Goal: Task Accomplishment & Management: Manage account settings

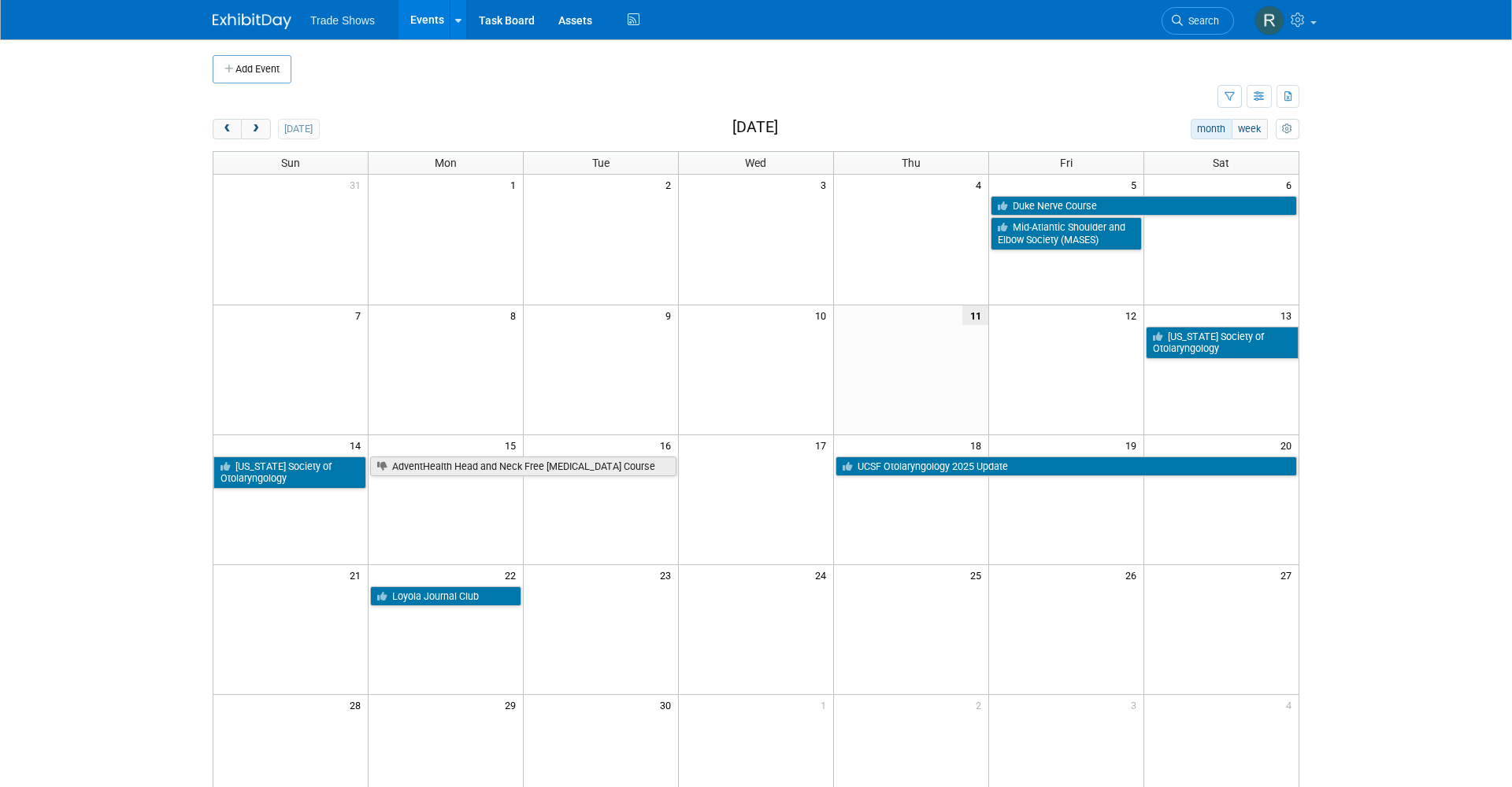
click at [555, 86] on td at bounding box center [715, 97] width 1005 height 27
click at [267, 84] on td at bounding box center [715, 97] width 1005 height 27
click at [263, 49] on div "Add Event" at bounding box center [756, 61] width 1086 height 44
click at [263, 69] on button "Add Event" at bounding box center [252, 69] width 79 height 28
select select "8"
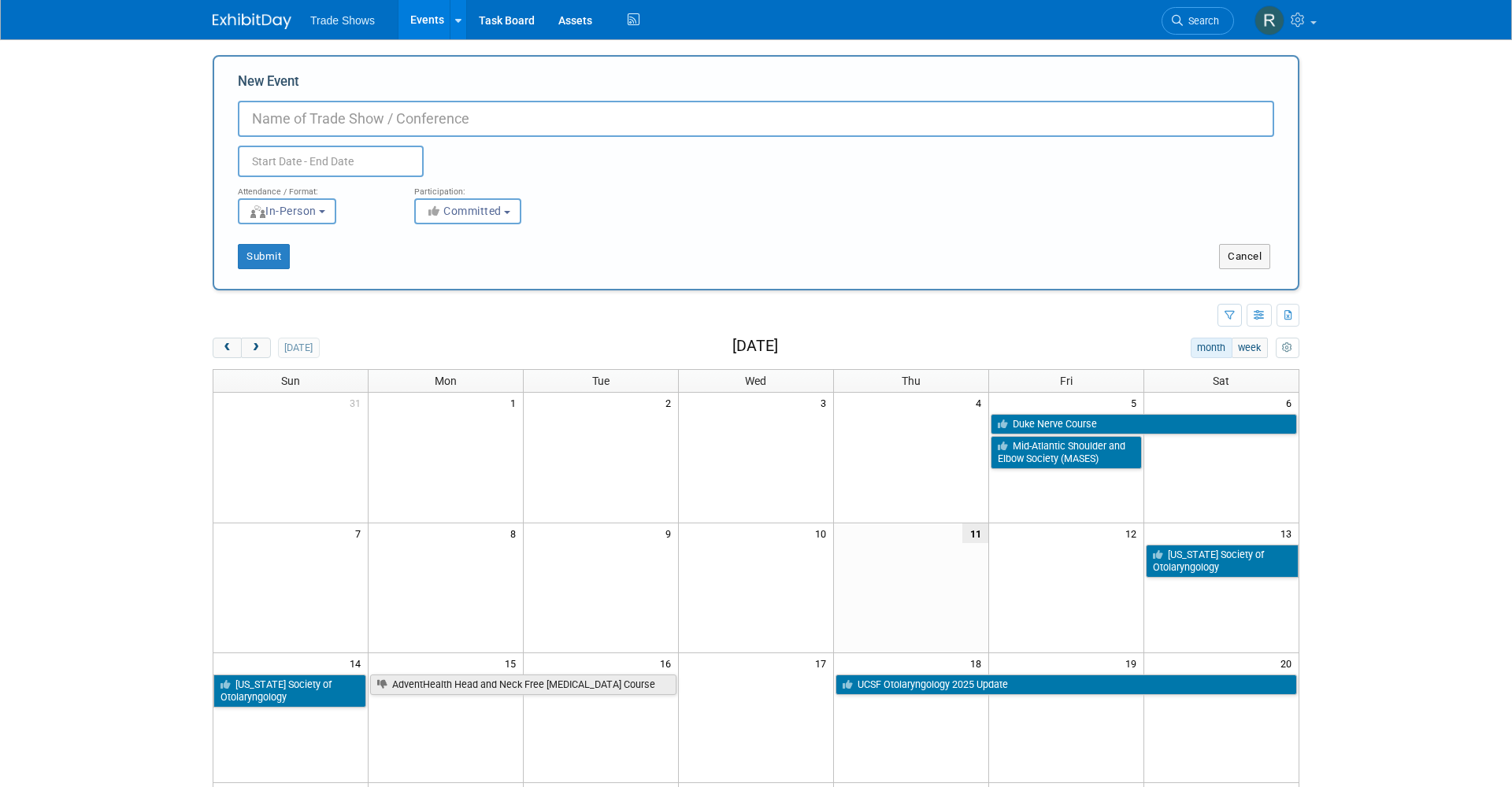
click at [343, 155] on input "text" at bounding box center [330, 161] width 186 height 31
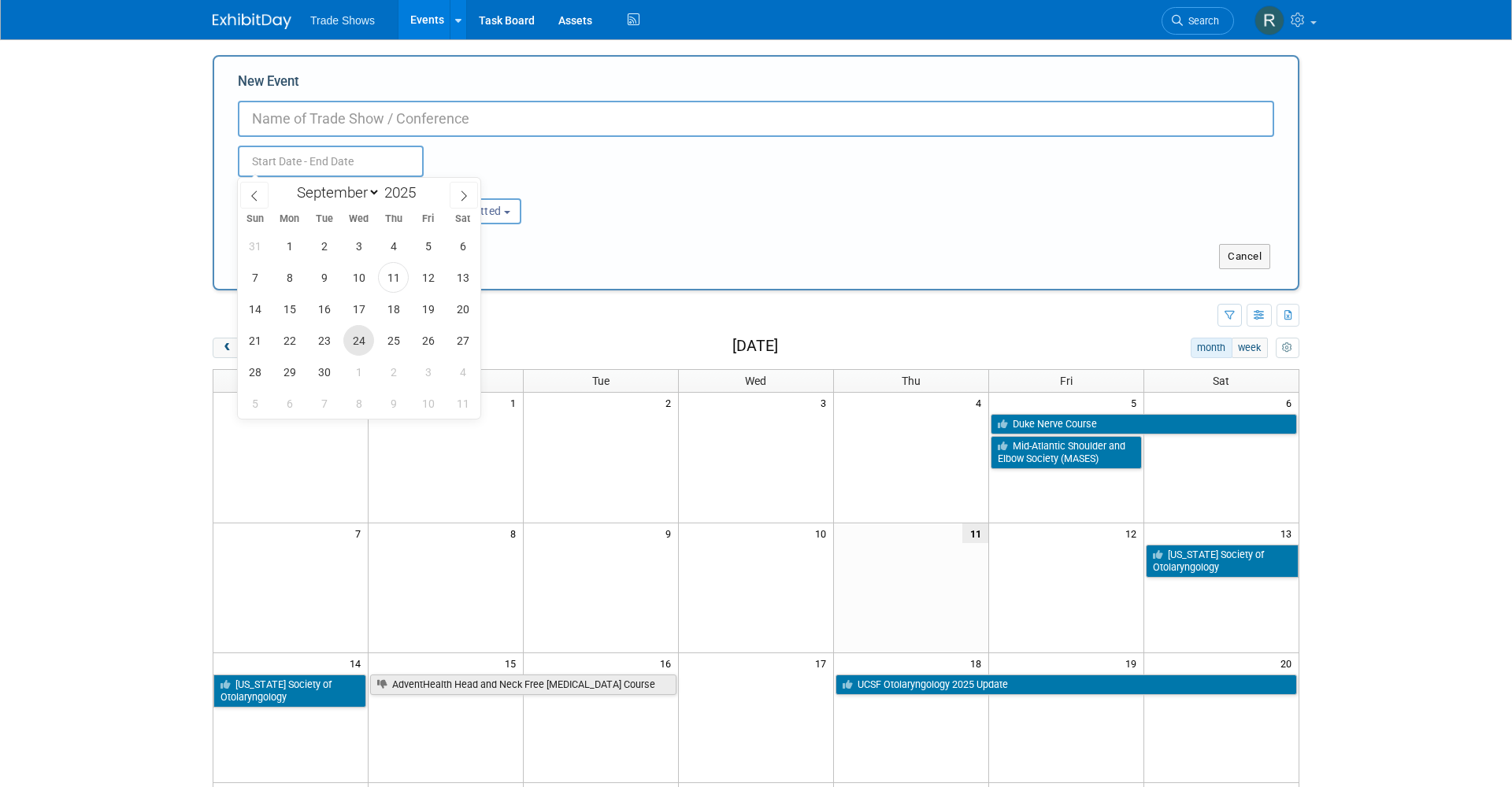
click at [356, 338] on span "24" at bounding box center [359, 341] width 31 height 31
click at [358, 338] on span "24" at bounding box center [359, 341] width 31 height 31
type input "Sep 24, 2025 to Sep 24, 2025"
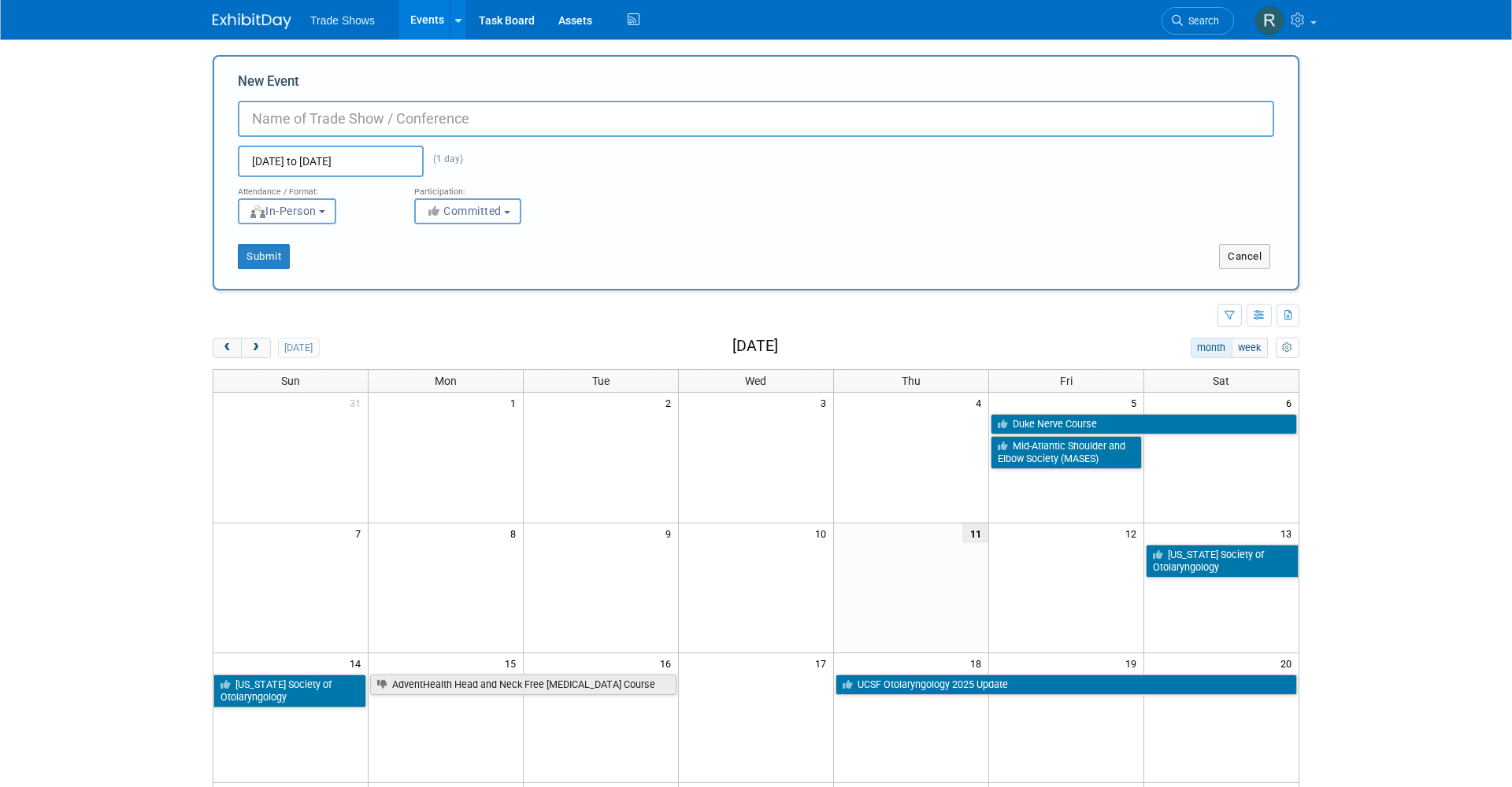
click at [369, 131] on input "New Event" at bounding box center [756, 119] width 1037 height 36
type input "Pinnacle Shoulder Conference"
drag, startPoint x: 614, startPoint y: 202, endPoint x: 582, endPoint y: 227, distance: 40.6
click at [614, 202] on div "Attendance / Format: <img src="https://www.exhibitday.com/Images/Format-InPerso…" at bounding box center [756, 200] width 1060 height 48
click at [263, 258] on button "Submit" at bounding box center [263, 257] width 52 height 25
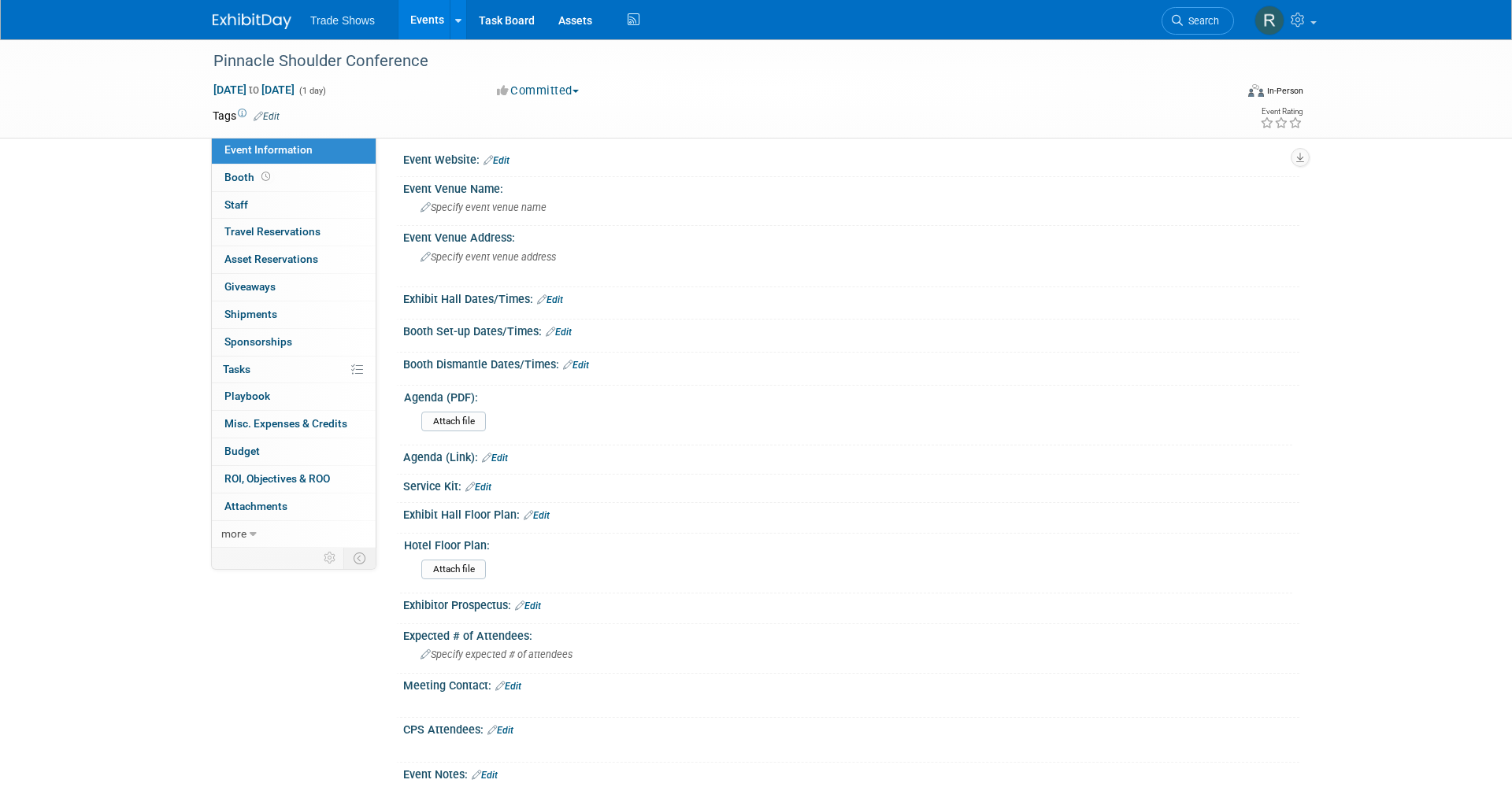
scroll to position [49, 0]
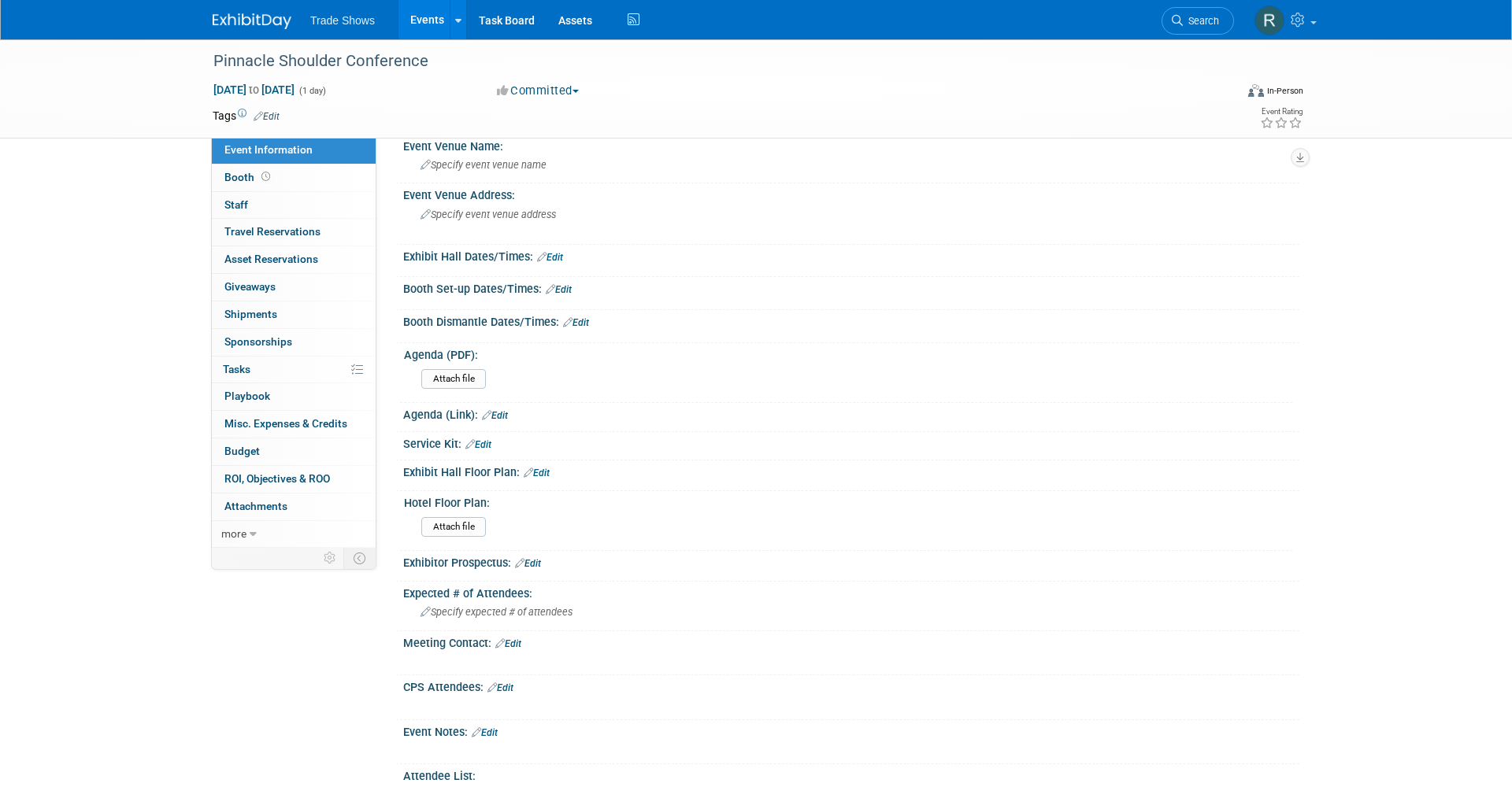
click at [420, 27] on link "Events" at bounding box center [427, 19] width 57 height 40
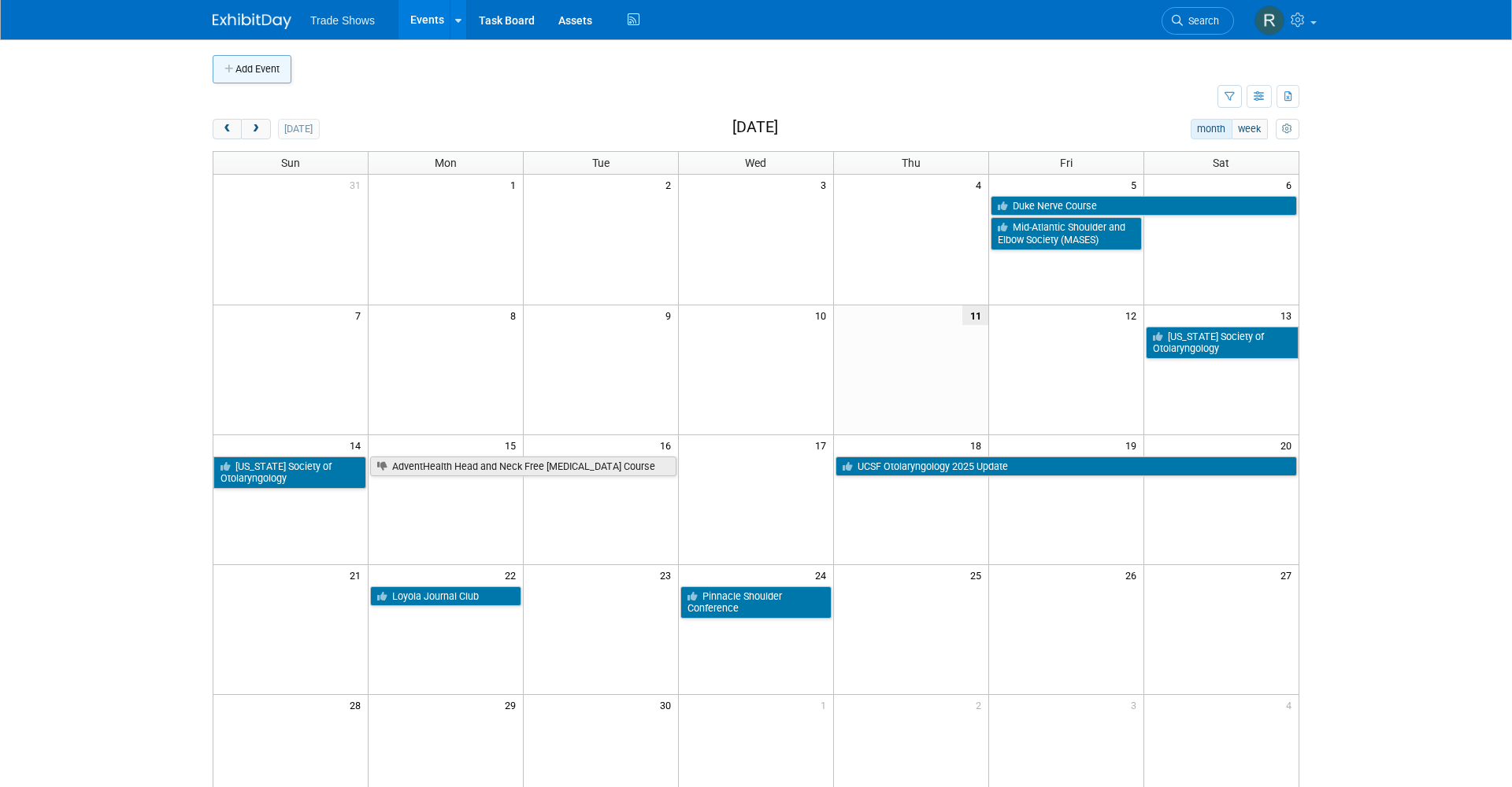
click at [251, 70] on button "Add Event" at bounding box center [252, 69] width 79 height 28
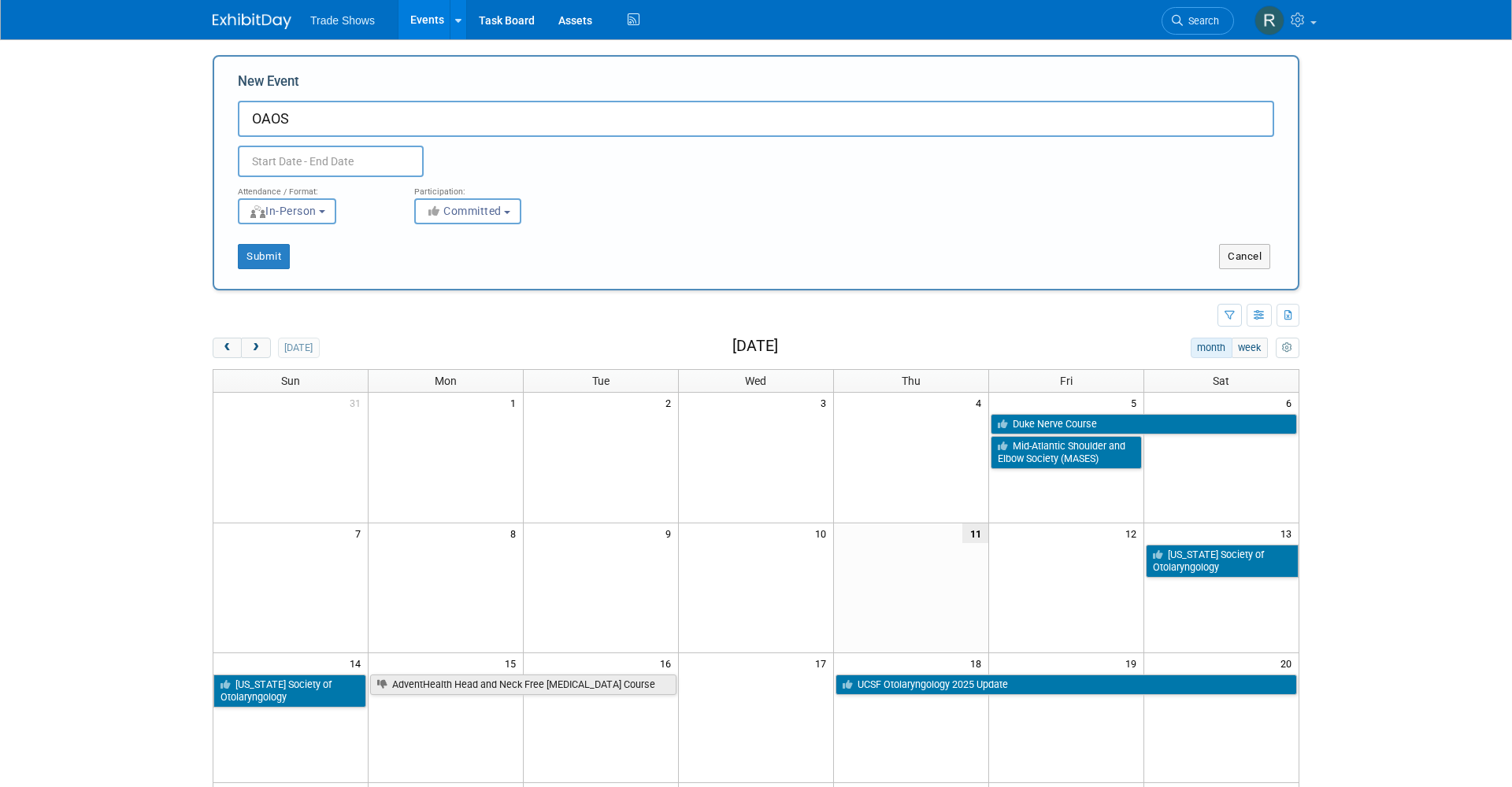
type input "OAOS"
click at [345, 152] on input "text" at bounding box center [330, 161] width 186 height 31
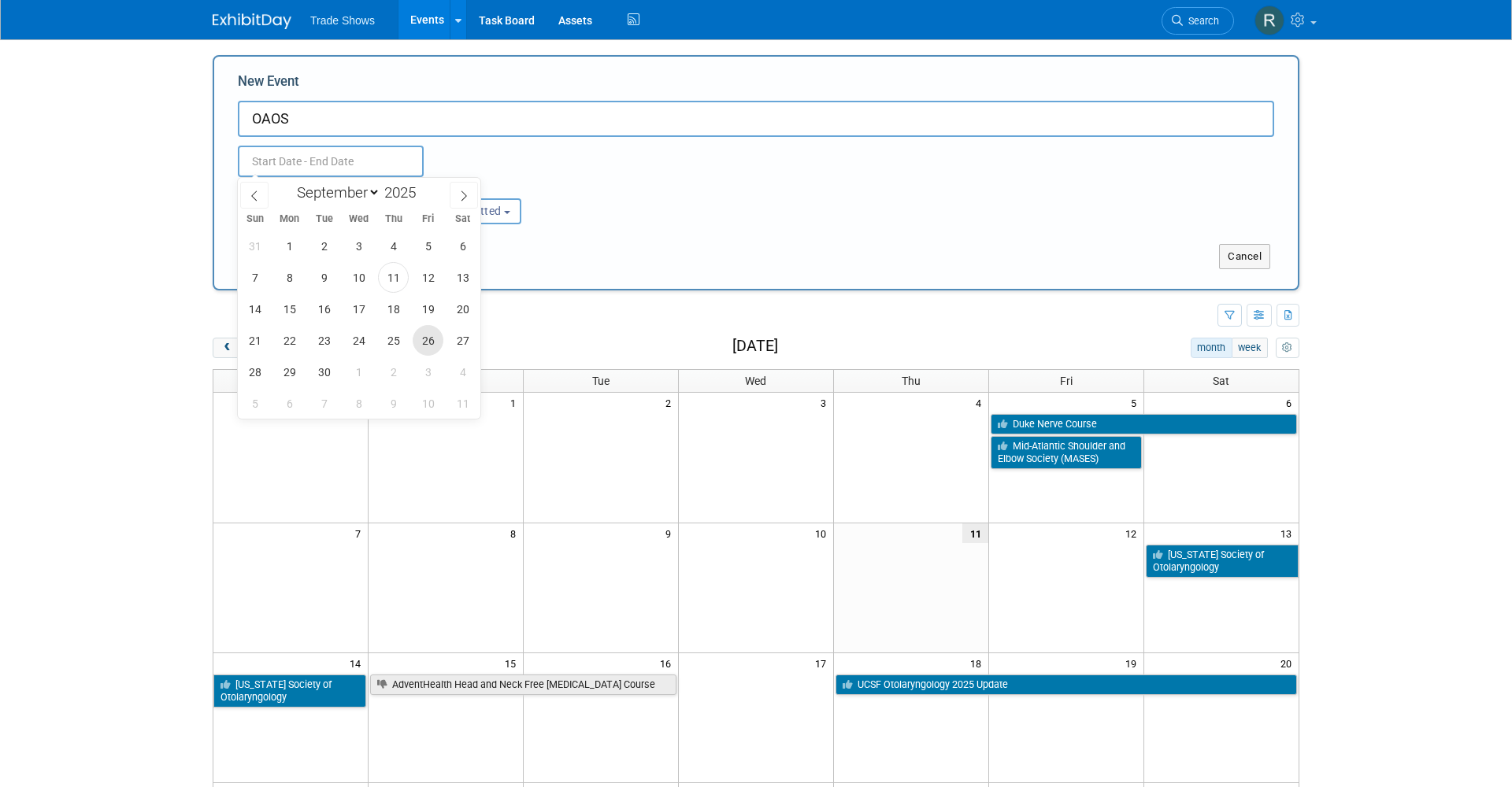
click at [438, 334] on span "26" at bounding box center [429, 341] width 31 height 31
click at [262, 371] on span "28" at bounding box center [255, 372] width 31 height 31
type input "[DATE] to [DATE]"
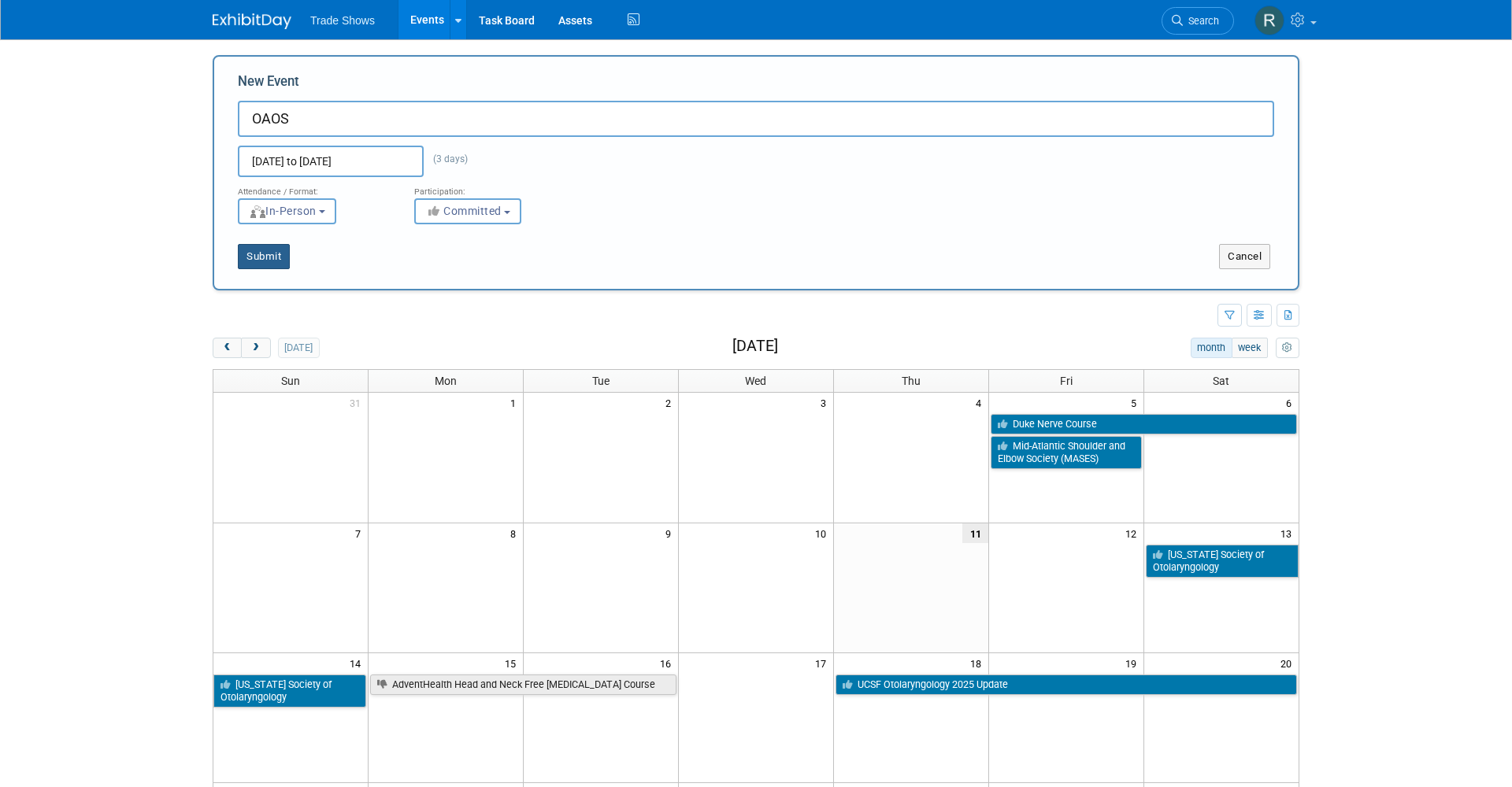
click at [267, 252] on button "Submit" at bounding box center [263, 257] width 52 height 25
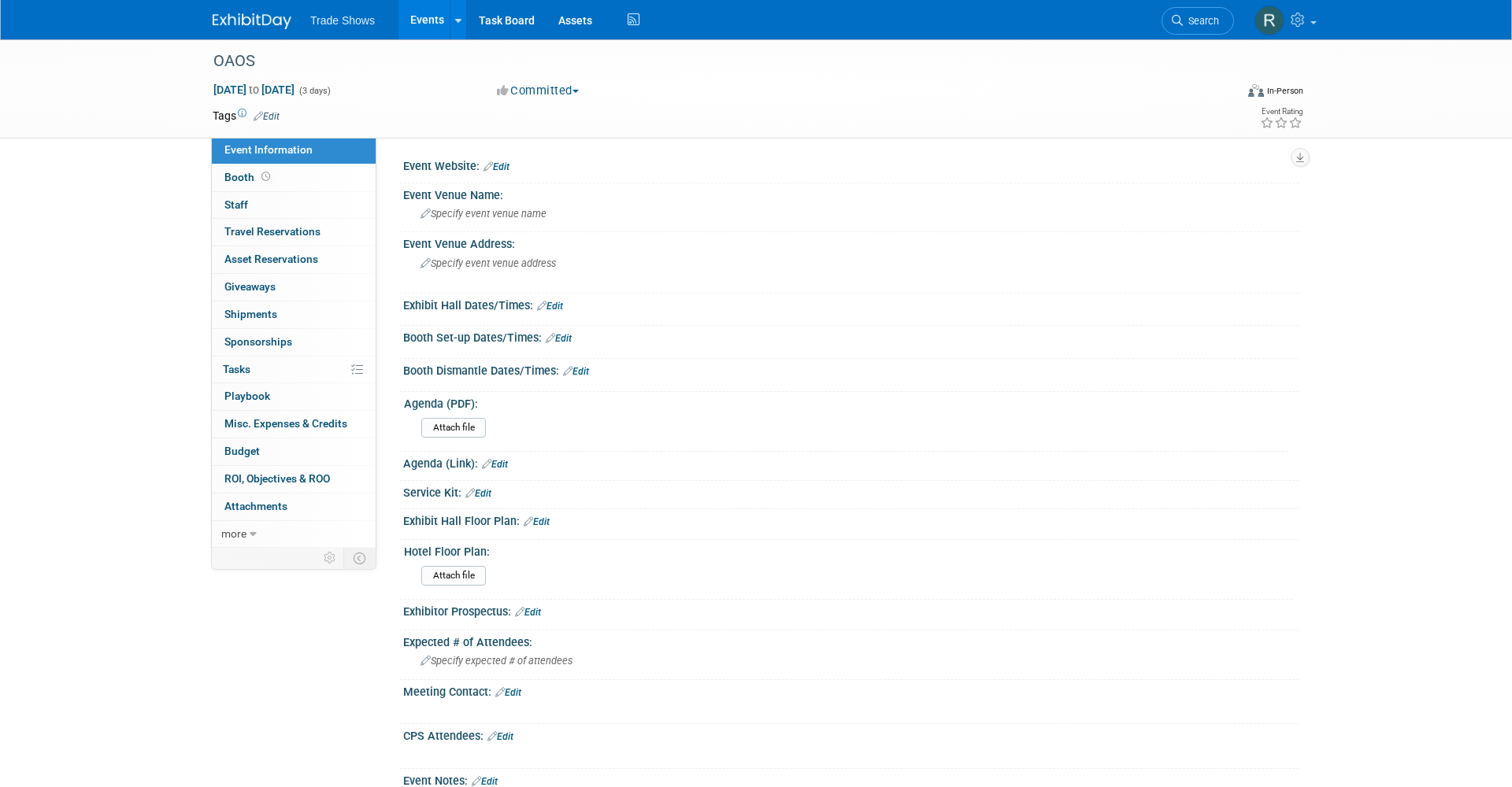
click at [430, 13] on link "Events" at bounding box center [427, 19] width 57 height 40
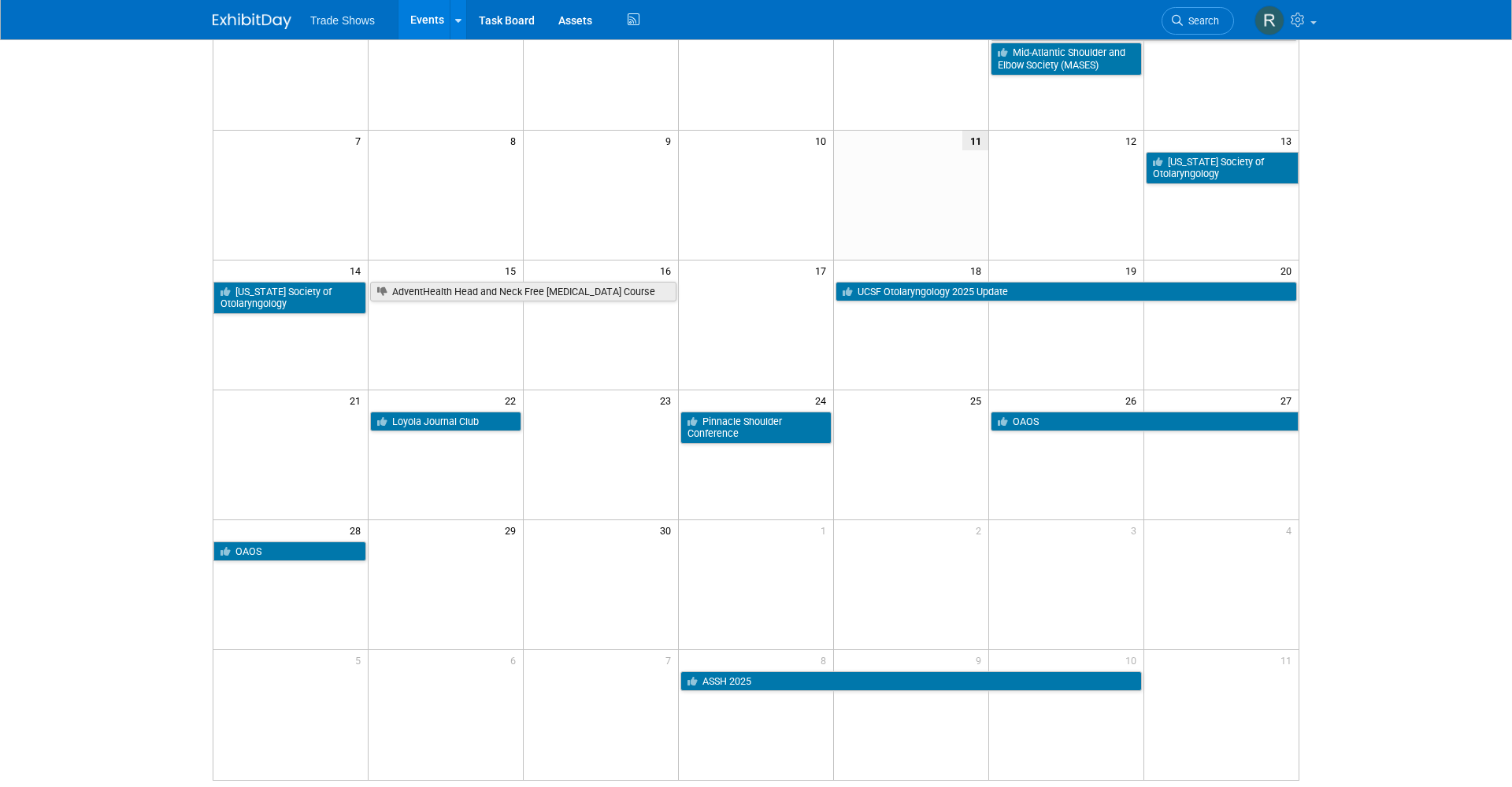
scroll to position [172, 0]
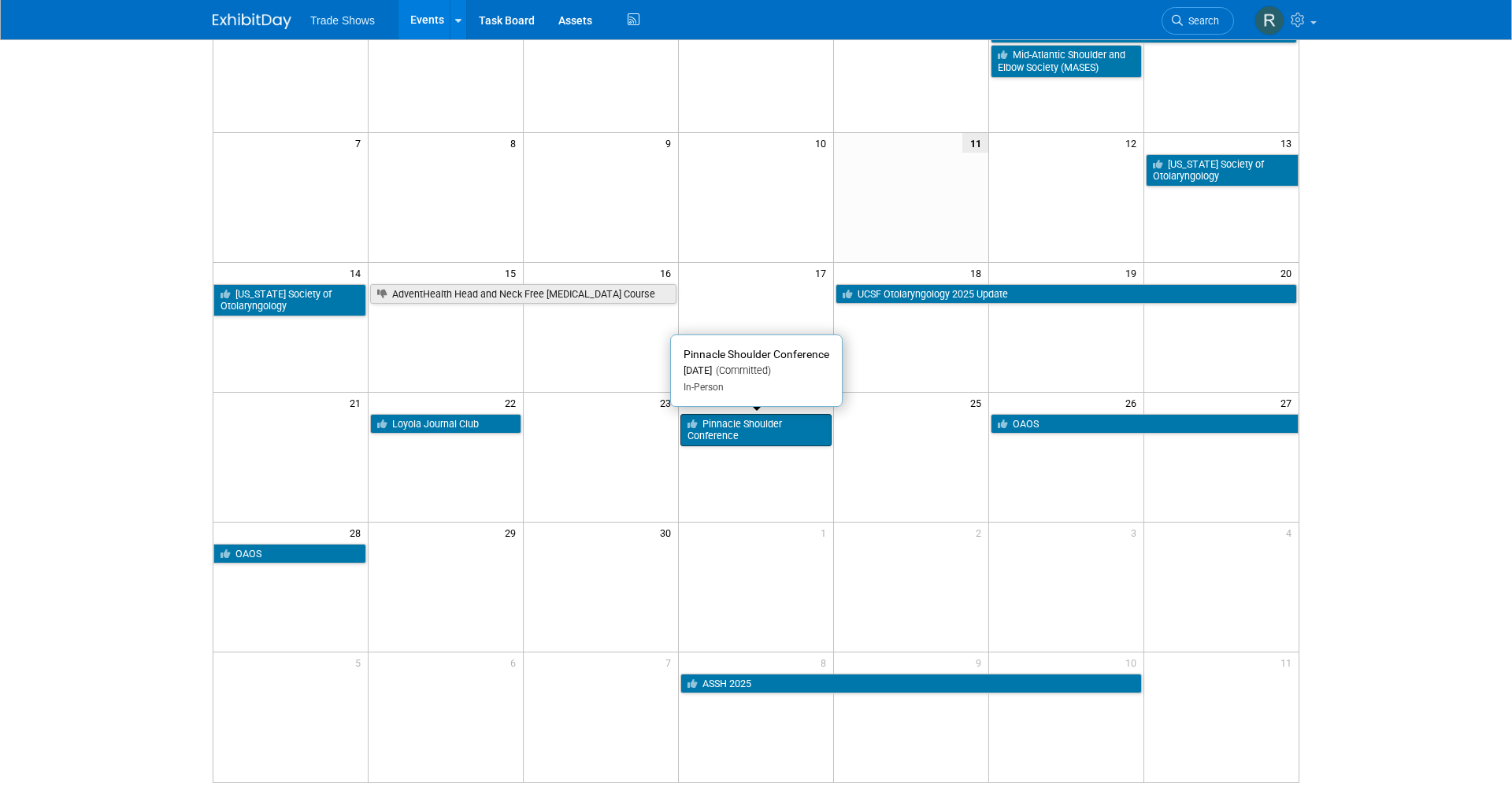
click at [769, 431] on link "Pinnacle Shoulder Conference" at bounding box center [756, 429] width 152 height 32
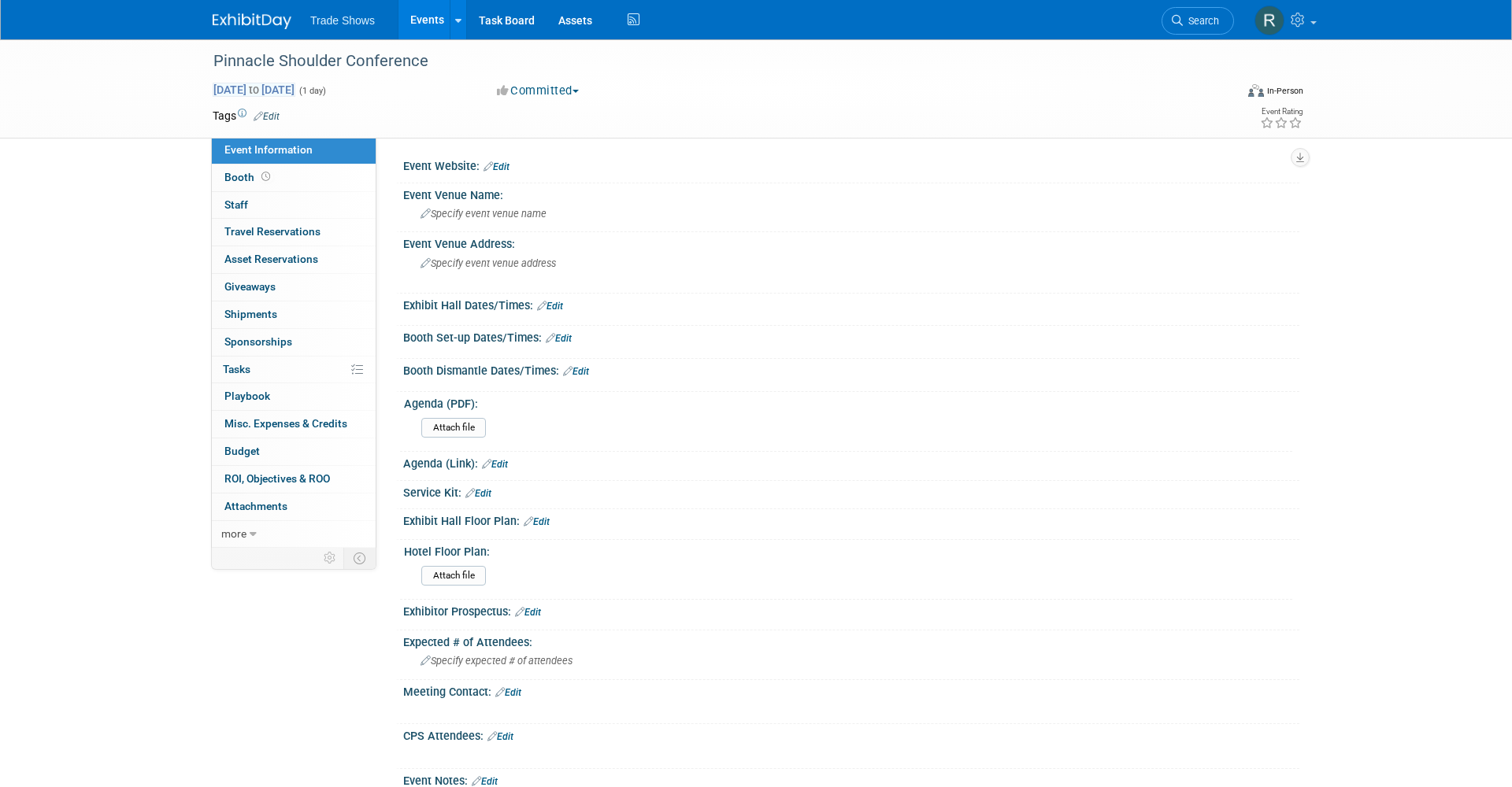
click at [295, 90] on span "[DATE] to [DATE]" at bounding box center [254, 89] width 83 height 15
select select "8"
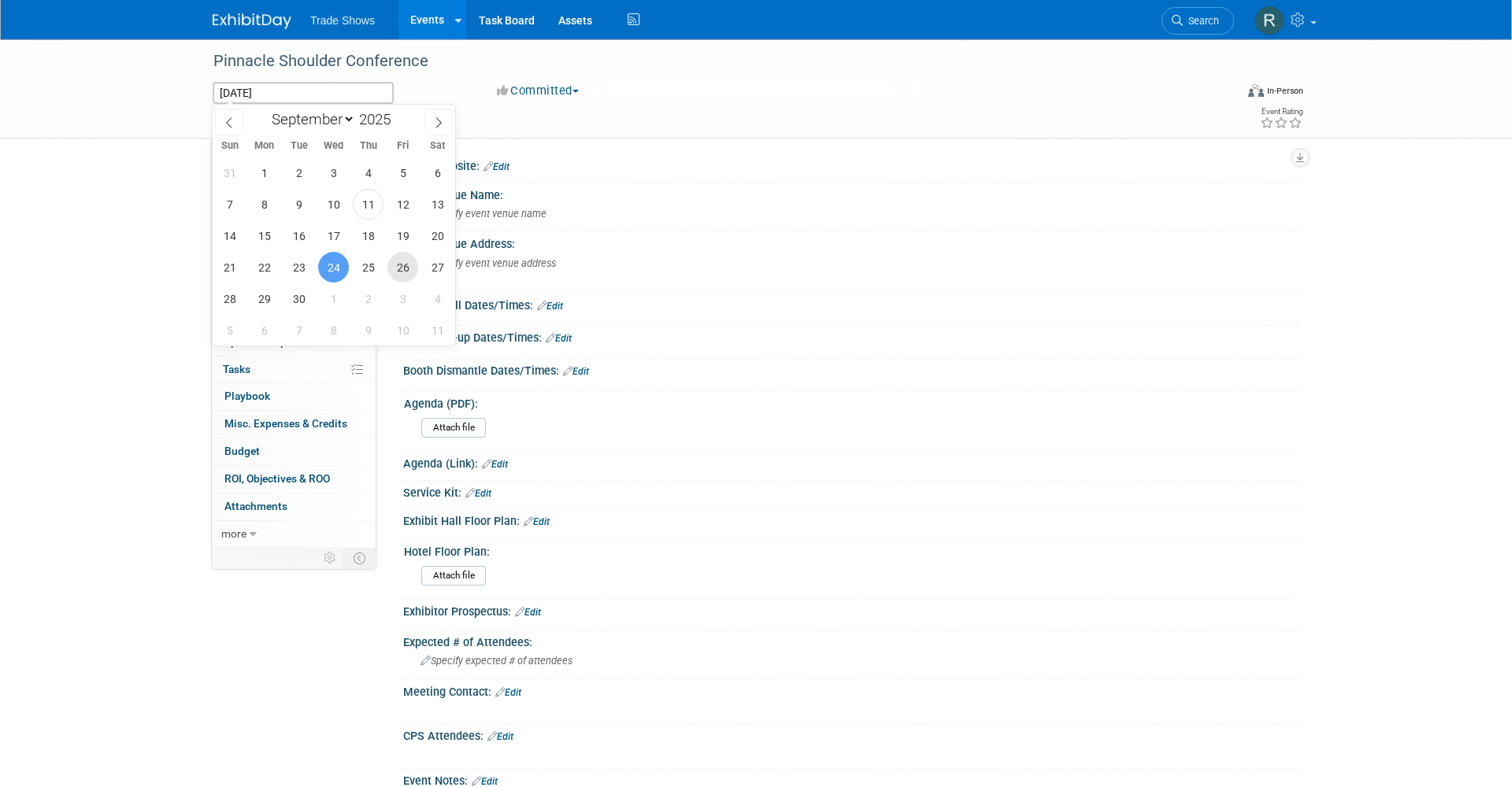
click at [403, 268] on span "26" at bounding box center [403, 267] width 31 height 31
click at [235, 295] on span "28" at bounding box center [229, 299] width 31 height 31
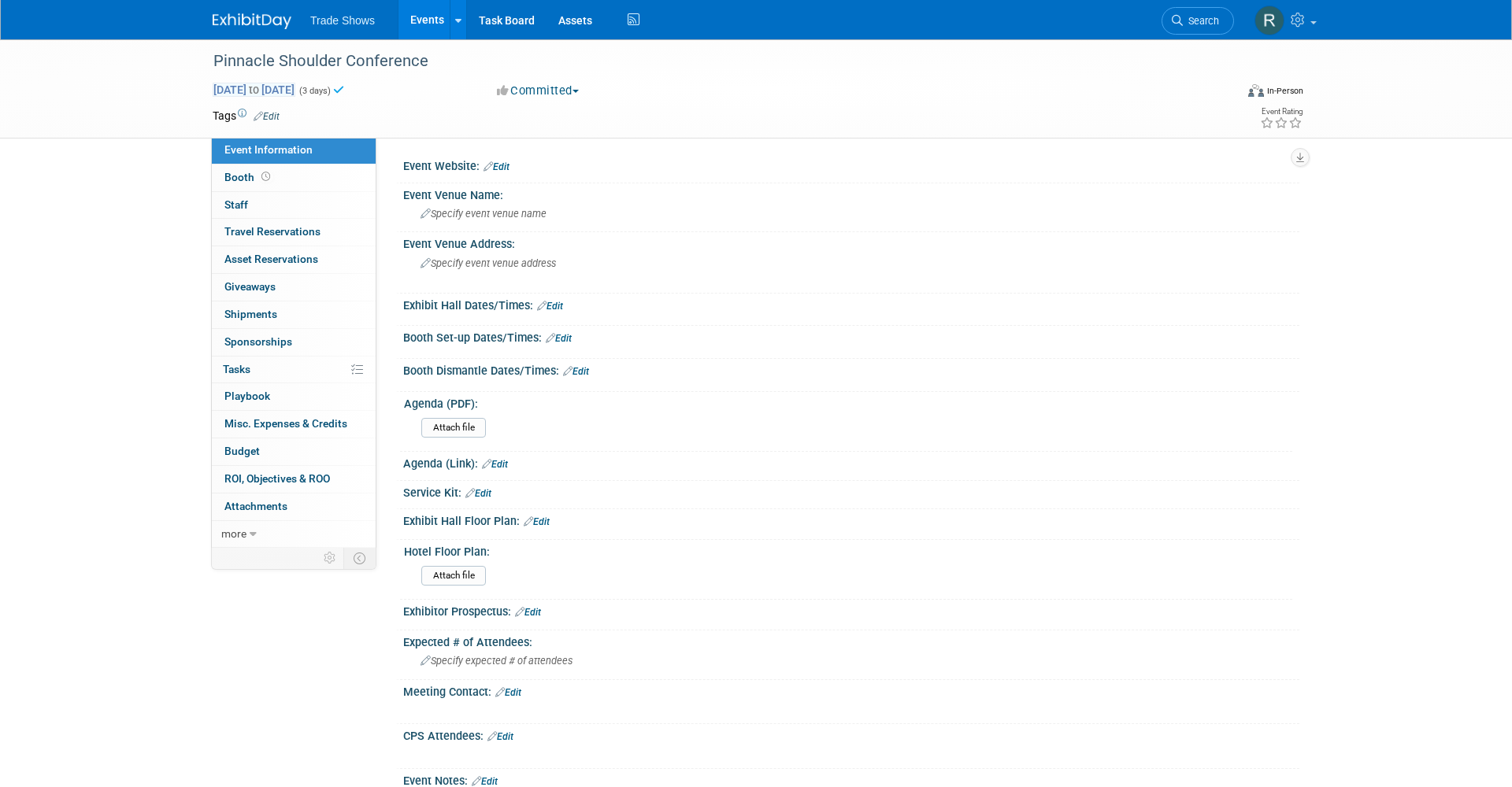
click at [261, 86] on span "to" at bounding box center [254, 89] width 15 height 13
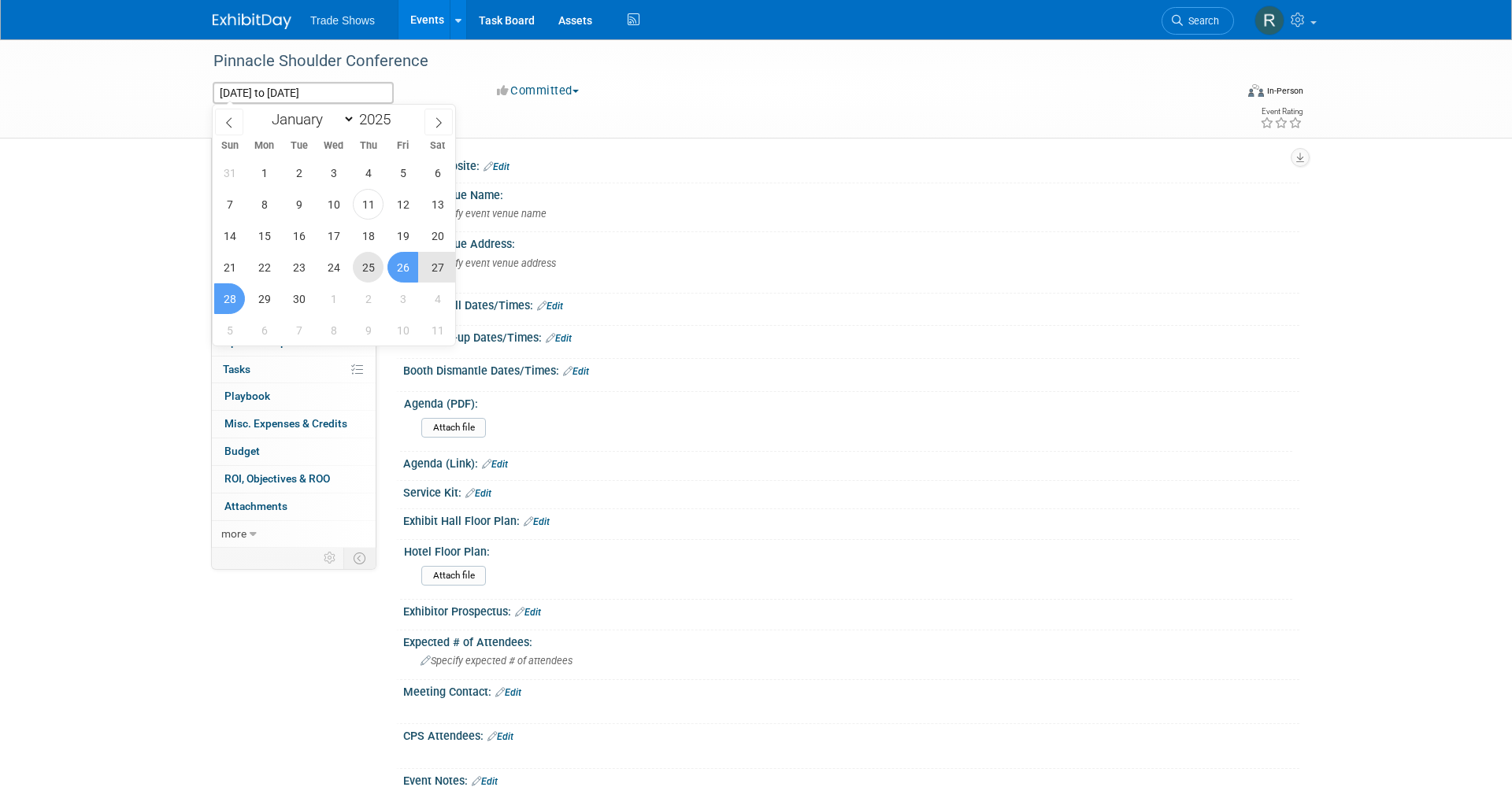
click at [369, 264] on span "25" at bounding box center [368, 267] width 31 height 31
type input "Sep 25, 2025"
click at [234, 299] on span "28" at bounding box center [229, 299] width 31 height 31
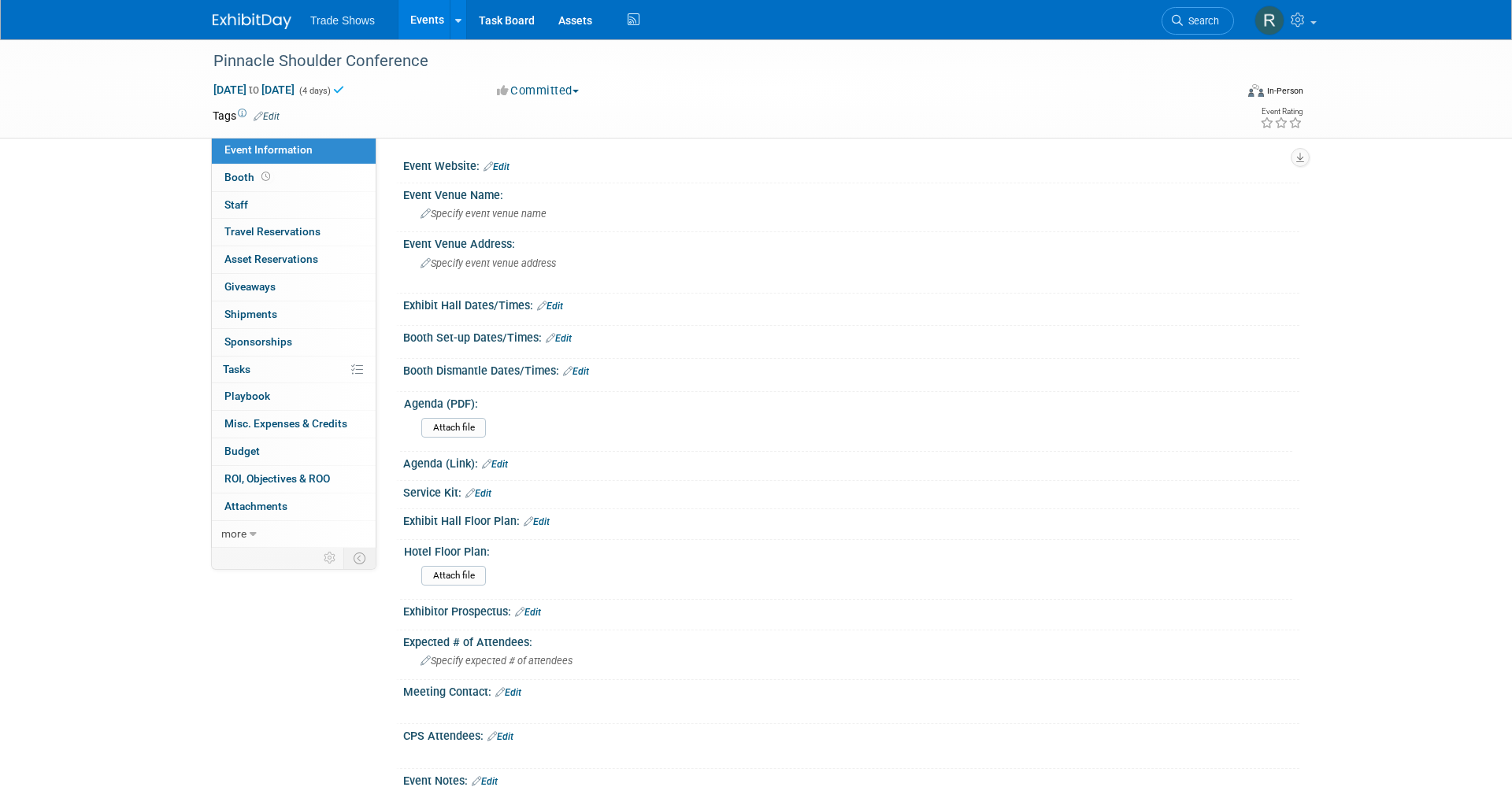
click at [426, 16] on link "Events" at bounding box center [427, 19] width 57 height 40
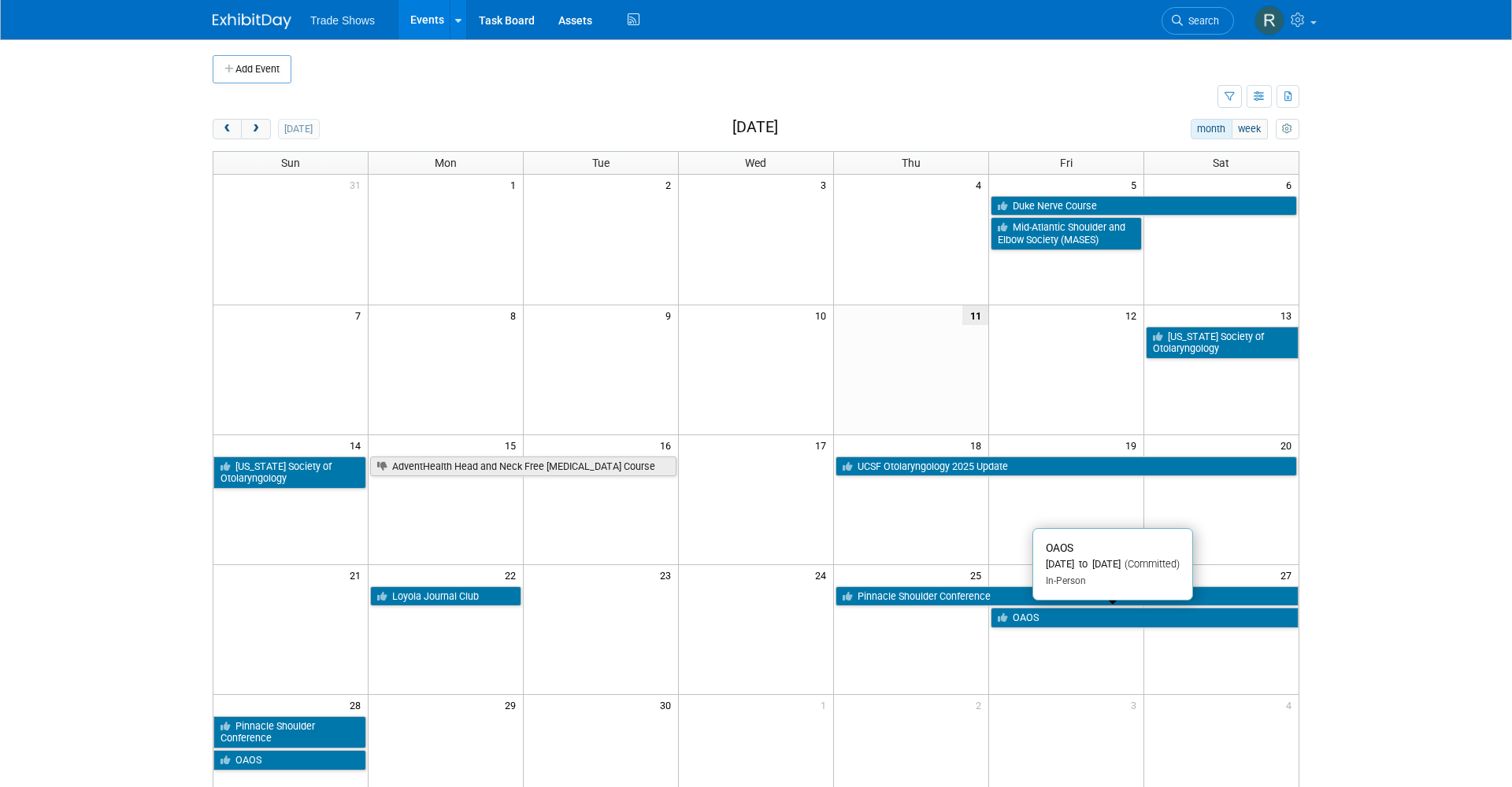
click at [1008, 613] on icon at bounding box center [1005, 618] width 15 height 11
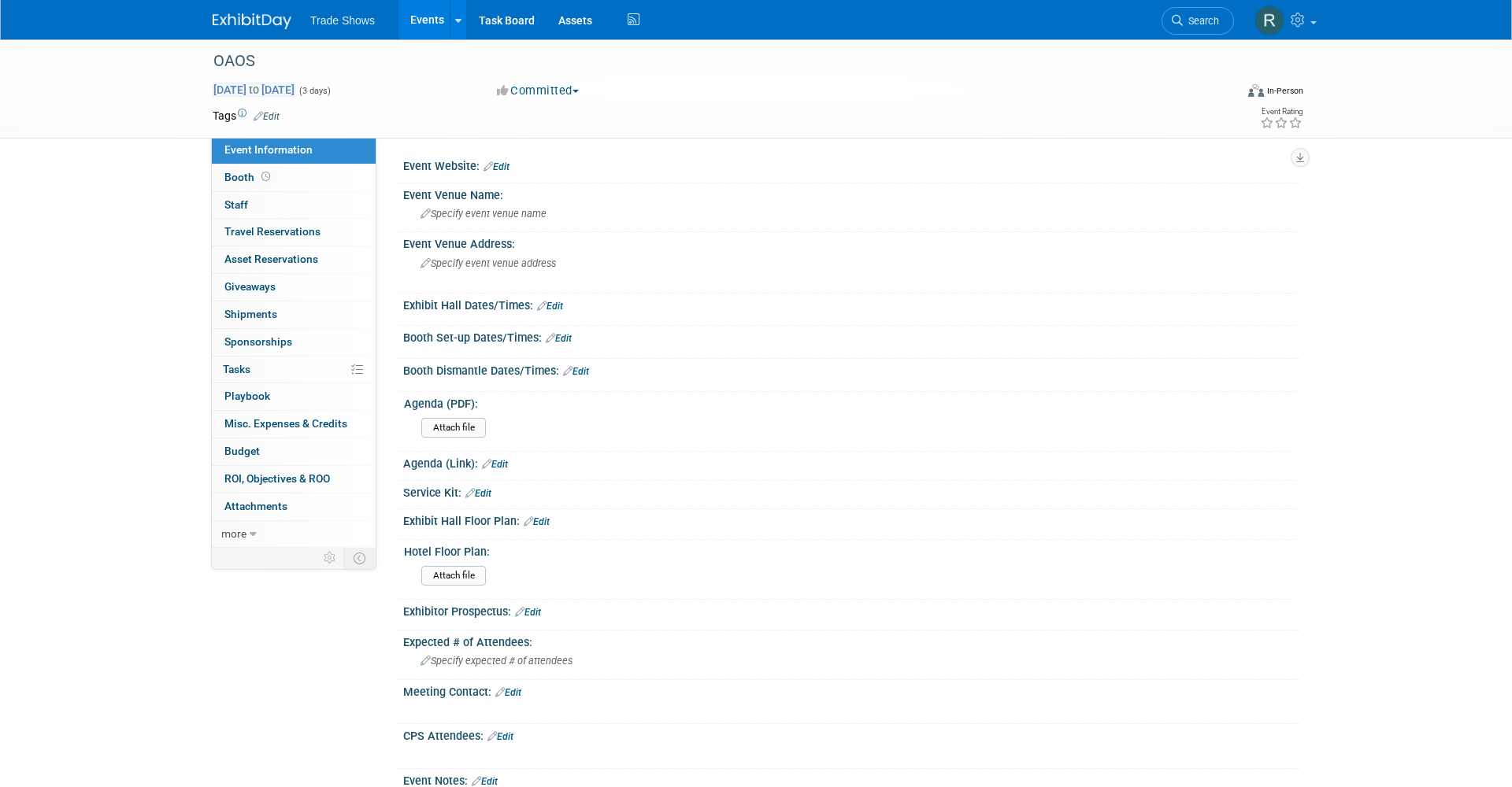
click at [295, 95] on span "Sep 26, 2025 to Sep 28, 2025" at bounding box center [254, 89] width 83 height 15
select select "8"
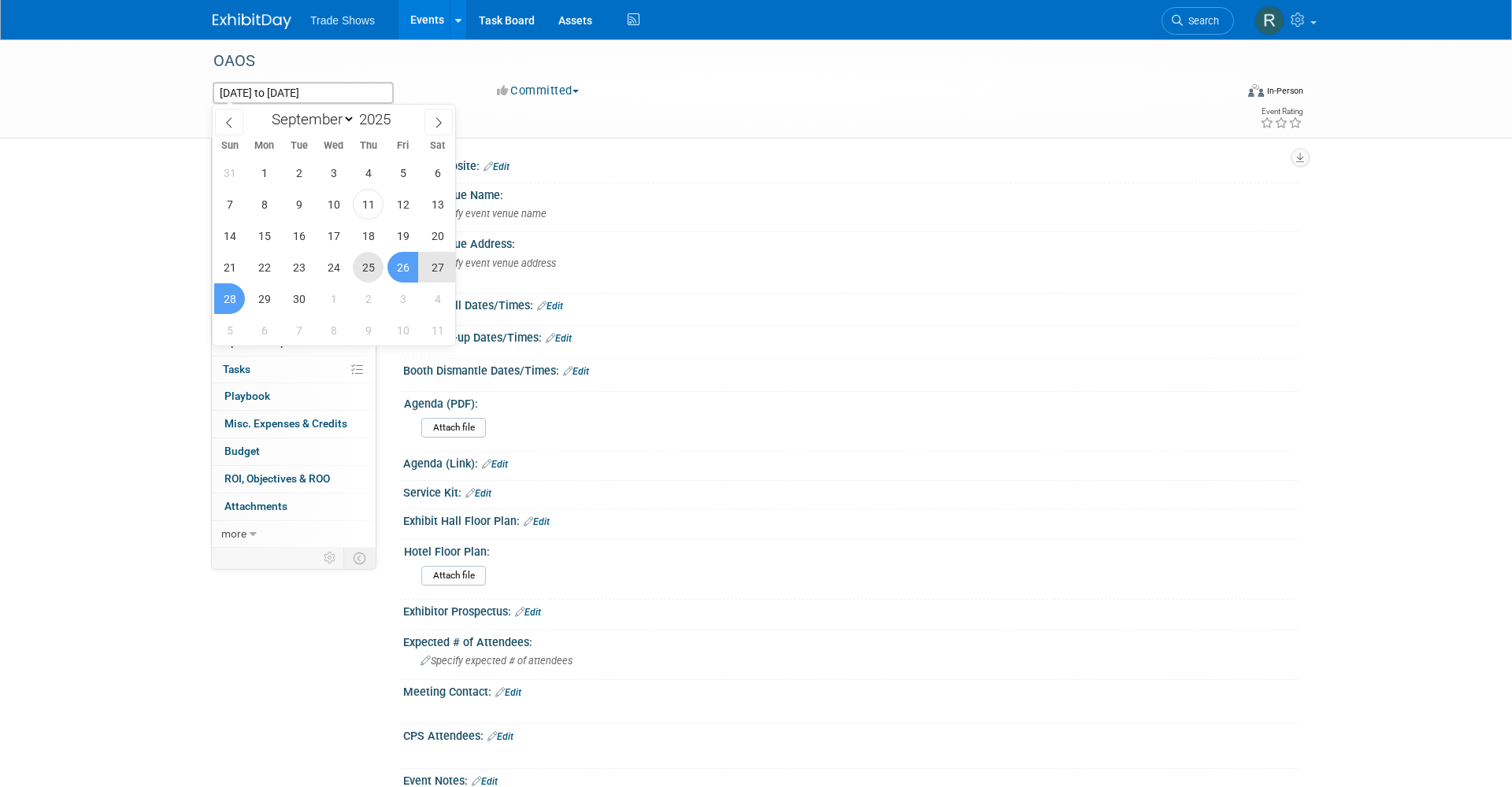
click at [380, 263] on span "25" at bounding box center [368, 267] width 31 height 31
type input "[DATE]"
click at [228, 295] on span "28" at bounding box center [229, 299] width 31 height 31
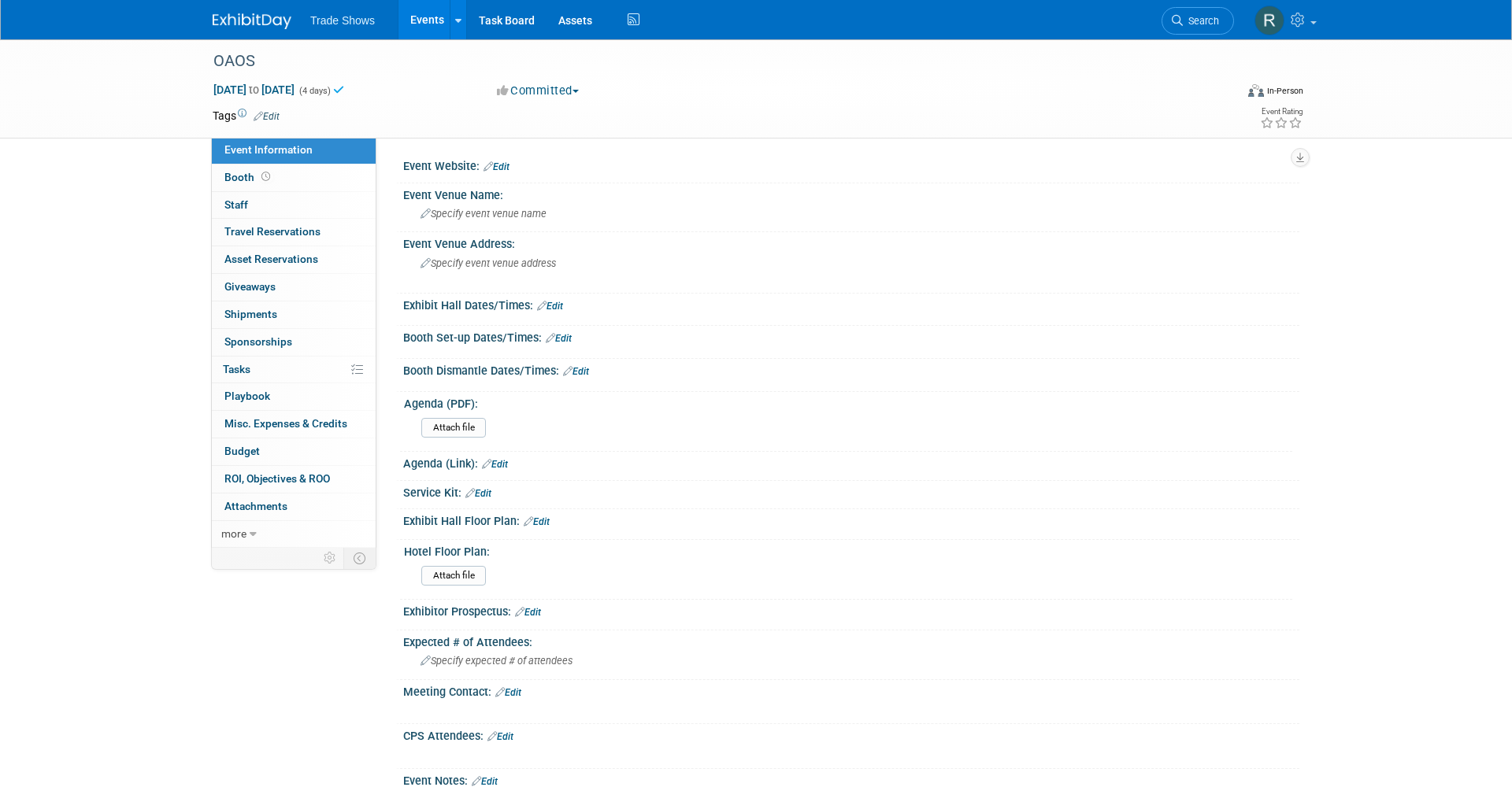
click at [426, 23] on link "Events" at bounding box center [427, 19] width 57 height 40
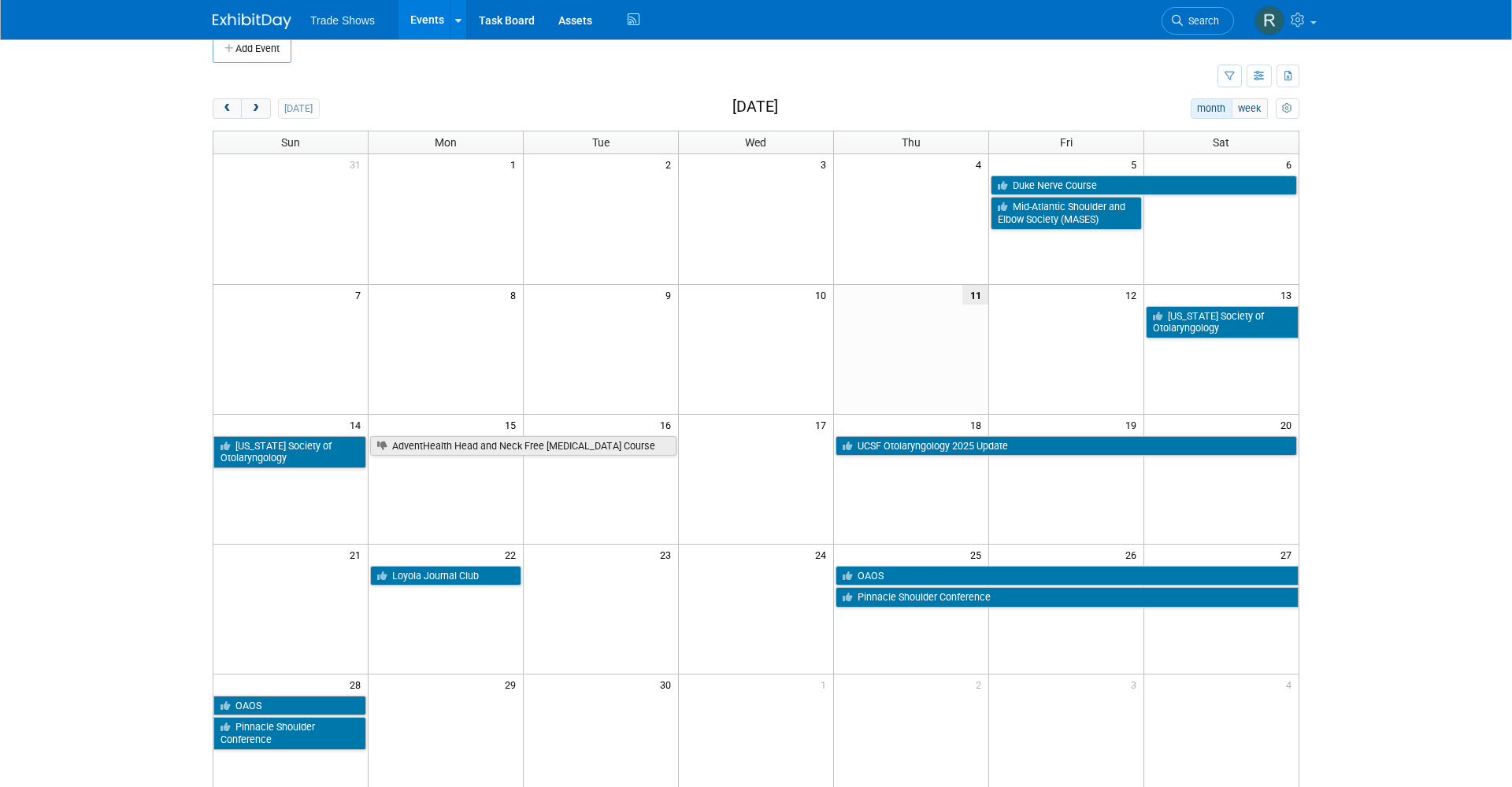
scroll to position [18, 0]
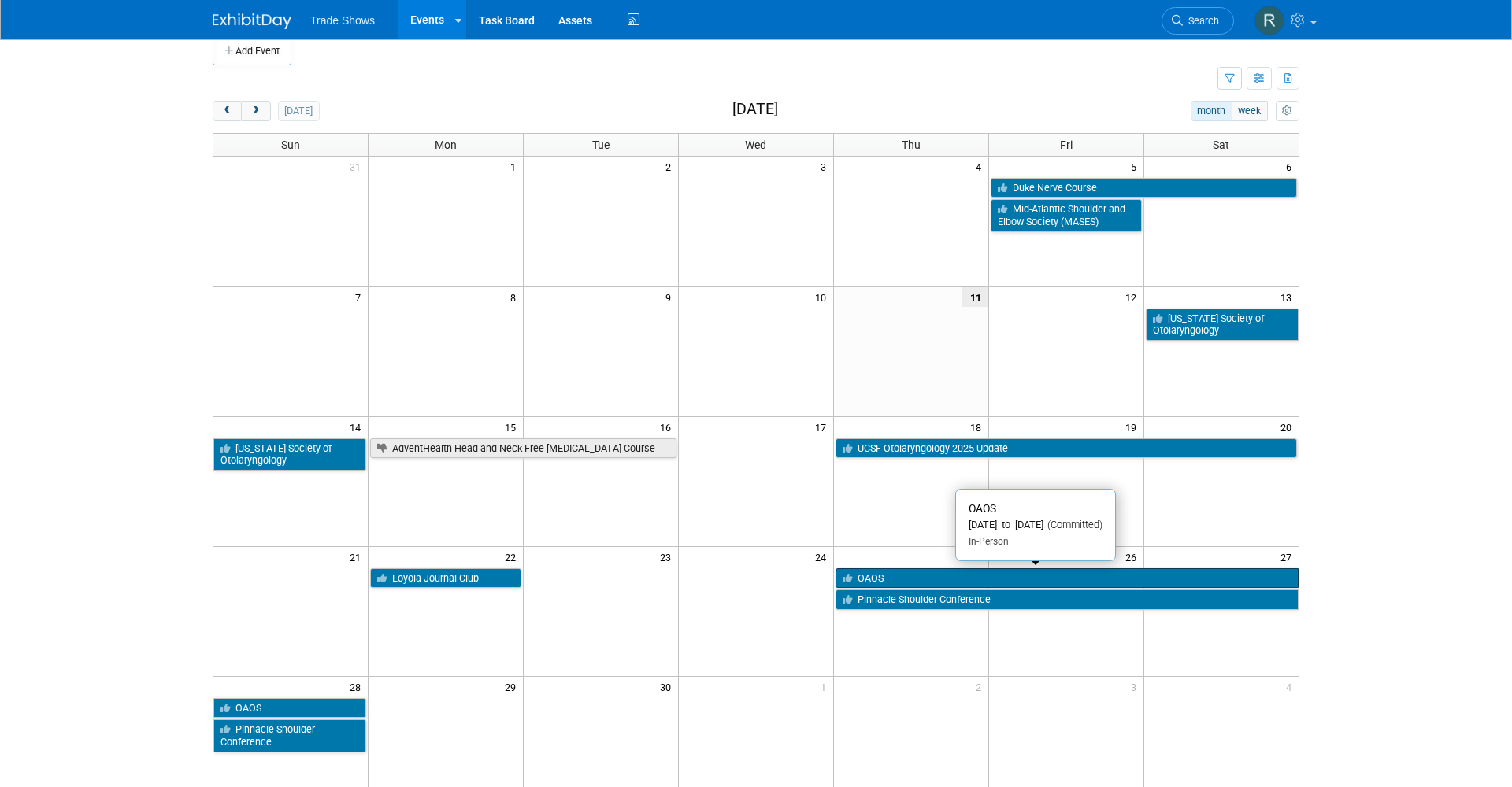
click at [900, 580] on link "OAOS" at bounding box center [1067, 578] width 464 height 20
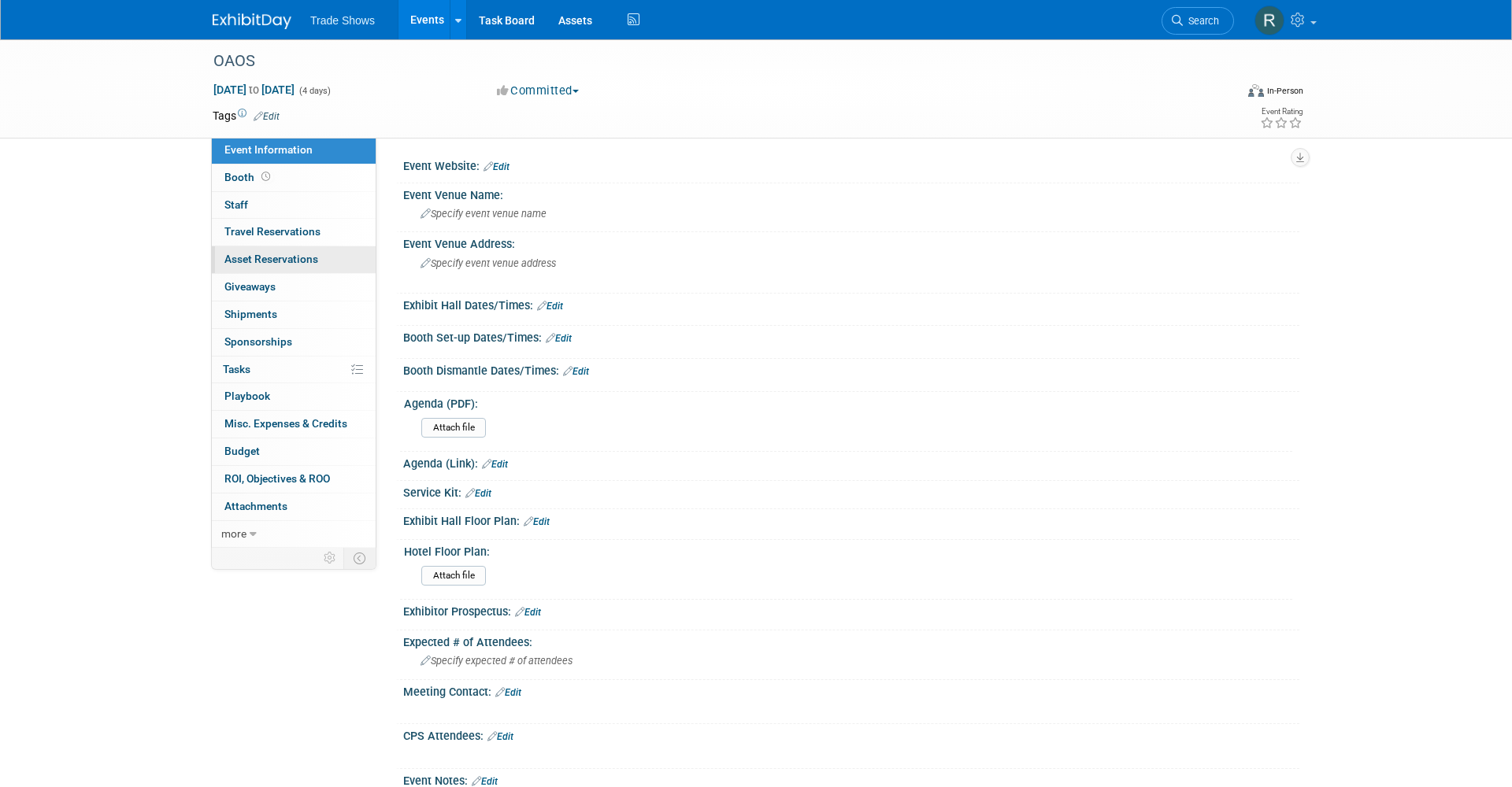
click at [313, 255] on span "Asset Reservations 0" at bounding box center [271, 258] width 93 height 13
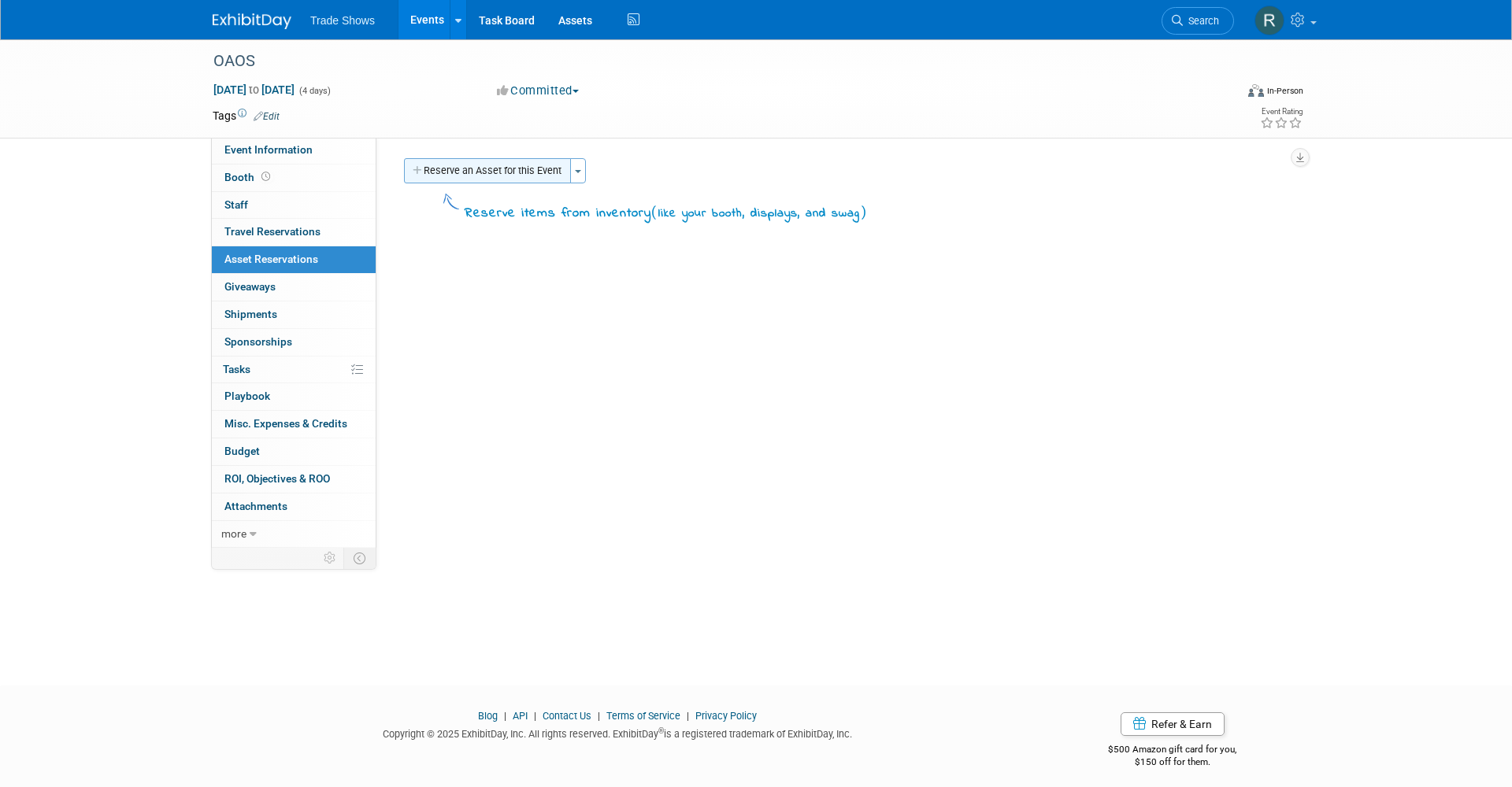
click at [428, 178] on button "Reserve an Asset for this Event" at bounding box center [488, 171] width 167 height 25
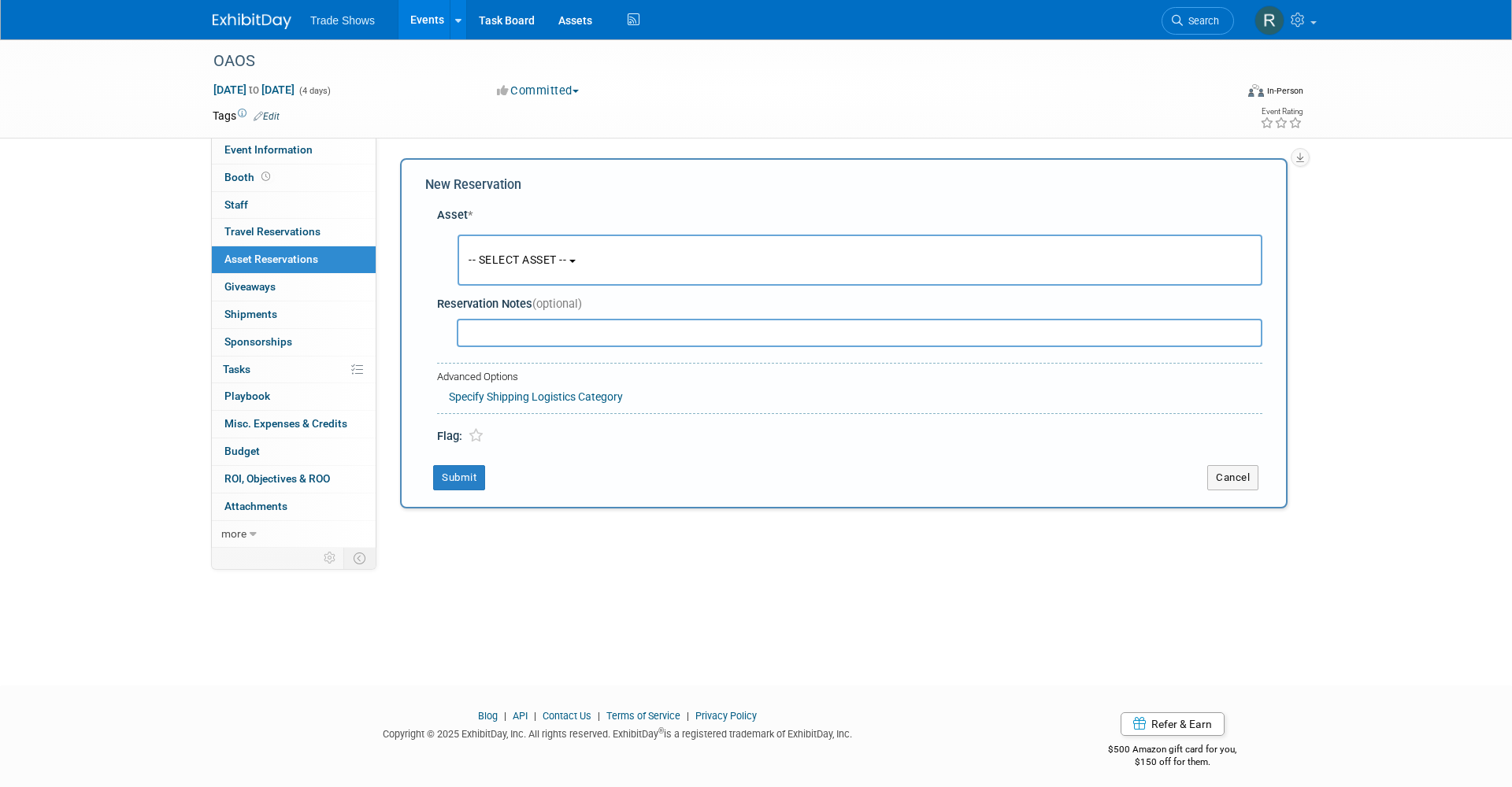
scroll to position [9, 0]
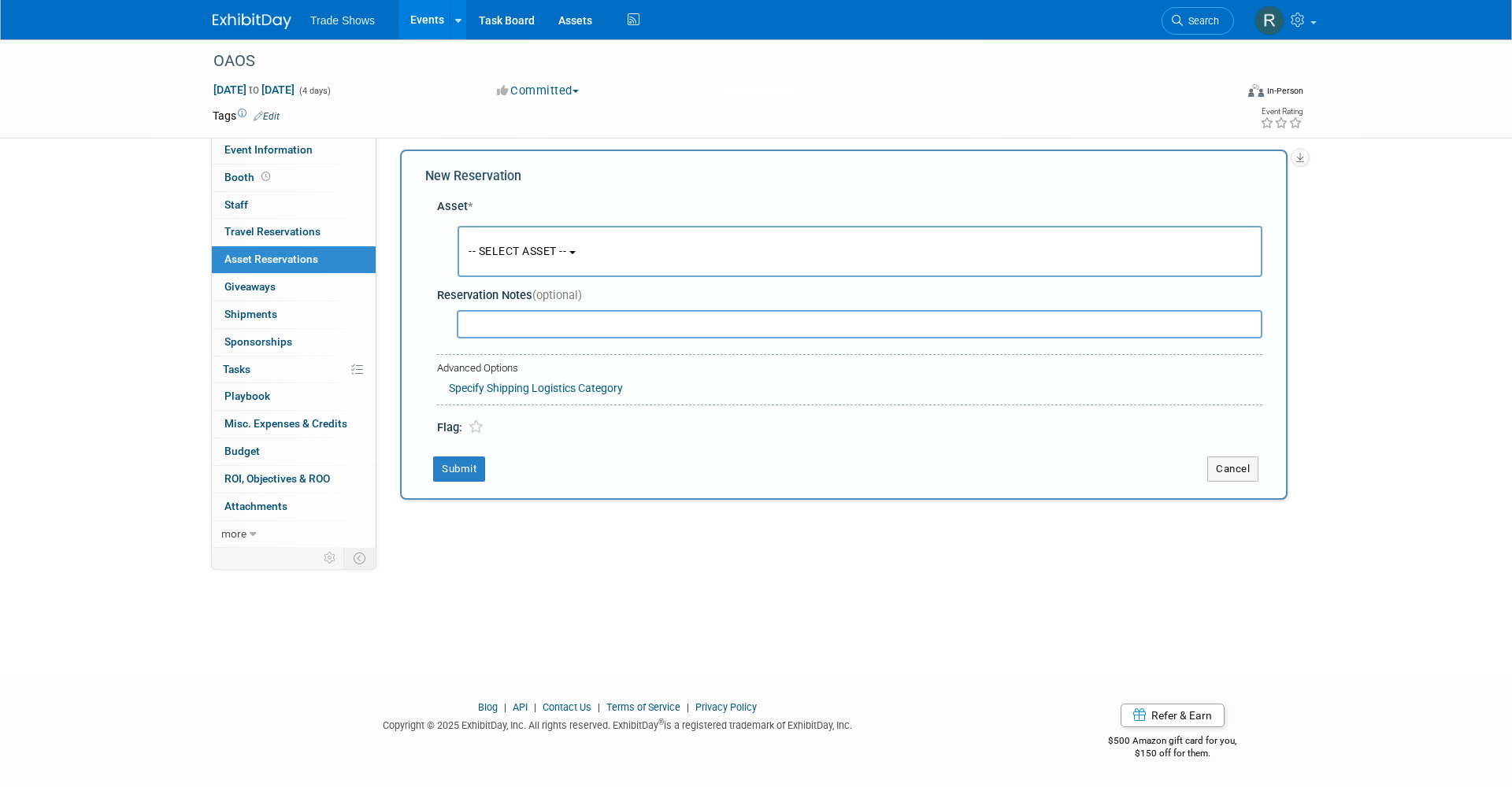
click at [533, 233] on button "-- SELECT ASSET --" at bounding box center [860, 252] width 805 height 51
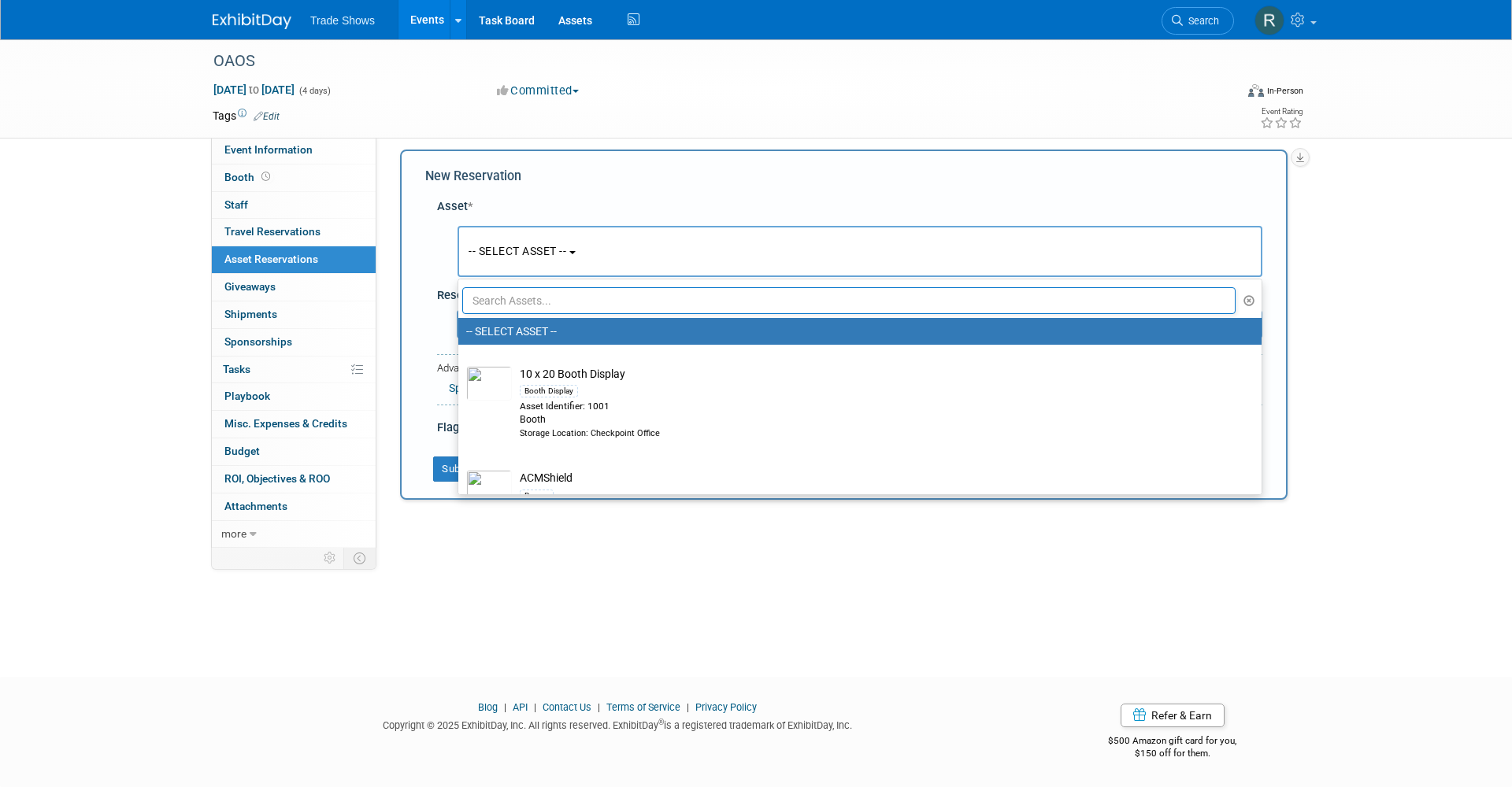
click at [541, 318] on link "-- SELECT ASSET --" at bounding box center [860, 331] width 804 height 27
click at [529, 298] on input "text" at bounding box center [849, 301] width 773 height 27
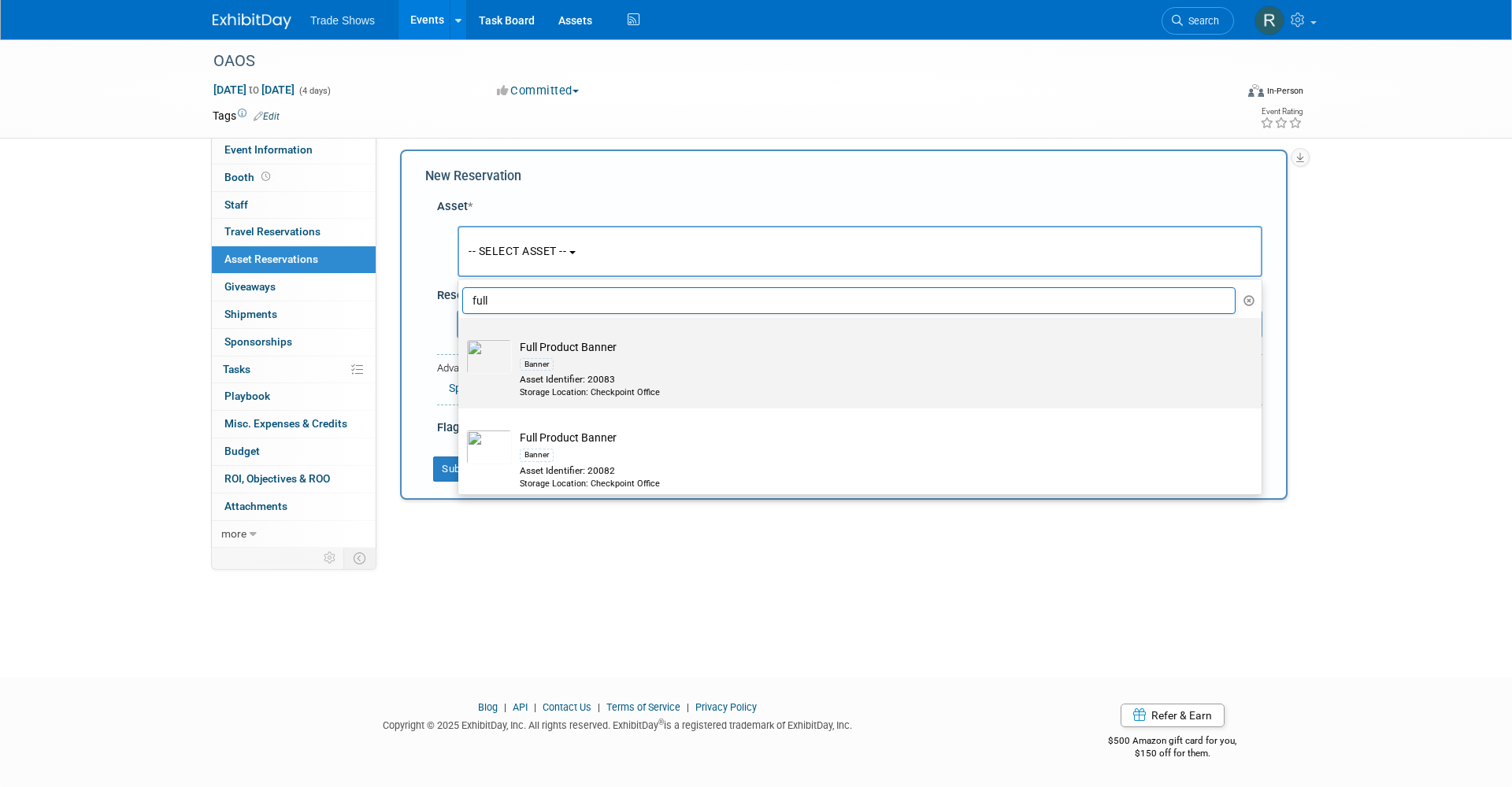
type input "full"
click at [633, 360] on div "Banner" at bounding box center [875, 364] width 710 height 18
click at [461, 337] on input "Full Product Banner Banner Asset Identifier: 20083 Storage Location: Checkpoint…" at bounding box center [456, 331] width 11 height 11
select select "10720320"
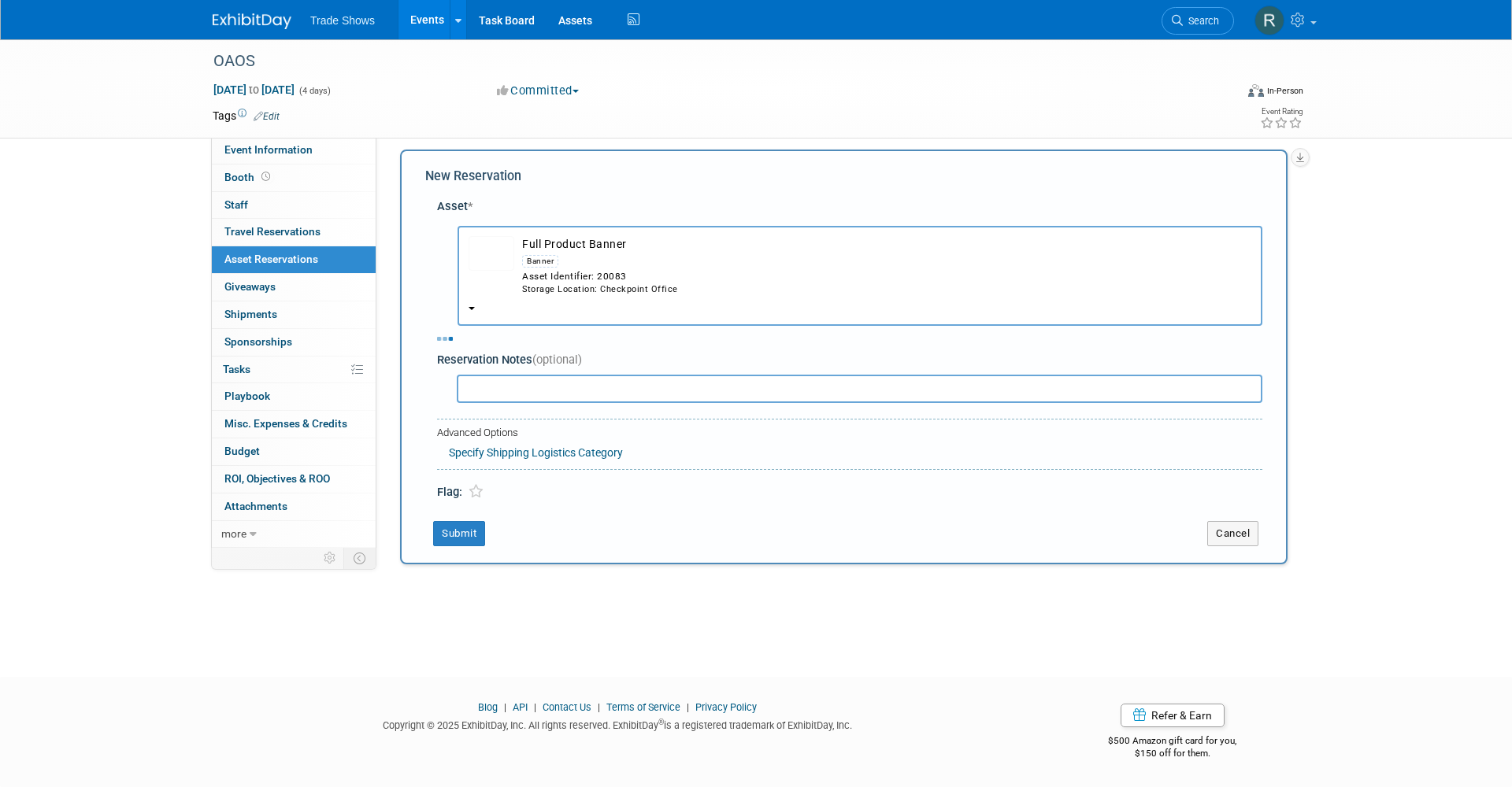
select select "8"
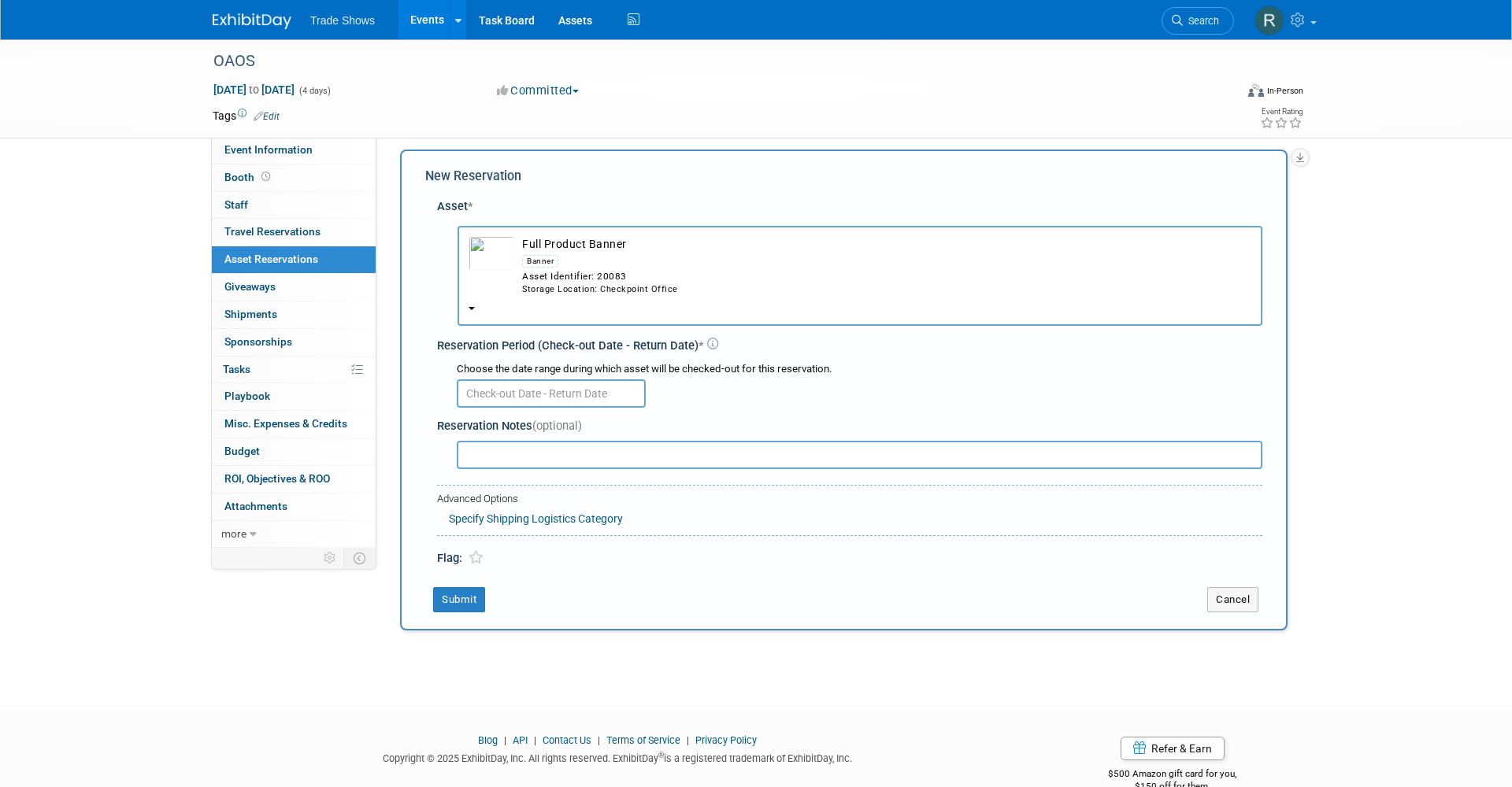
click at [567, 380] on input "text" at bounding box center [551, 394] width 189 height 28
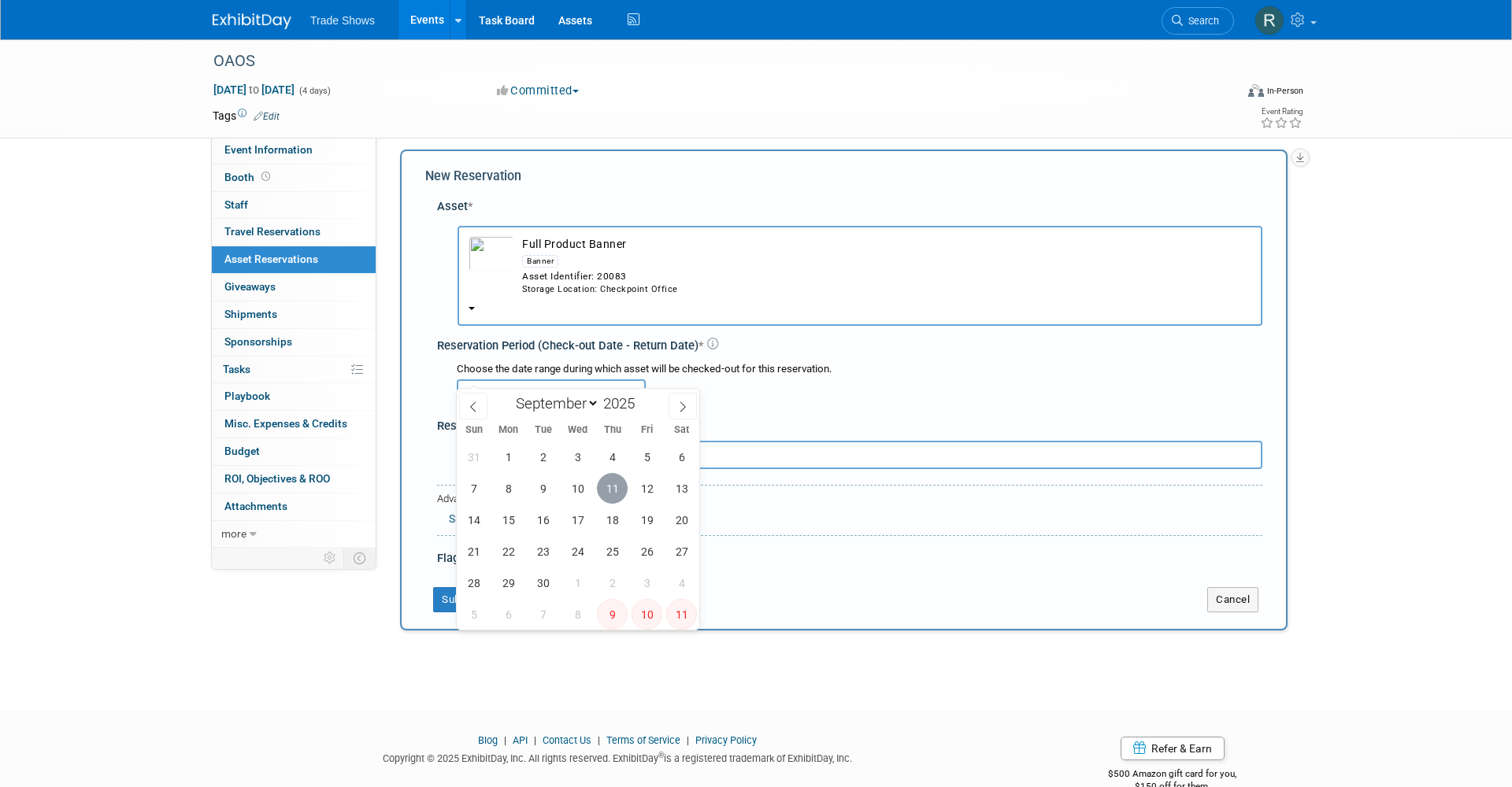
click at [616, 493] on span "11" at bounding box center [612, 489] width 31 height 31
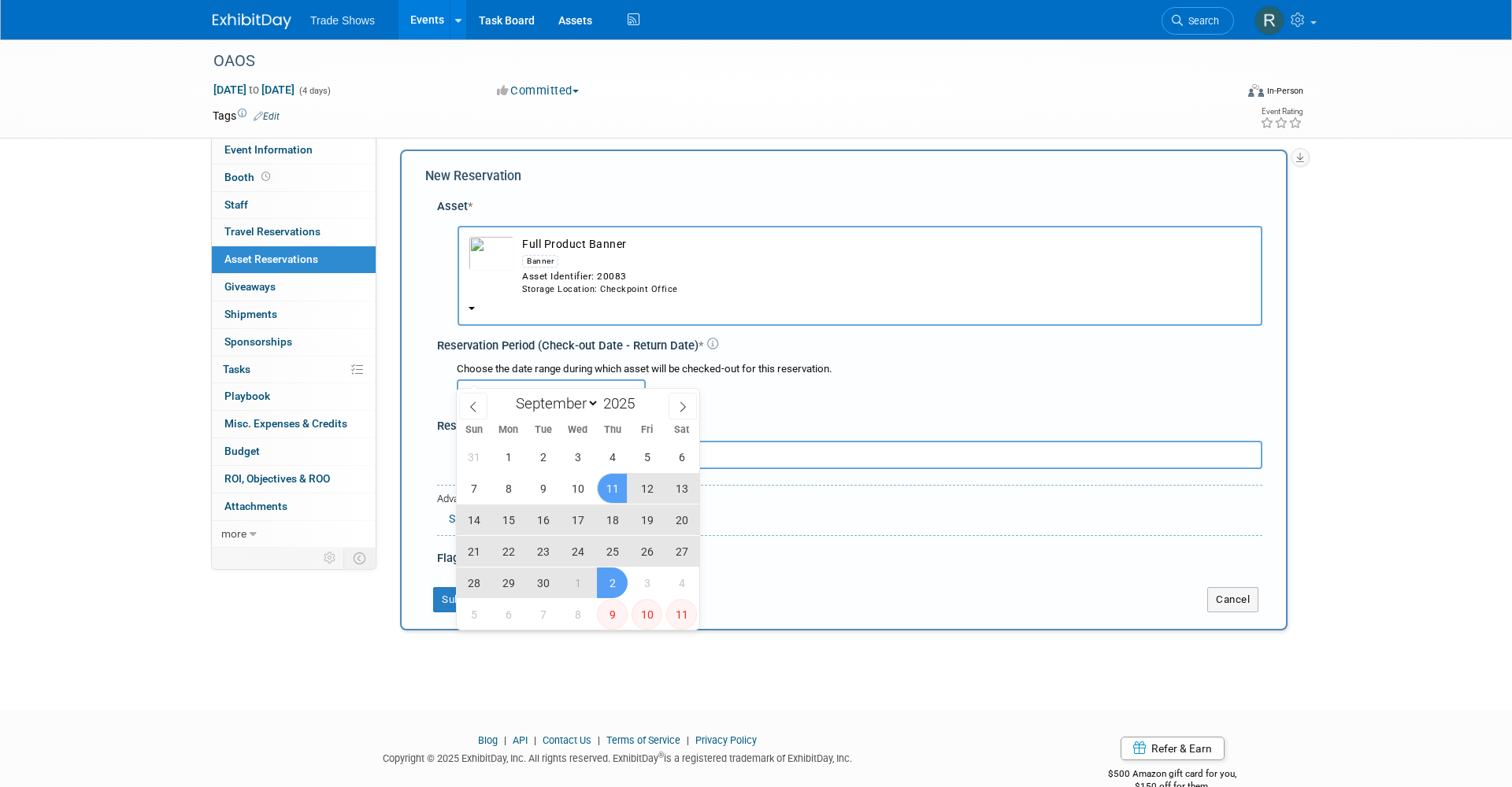
click at [610, 584] on span "2" at bounding box center [612, 583] width 31 height 31
type input "Sep 11, 2025 to Oct 2, 2025"
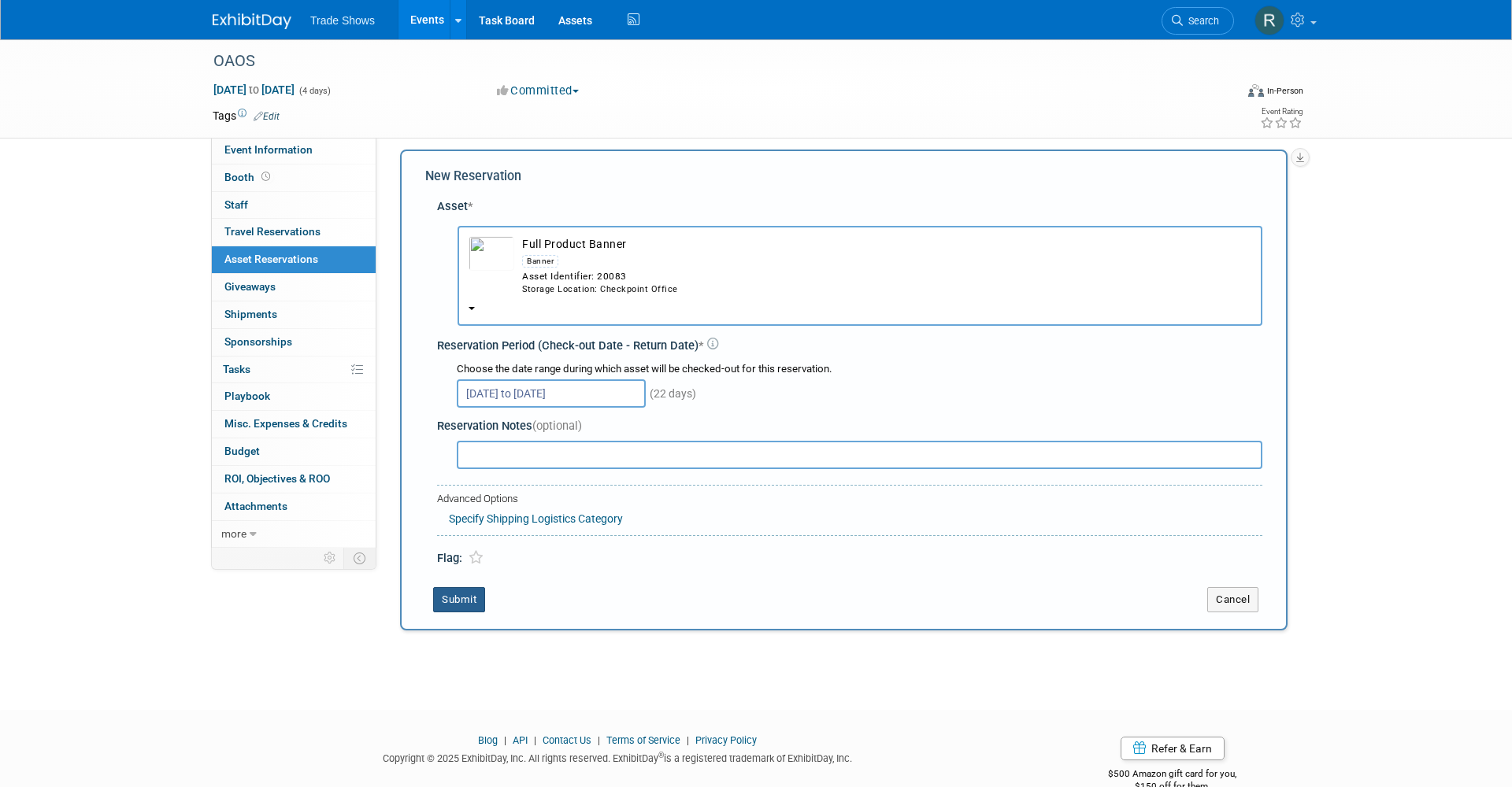
click at [461, 588] on button "Submit" at bounding box center [459, 600] width 52 height 25
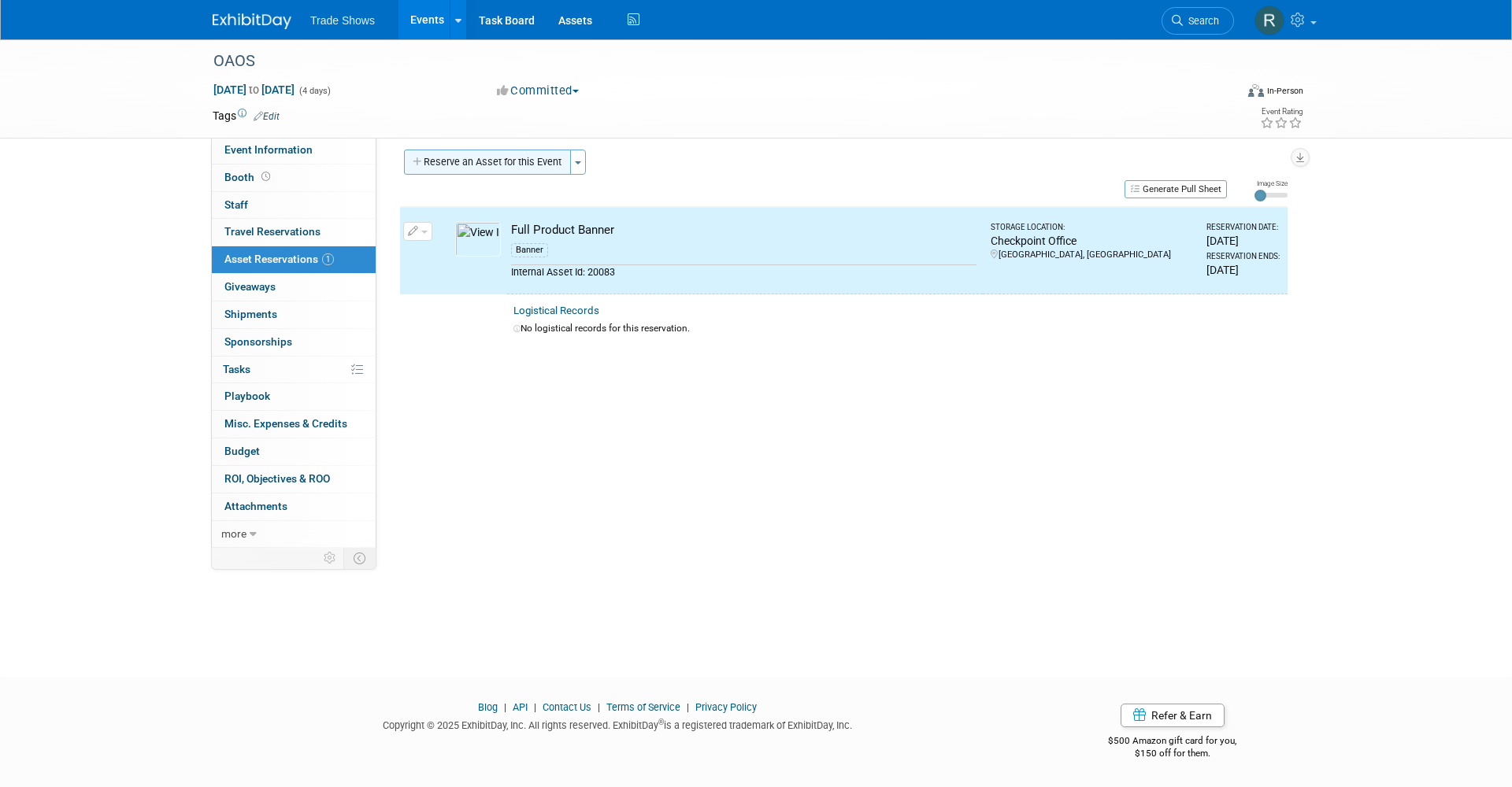
click at [531, 164] on button "Reserve an Asset for this Event" at bounding box center [488, 162] width 167 height 25
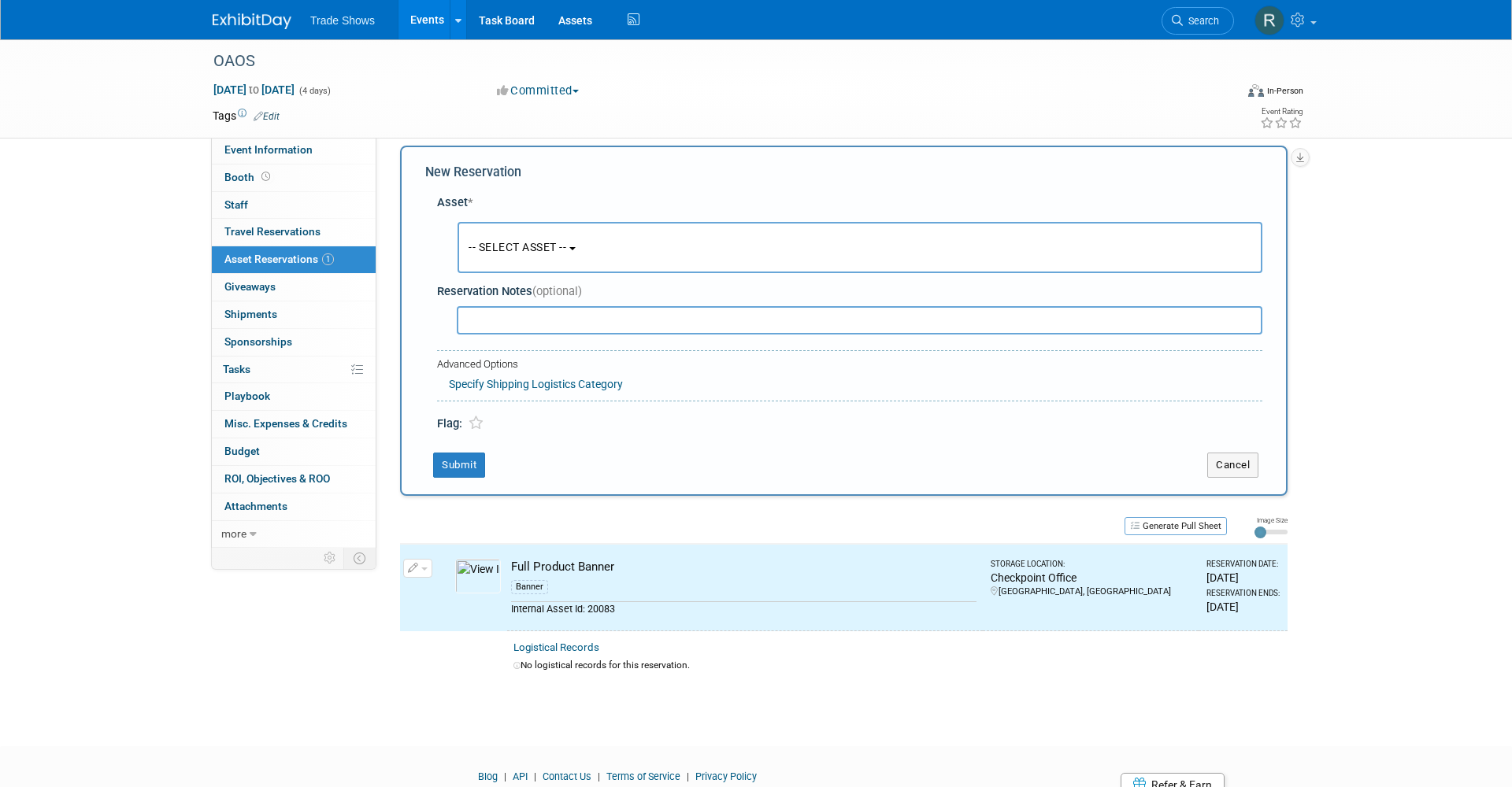
scroll to position [15, 0]
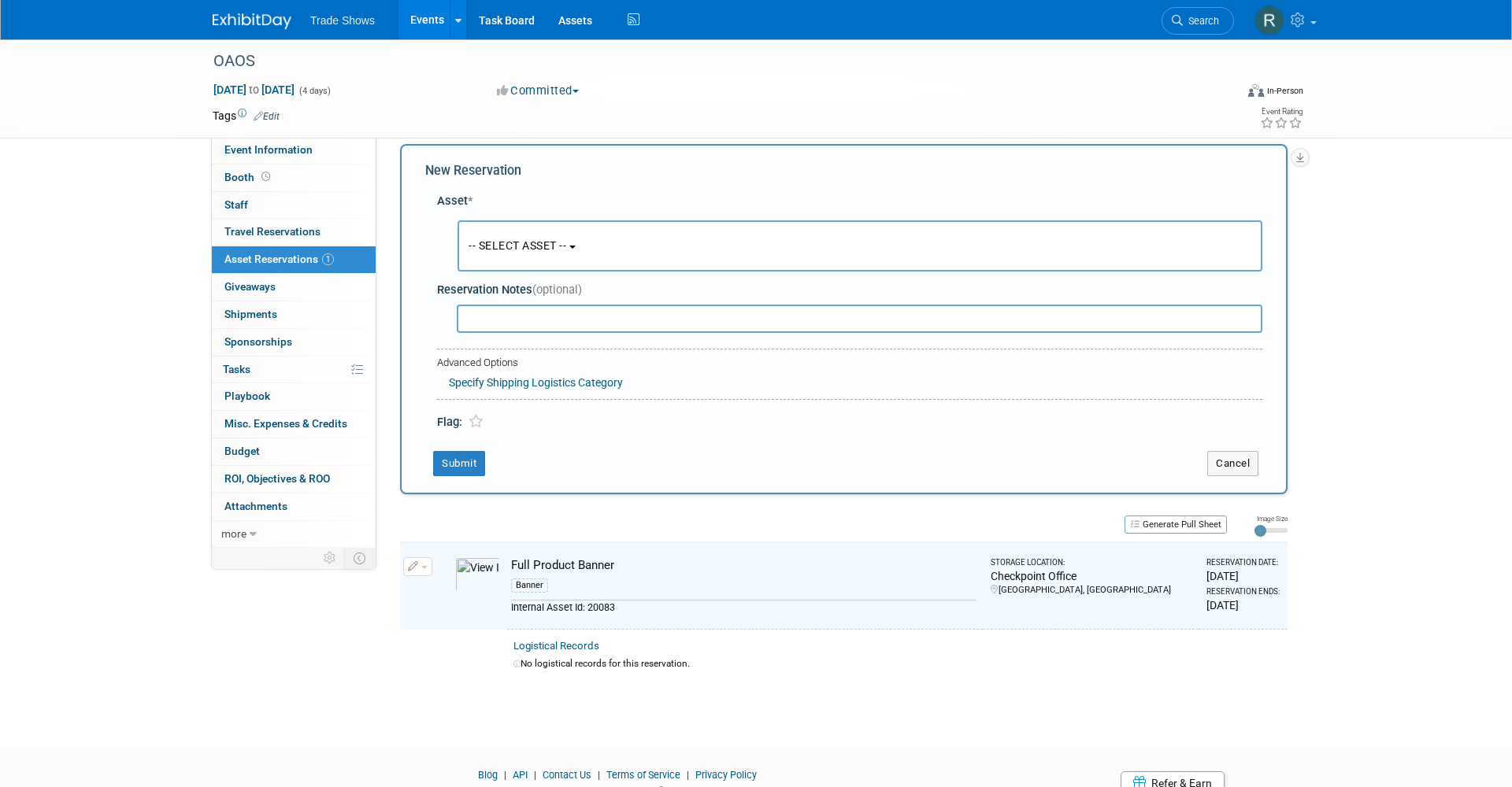
click at [430, 27] on link "Events" at bounding box center [427, 19] width 57 height 40
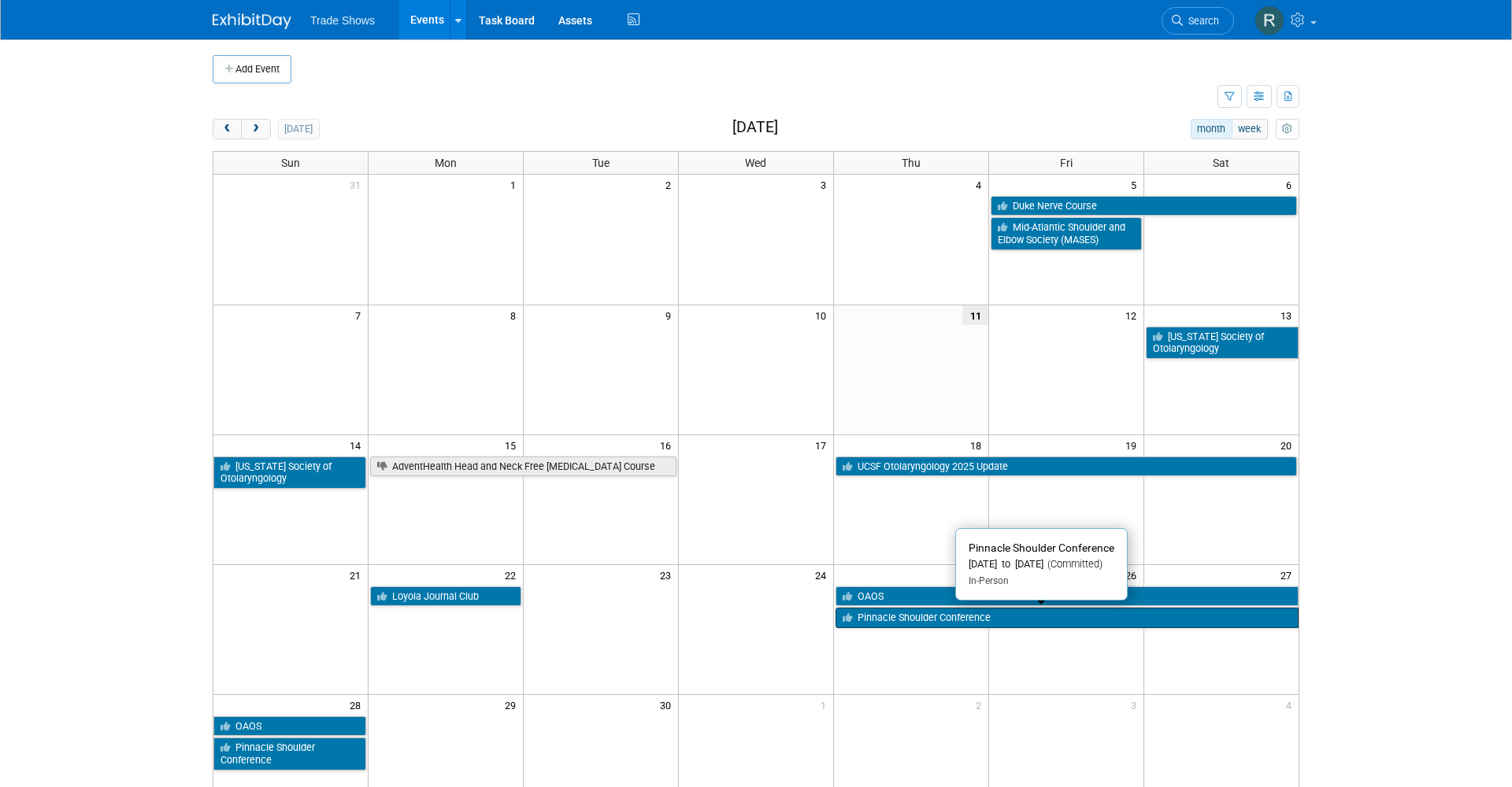
click at [867, 615] on link "Pinnacle Shoulder Conference" at bounding box center [1067, 618] width 464 height 20
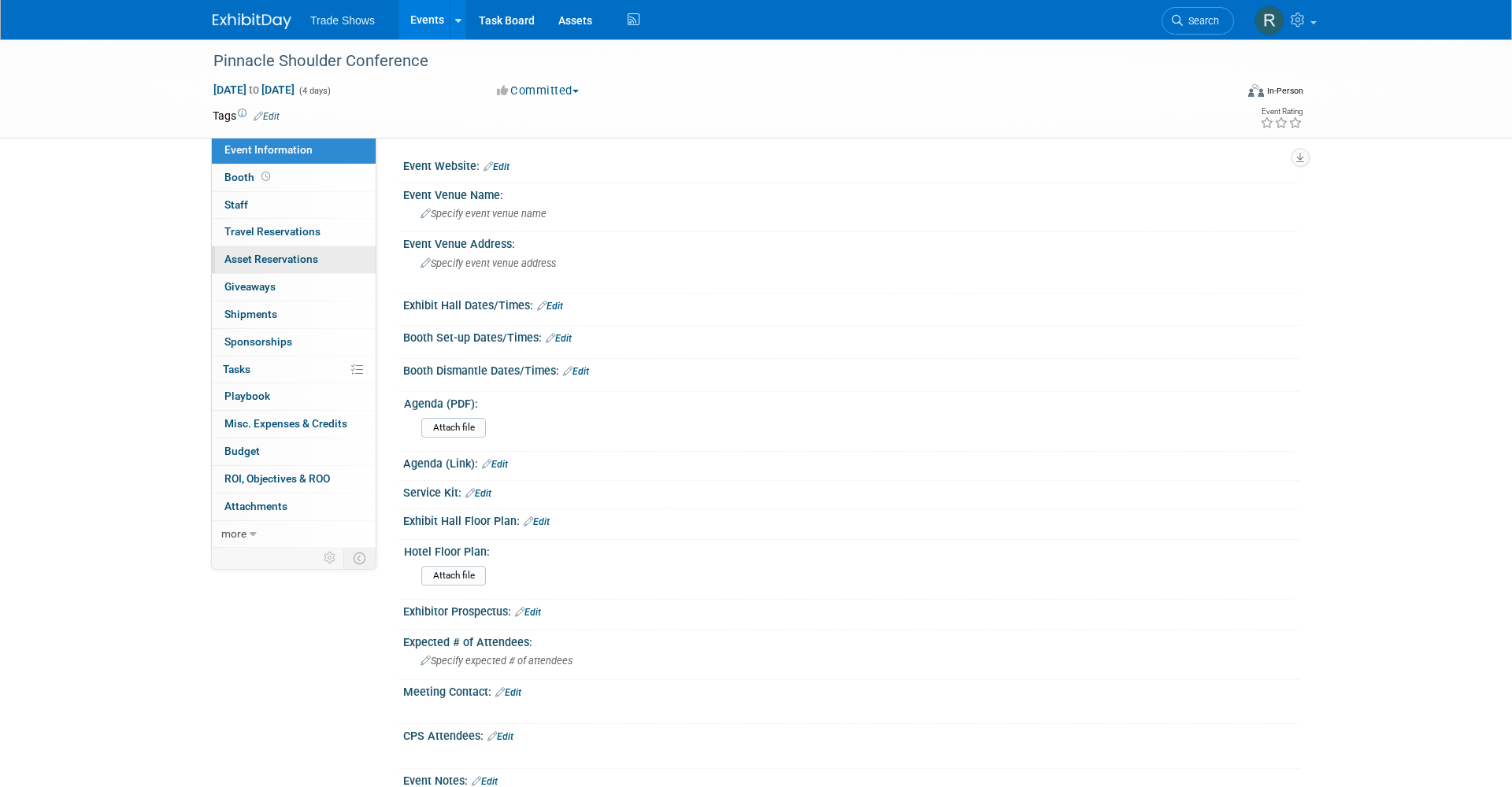
click at [310, 266] on link "0 Asset Reservations 0" at bounding box center [293, 260] width 164 height 27
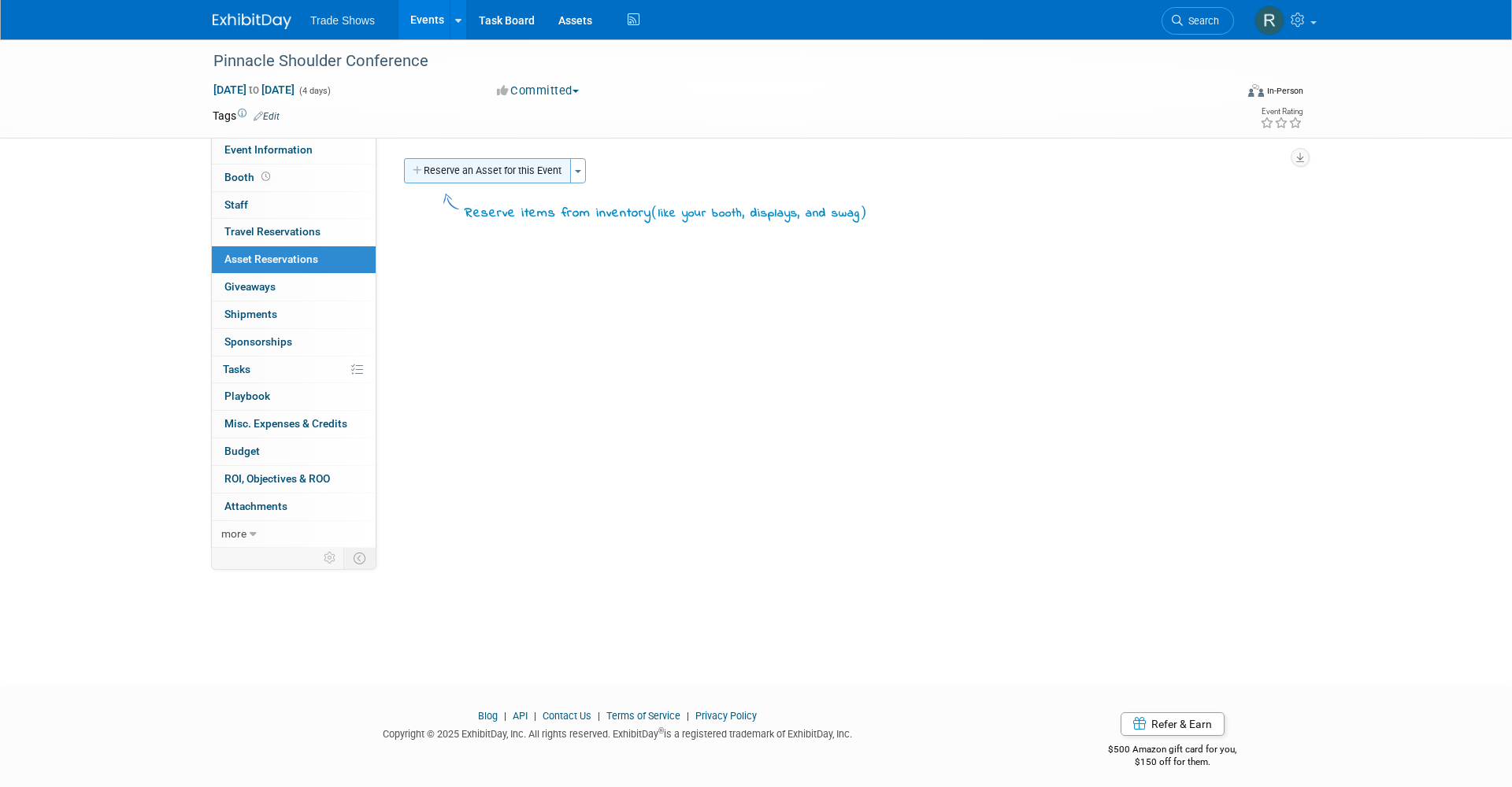
click at [504, 162] on button "Reserve an Asset for this Event" at bounding box center [488, 171] width 167 height 25
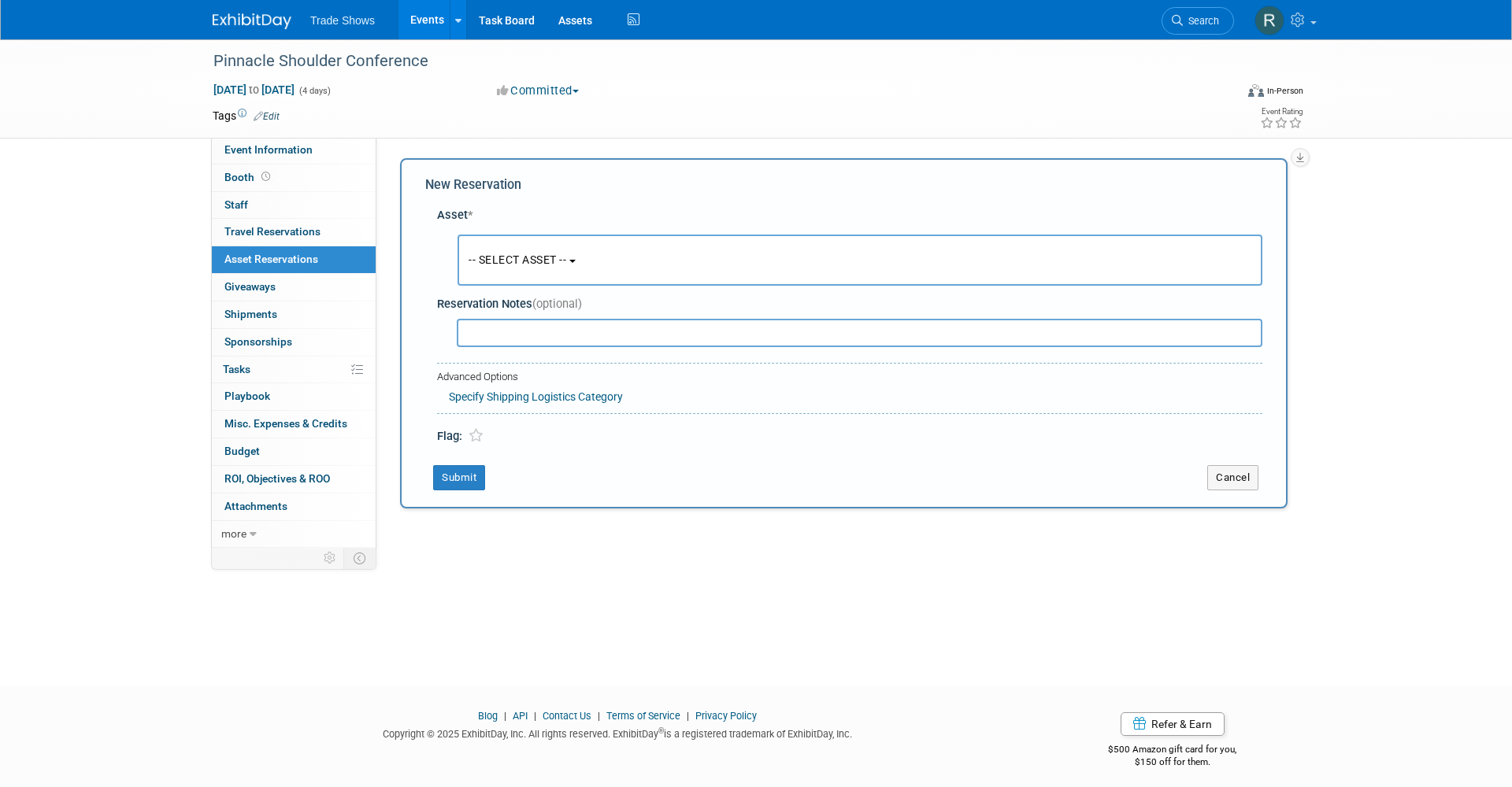
scroll to position [9, 0]
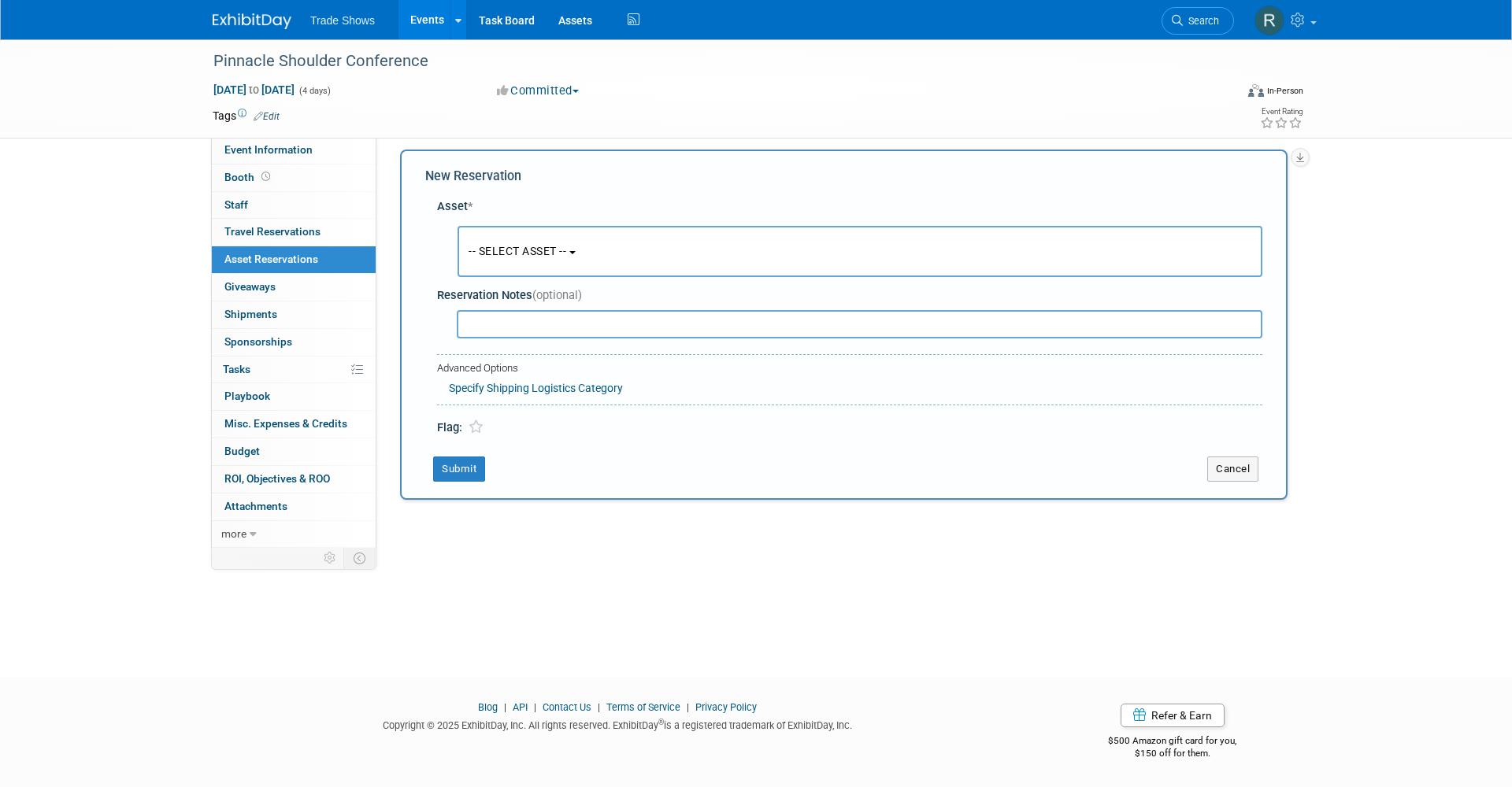
click at [491, 248] on span "-- SELECT ASSET --" at bounding box center [517, 251] width 97 height 13
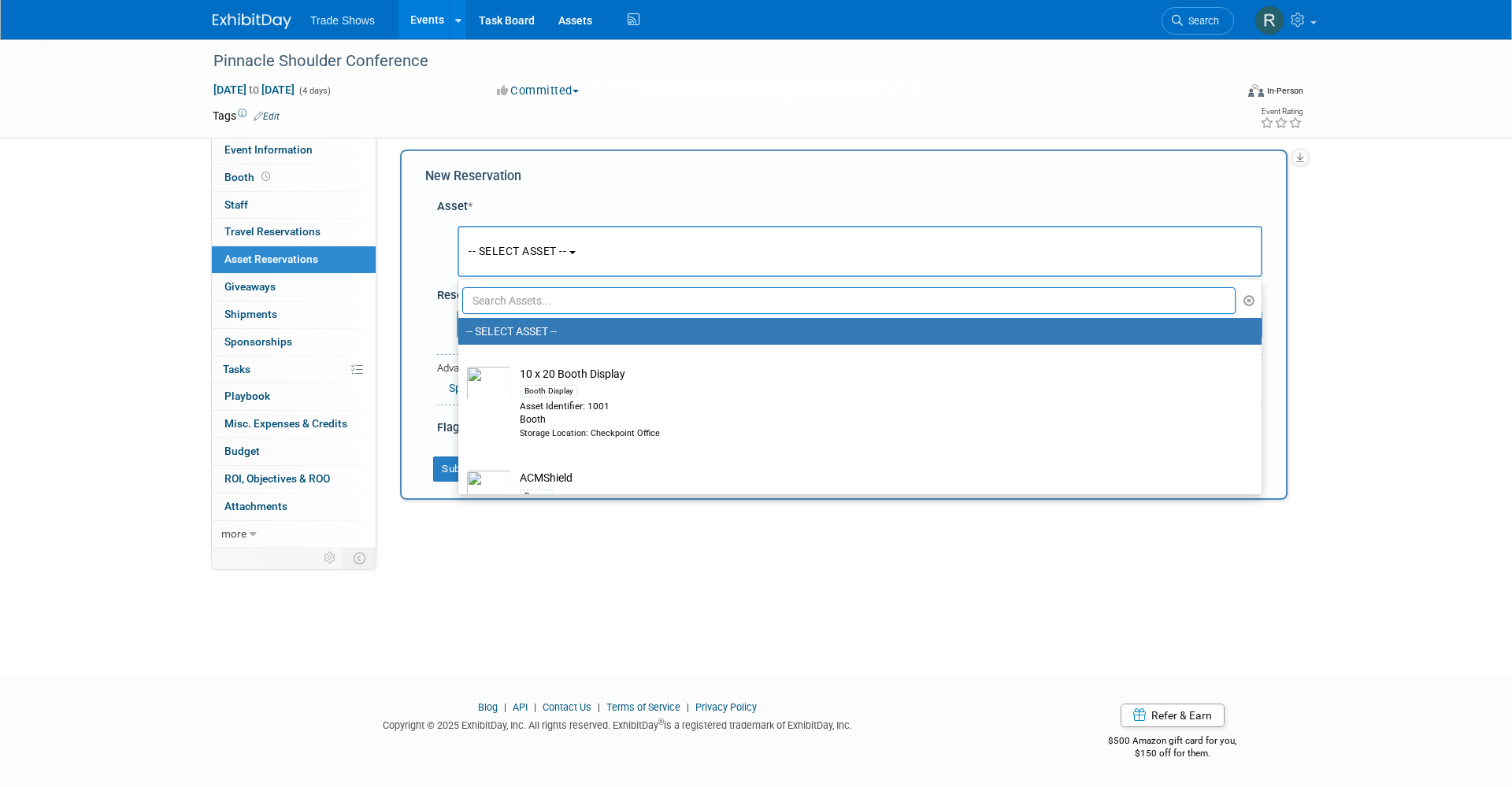
click at [493, 293] on input "text" at bounding box center [849, 301] width 773 height 27
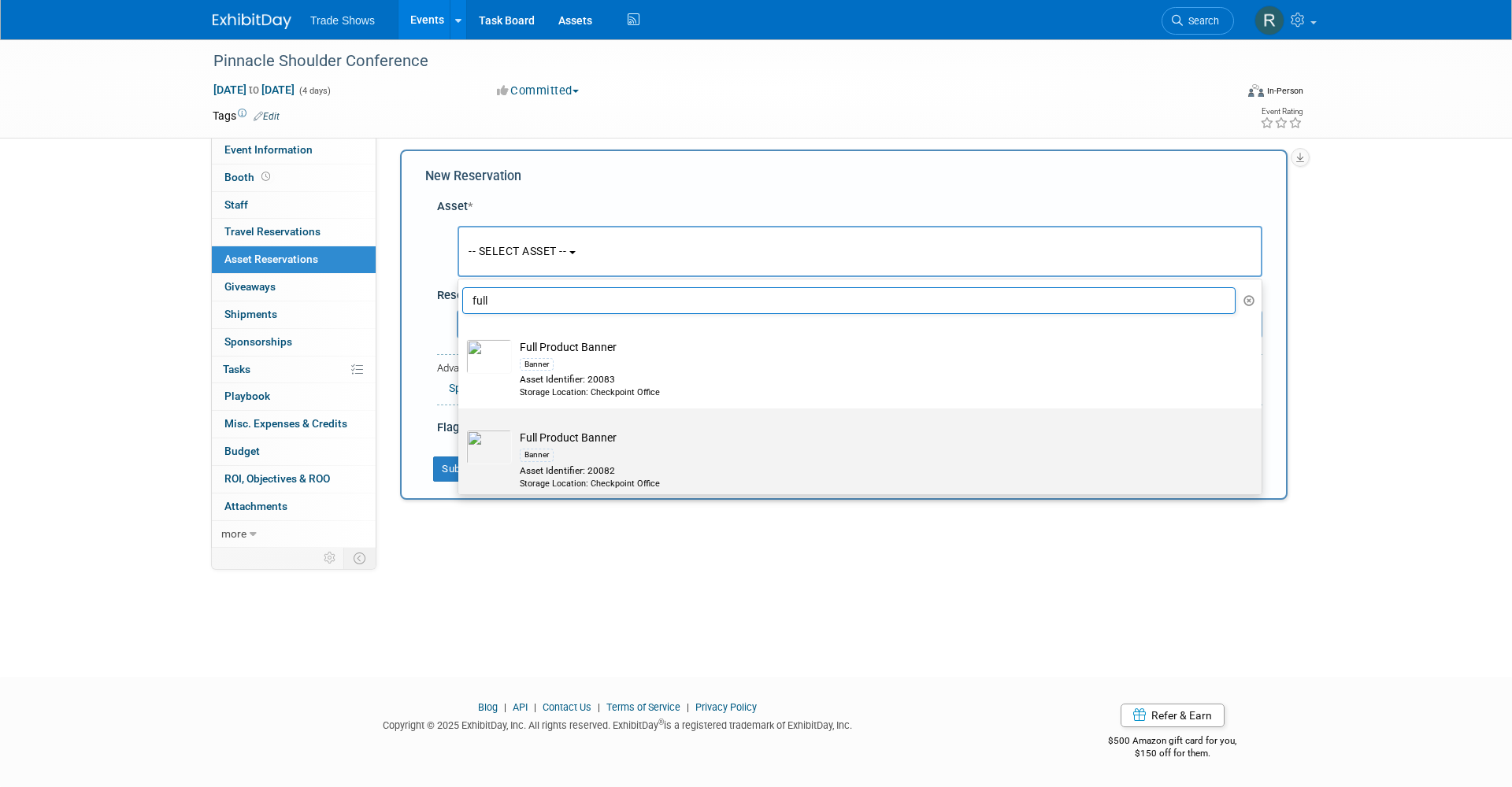
type input "full"
click at [597, 442] on td "Full Product Banner Banner Asset Identifier: 20082 Storage Location: Checkpoint…" at bounding box center [871, 461] width 718 height 60
click at [461, 428] on input "Full Product Banner Banner Asset Identifier: 20082 Storage Location: Checkpoint…" at bounding box center [456, 423] width 11 height 11
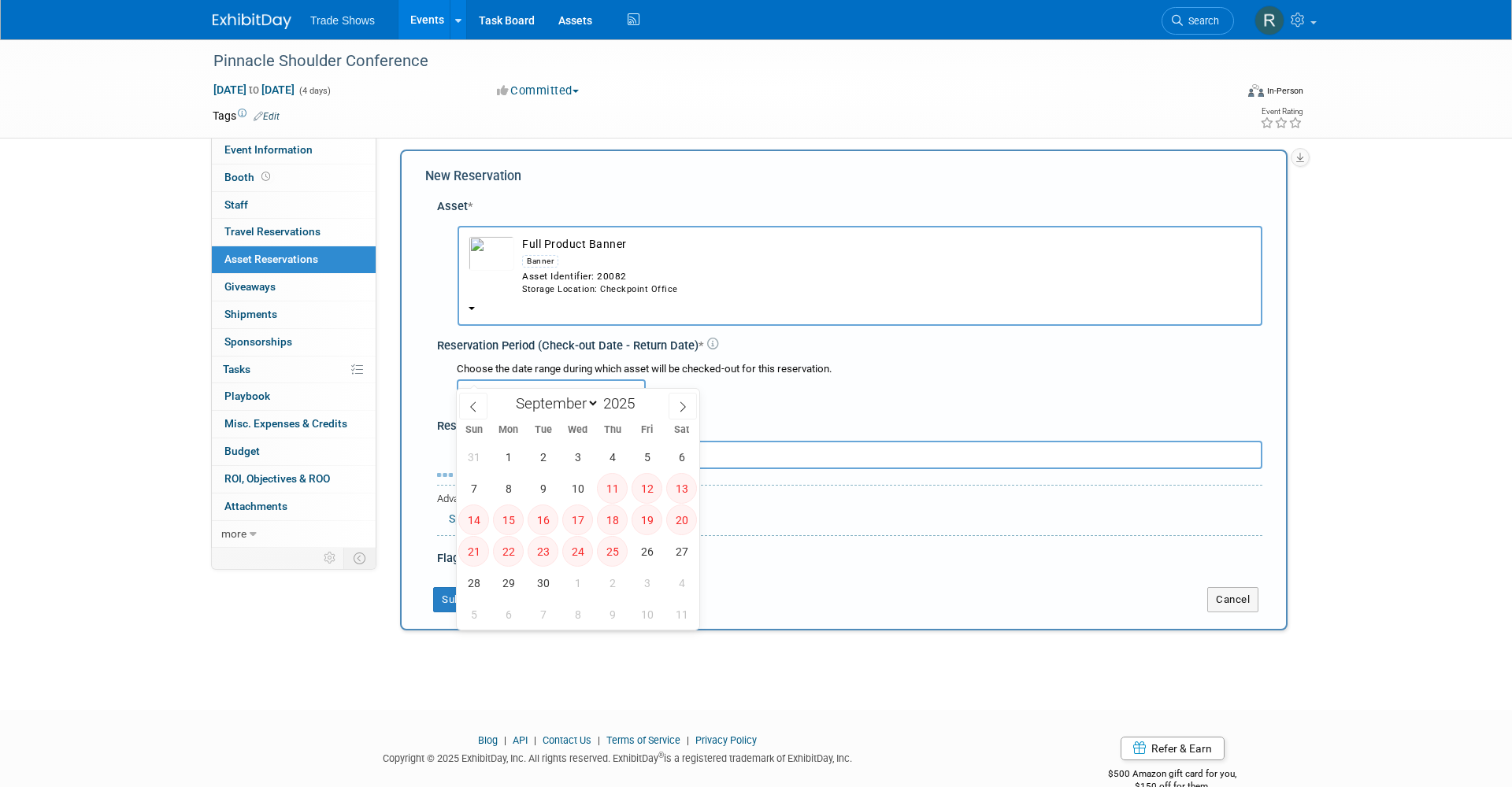
click at [575, 380] on input "text" at bounding box center [551, 394] width 189 height 28
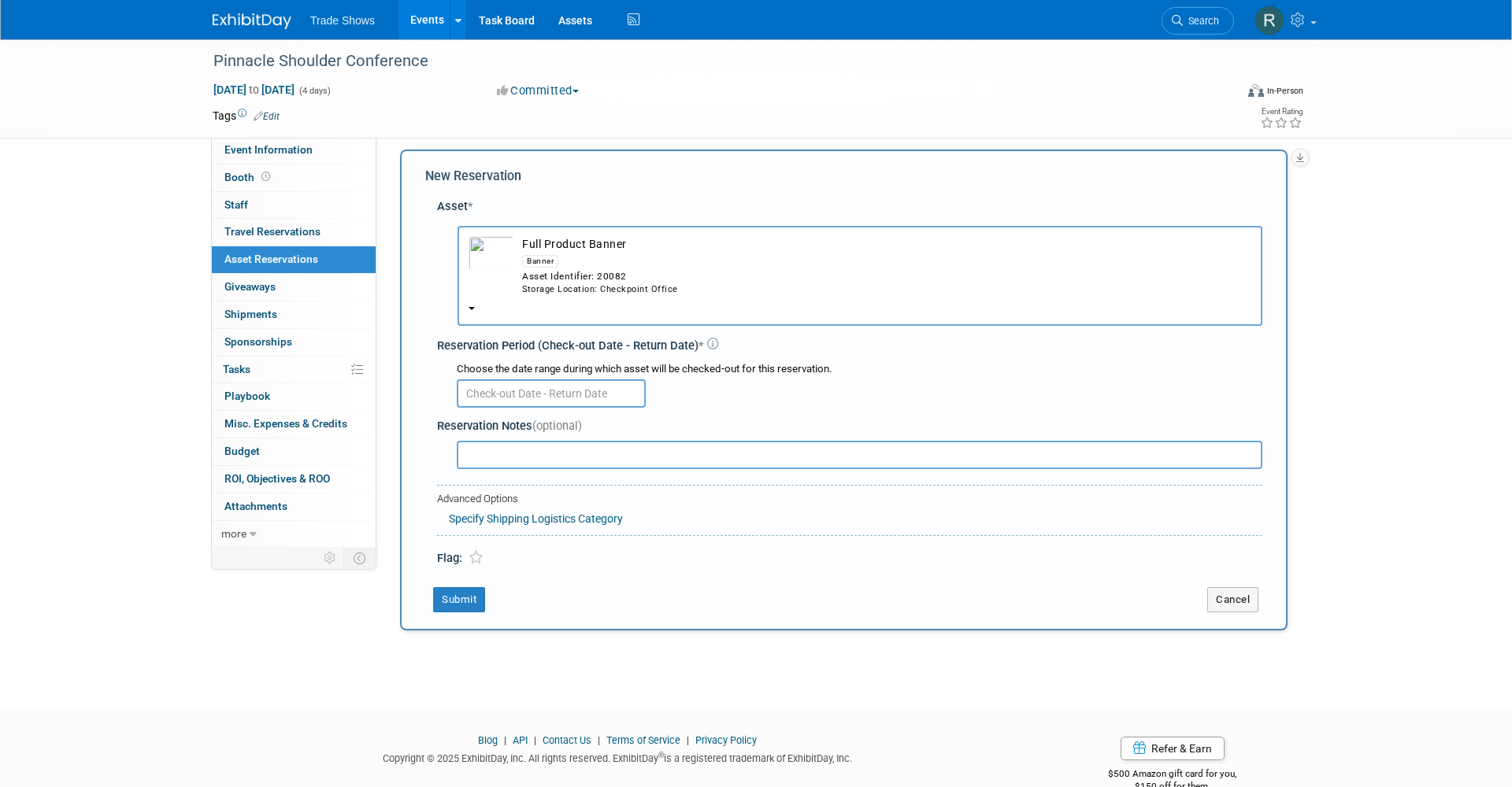
click at [601, 242] on td "Full Product Banner Banner Asset Identifier: 20082 Storage Location: Checkpoint…" at bounding box center [882, 266] width 738 height 60
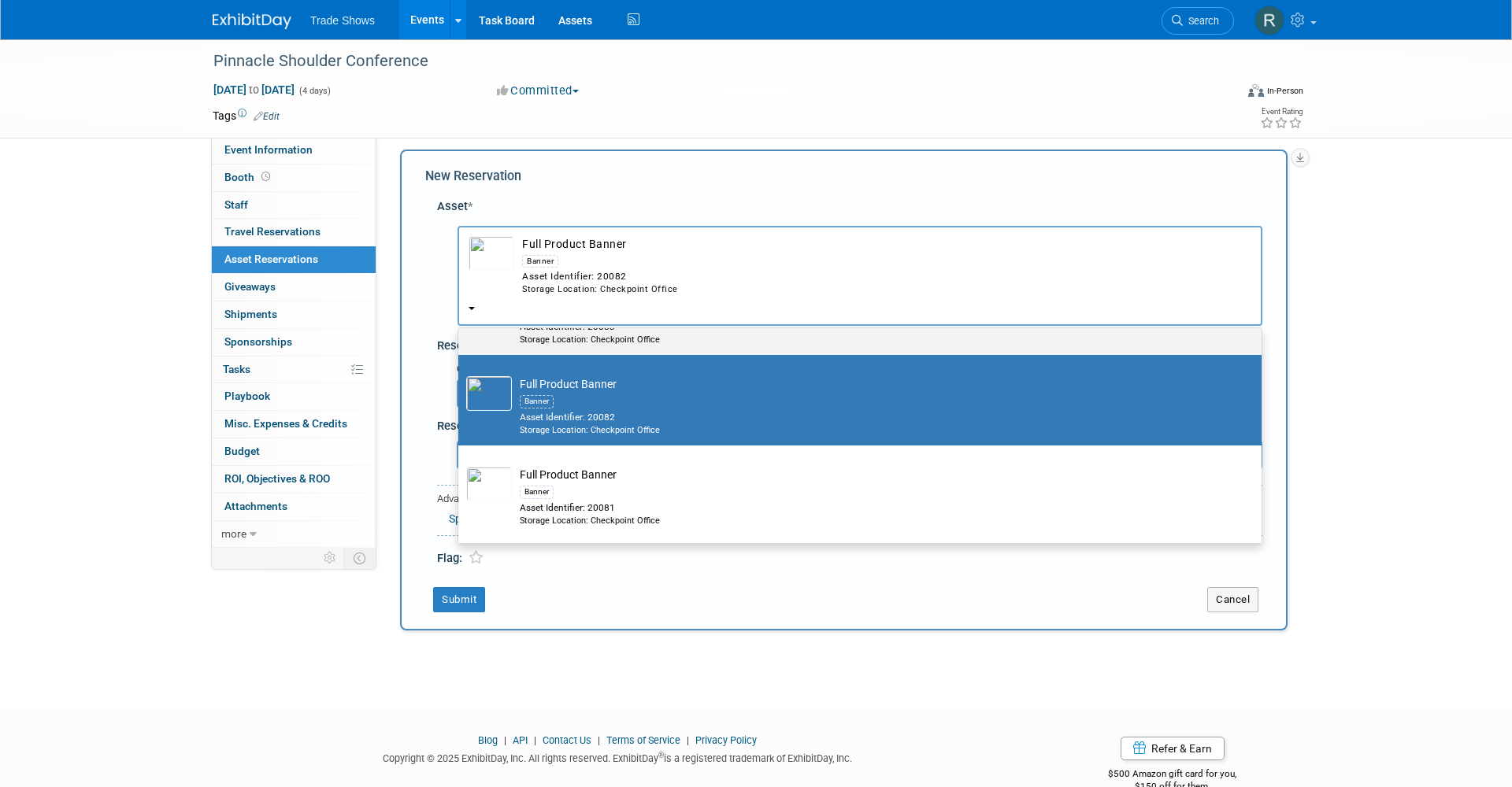
scroll to position [110, 0]
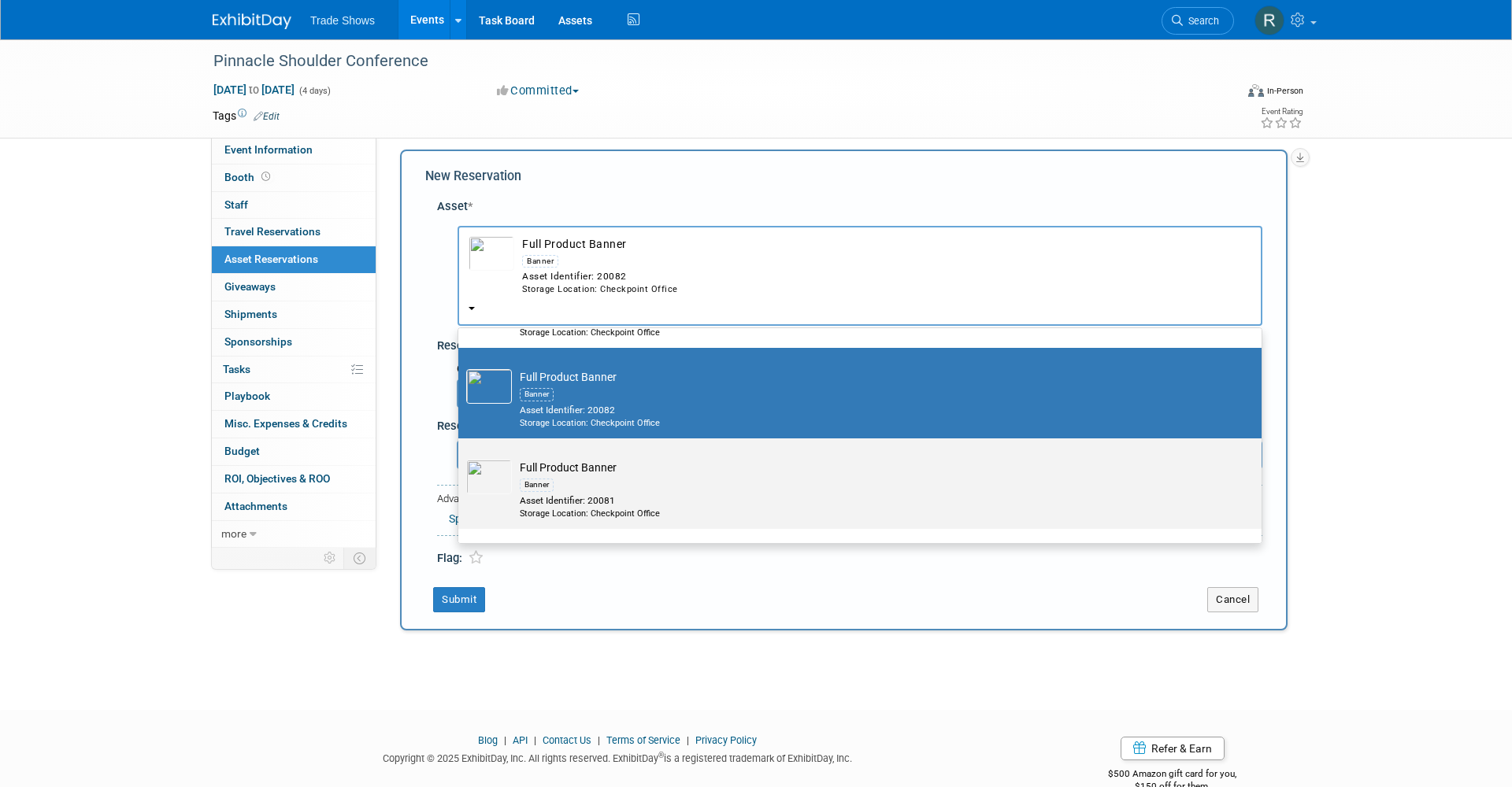
click at [587, 460] on td "Full Product Banner Banner Asset Identifier: 20081 Storage Location: Checkpoint…" at bounding box center [871, 490] width 718 height 60
click at [461, 451] on input "Full Product Banner Banner Asset Identifier: 20081 Storage Location: Checkpoint…" at bounding box center [456, 452] width 11 height 11
select select "10720314"
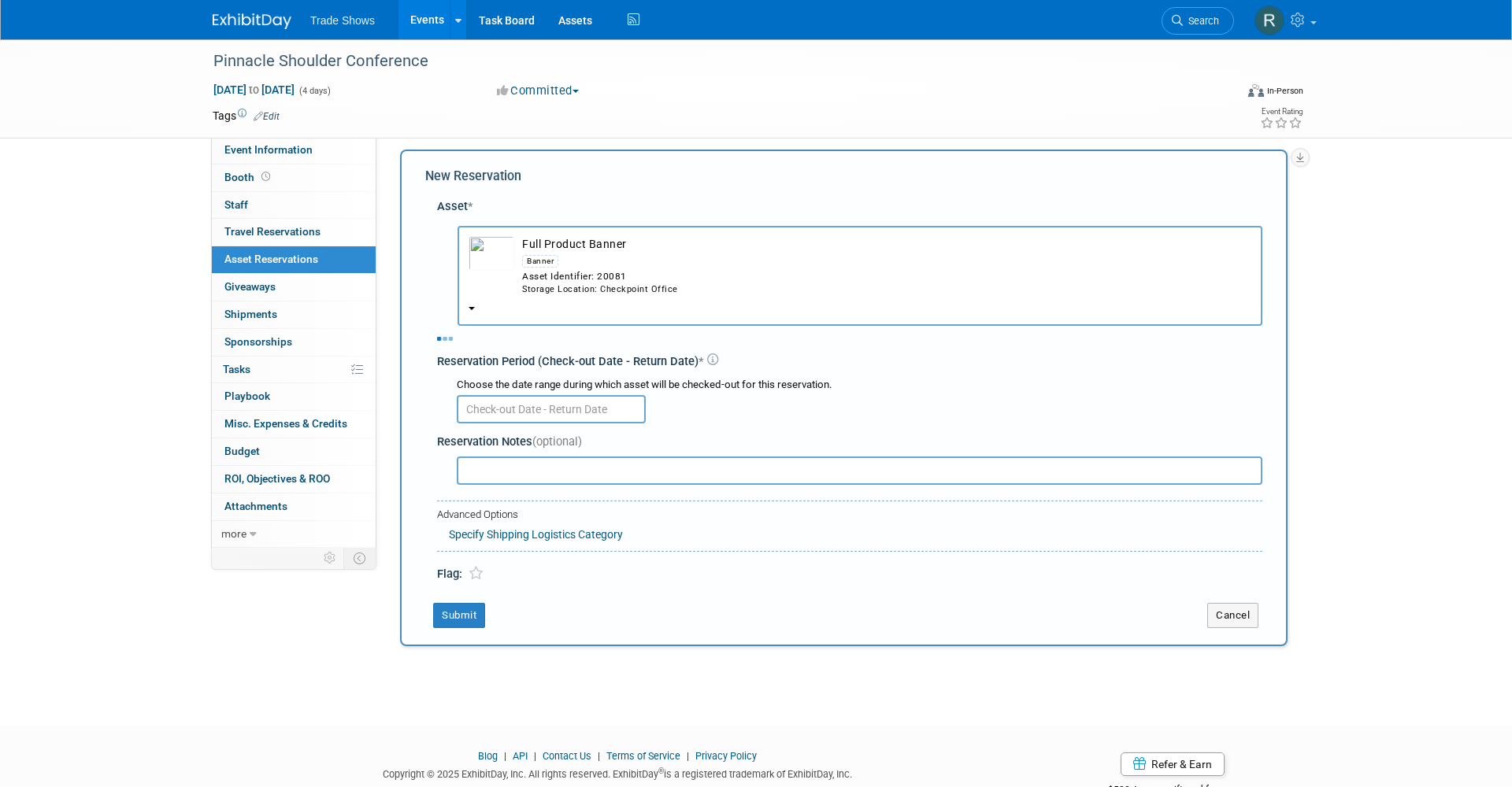
click at [586, 395] on input "text" at bounding box center [551, 409] width 189 height 28
select select "8"
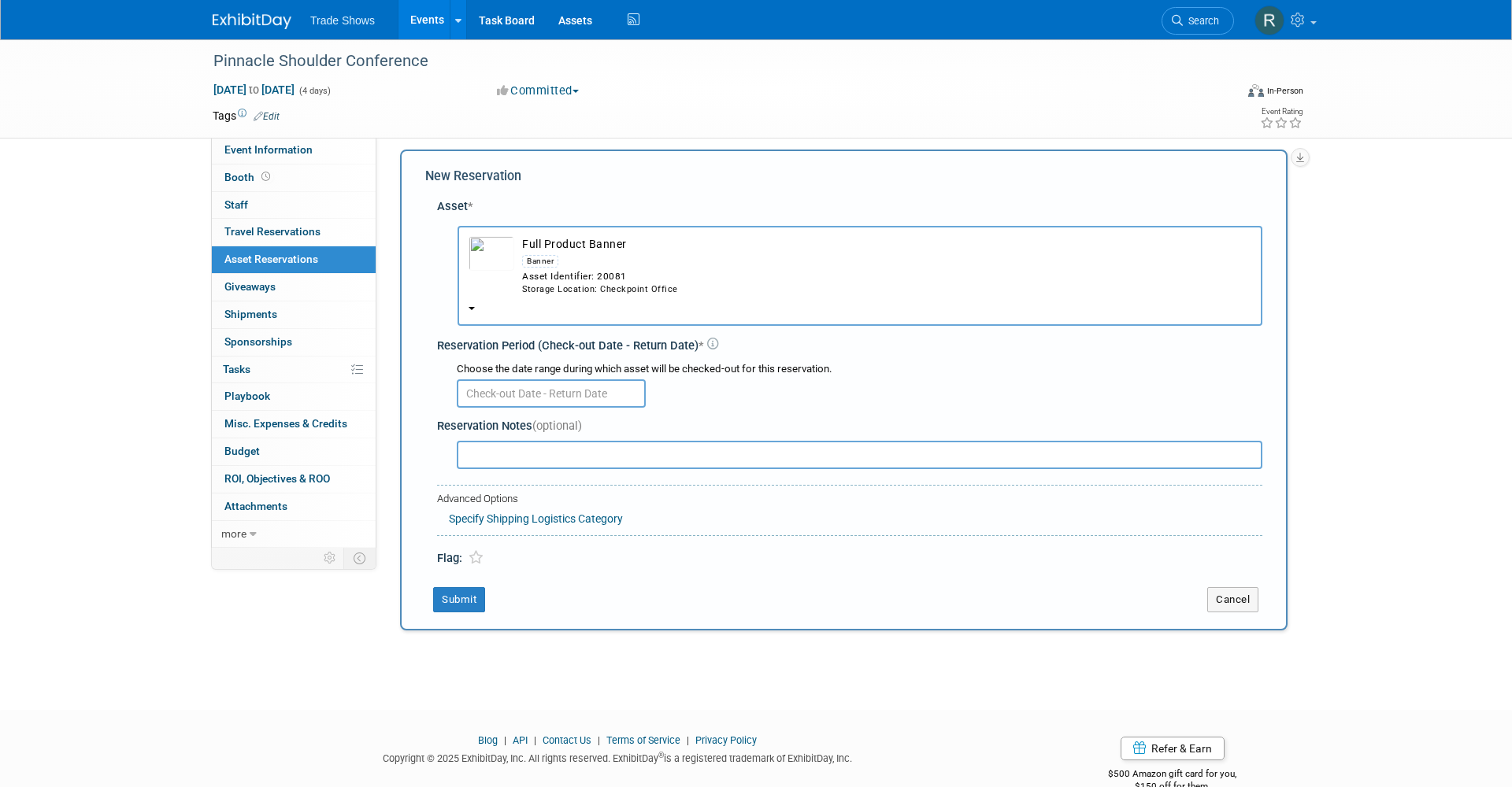
click at [585, 380] on input "text" at bounding box center [551, 394] width 189 height 28
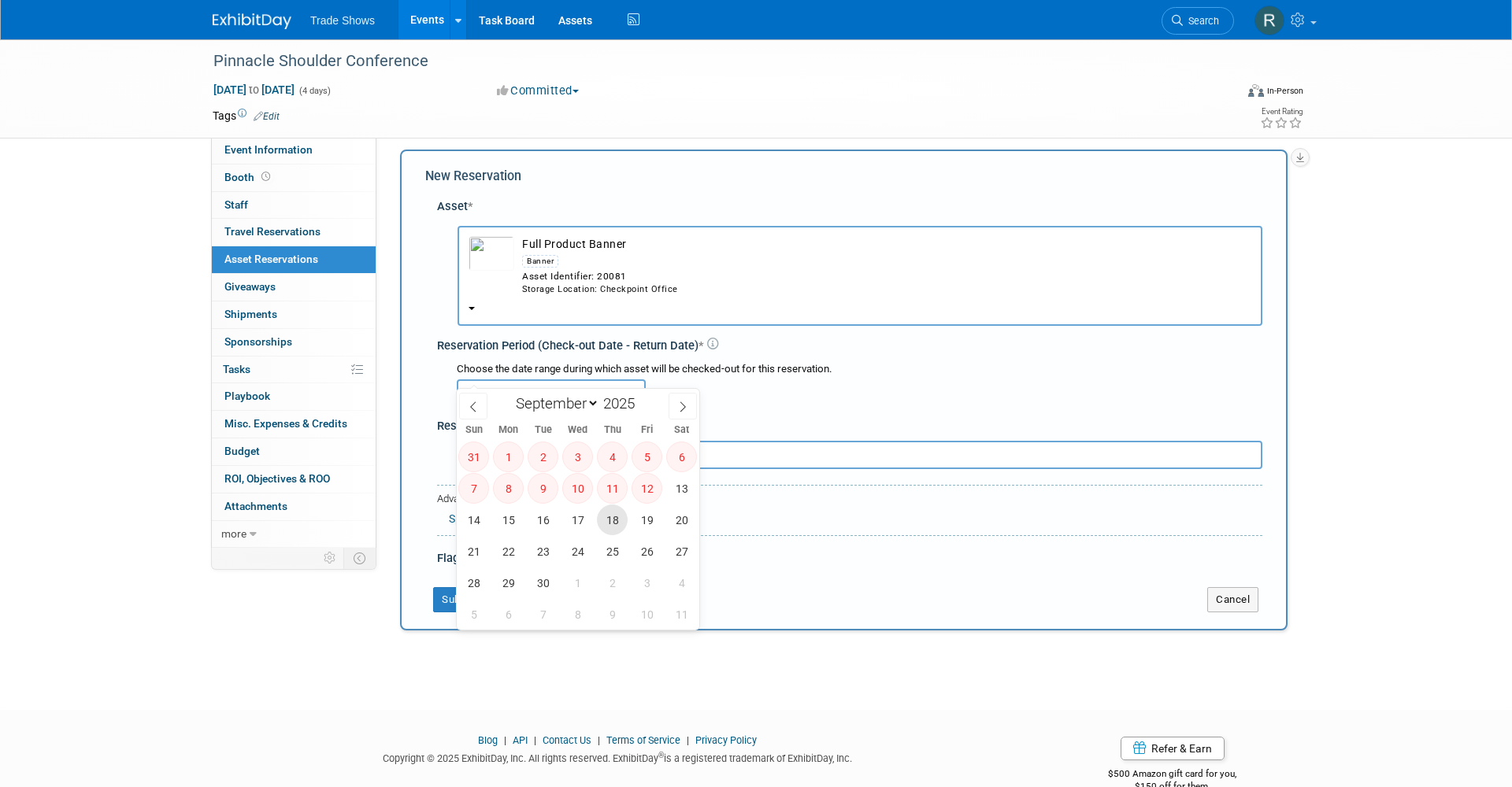
click at [613, 523] on span "18" at bounding box center [612, 521] width 31 height 31
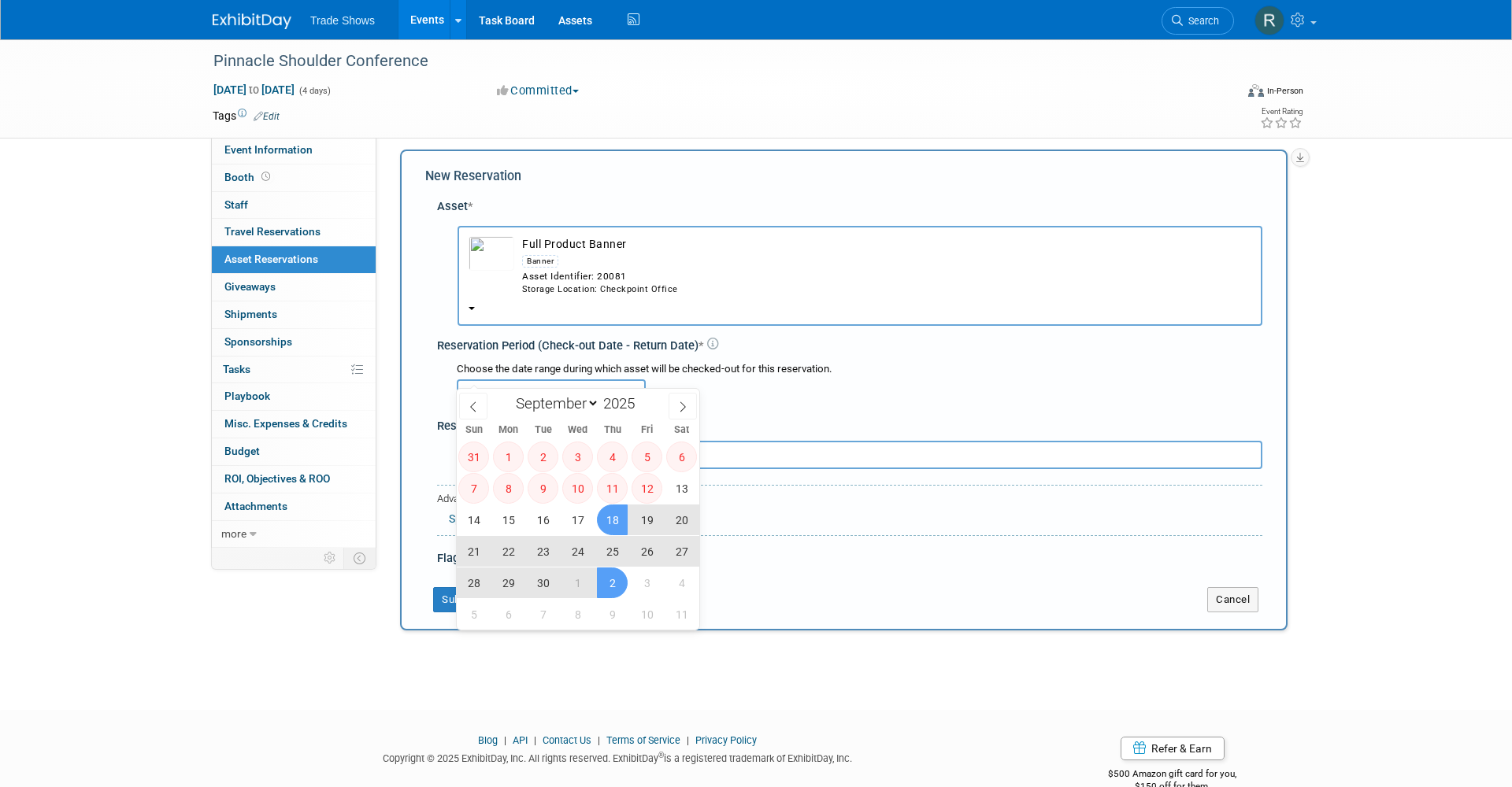
click at [613, 580] on span "2" at bounding box center [612, 583] width 31 height 31
type input "Sep 18, 2025 to Oct 2, 2025"
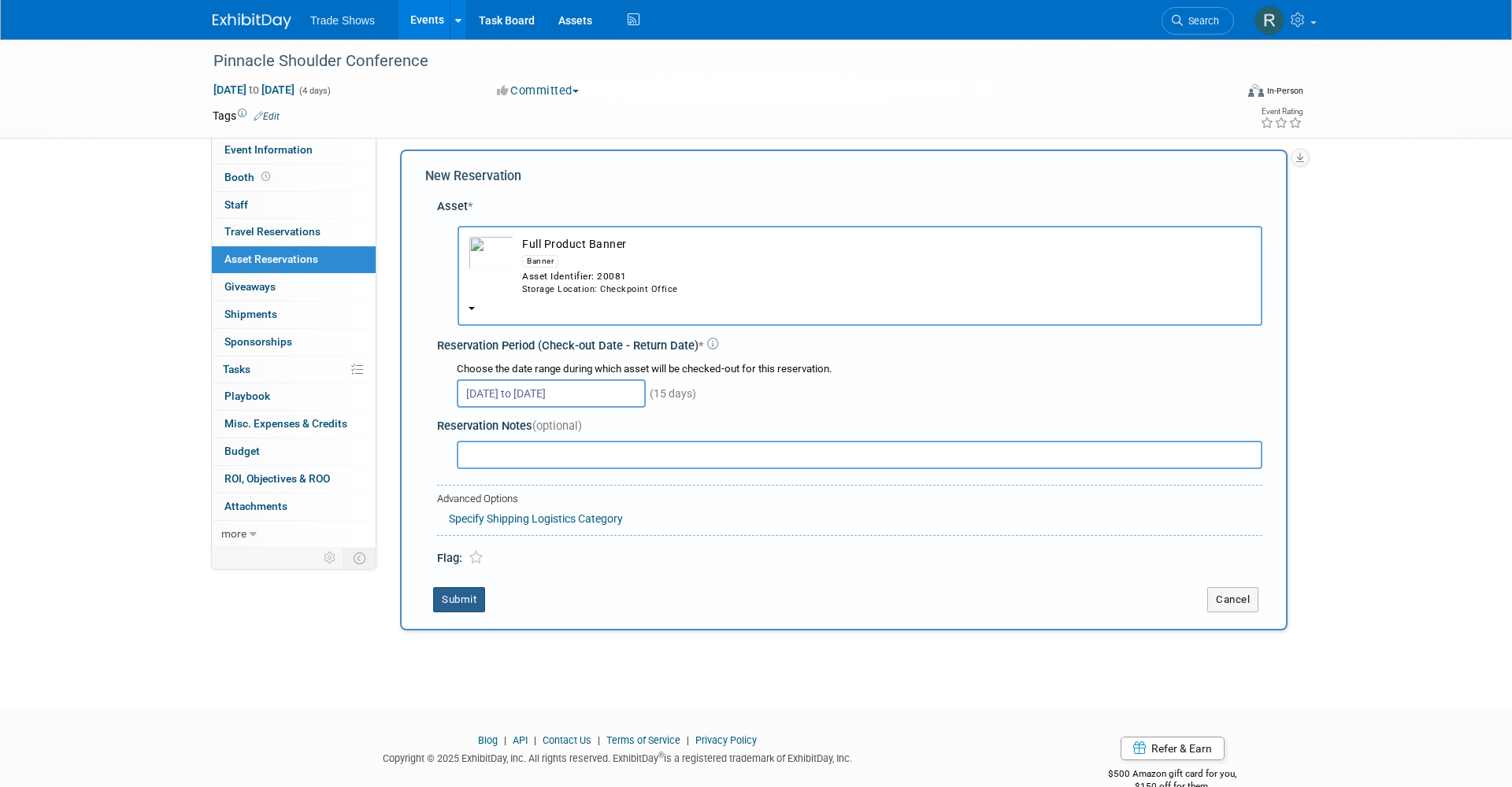
click at [476, 588] on button "Submit" at bounding box center [459, 600] width 52 height 25
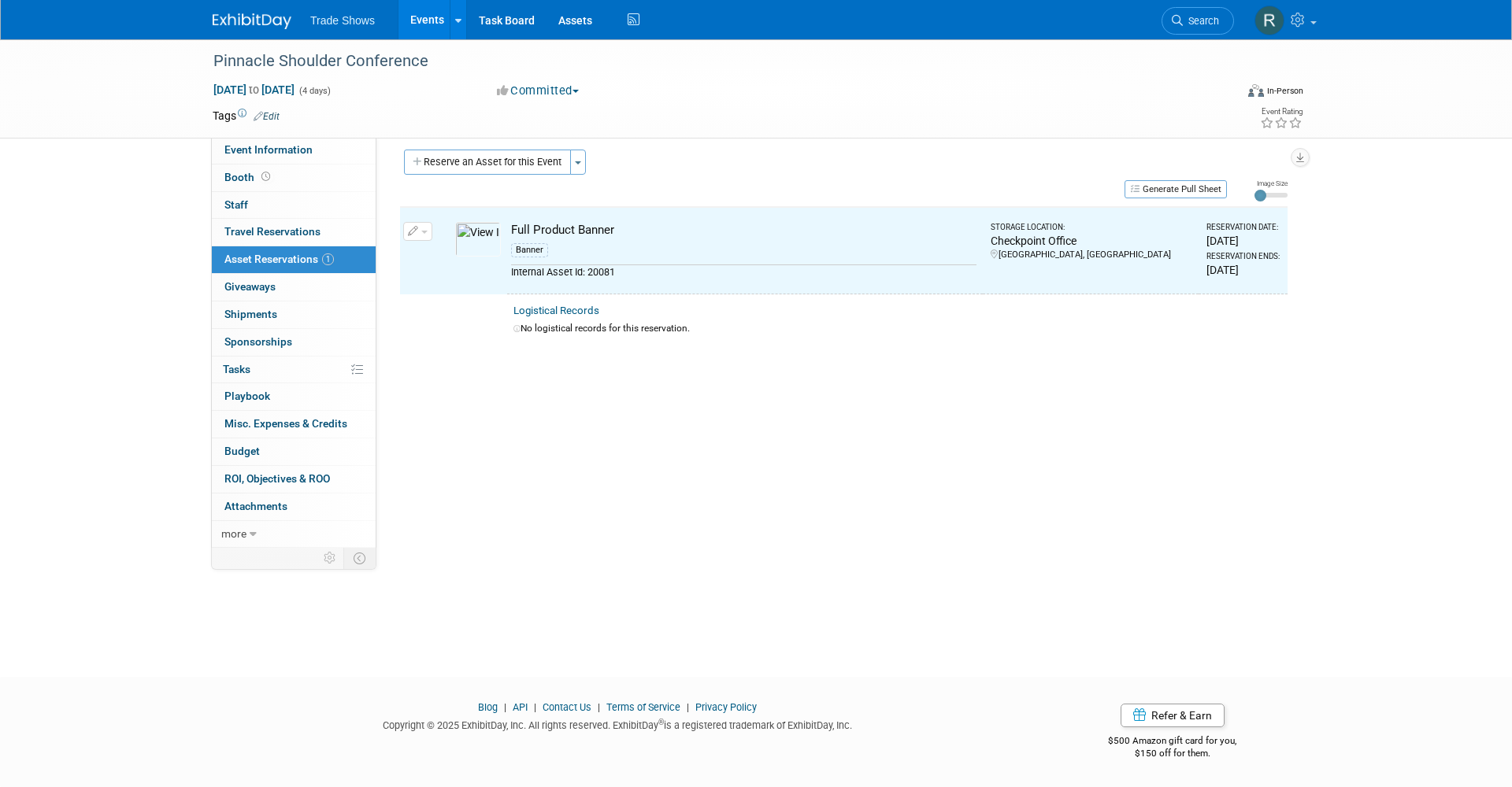
click at [426, 36] on link "Events" at bounding box center [427, 19] width 57 height 40
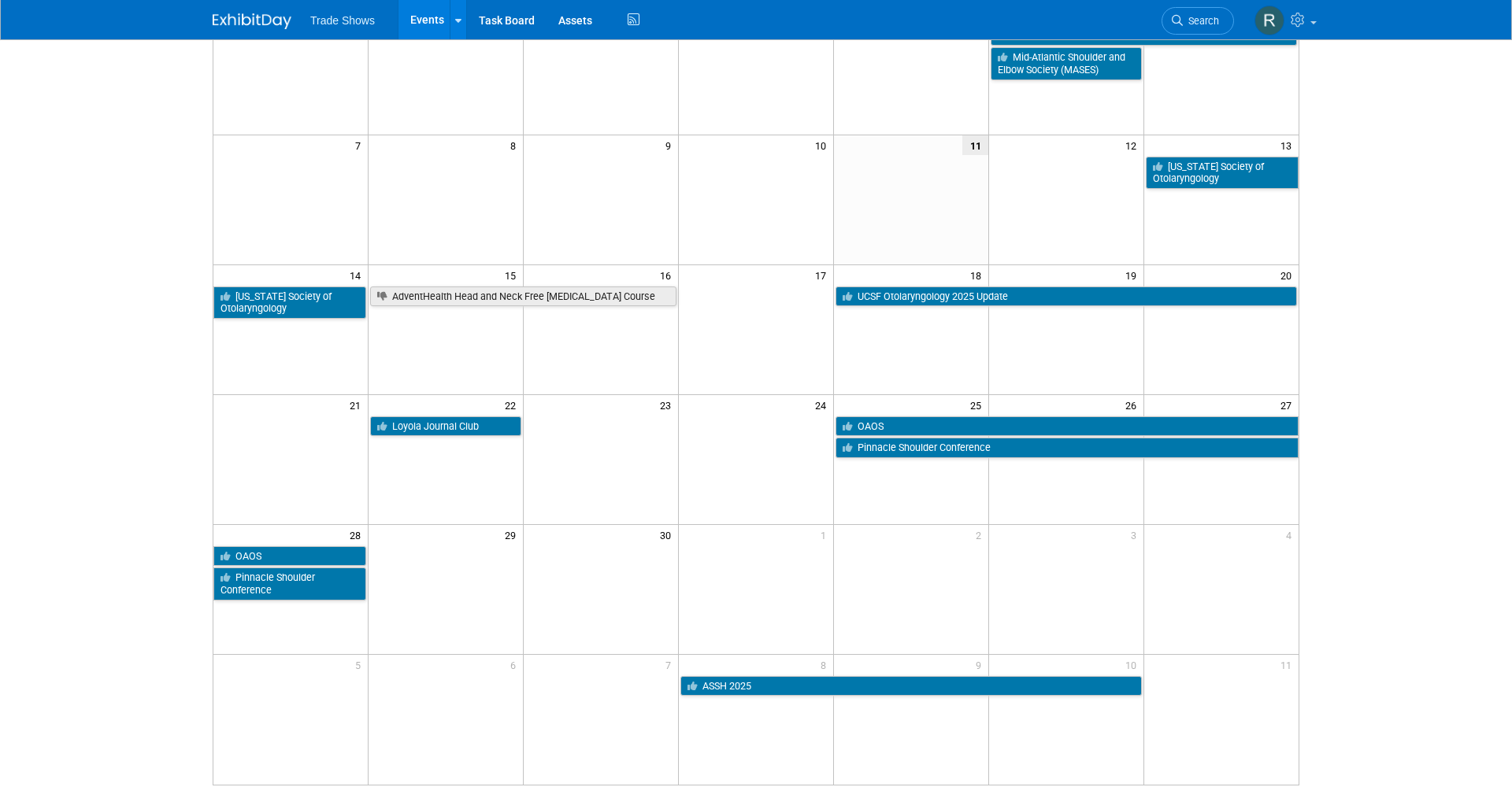
scroll to position [170, 0]
click at [469, 423] on link "Loyola Journal Club" at bounding box center [446, 427] width 152 height 20
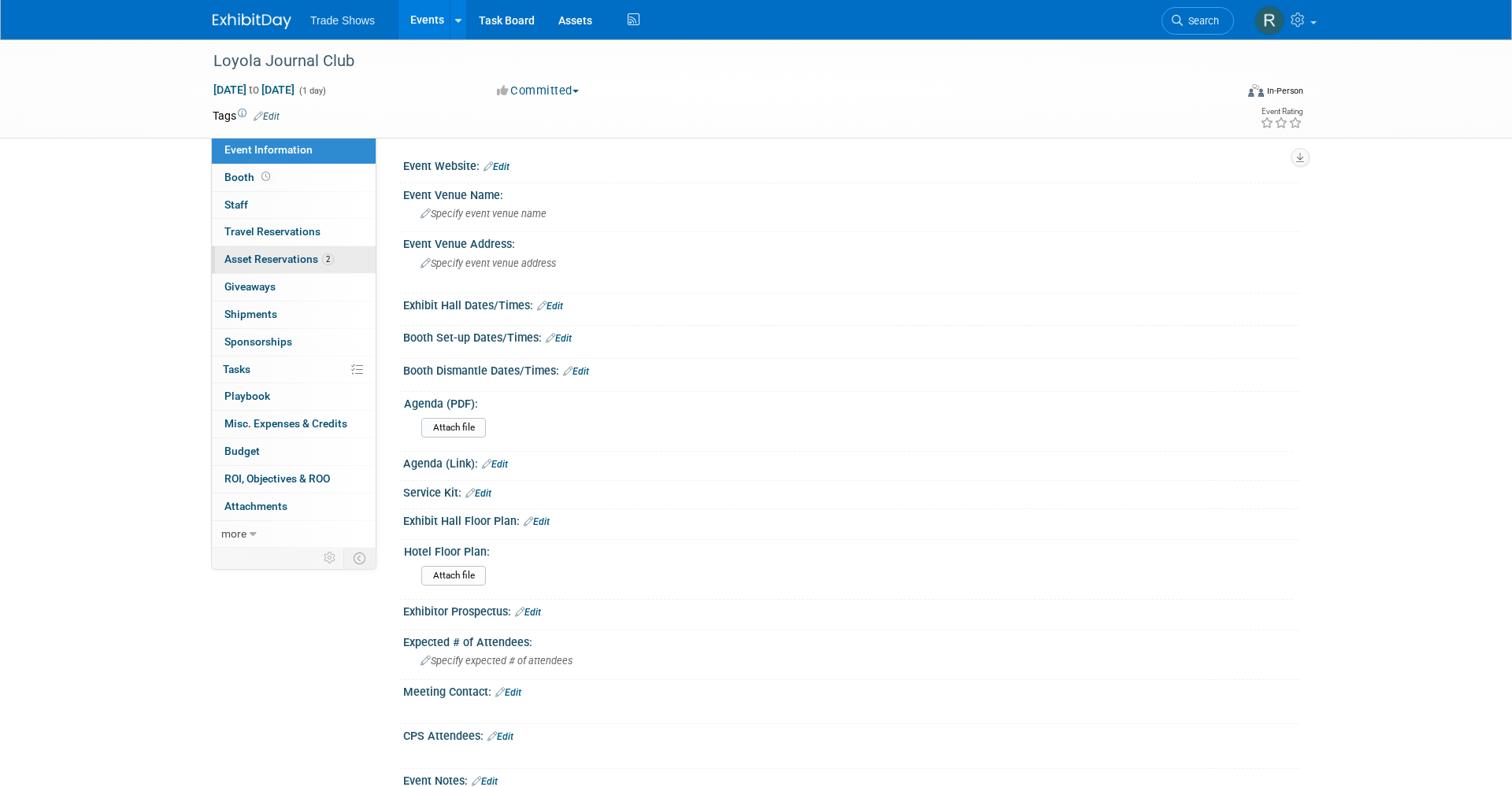
click at [288, 263] on link "2 Asset Reservations 2" at bounding box center [293, 260] width 164 height 27
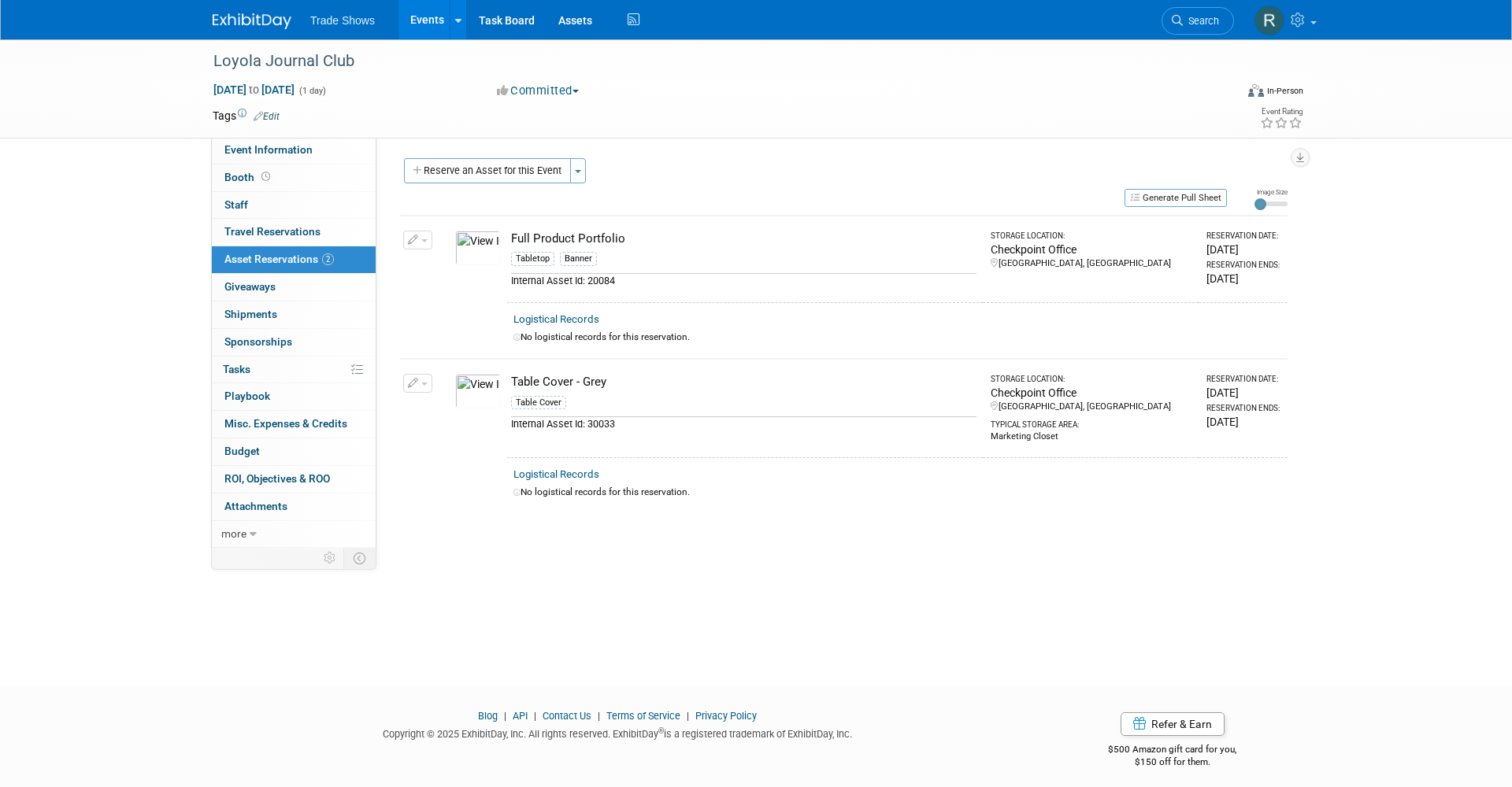
click at [421, 27] on link "Events" at bounding box center [427, 19] width 57 height 40
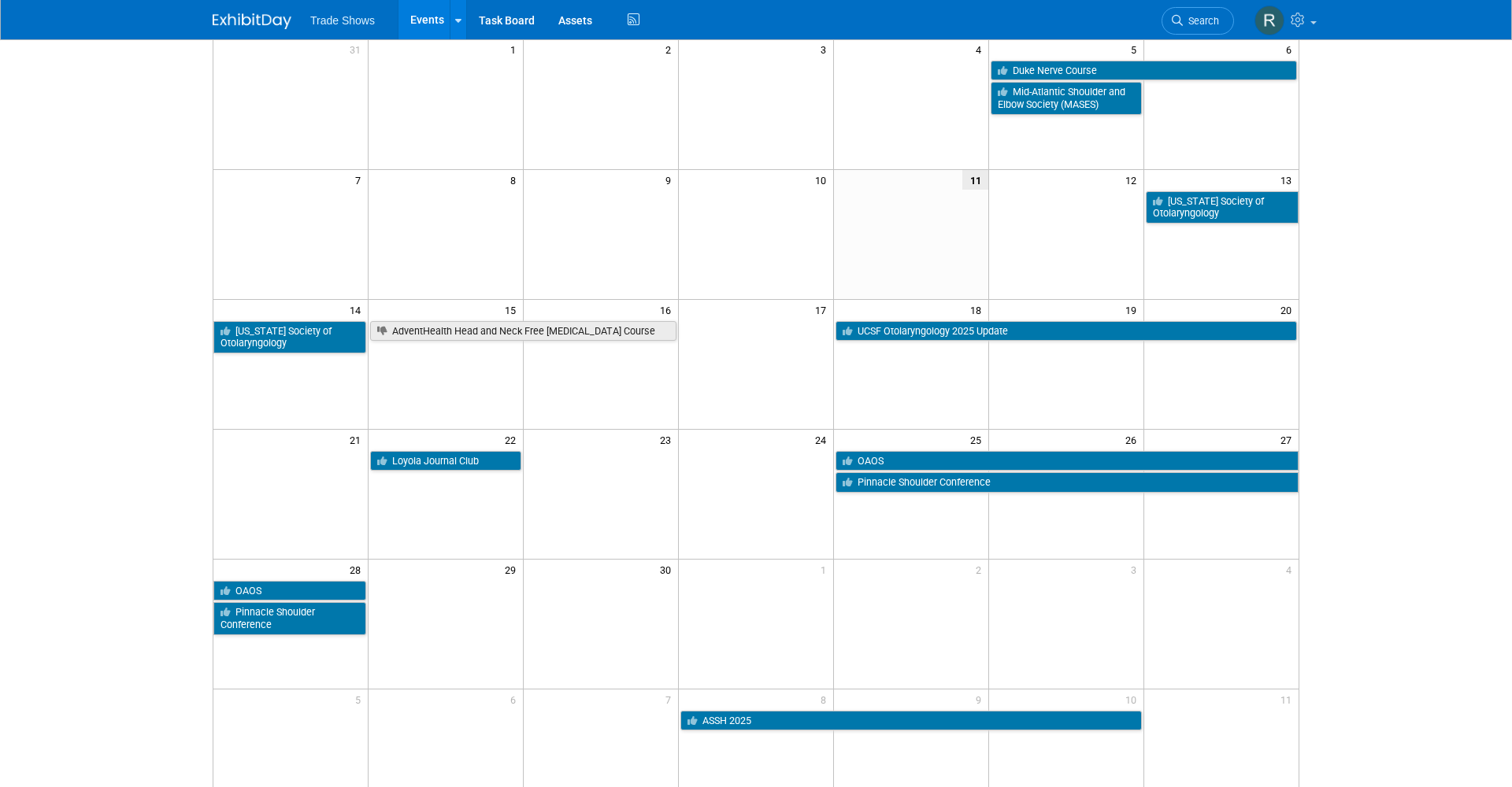
scroll to position [135, 0]
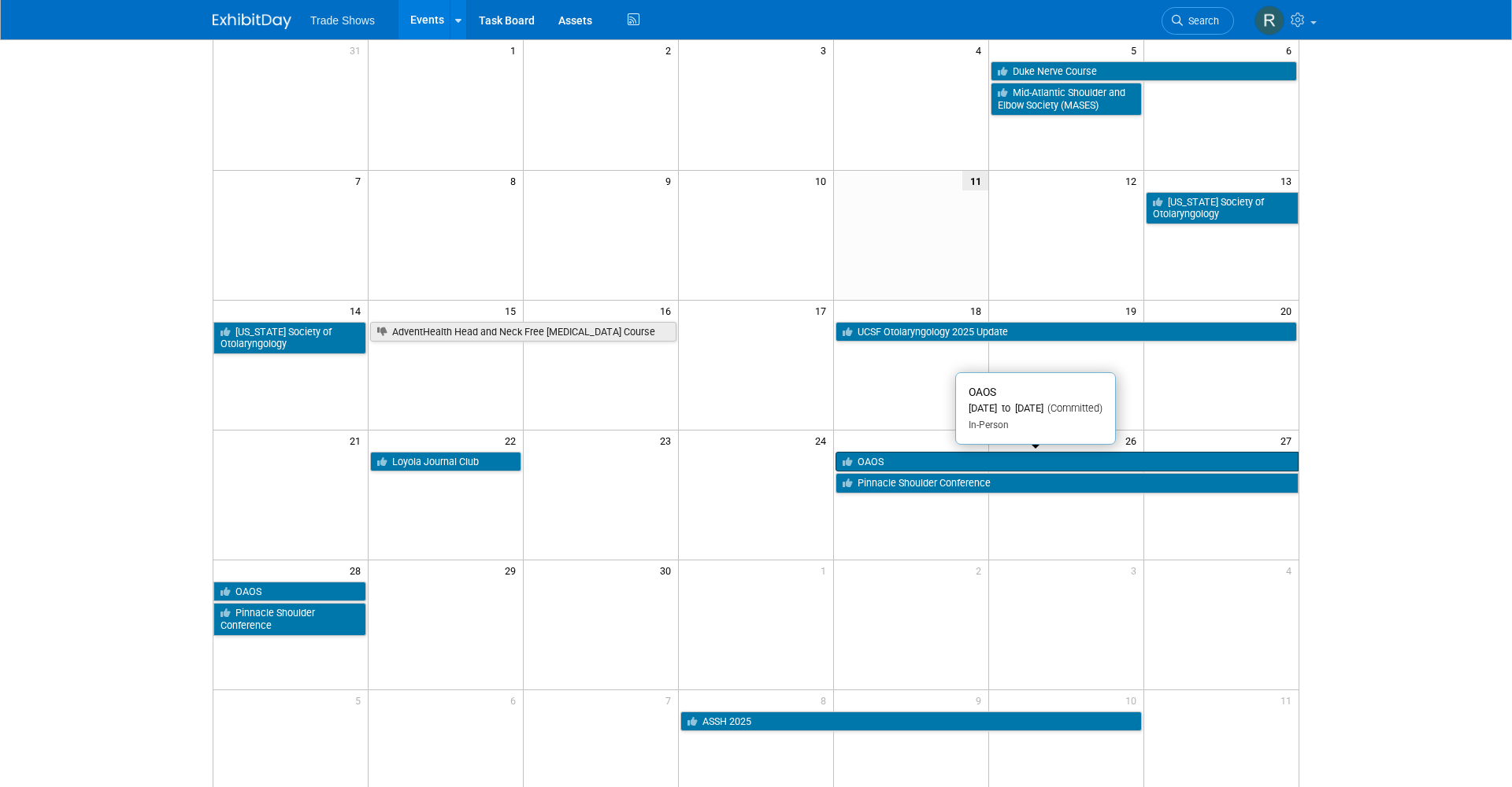
click at [878, 459] on link "OAOS" at bounding box center [1067, 462] width 464 height 20
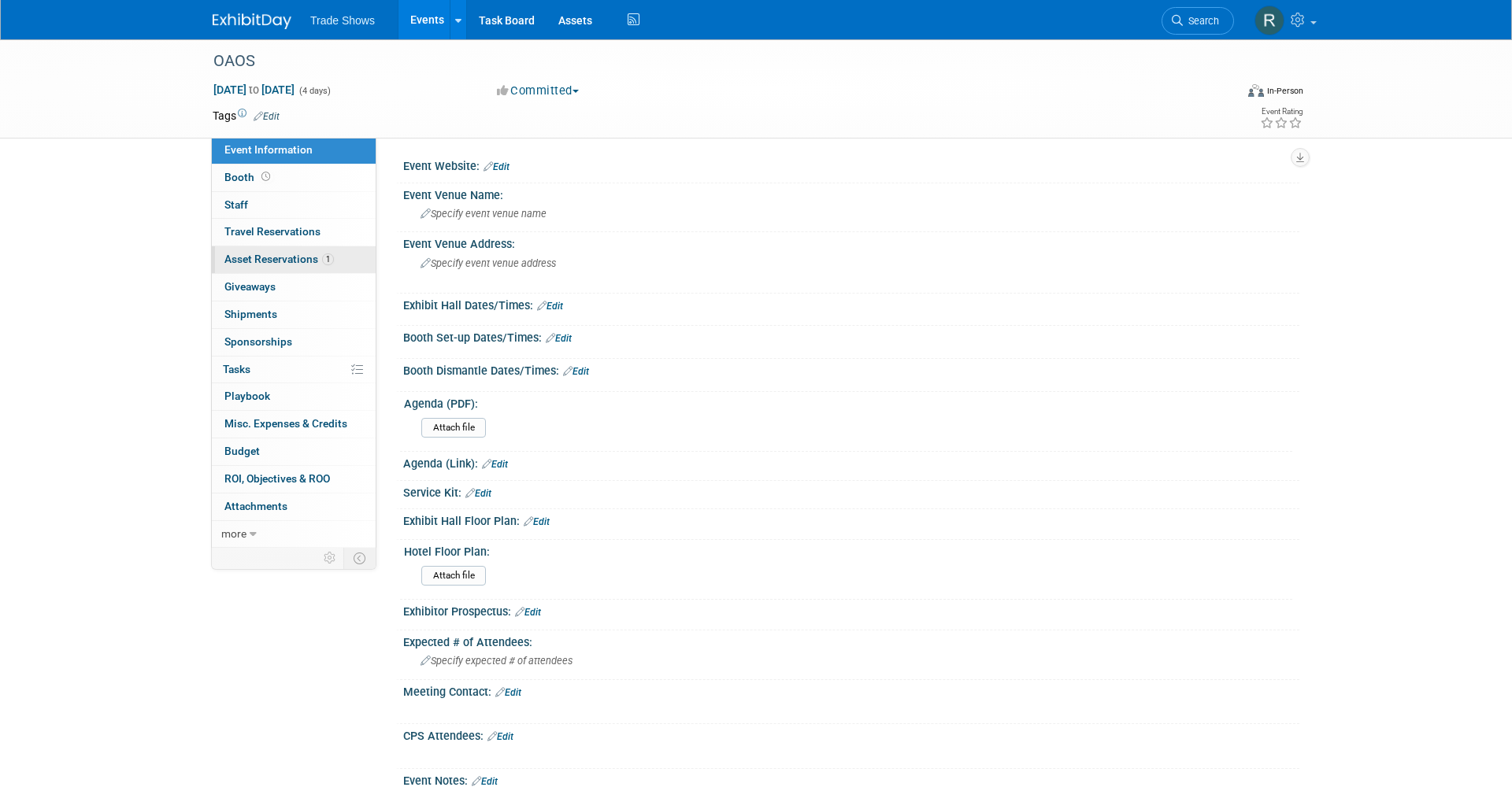
click at [304, 269] on link "1 Asset Reservations 1" at bounding box center [293, 260] width 164 height 27
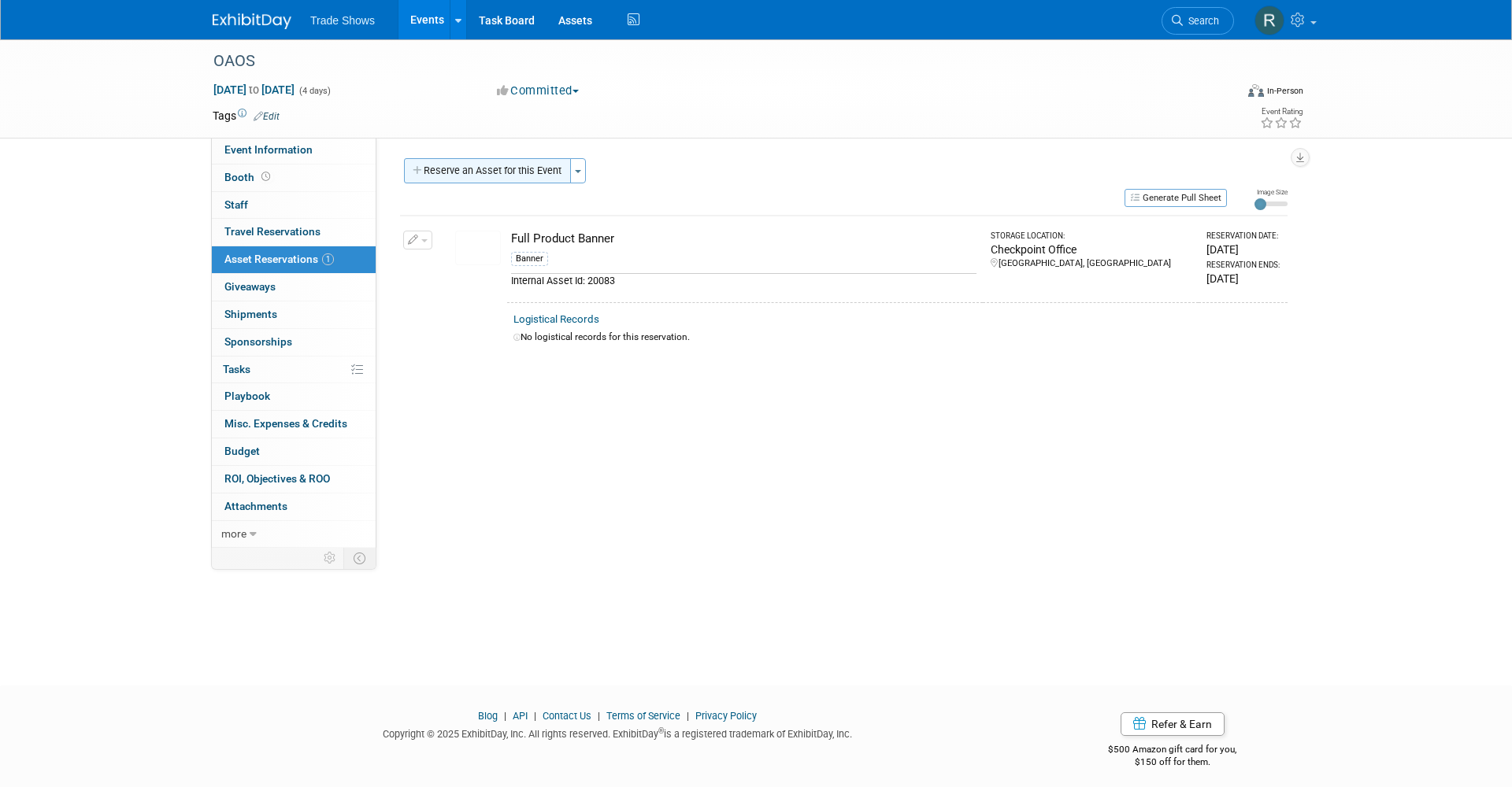
click at [532, 167] on button "Reserve an Asset for this Event" at bounding box center [488, 171] width 167 height 25
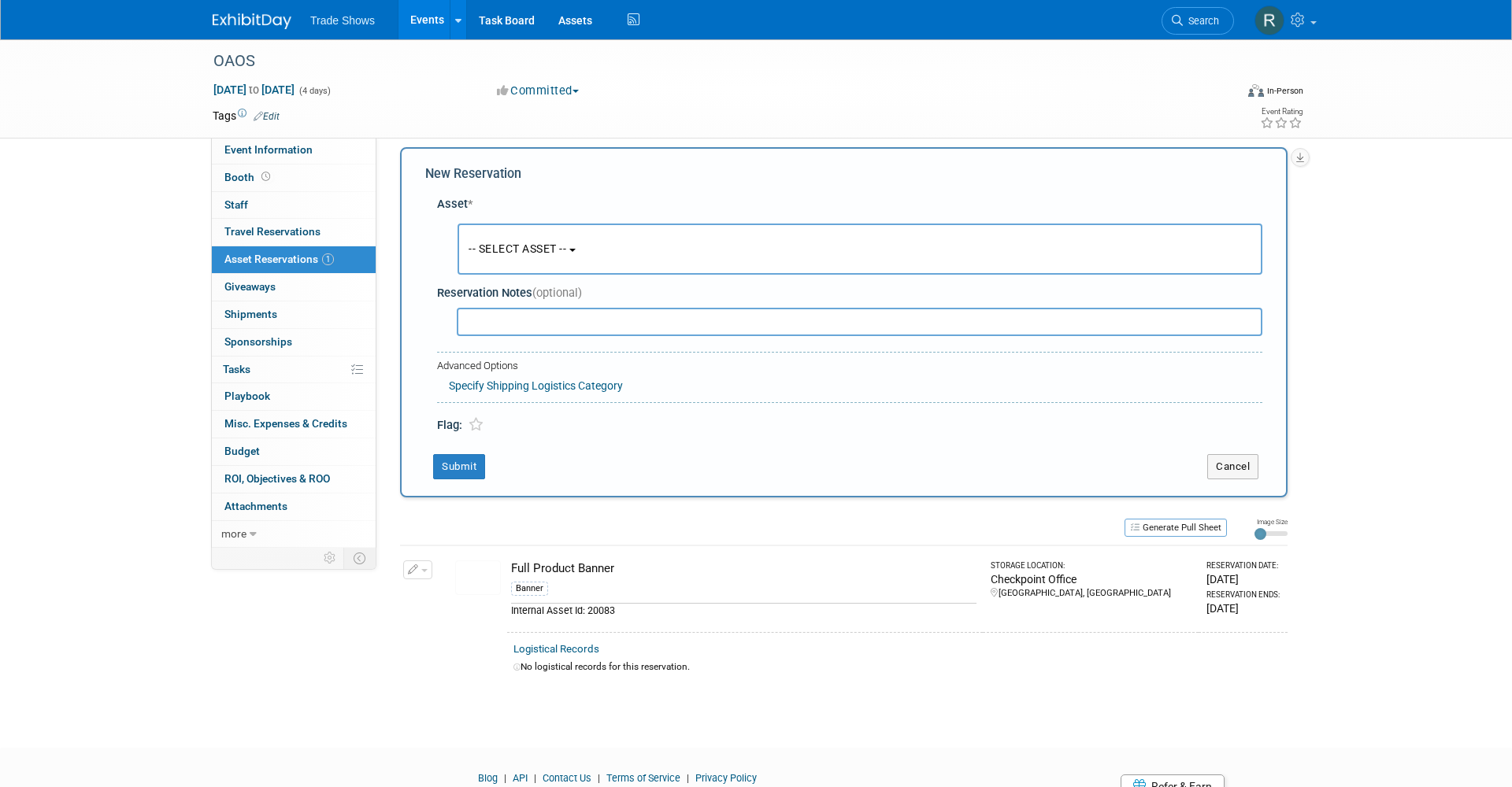
scroll to position [15, 0]
click at [496, 252] on button "-- SELECT ASSET --" at bounding box center [860, 246] width 805 height 51
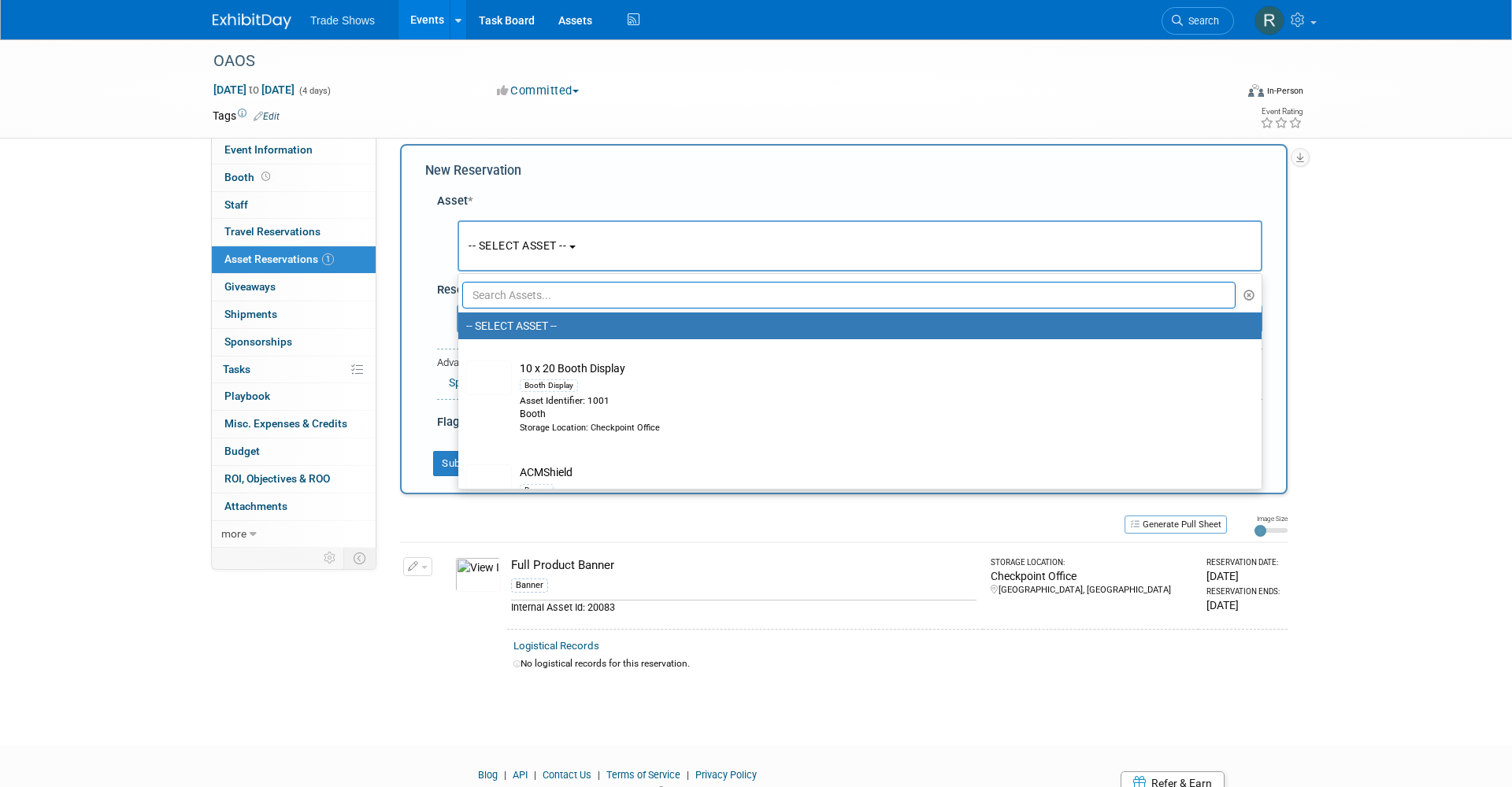
click at [538, 297] on input "text" at bounding box center [849, 295] width 773 height 27
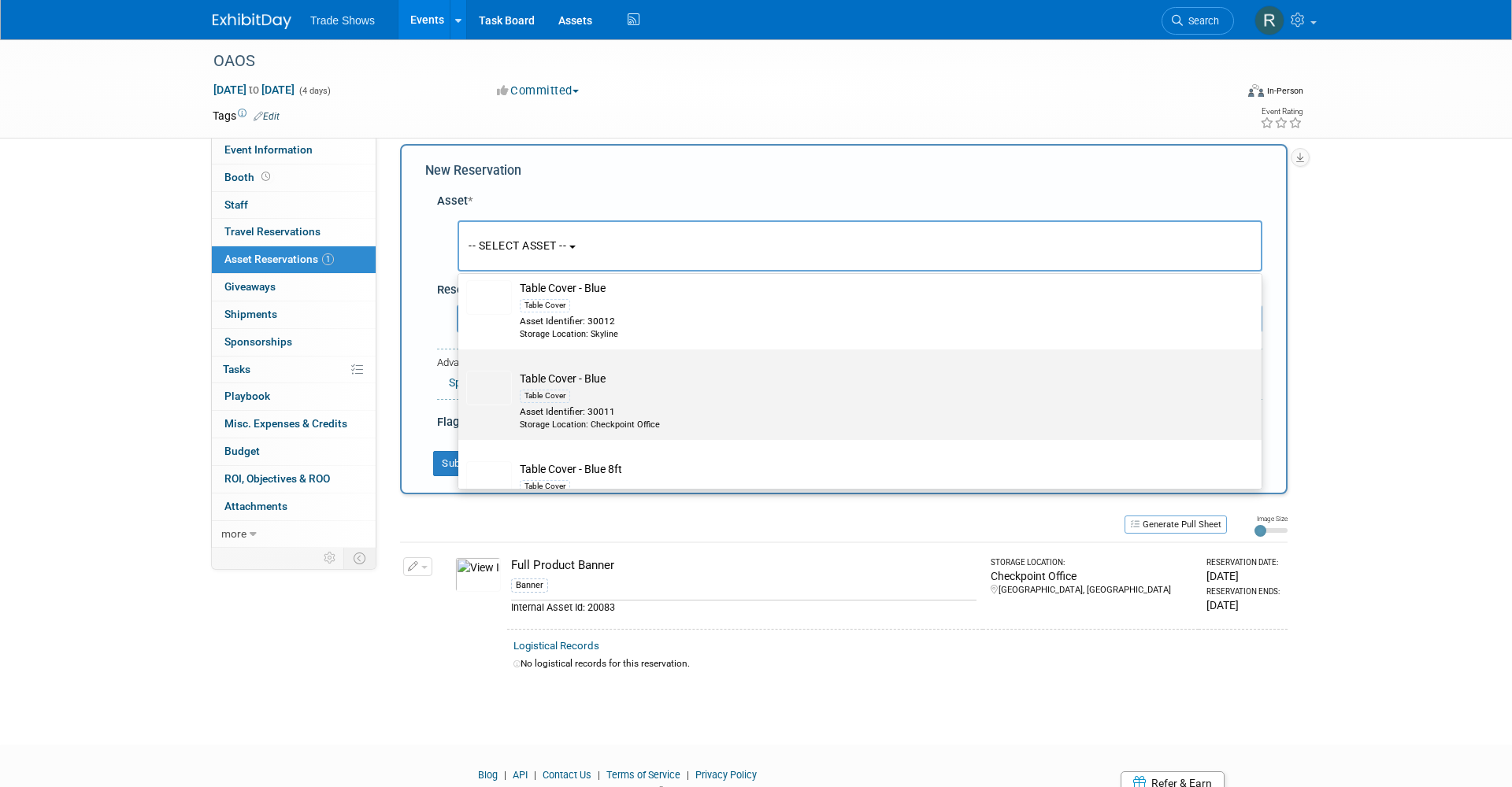
scroll to position [234, 0]
type input "cov"
click at [659, 388] on div "Table Cover" at bounding box center [875, 396] width 710 height 18
click at [461, 369] on input "Table Cover - Blue Table Cover Asset Identifier: 30011 Storage Location: Checkp…" at bounding box center [456, 364] width 11 height 11
radio input "true"
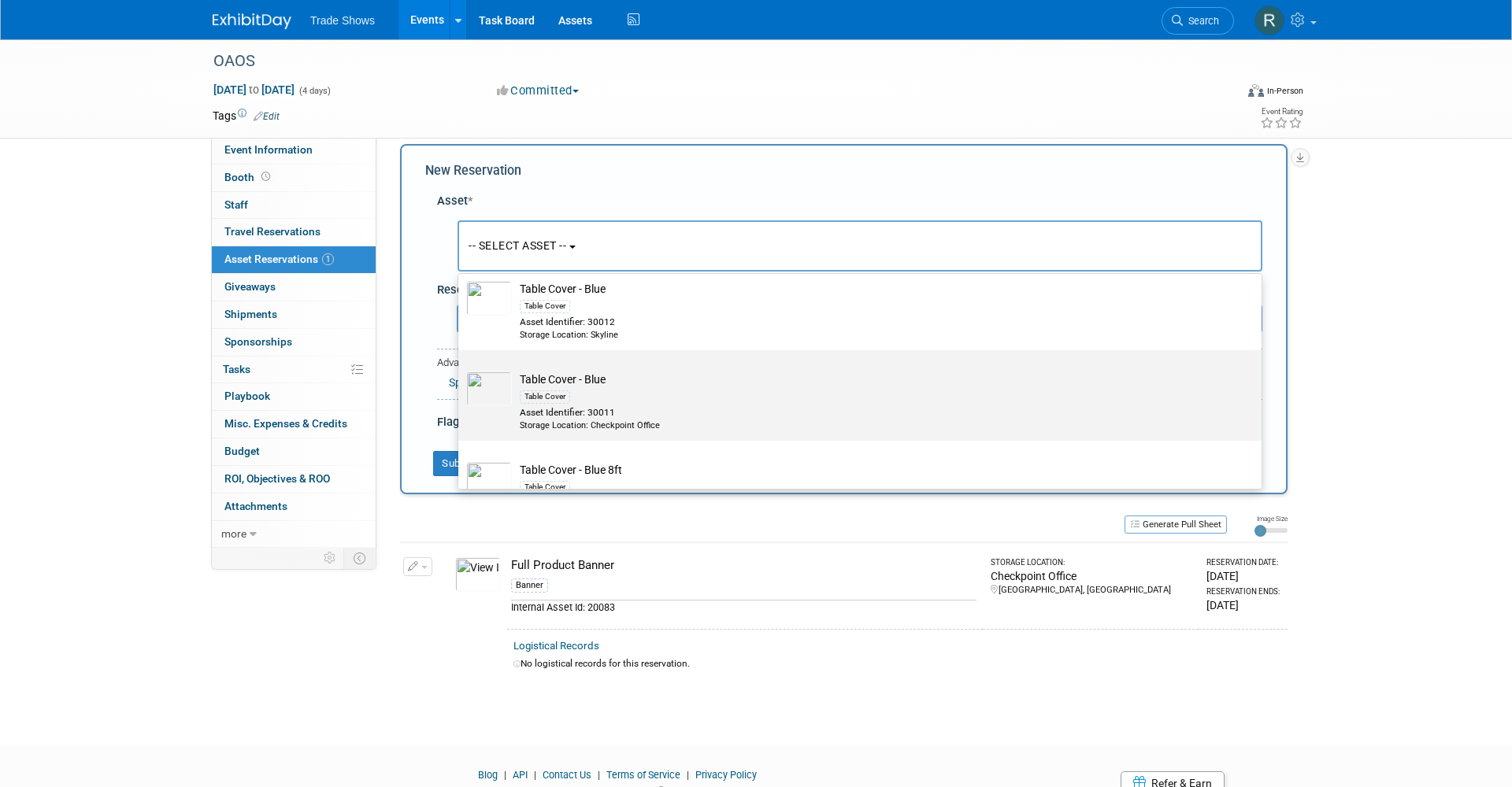
select select "10714863"
type input "cov"
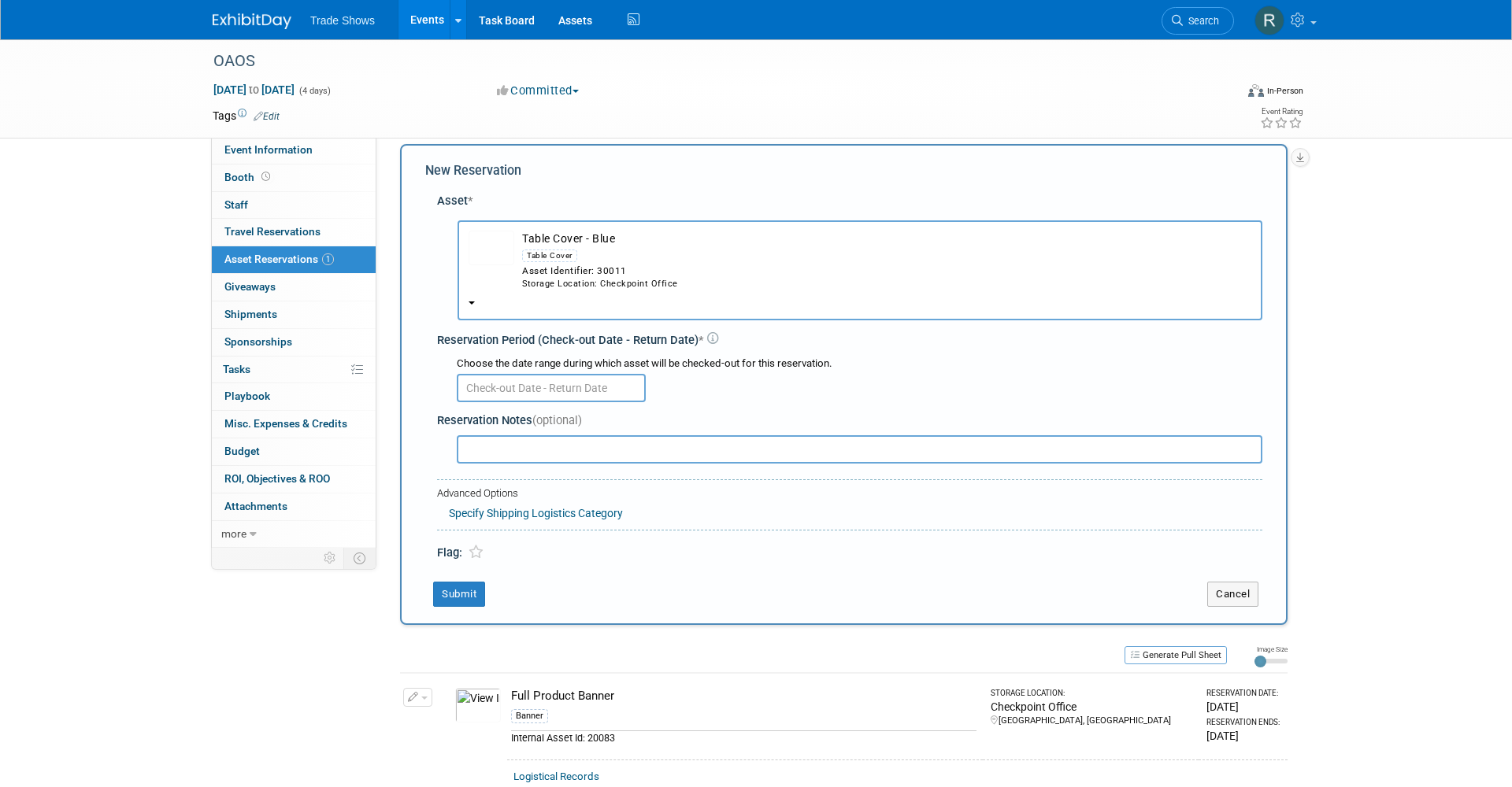
click at [609, 268] on div "Asset Identifier: 30011" at bounding box center [886, 271] width 730 height 14
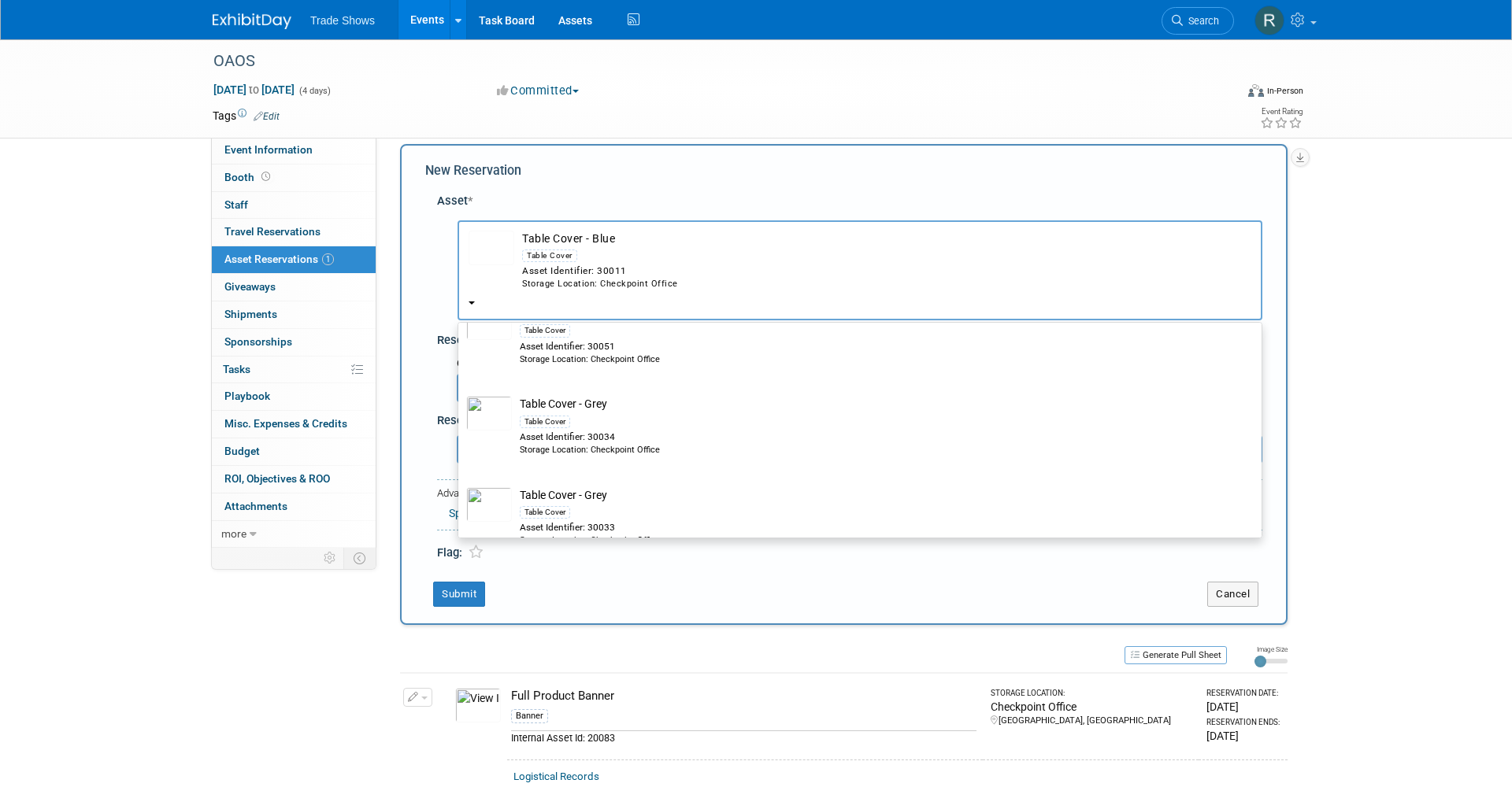
scroll to position [442, 0]
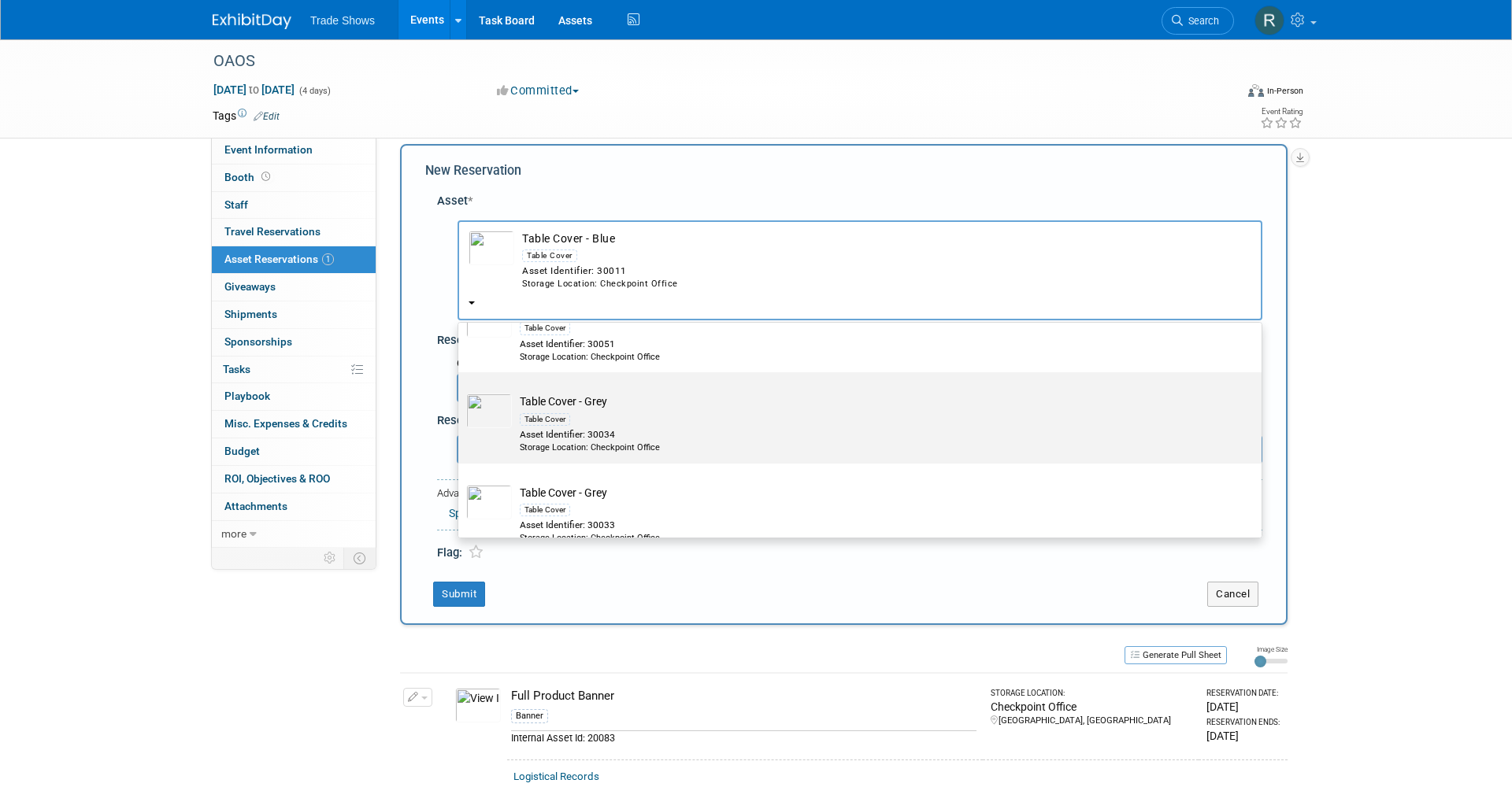
click at [634, 409] on div "Table Cover" at bounding box center [875, 418] width 710 height 18
click at [461, 392] on input "Table Cover - Grey Table Cover Asset Identifier: 30034 Storage Location: Checkp…" at bounding box center [456, 386] width 11 height 11
select select "10716589"
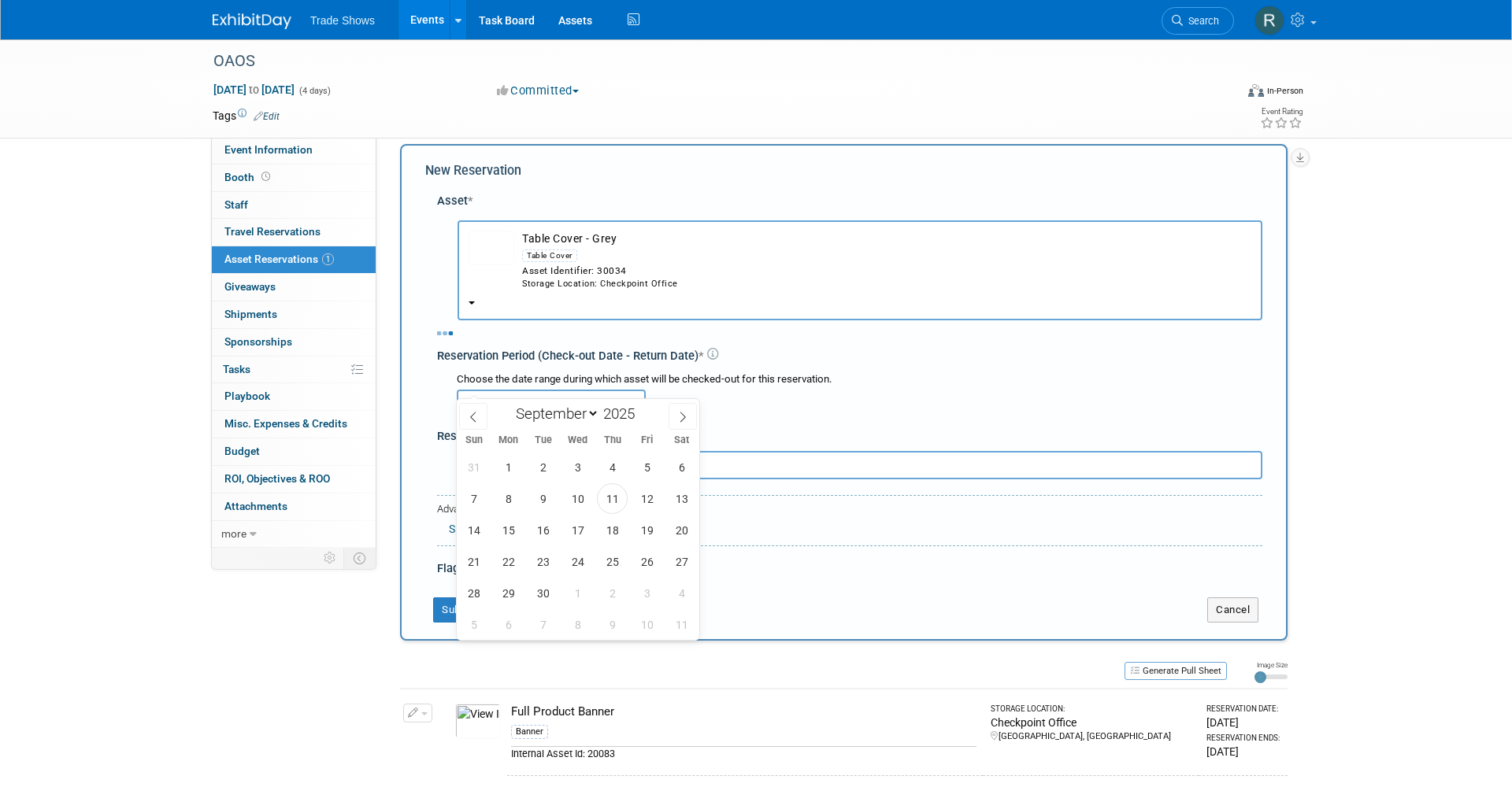
click at [557, 390] on input "text" at bounding box center [551, 403] width 189 height 28
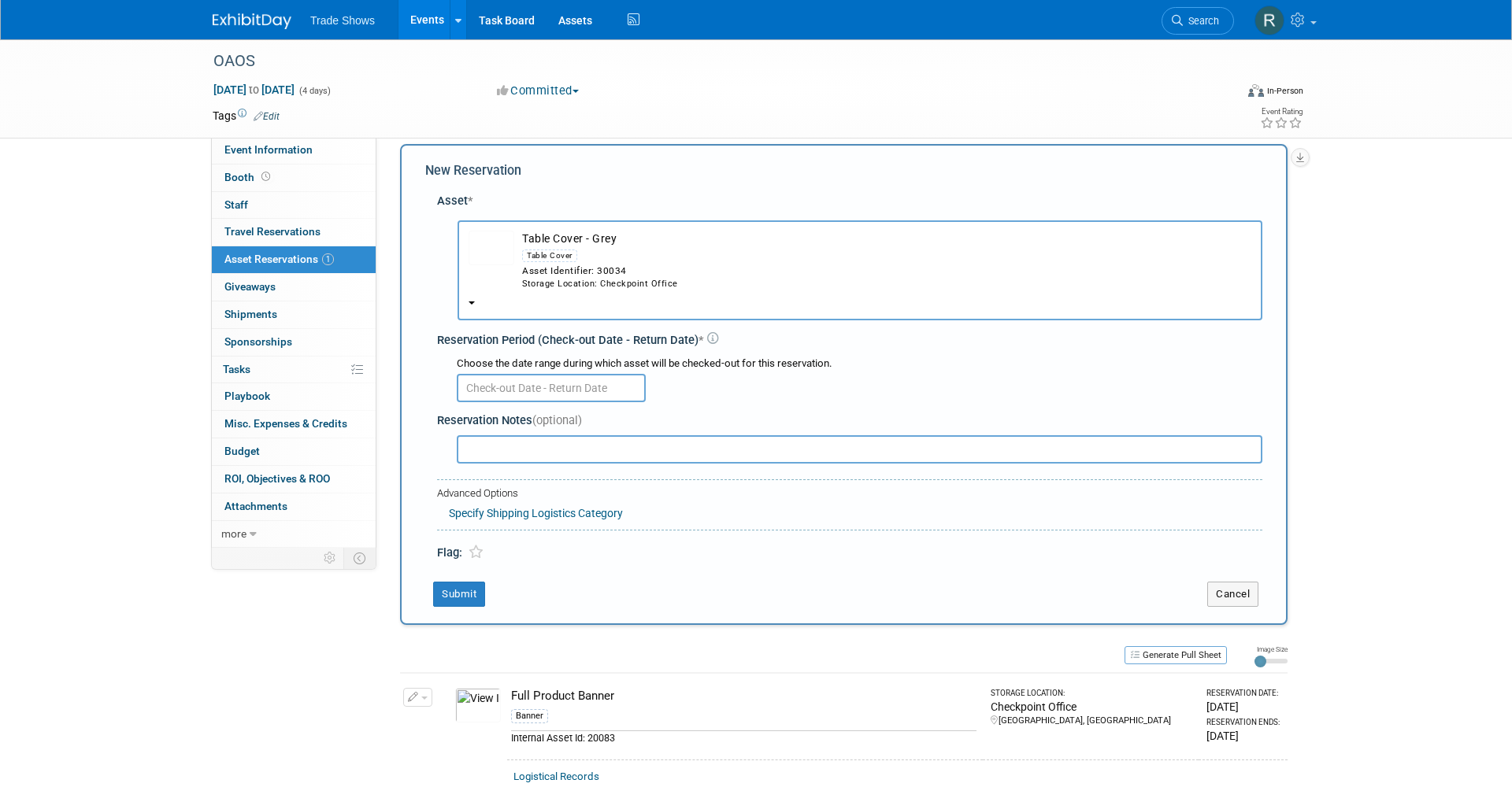
click at [599, 374] on input "text" at bounding box center [551, 388] width 189 height 28
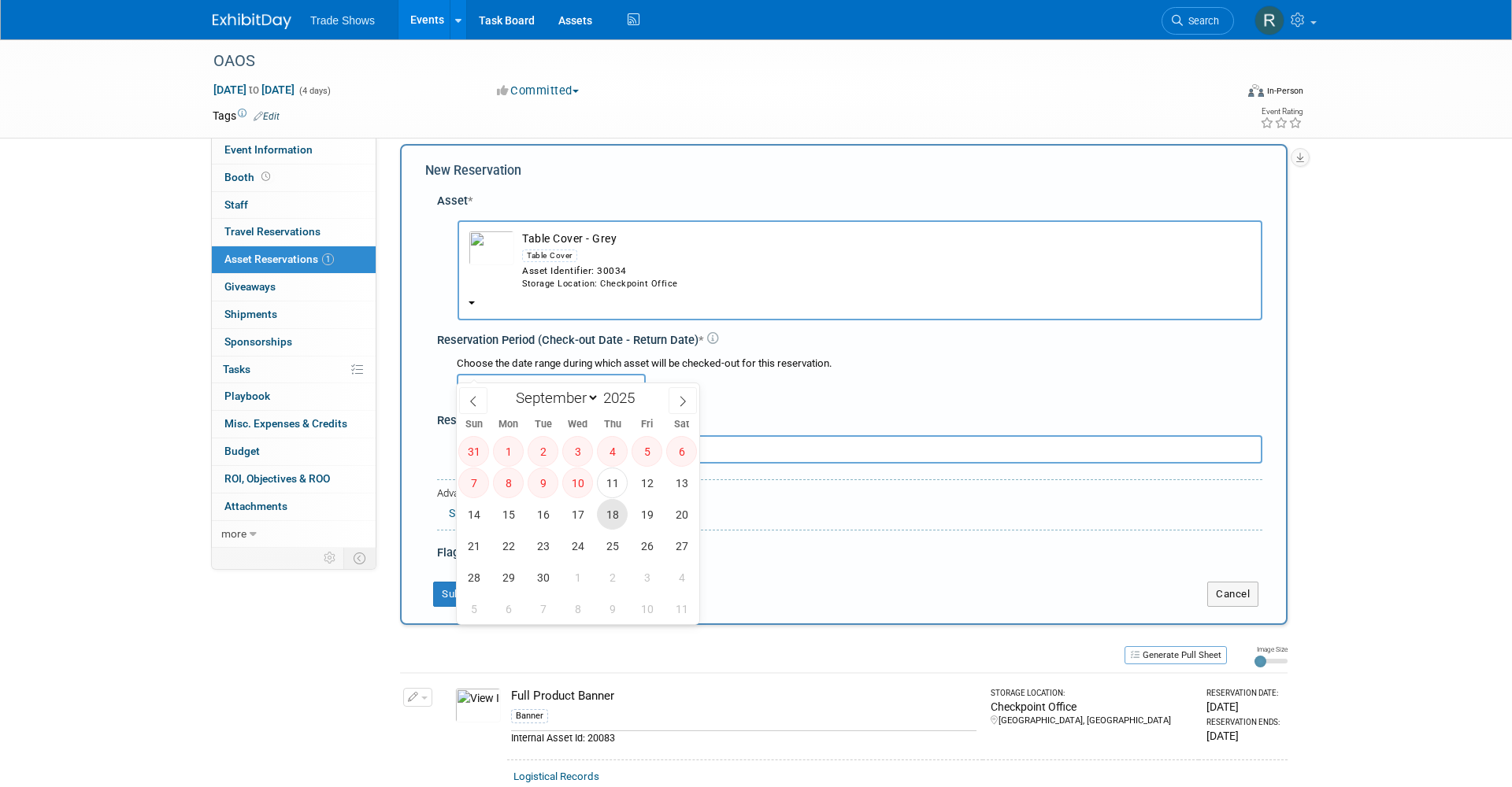
click at [613, 510] on span "18" at bounding box center [612, 515] width 31 height 31
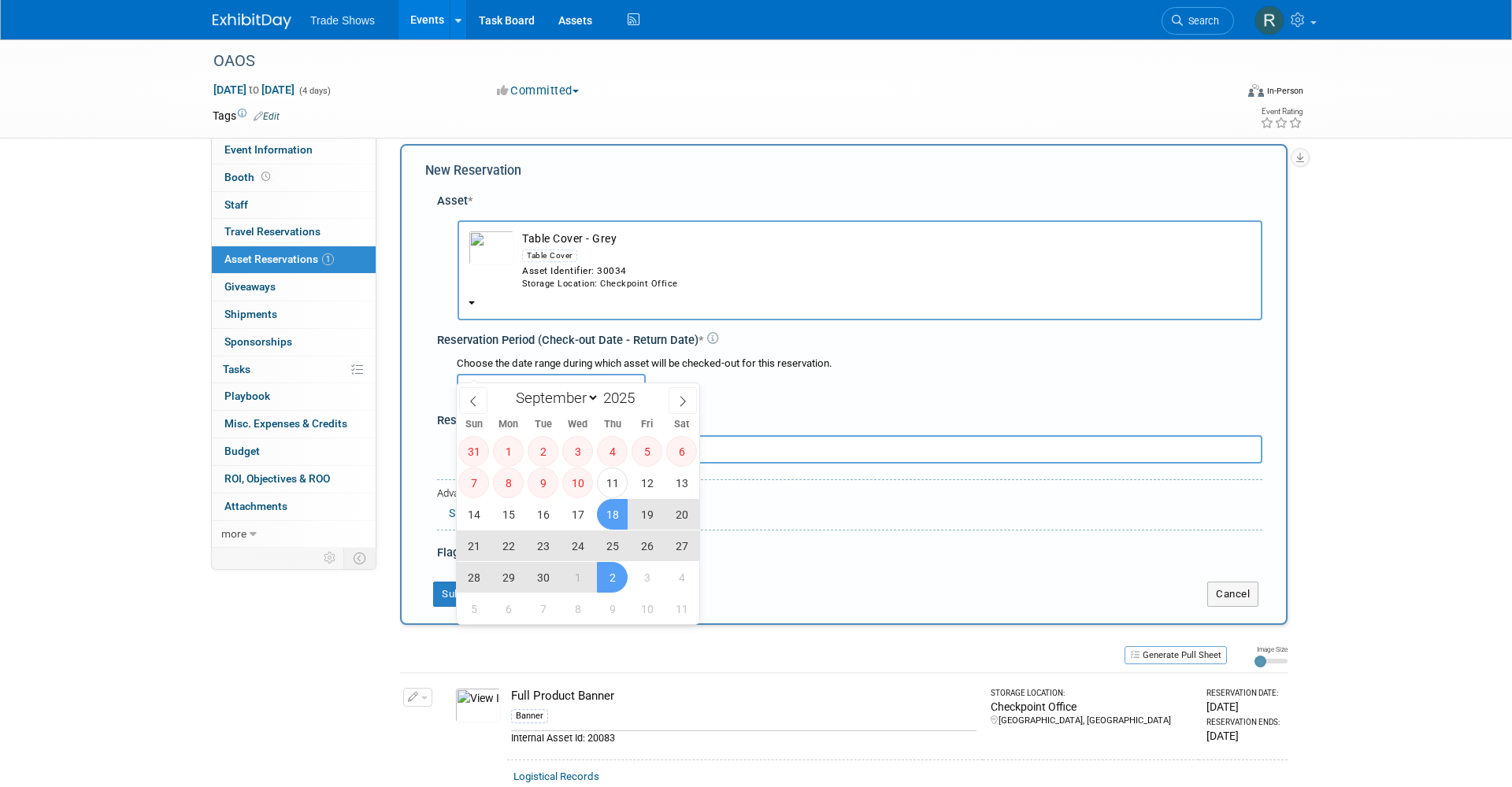
click at [613, 567] on span "2" at bounding box center [612, 578] width 31 height 31
type input "[DATE] to [DATE]"
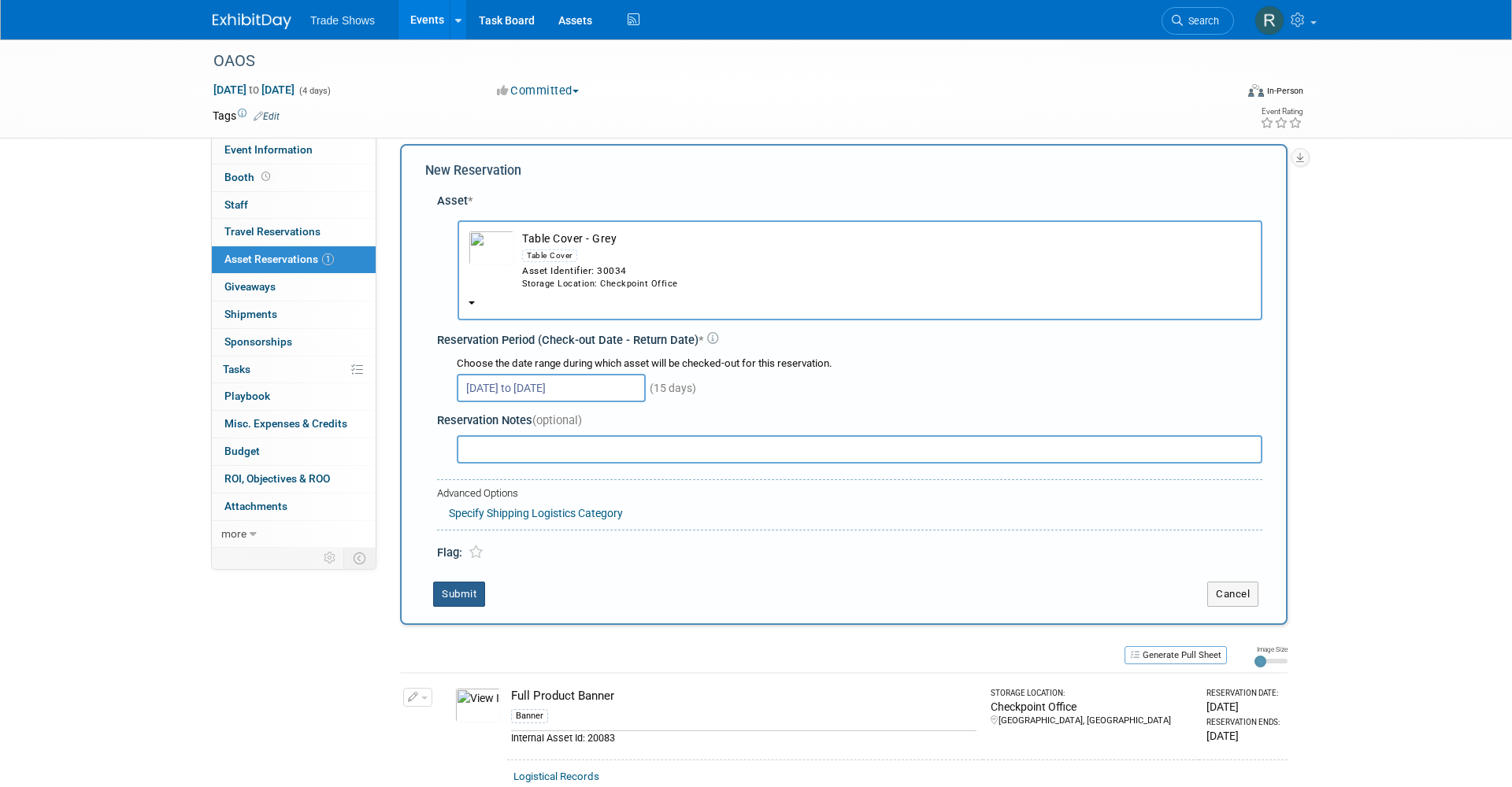
click at [464, 582] on button "Submit" at bounding box center [459, 595] width 52 height 25
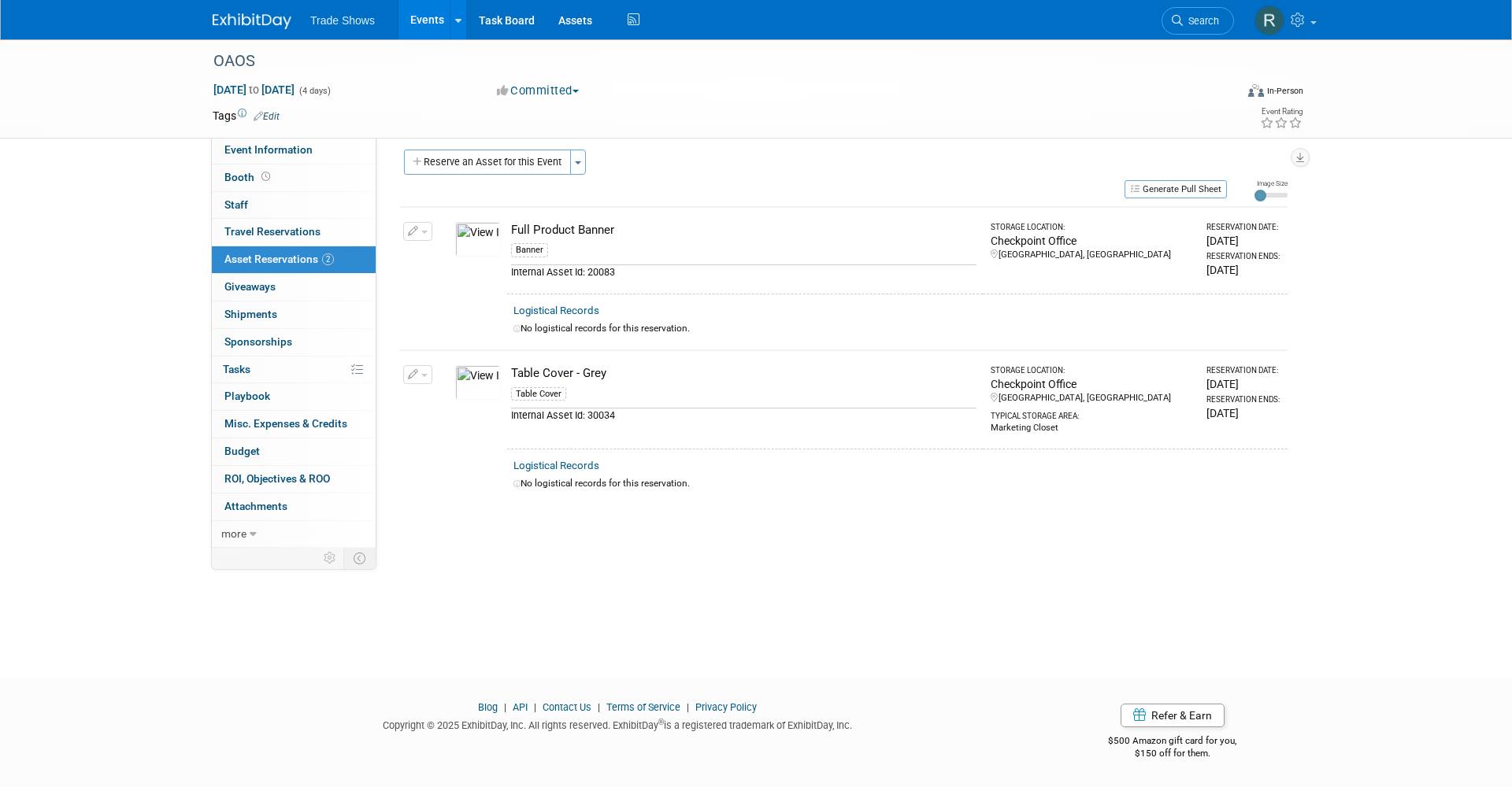
scroll to position [0, 0]
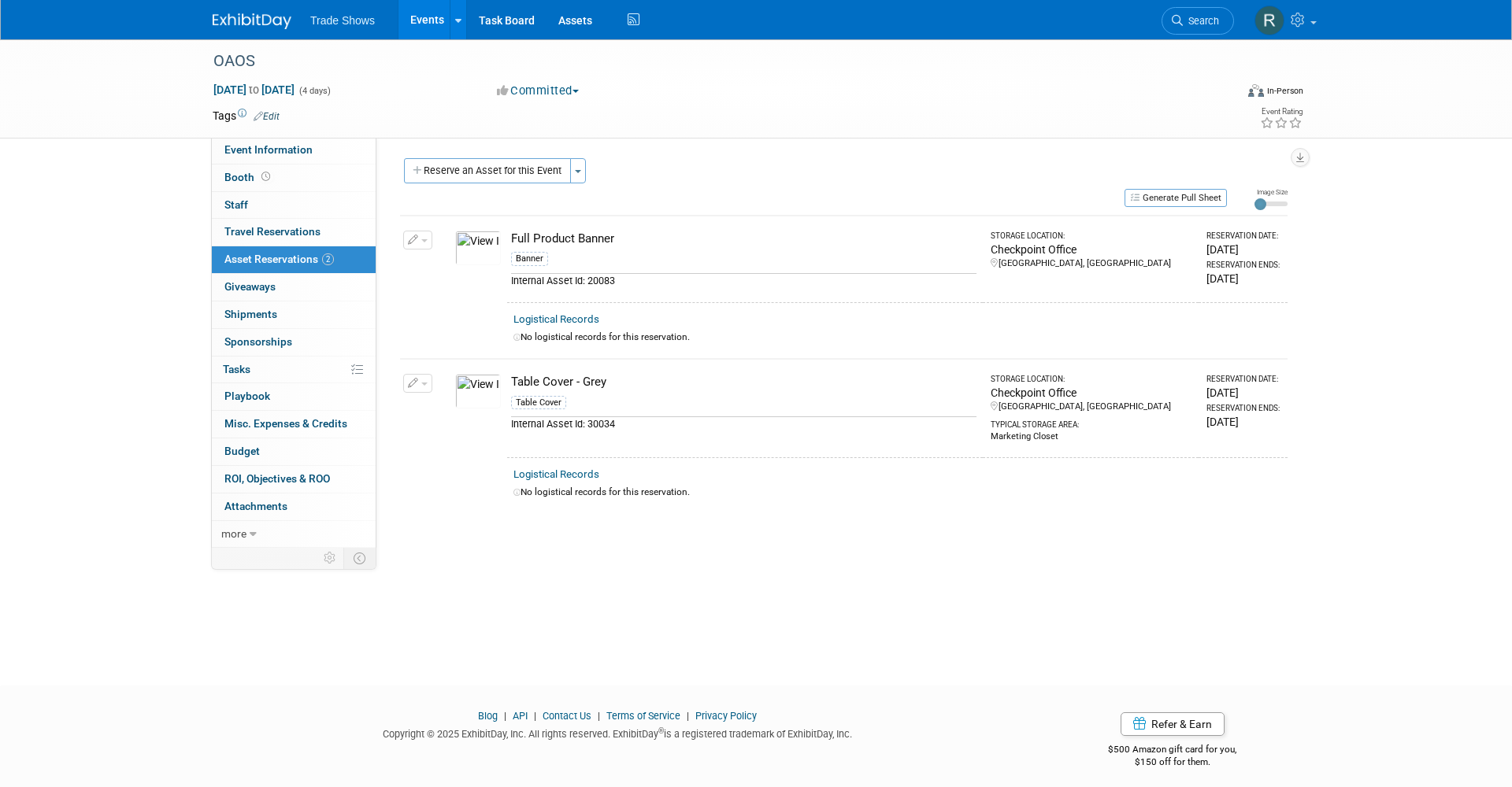
click at [426, 20] on link "Events" at bounding box center [427, 19] width 57 height 40
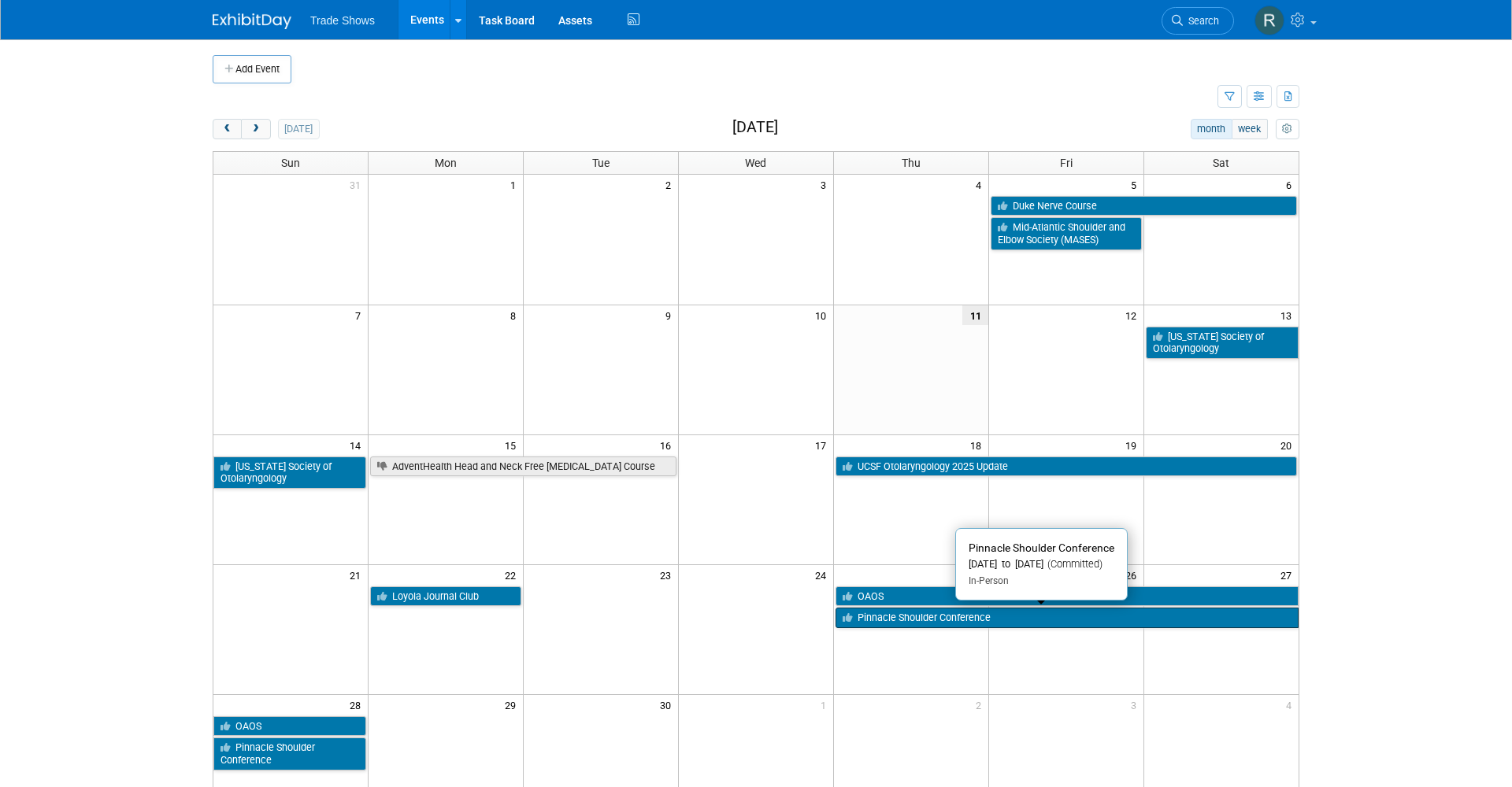
click at [876, 621] on link "Pinnacle Shoulder Conference" at bounding box center [1067, 618] width 464 height 20
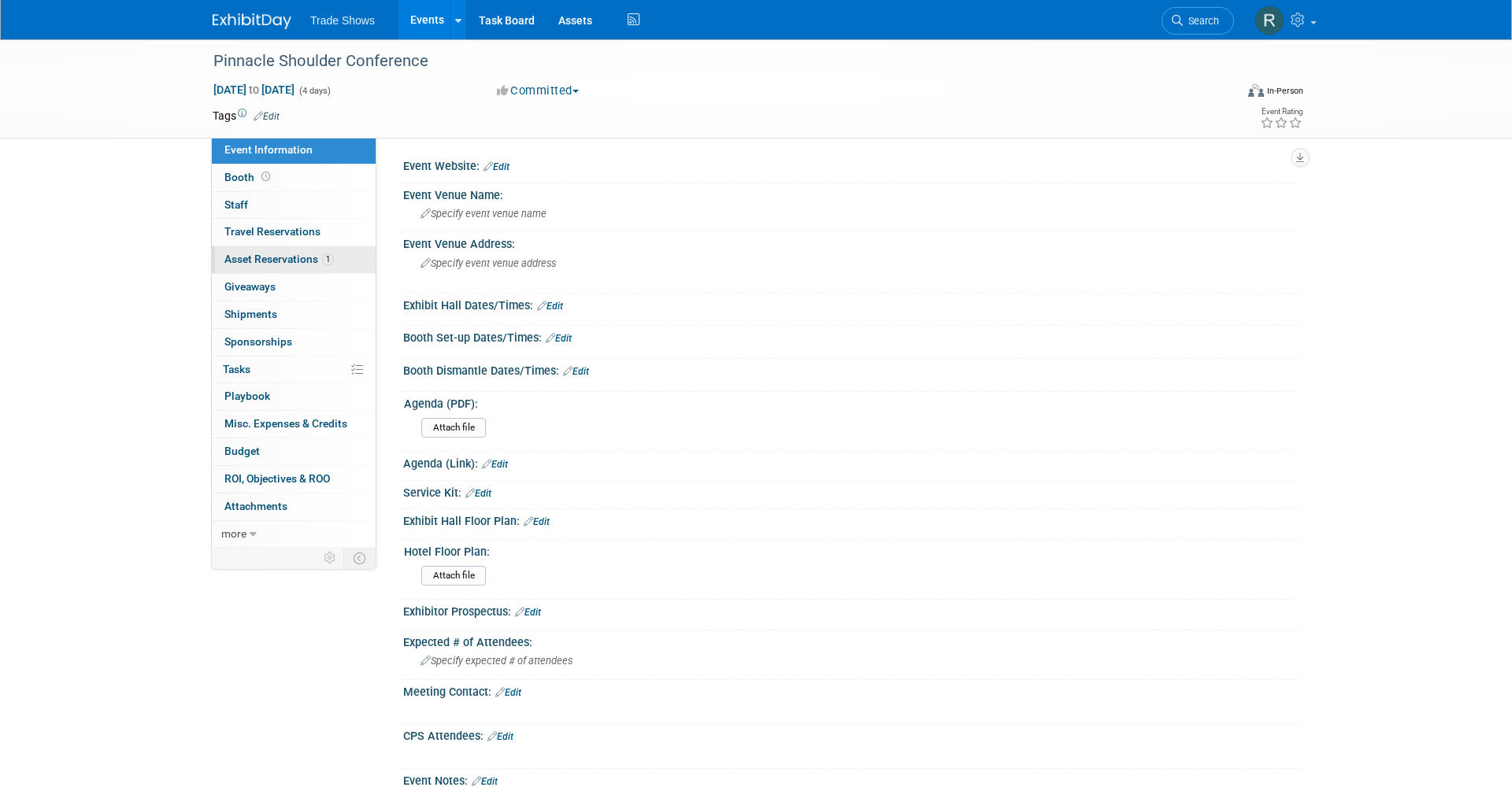
click at [311, 260] on span "Asset Reservations 1" at bounding box center [279, 258] width 110 height 13
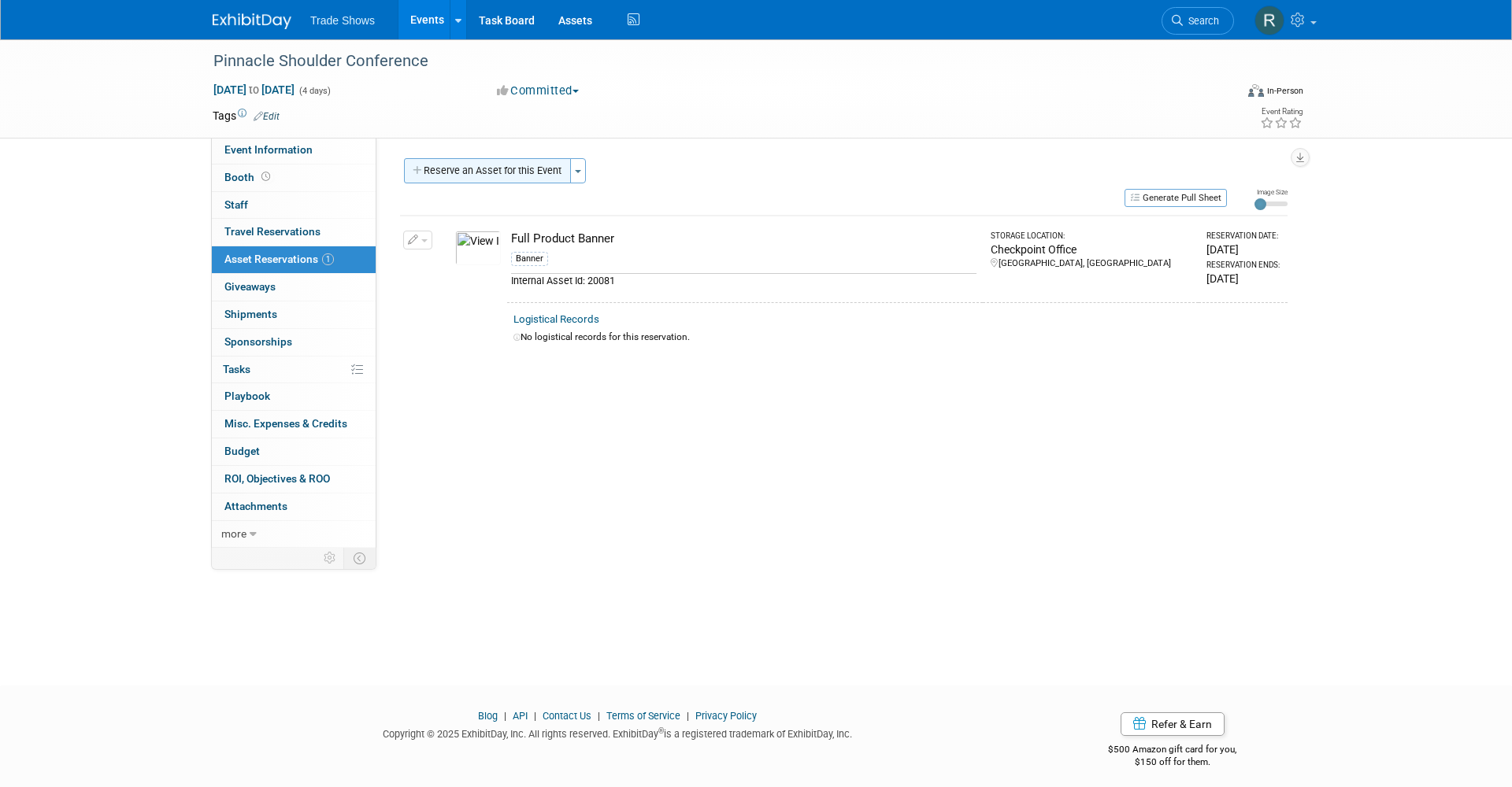
click at [515, 173] on button "Reserve an Asset for this Event" at bounding box center [488, 171] width 167 height 25
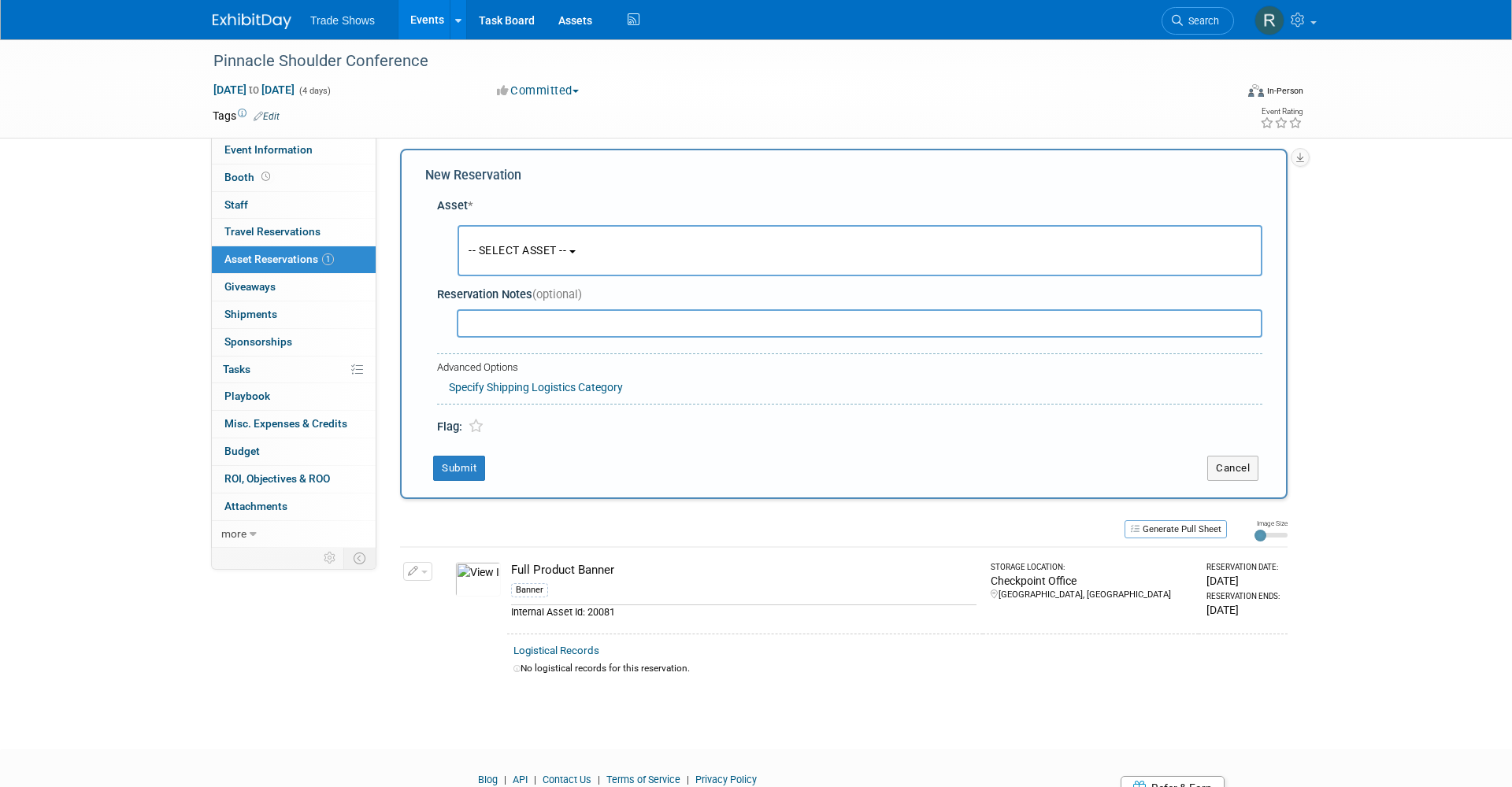
scroll to position [15, 0]
click at [522, 243] on span "-- SELECT ASSET --" at bounding box center [517, 245] width 97 height 13
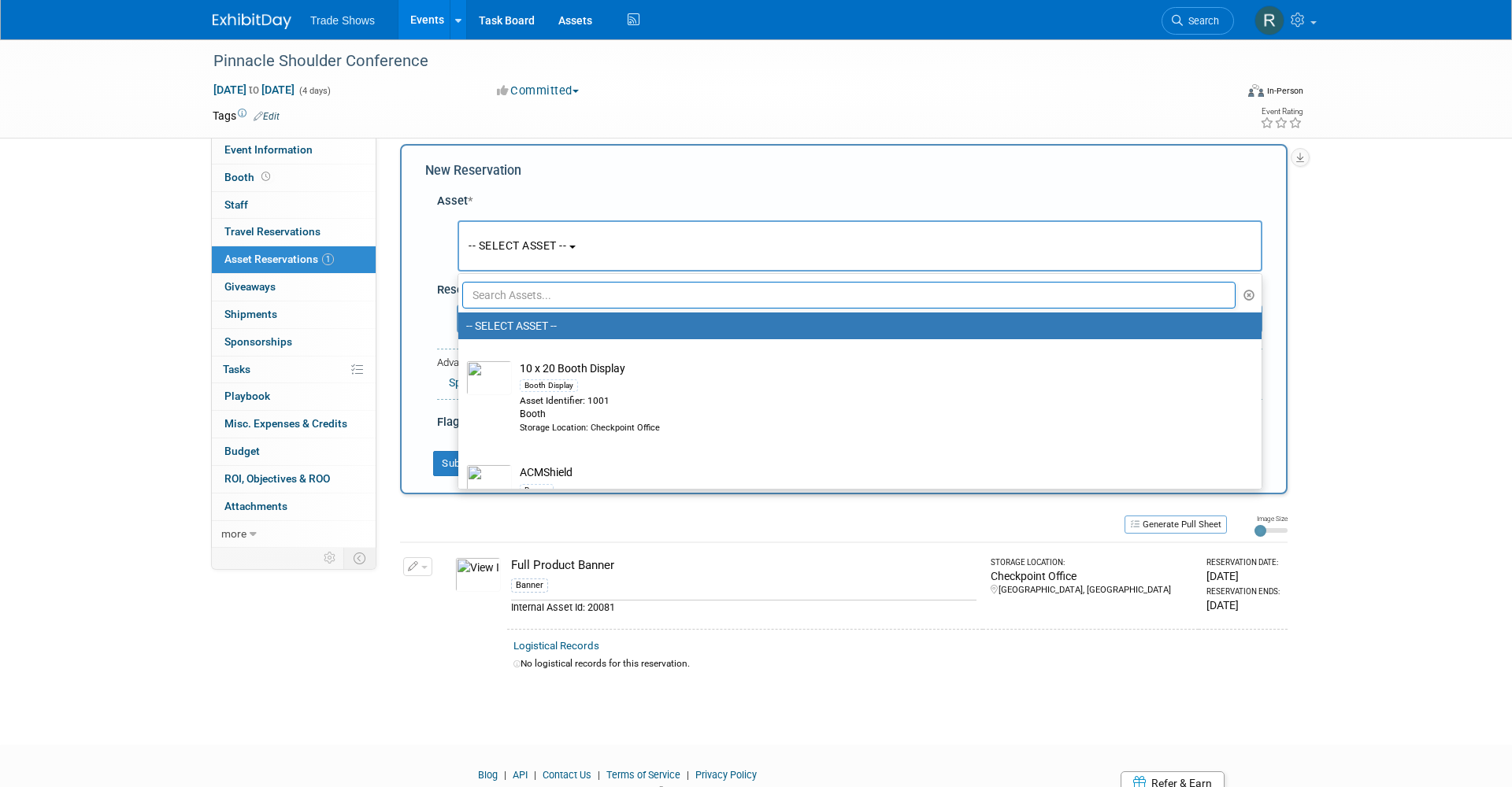
click at [528, 285] on input "text" at bounding box center [849, 295] width 773 height 27
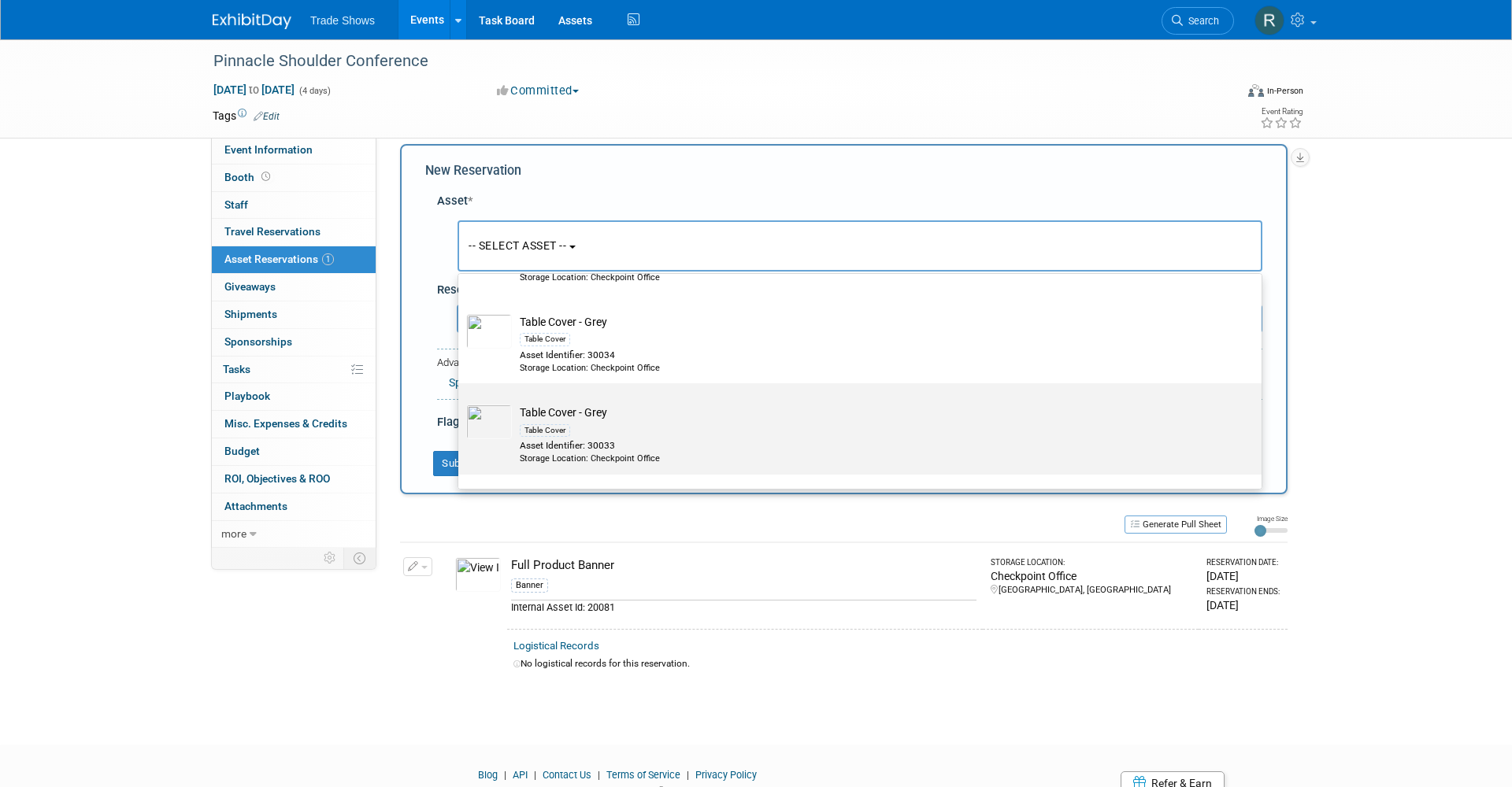
scroll to position [486, 0]
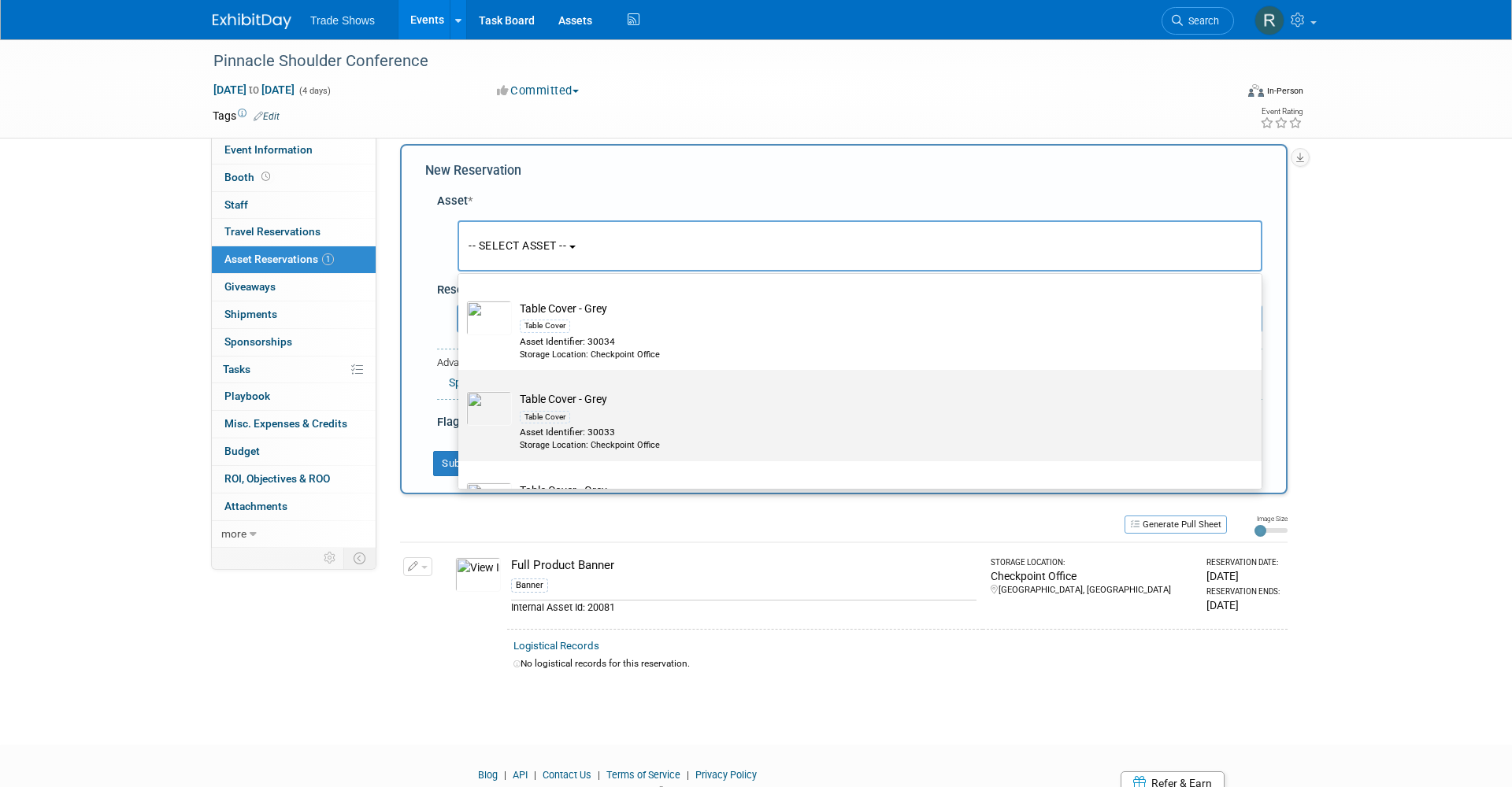
type input "cover"
click at [639, 426] on div "Asset Identifier: 30033" at bounding box center [875, 432] width 710 height 14
click at [461, 389] on input "Table Cover - Grey Table Cover Asset Identifier: 30033 Storage Location: Checkp…" at bounding box center [456, 384] width 11 height 11
radio input "true"
select select "10715220"
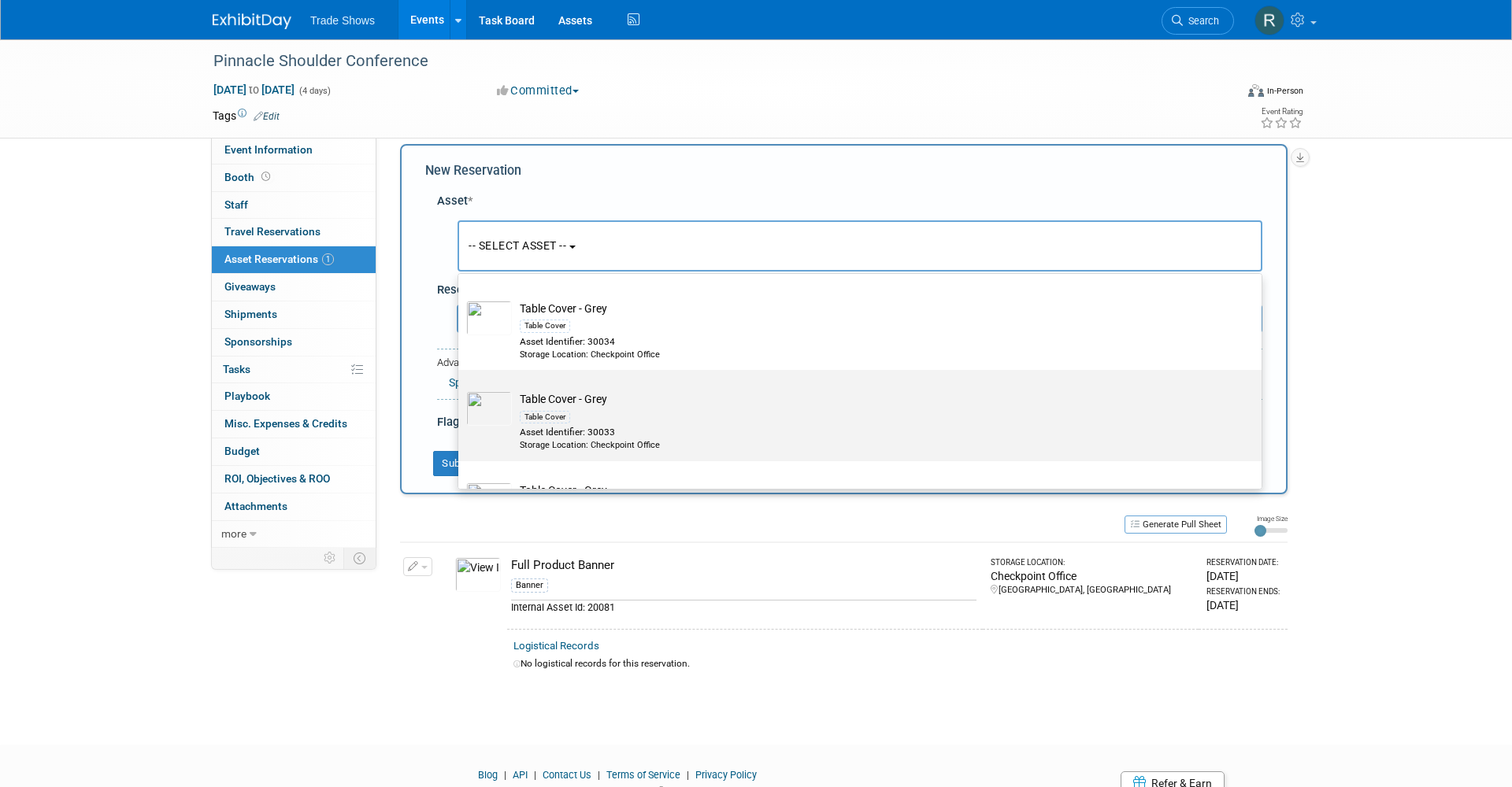
type input "cover"
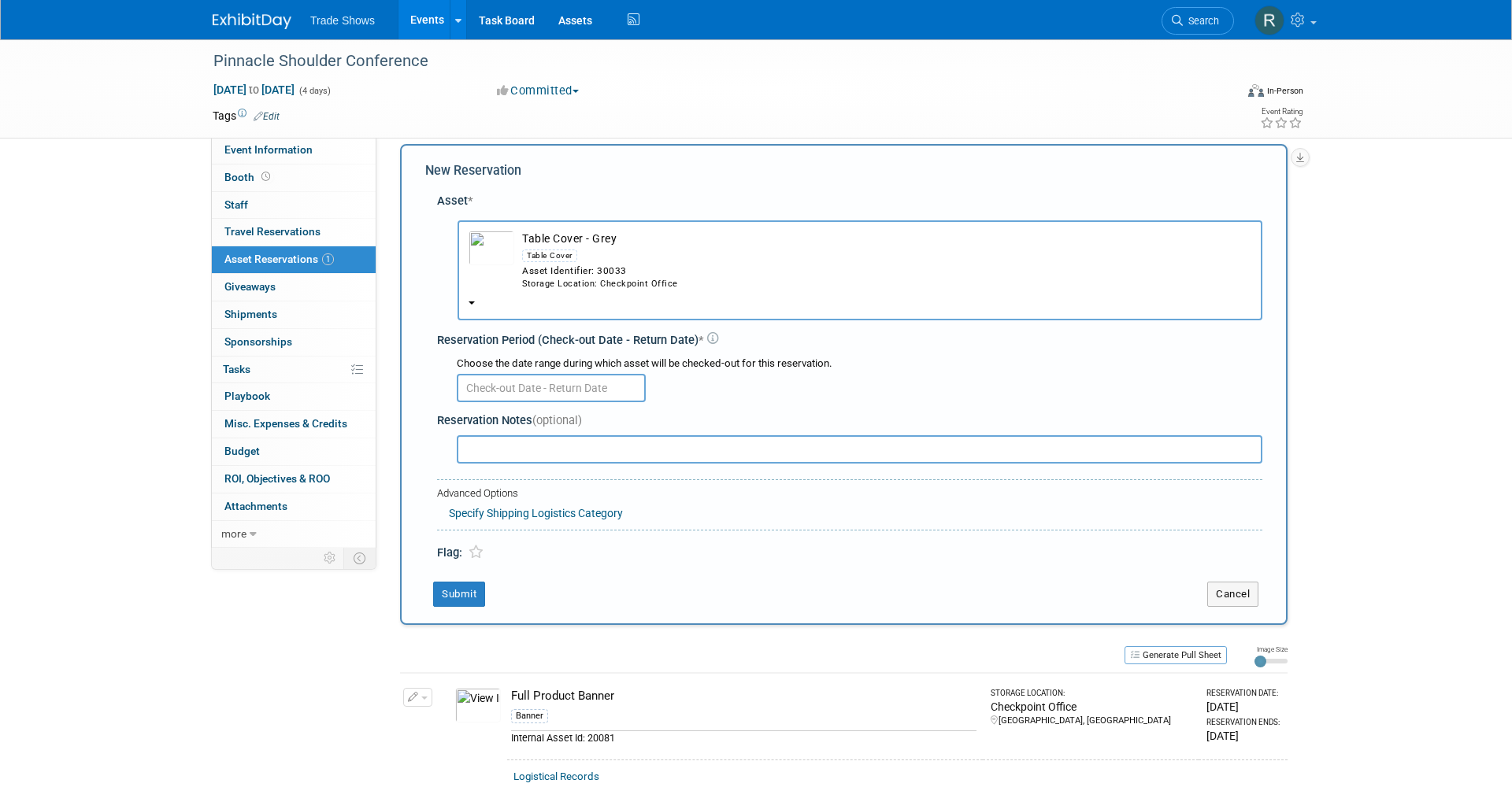
click at [574, 374] on input "text" at bounding box center [551, 388] width 189 height 28
click at [615, 278] on div "Storage Location: Checkpoint Office" at bounding box center [886, 284] width 730 height 13
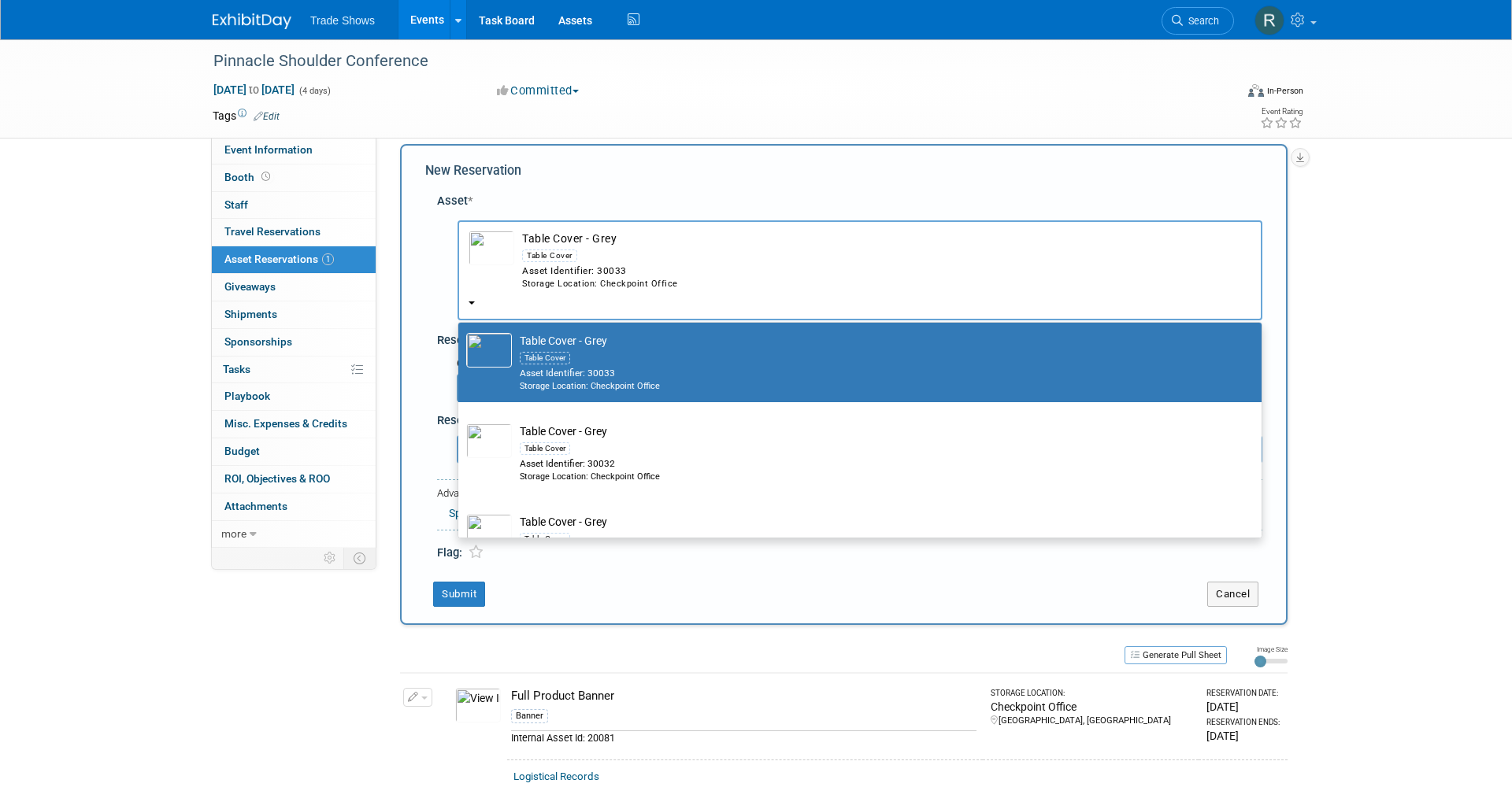
scroll to position [597, 0]
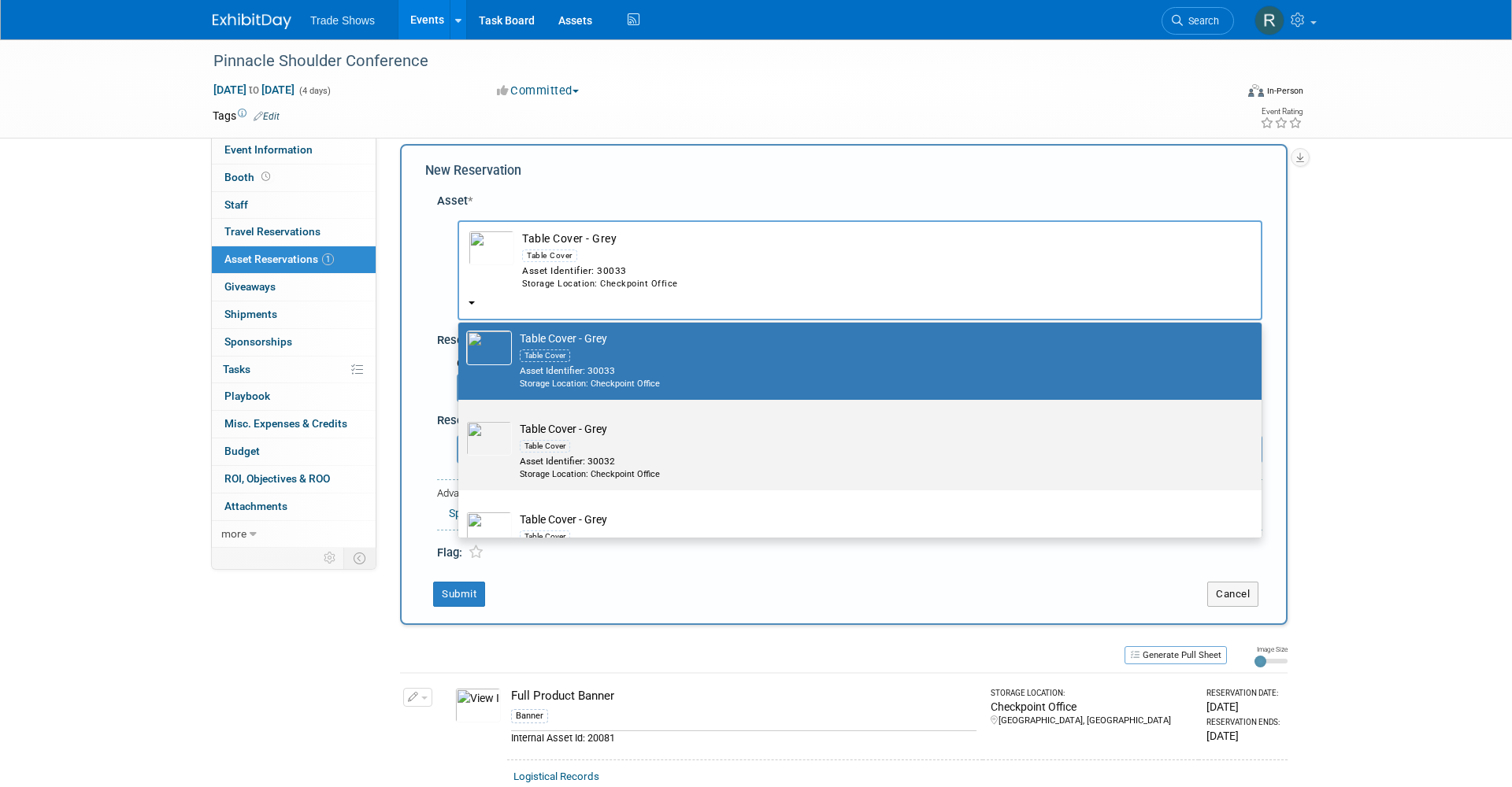
click at [609, 437] on div "Table Cover" at bounding box center [875, 446] width 710 height 18
click at [461, 419] on input "Table Cover - Grey Table Cover Asset Identifier: 30032 Storage Location: Checkp…" at bounding box center [456, 414] width 11 height 11
select select "10714869"
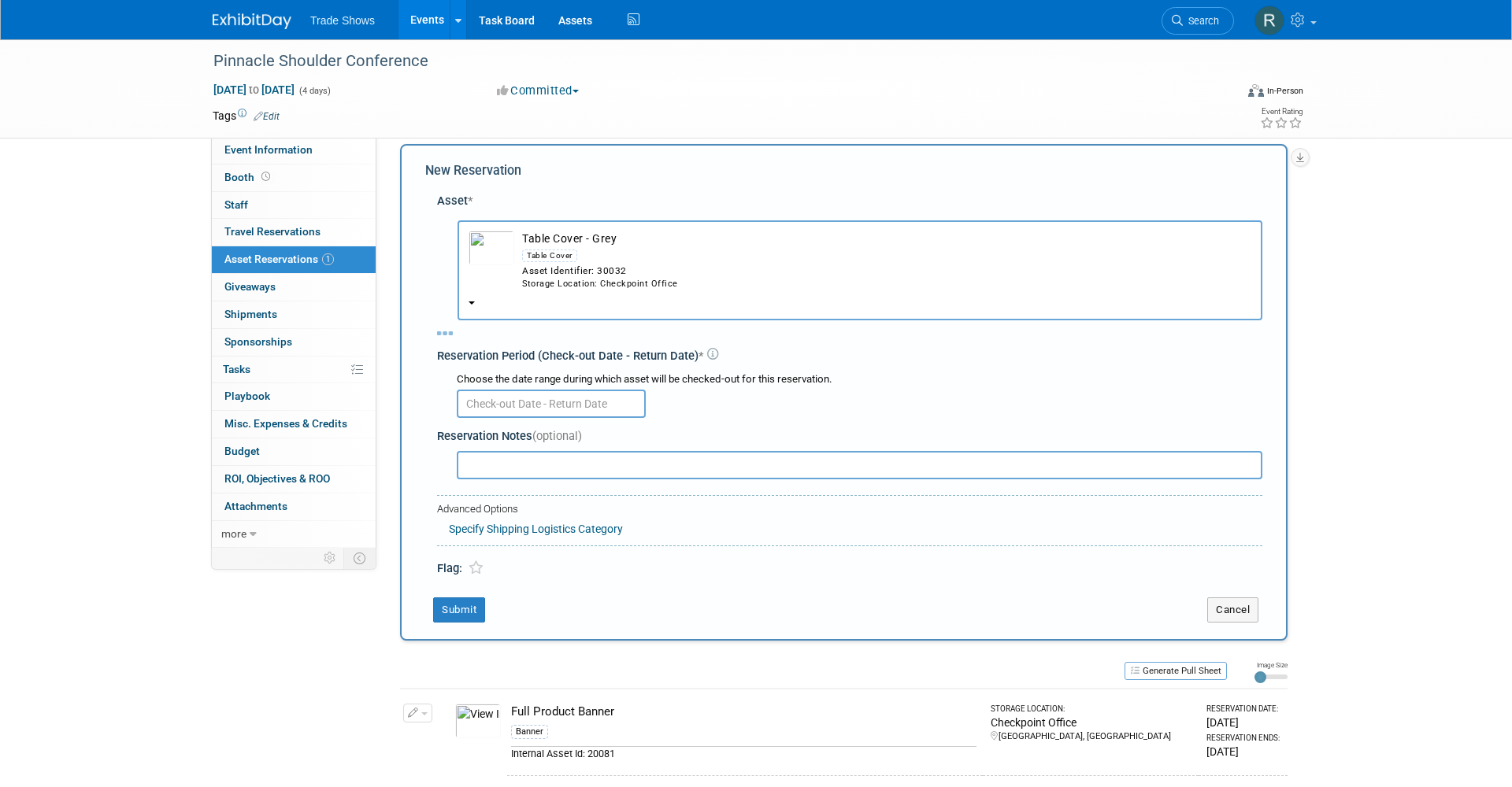
select select "8"
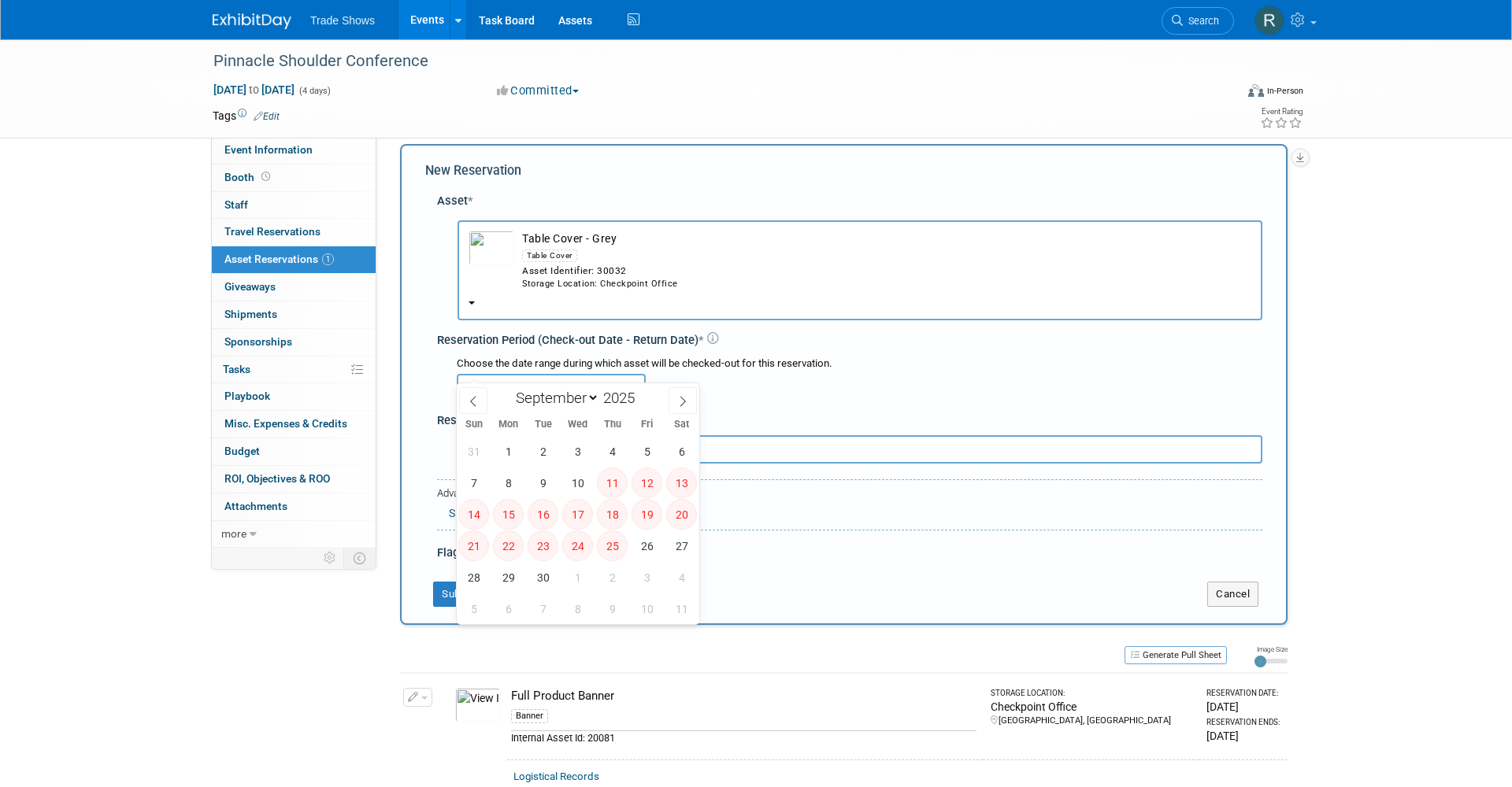
click at [580, 374] on input "text" at bounding box center [551, 388] width 189 height 28
click at [655, 305] on div "-- SELECT ASSET -- <table style='display: inline-block; border-style:none;'><tr…" at bounding box center [852, 271] width 819 height 107
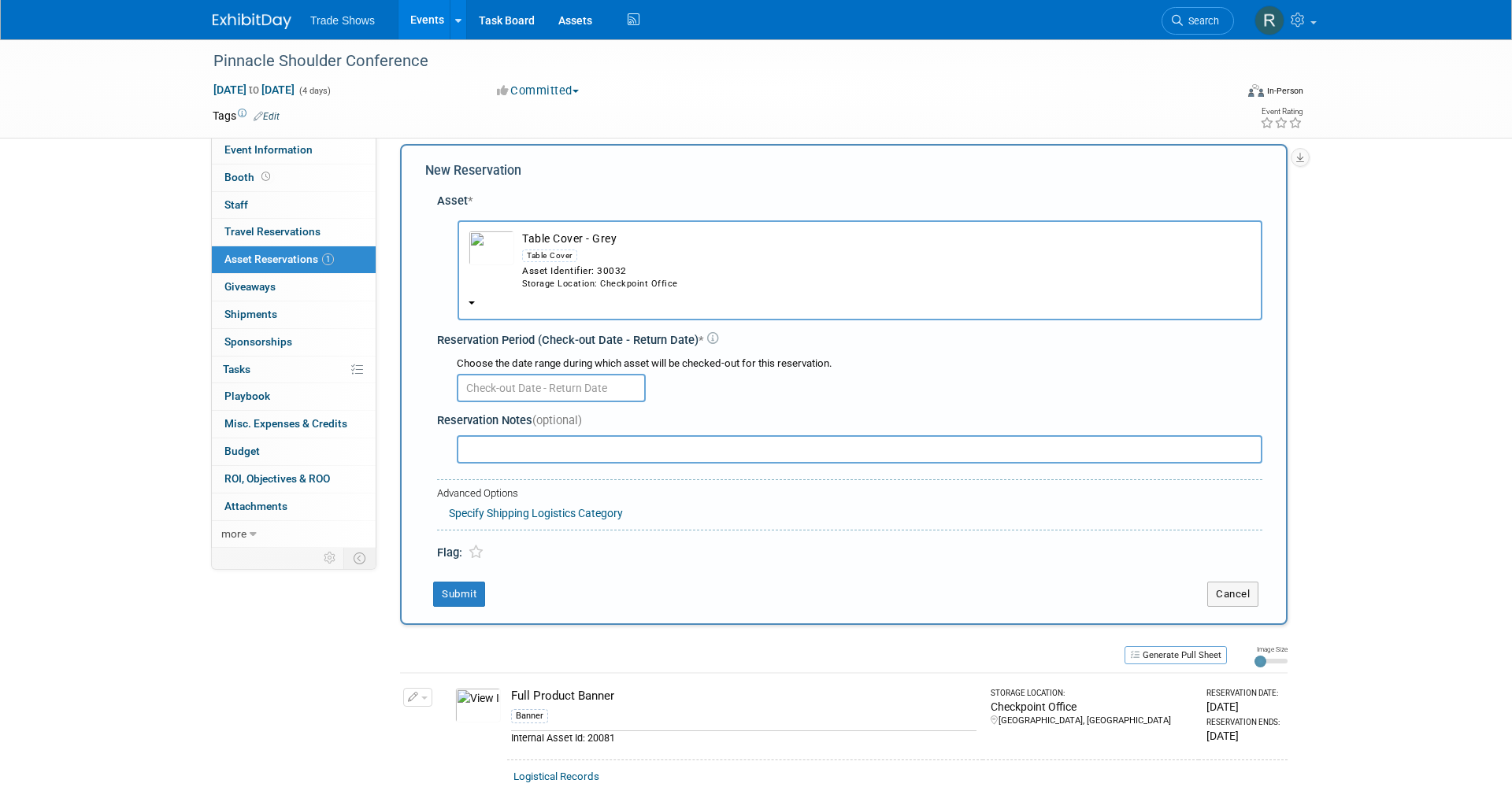
click at [650, 228] on button "Table Cover - Grey Table Cover Asset Identifier: 30032 Storage Location: Checkp…" at bounding box center [860, 270] width 805 height 100
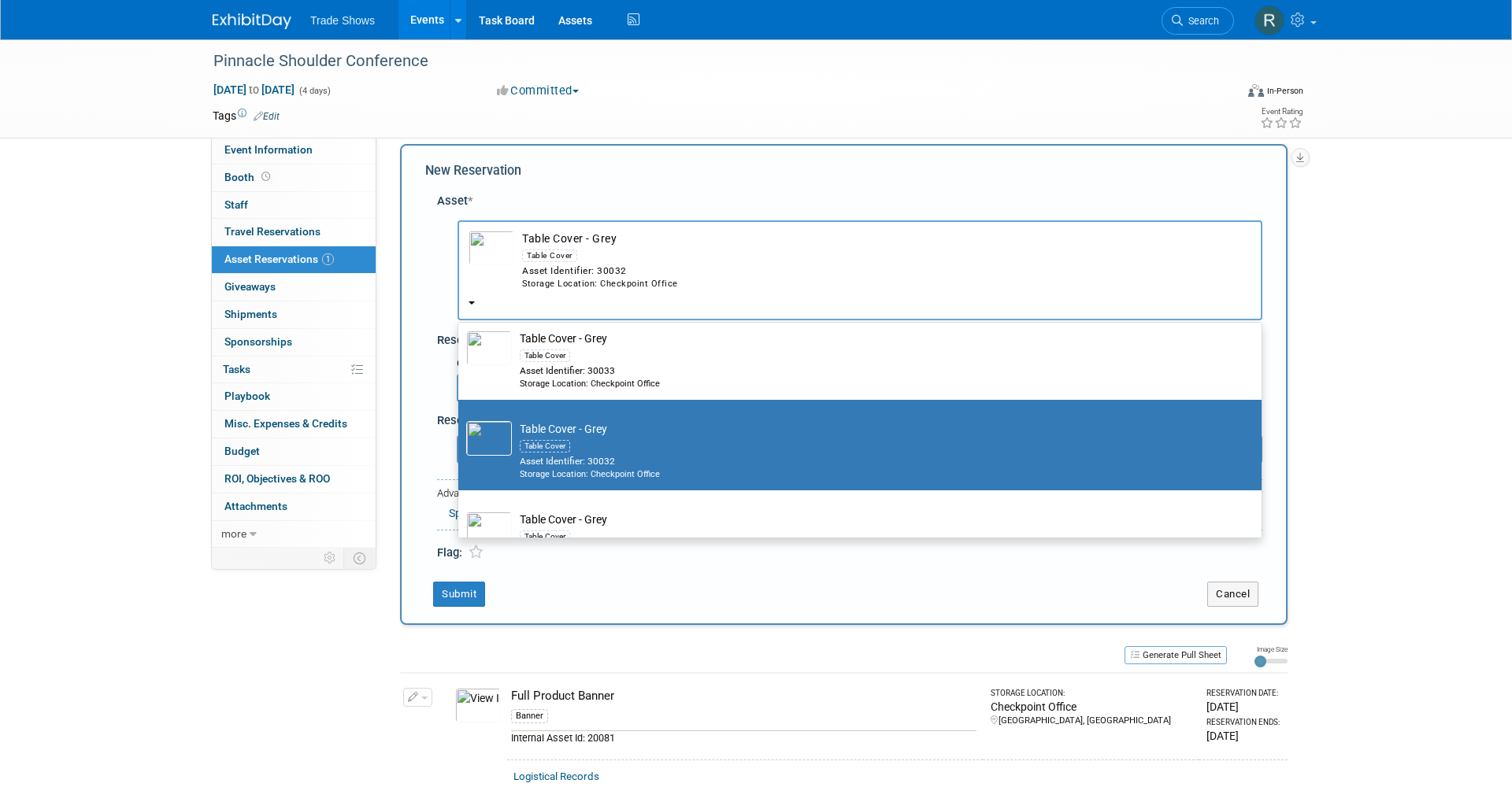
scroll to position [663, 0]
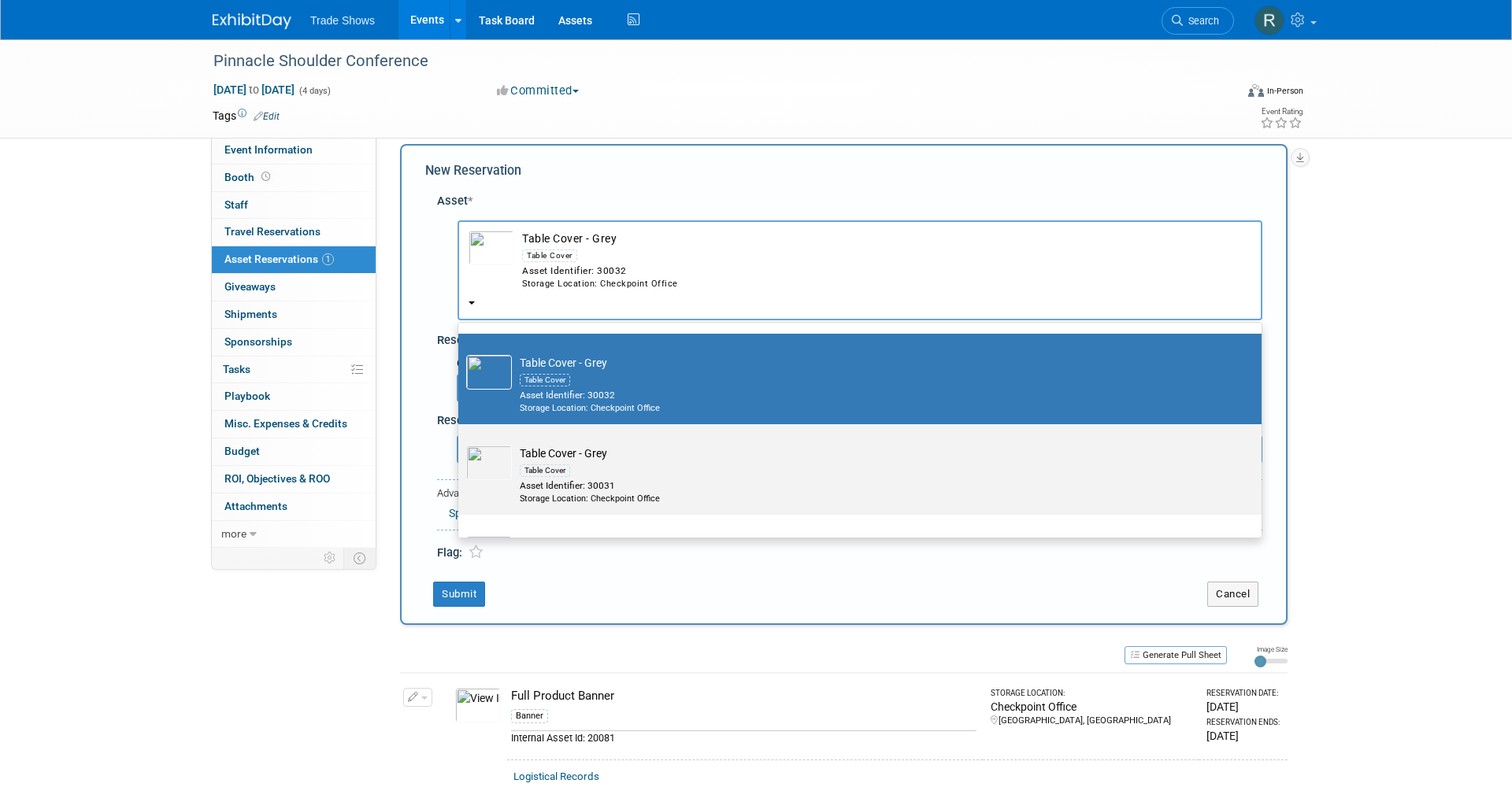
click at [601, 462] on div "Table Cover" at bounding box center [875, 470] width 710 height 18
click at [461, 443] on input "Table Cover - Grey Table Cover Asset Identifier: 30031 Storage Location: Checkp…" at bounding box center [456, 438] width 11 height 11
select select "10714868"
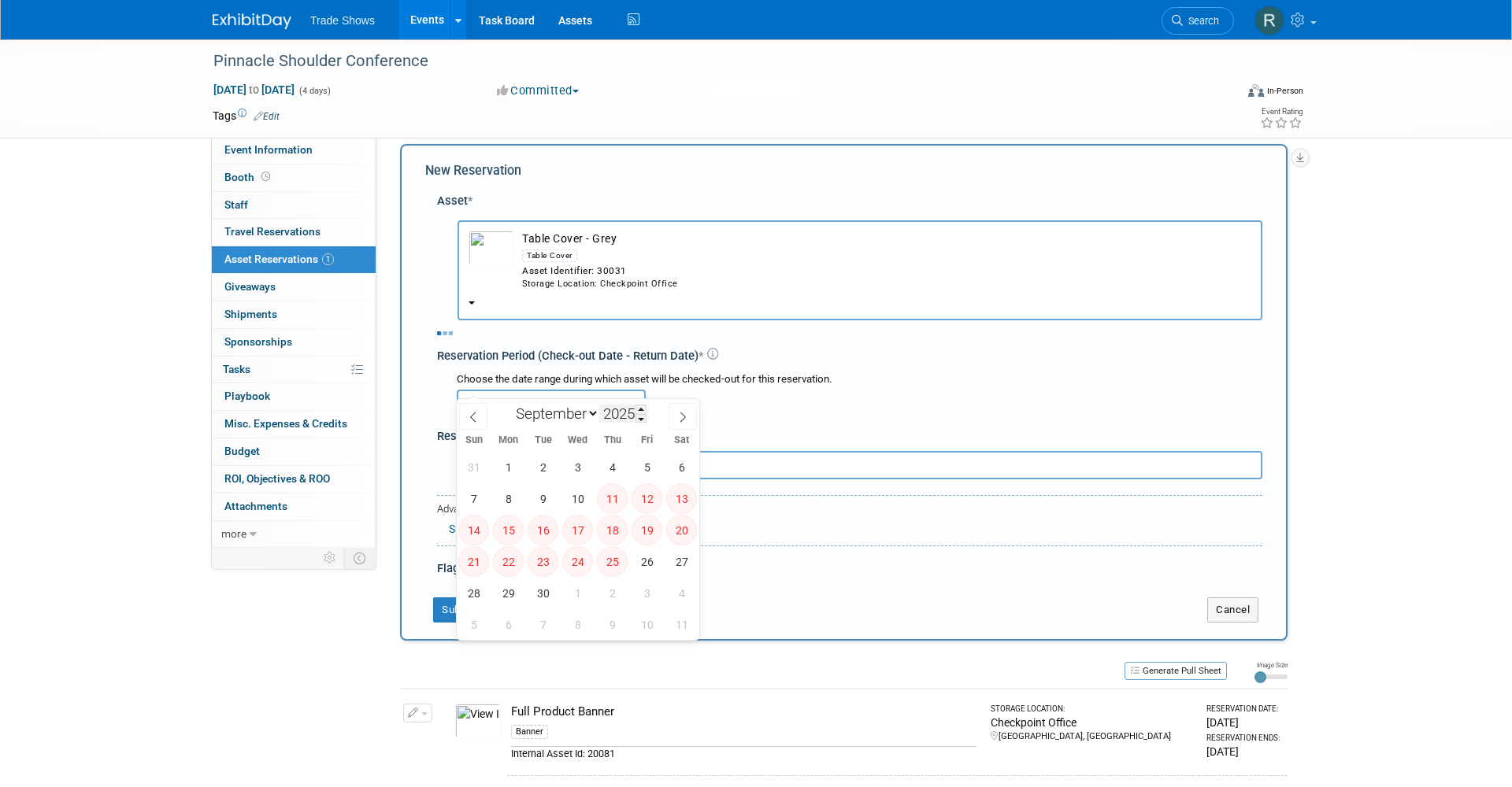
click at [605, 390] on input "text" at bounding box center [551, 403] width 189 height 28
select select "8"
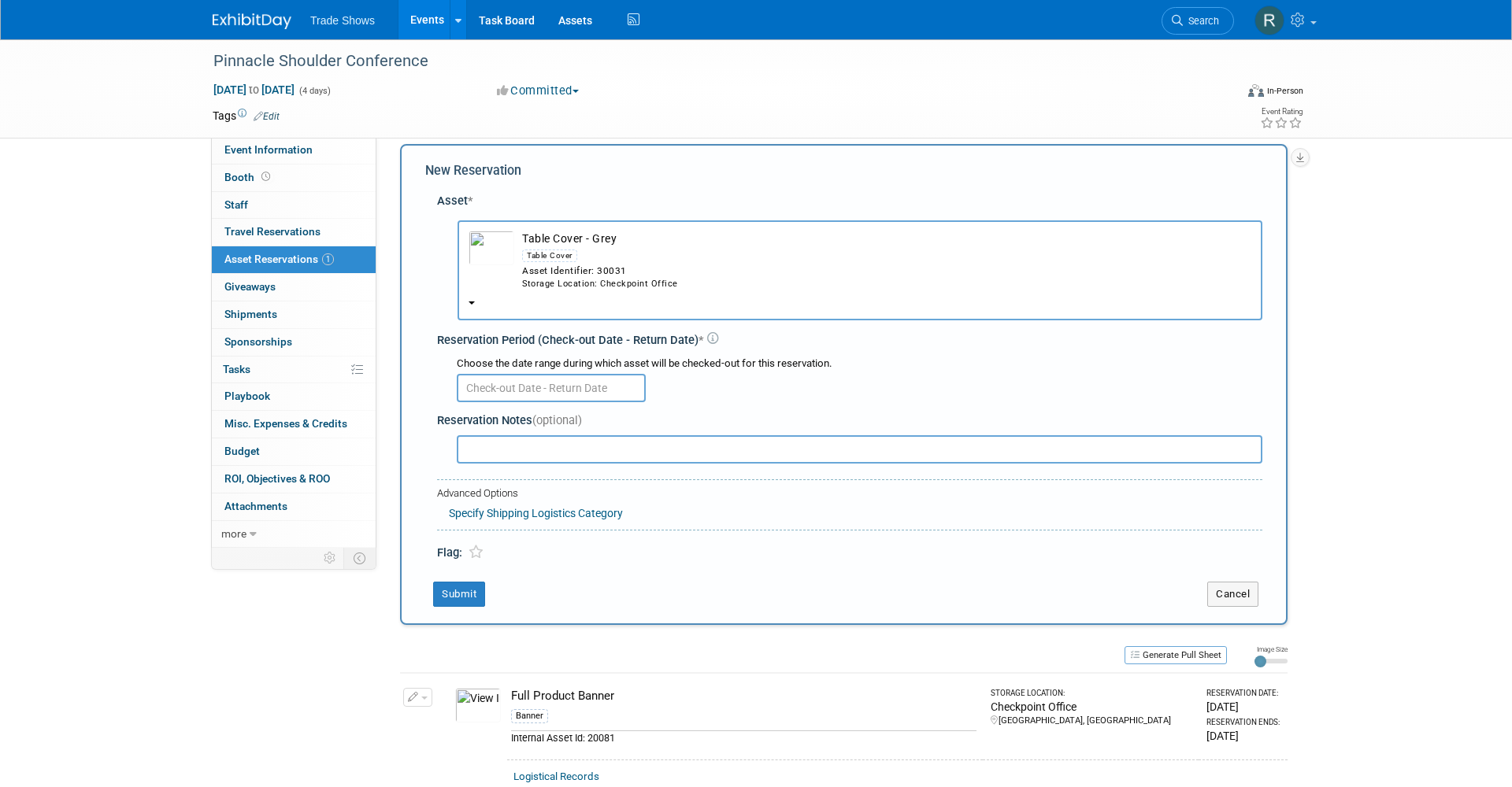
click at [595, 374] on input "text" at bounding box center [551, 388] width 189 height 28
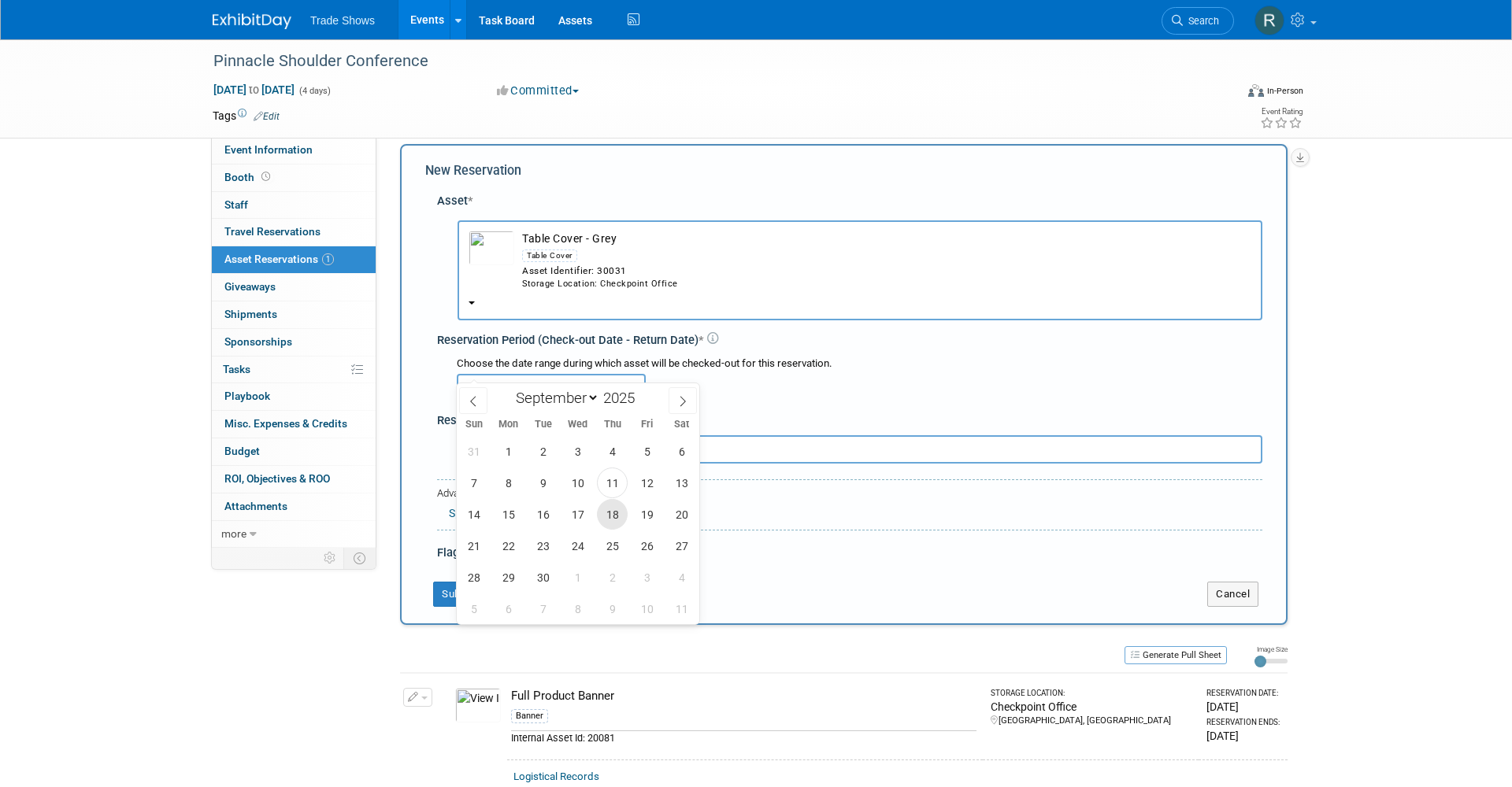
click at [614, 508] on span "18" at bounding box center [612, 515] width 31 height 31
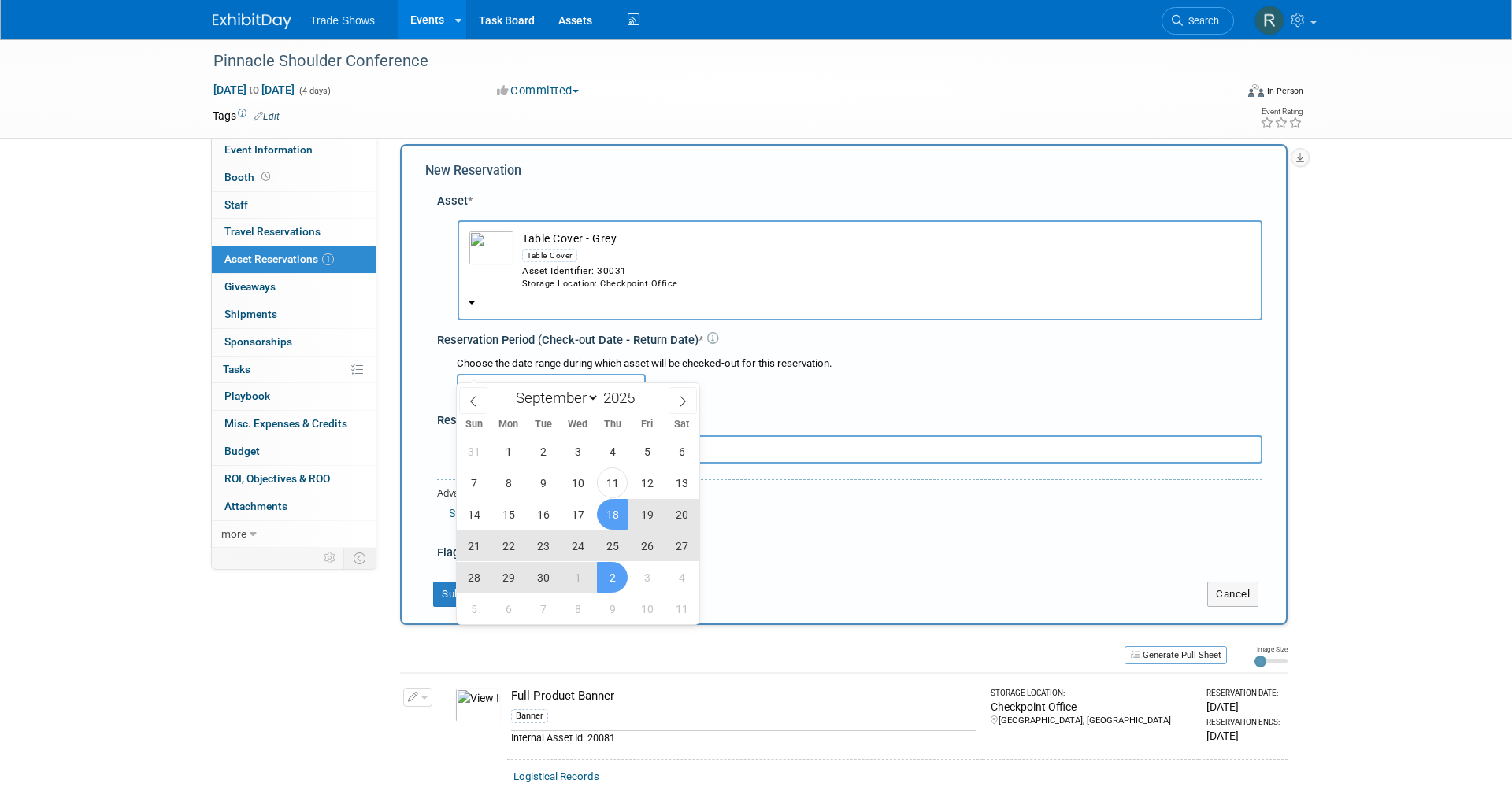
click at [614, 575] on span "2" at bounding box center [612, 578] width 31 height 31
type input "Sep 18, 2025 to Oct 2, 2025"
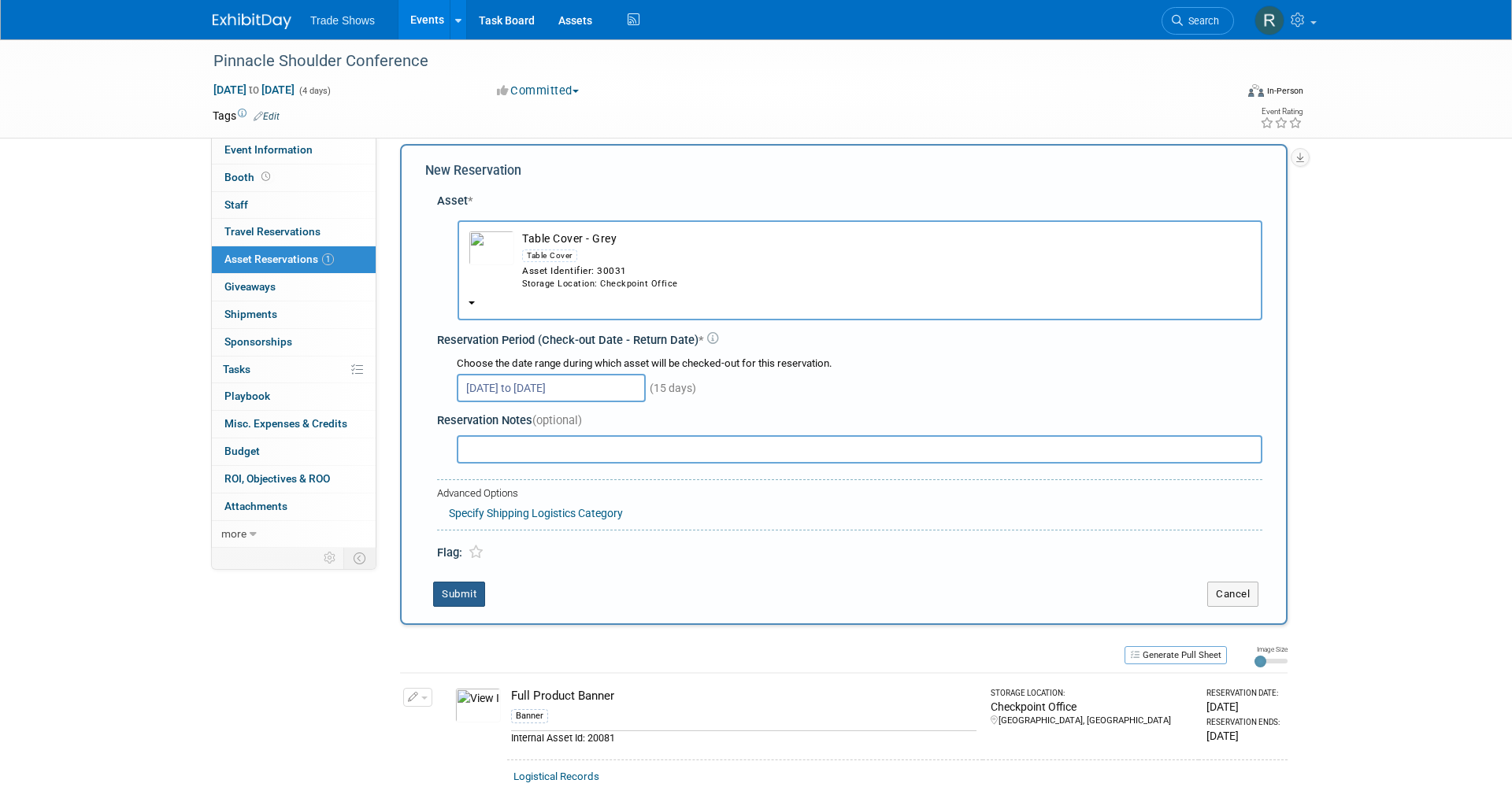
click at [469, 582] on button "Submit" at bounding box center [459, 595] width 52 height 25
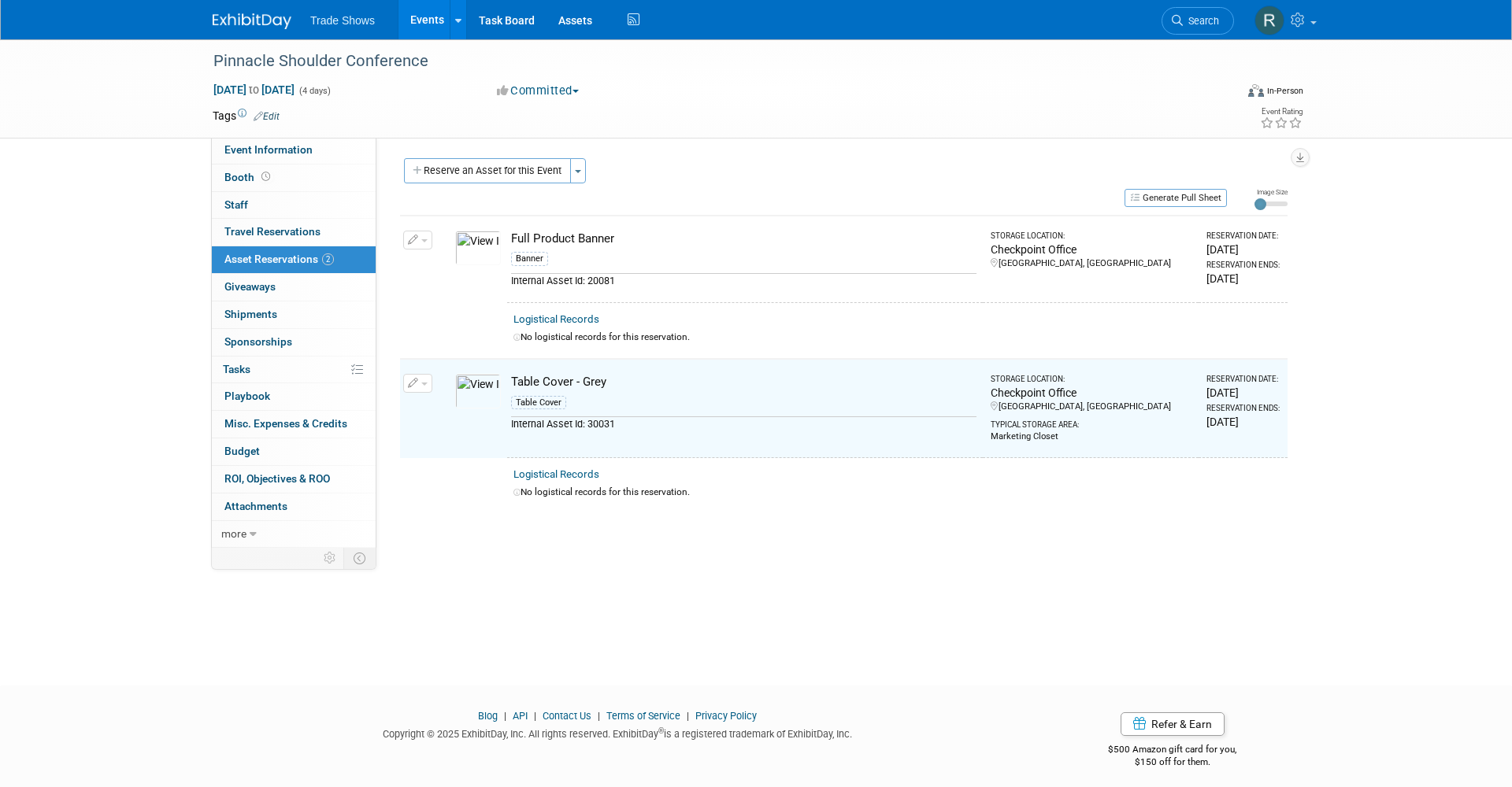
scroll to position [0, 0]
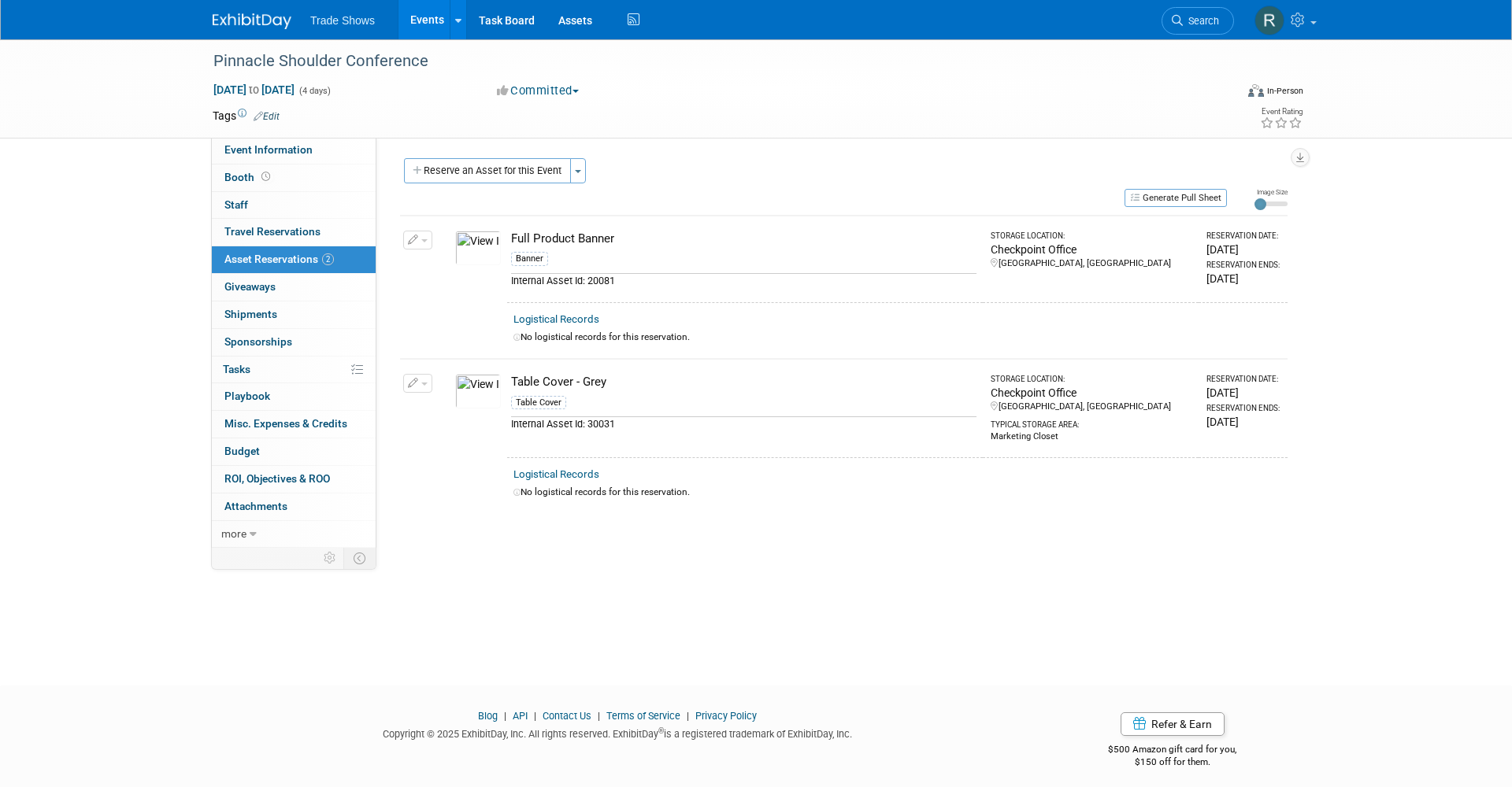
click at [842, 607] on div "Pinnacle Shoulder Conference Sep 25, 2025 to Sep 28, 2025 (4 days) Sep 25, 2025…" at bounding box center [756, 349] width 1512 height 618
click at [597, 605] on div "Pinnacle Shoulder Conference Sep 25, 2025 to Sep 28, 2025 (4 days) Sep 25, 2025…" at bounding box center [756, 349] width 1512 height 618
click at [421, 23] on link "Events" at bounding box center [427, 19] width 57 height 40
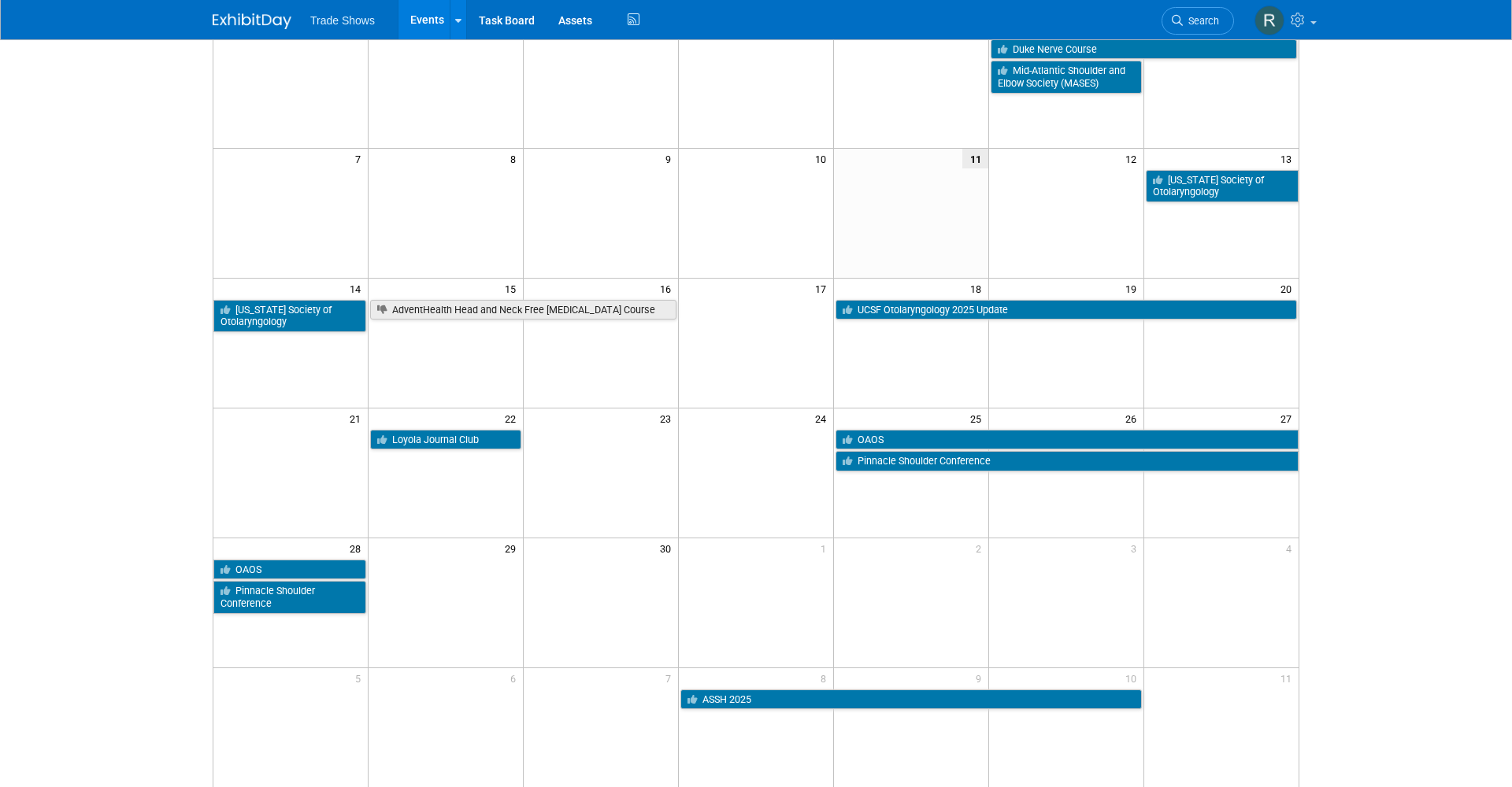
scroll to position [163, 0]
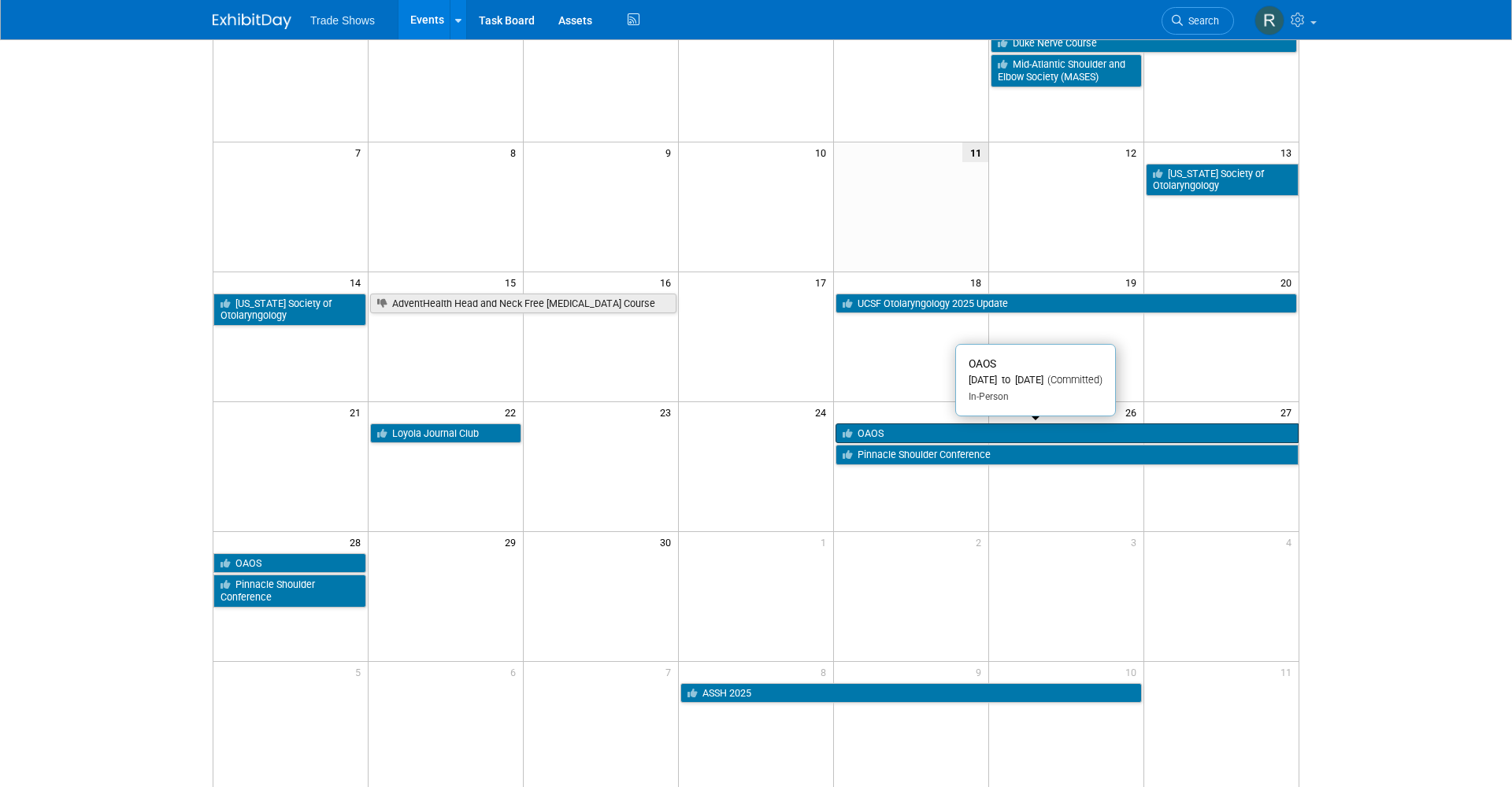
click at [937, 438] on link "OAOS" at bounding box center [1067, 433] width 464 height 20
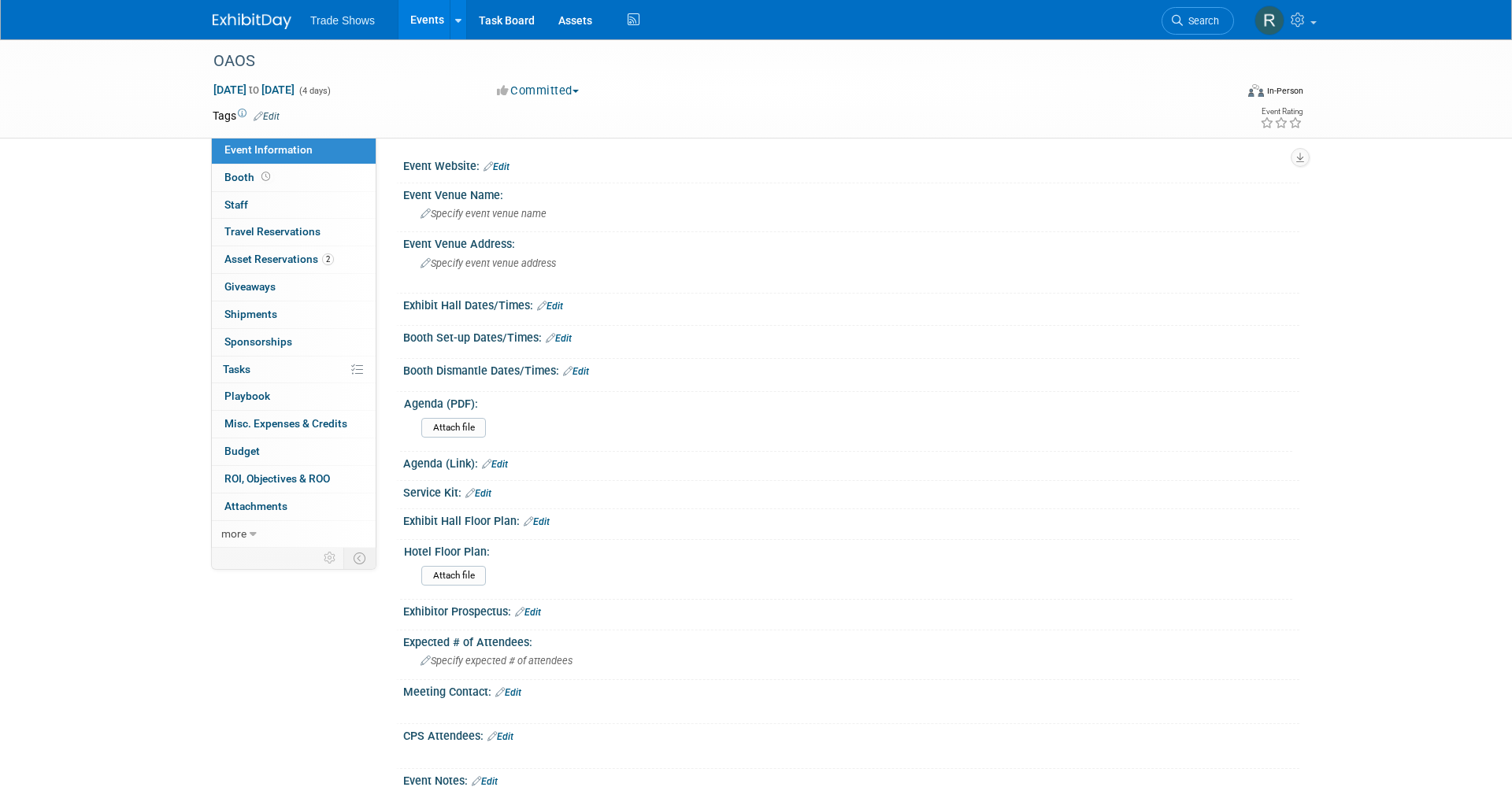
click at [1427, 338] on div "OAOS [DATE] to [DATE] (4 days) [DATE] to [DATE] Committed Committed Considering…" at bounding box center [756, 579] width 1512 height 1078
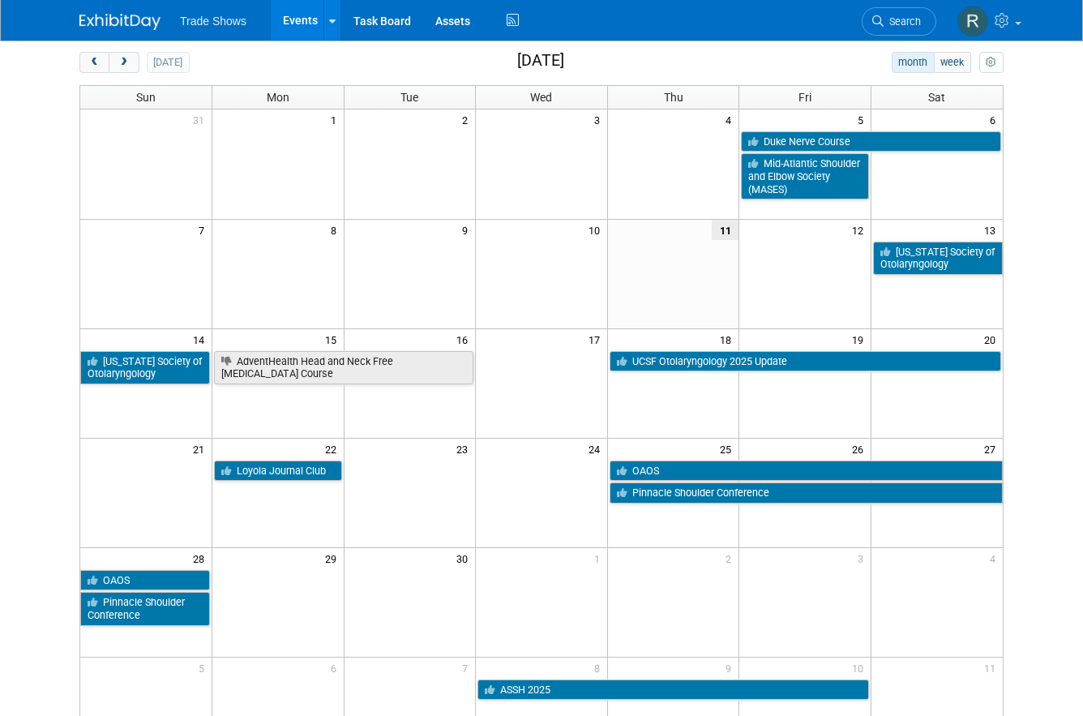
scroll to position [97, 0]
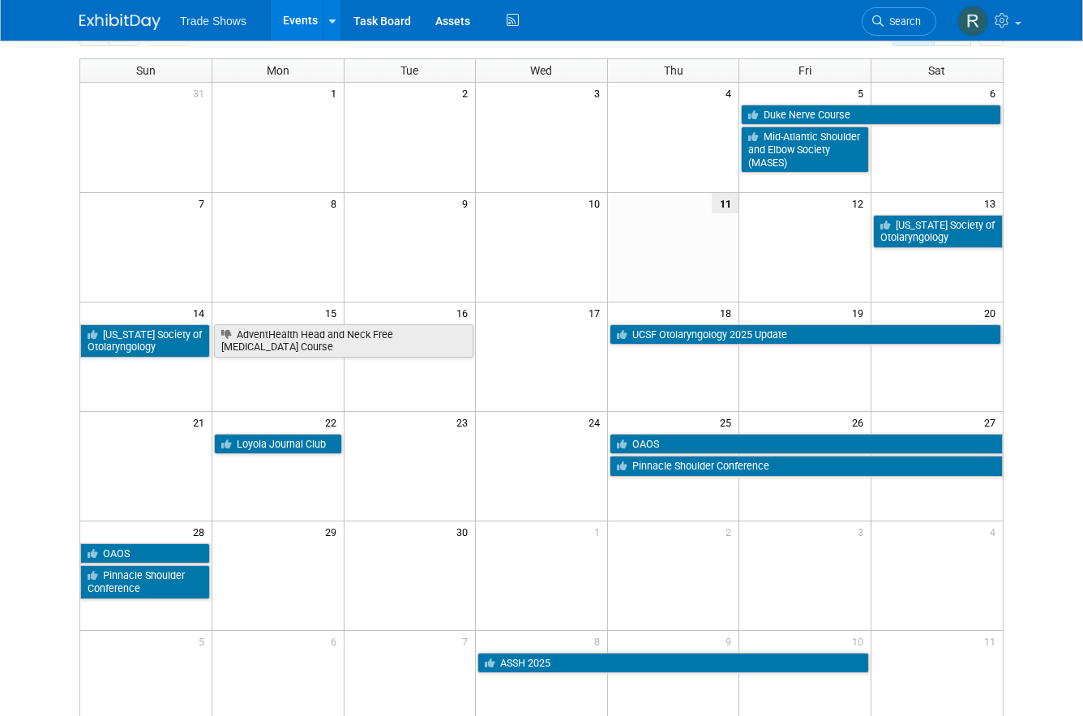
click at [686, 342] on td "UCSF Otolaryngology 2025 Update" at bounding box center [805, 340] width 396 height 35
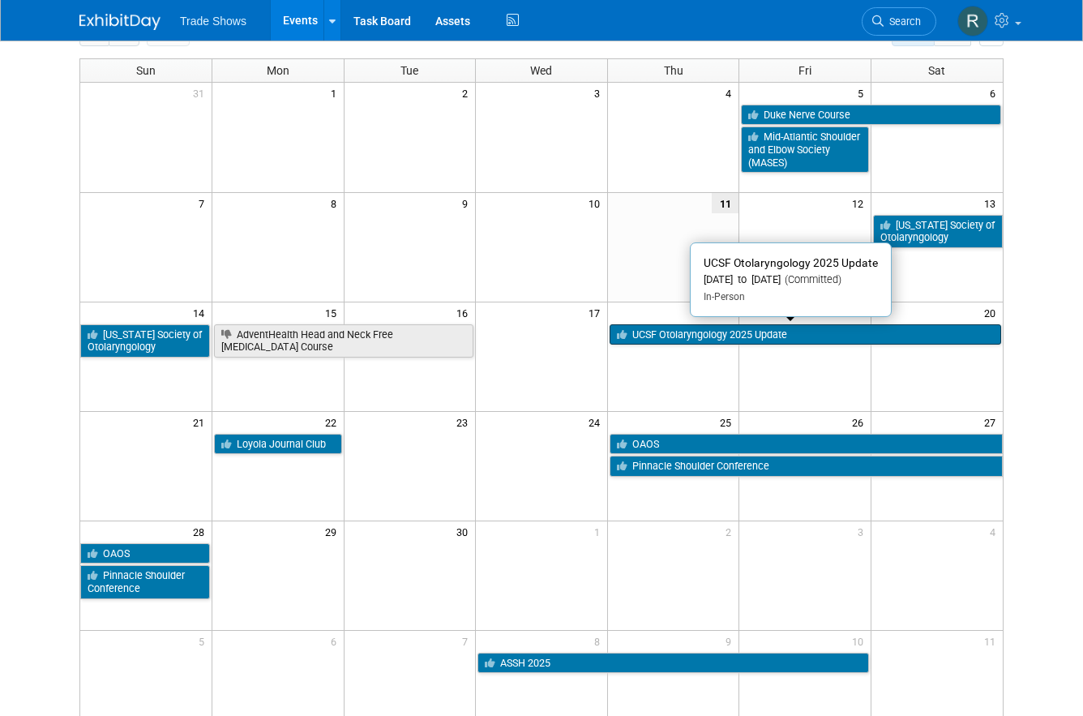
click at [686, 333] on link "UCSF Otolaryngology 2025 Update" at bounding box center [804, 334] width 391 height 21
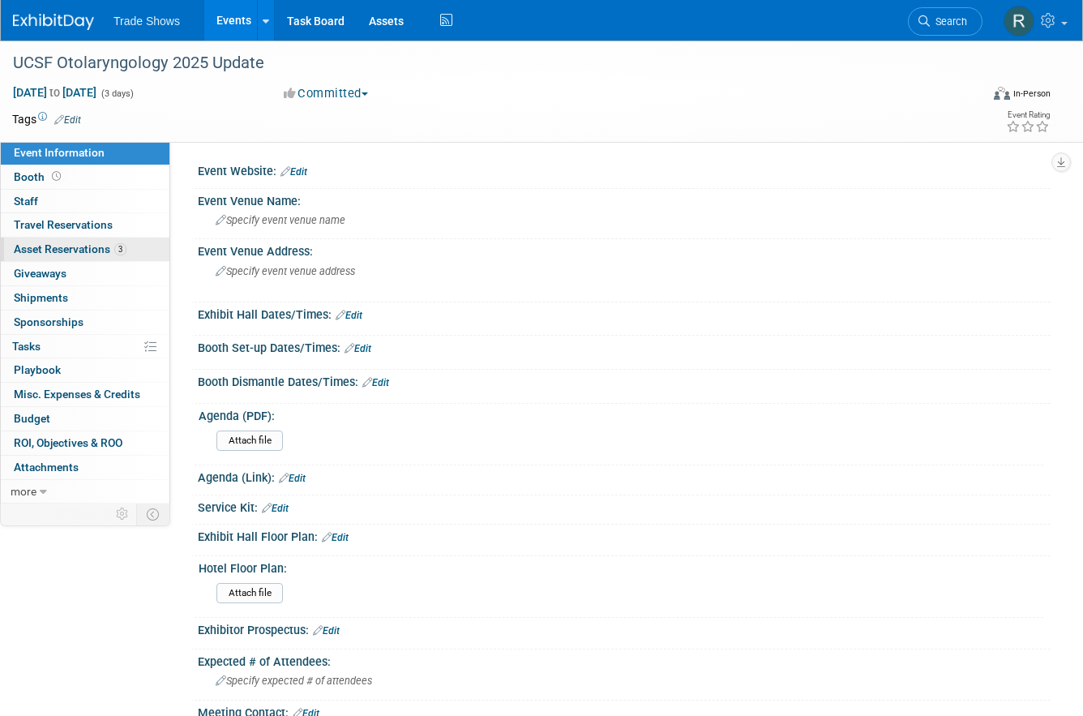
click at [119, 246] on span "3" at bounding box center [120, 249] width 12 height 12
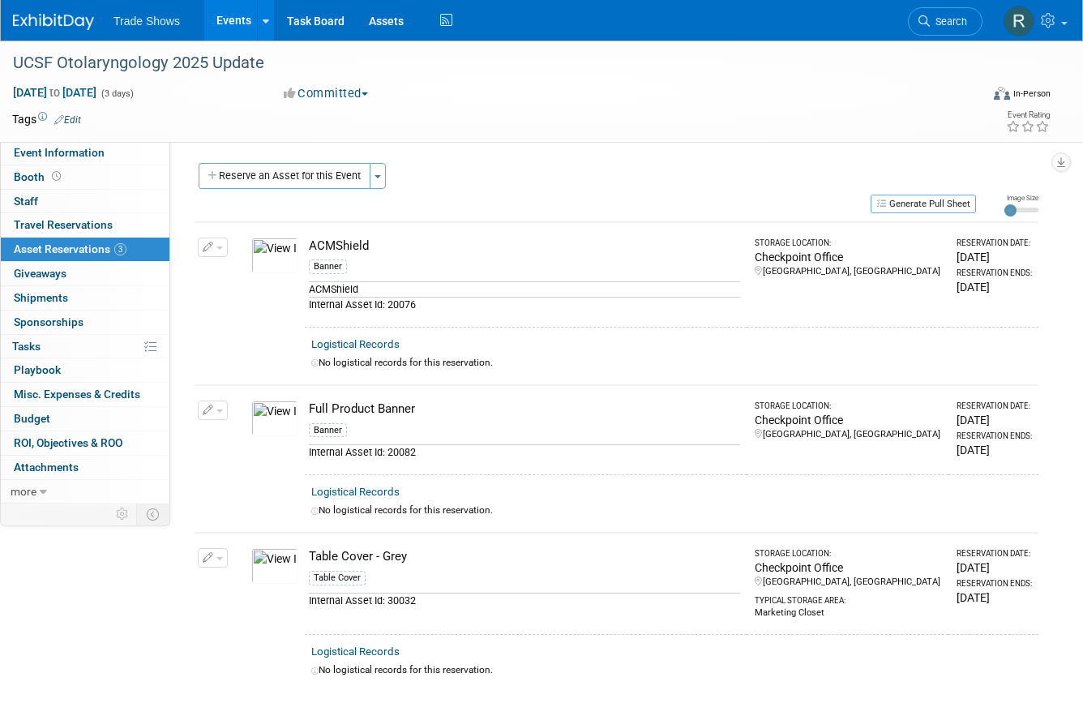
scroll to position [17, 0]
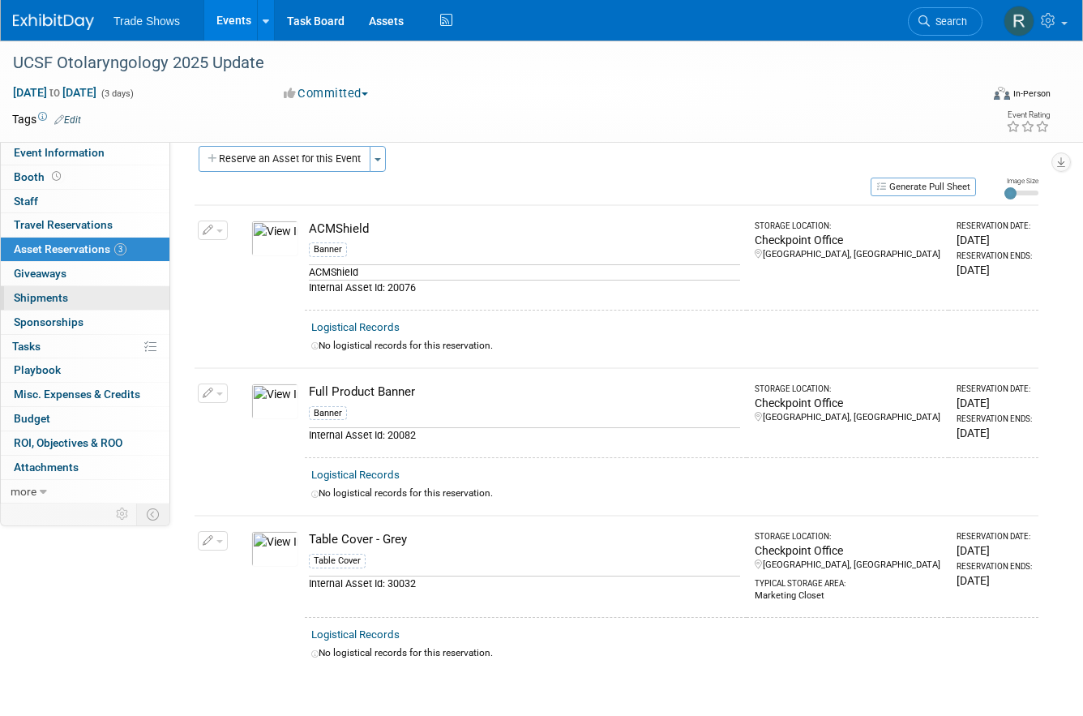
click at [80, 302] on link "0 Shipments 0" at bounding box center [85, 298] width 169 height 24
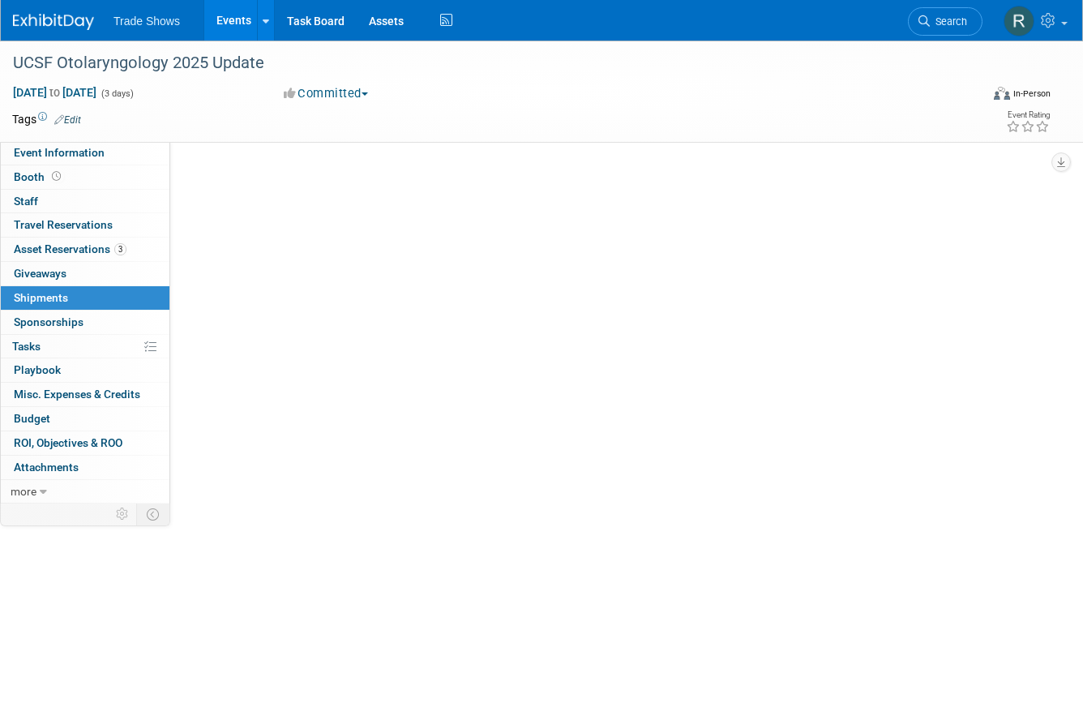
scroll to position [0, 0]
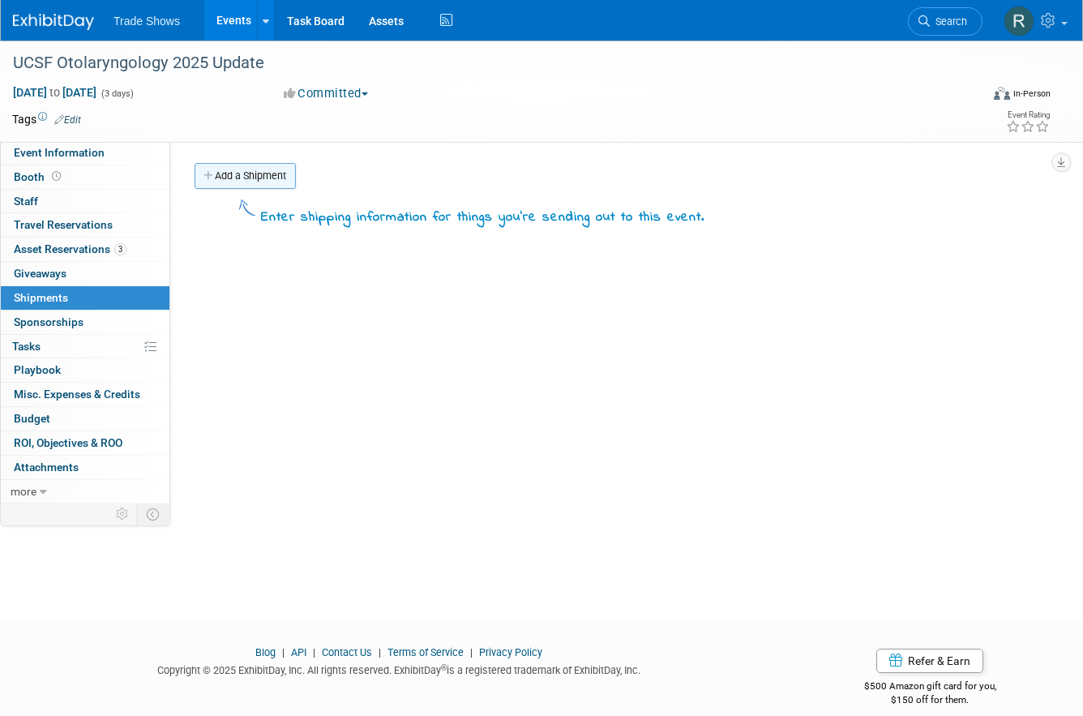
click at [266, 179] on link "Add a Shipment" at bounding box center [245, 176] width 101 height 26
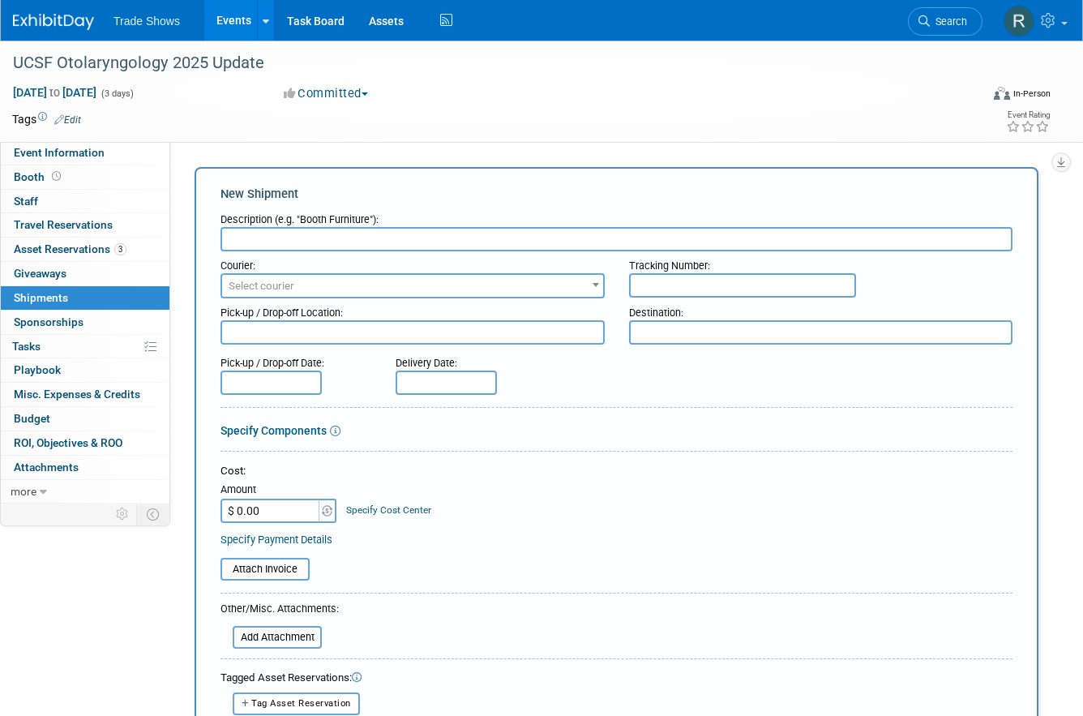
type input "[PERSON_NAME][EMAIL_ADDRESS][DOMAIN_NAME]"
click at [665, 270] on div "Tracking Number:" at bounding box center [821, 262] width 384 height 22
click at [664, 276] on input "text" at bounding box center [742, 285] width 227 height 24
click at [276, 498] on input "$ 0.00" at bounding box center [270, 510] width 101 height 24
drag, startPoint x: 276, startPoint y: 506, endPoint x: 225, endPoint y: 506, distance: 51.1
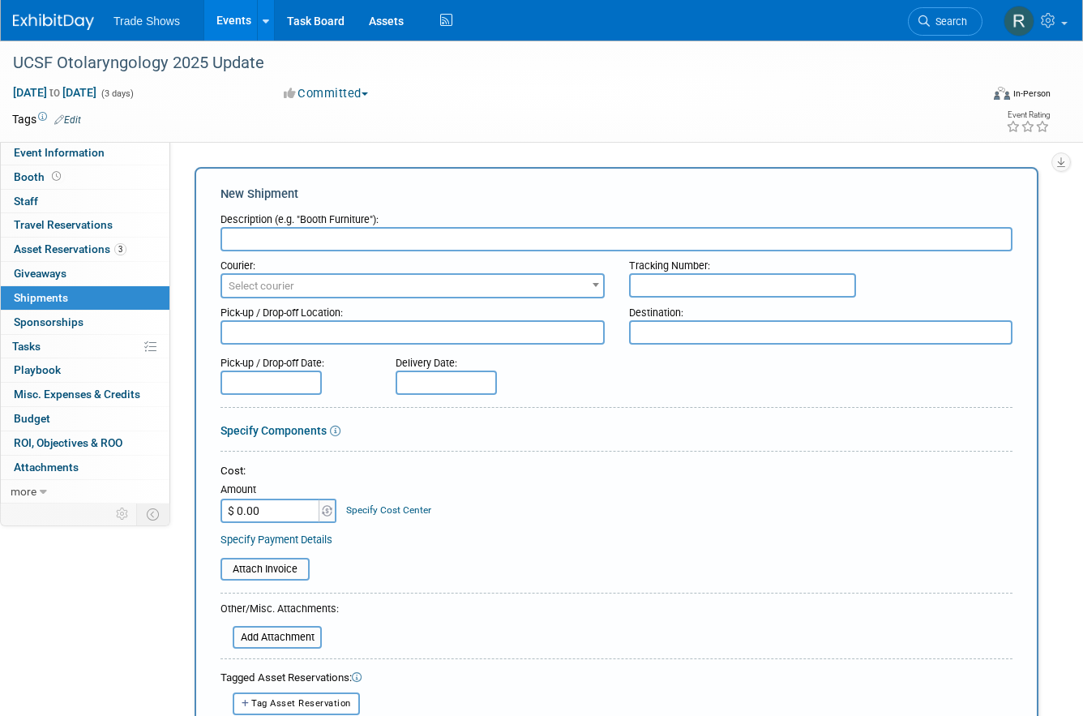
click at [225, 506] on input "$ 0.00" at bounding box center [270, 510] width 101 height 24
type input "$ 48.77"
click at [559, 531] on div "Specify Payment Details" at bounding box center [616, 539] width 792 height 17
click at [301, 699] on span "Tag Asset Reservation" at bounding box center [301, 703] width 100 height 11
select select
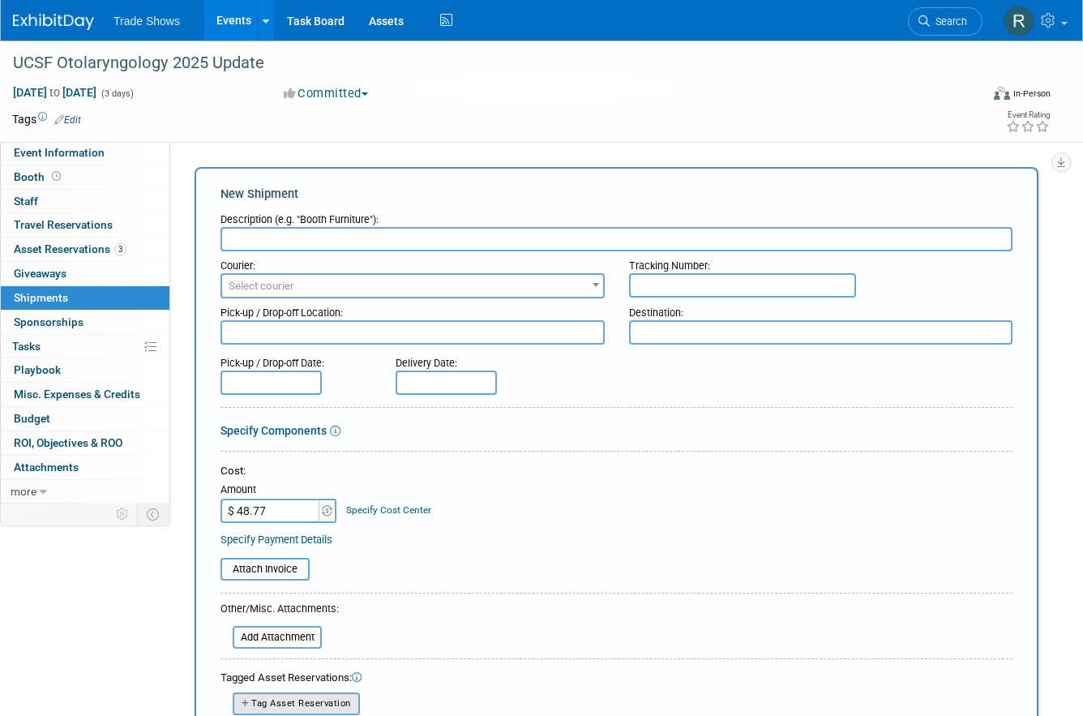
select select
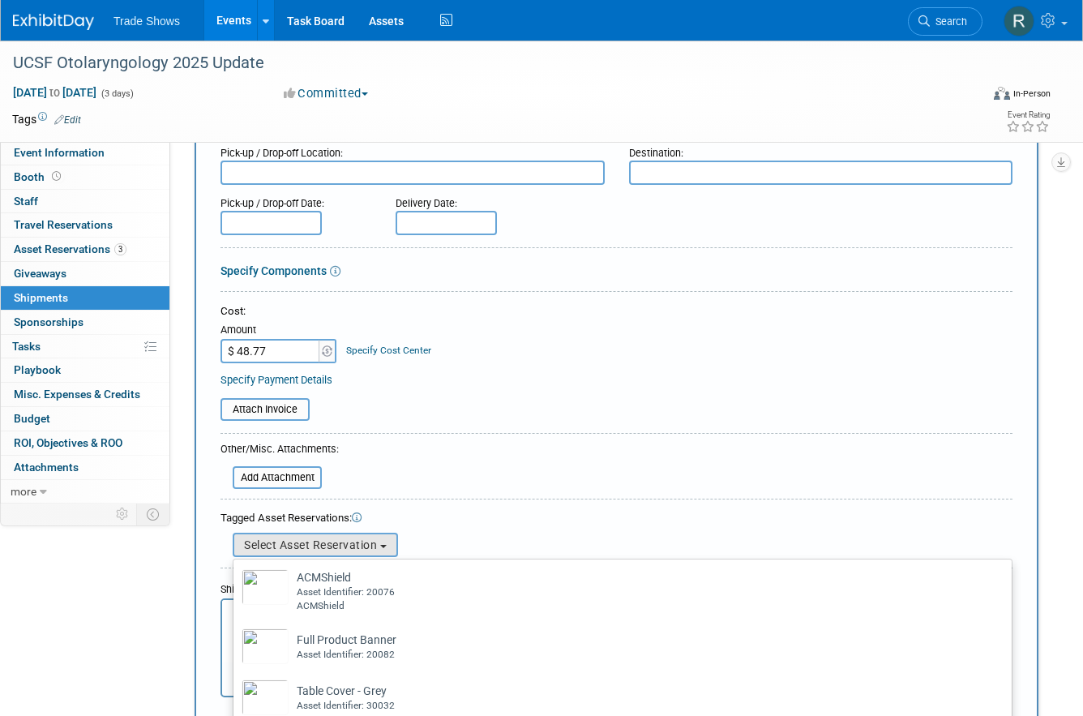
scroll to position [309, 0]
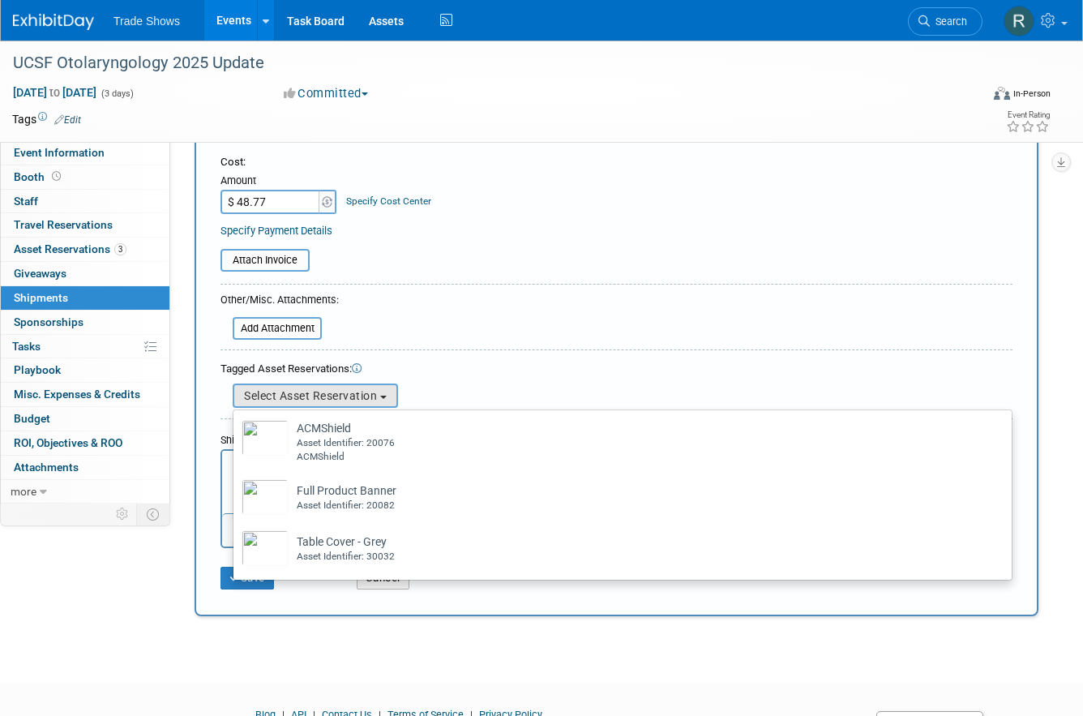
click at [569, 295] on form "Description (e.g. "Booth Furniture"): Courier: 007EX 17 Post Service (17PostSer…" at bounding box center [616, 246] width 792 height 701
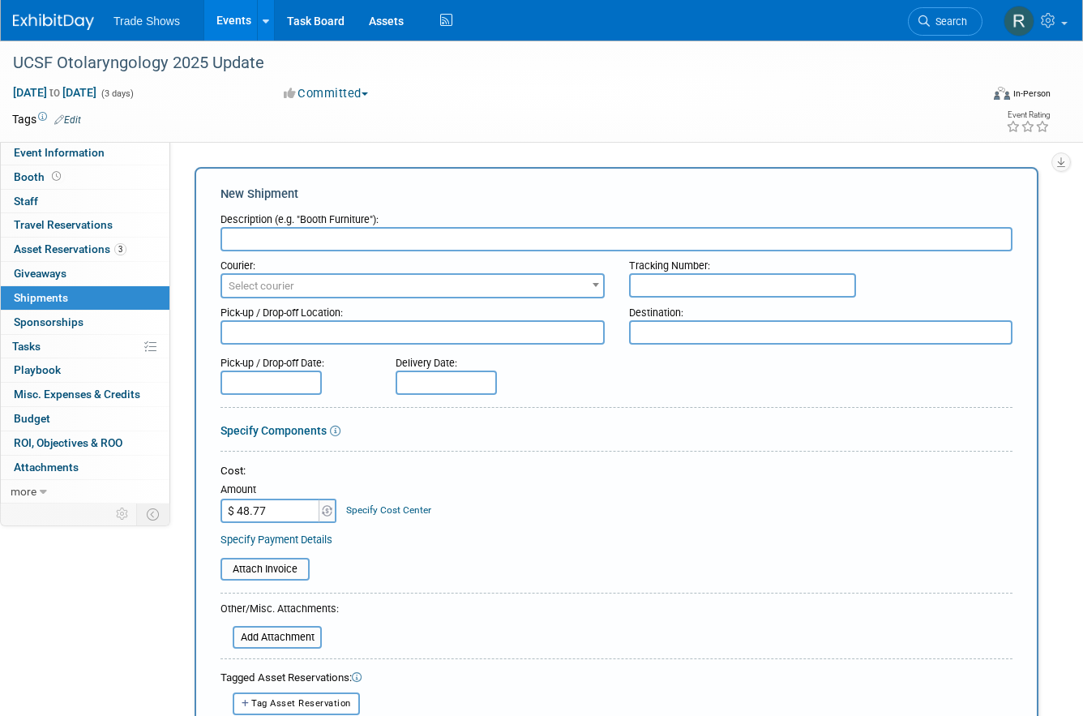
scroll to position [0, 0]
click at [332, 332] on textarea at bounding box center [412, 332] width 384 height 24
click at [689, 333] on textarea at bounding box center [821, 332] width 384 height 24
type textarea "[PERSON_NAME]"
click at [610, 241] on input "text" at bounding box center [616, 239] width 792 height 24
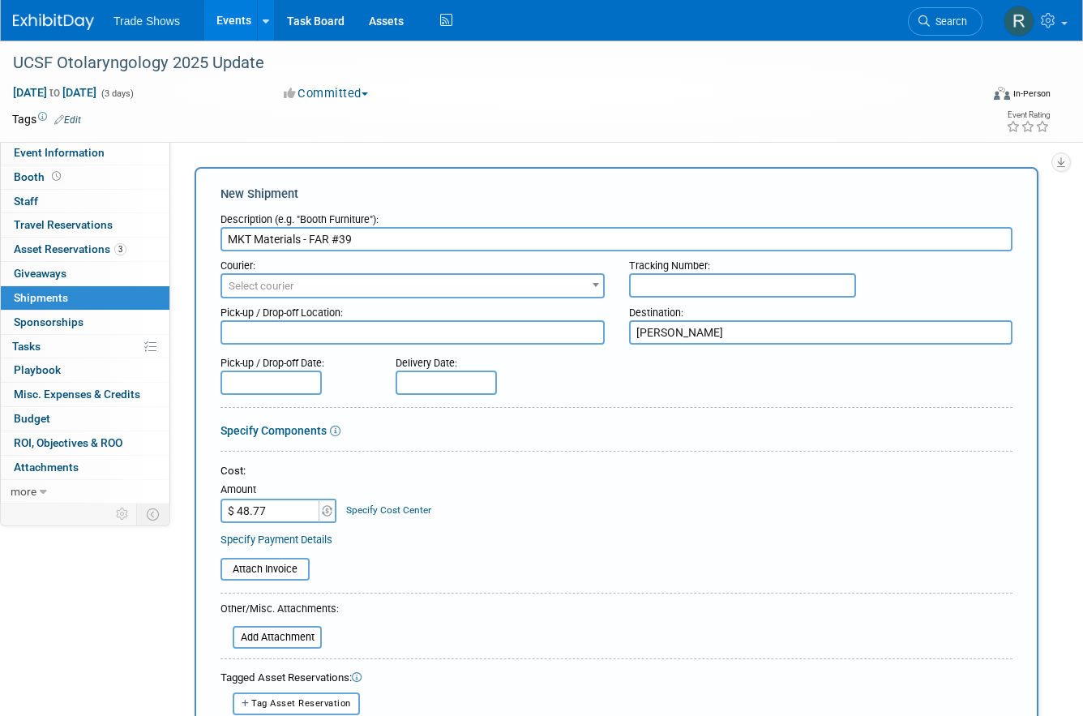
type input "MKT Materials - FAR #39"
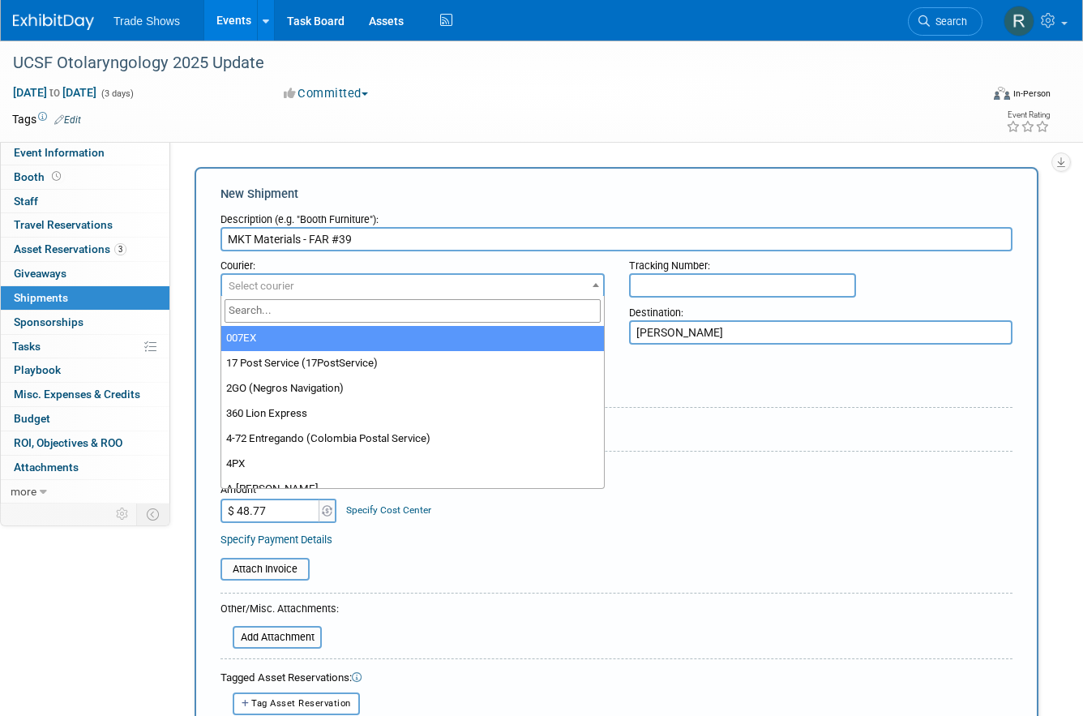
click at [494, 275] on span "Select courier" at bounding box center [412, 286] width 381 height 23
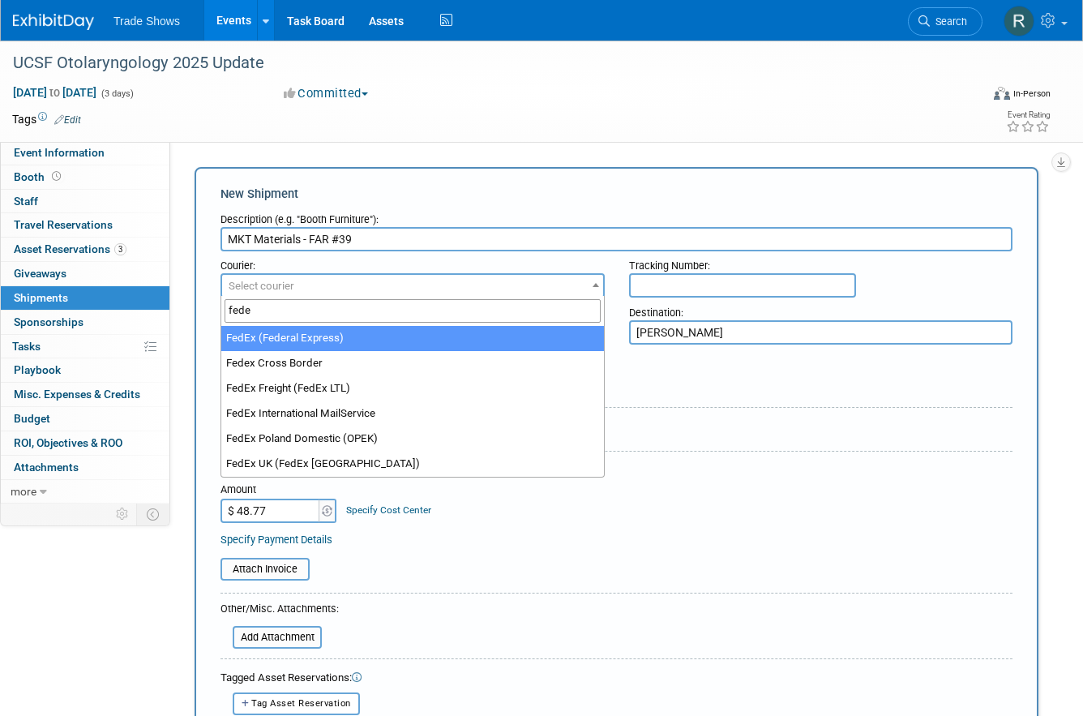
type input "fede"
select select "206"
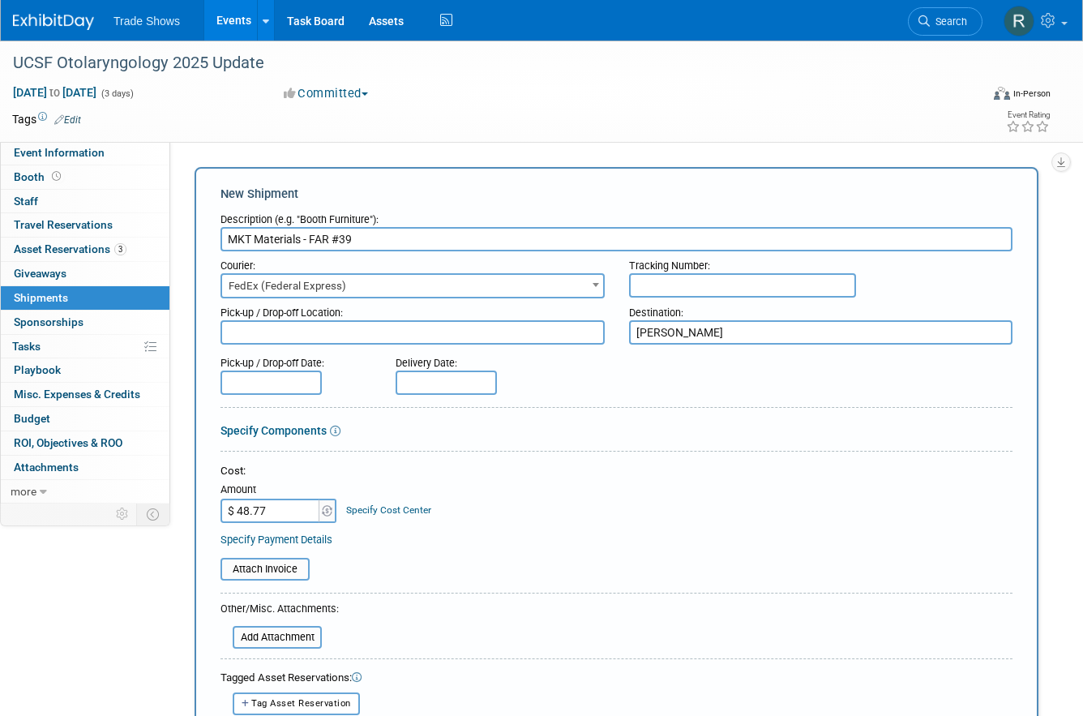
click at [678, 268] on div "Tracking Number:" at bounding box center [821, 262] width 384 height 22
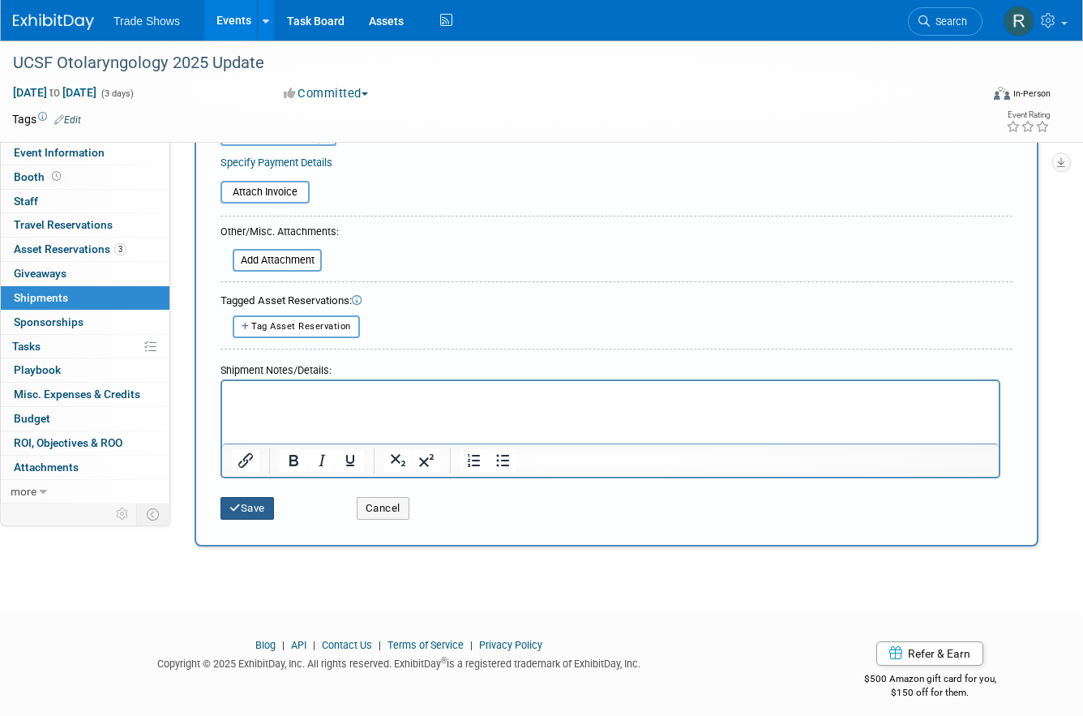
click at [254, 497] on button "Save" at bounding box center [246, 508] width 53 height 23
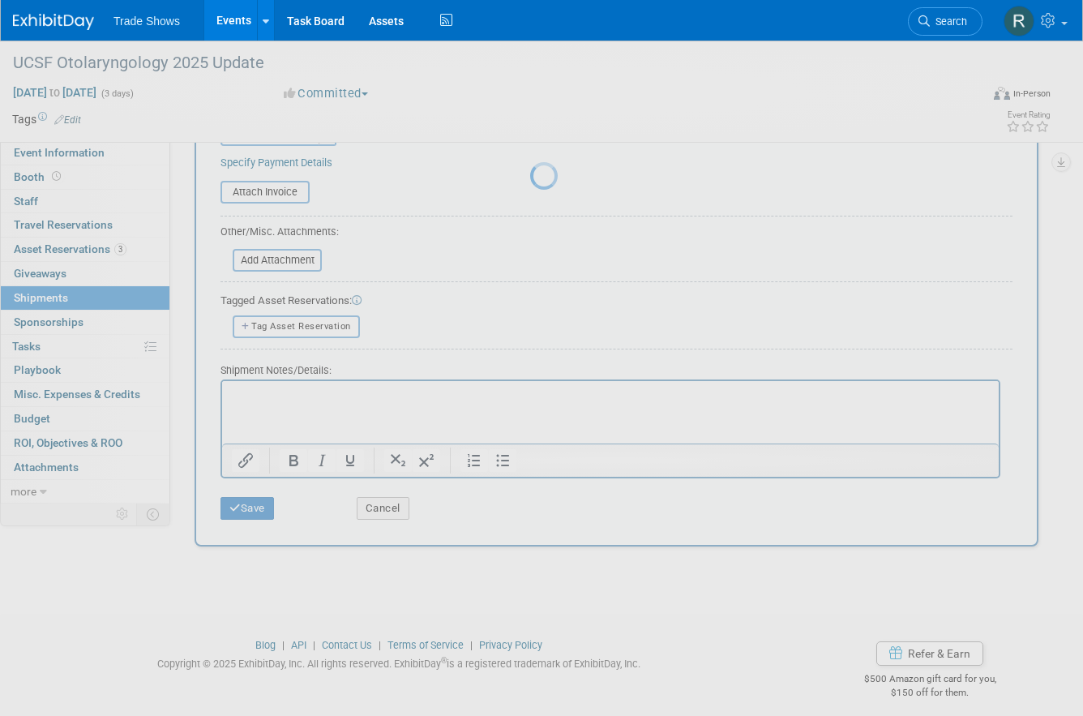
scroll to position [19, 0]
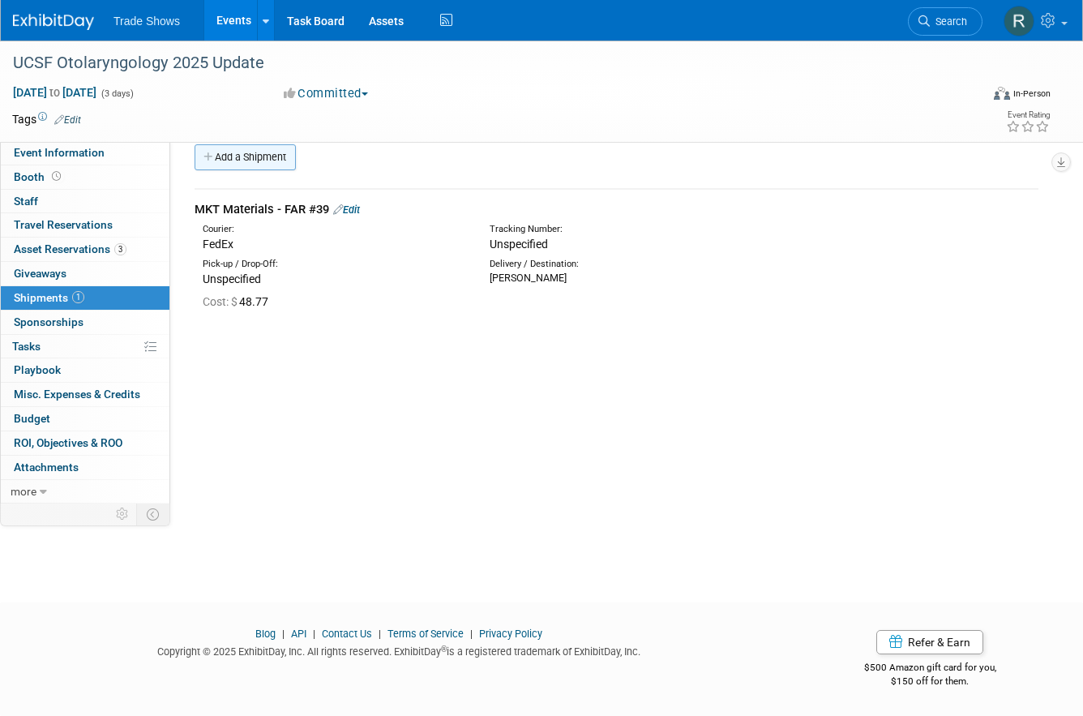
click at [259, 165] on link "Add a Shipment" at bounding box center [245, 157] width 101 height 26
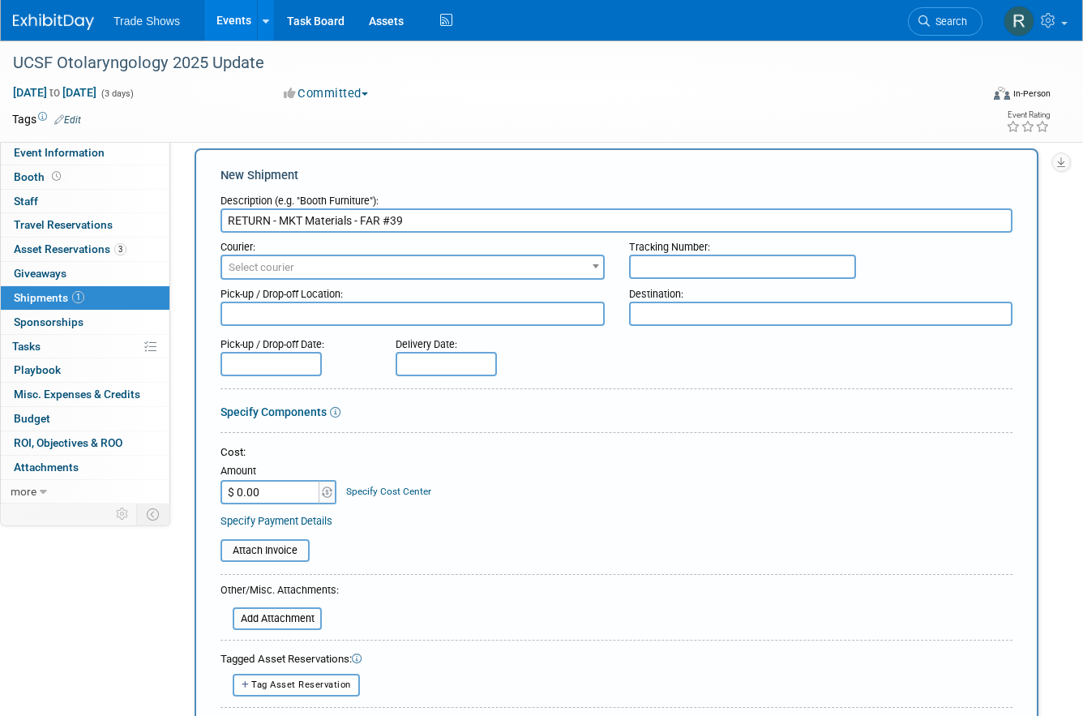
type input "RETURN - MKT Materials - FAR #39"
click at [716, 313] on textarea at bounding box center [821, 313] width 384 height 24
type textarea "CPS HQ"
click at [268, 491] on input "$ 0.00" at bounding box center [270, 492] width 101 height 24
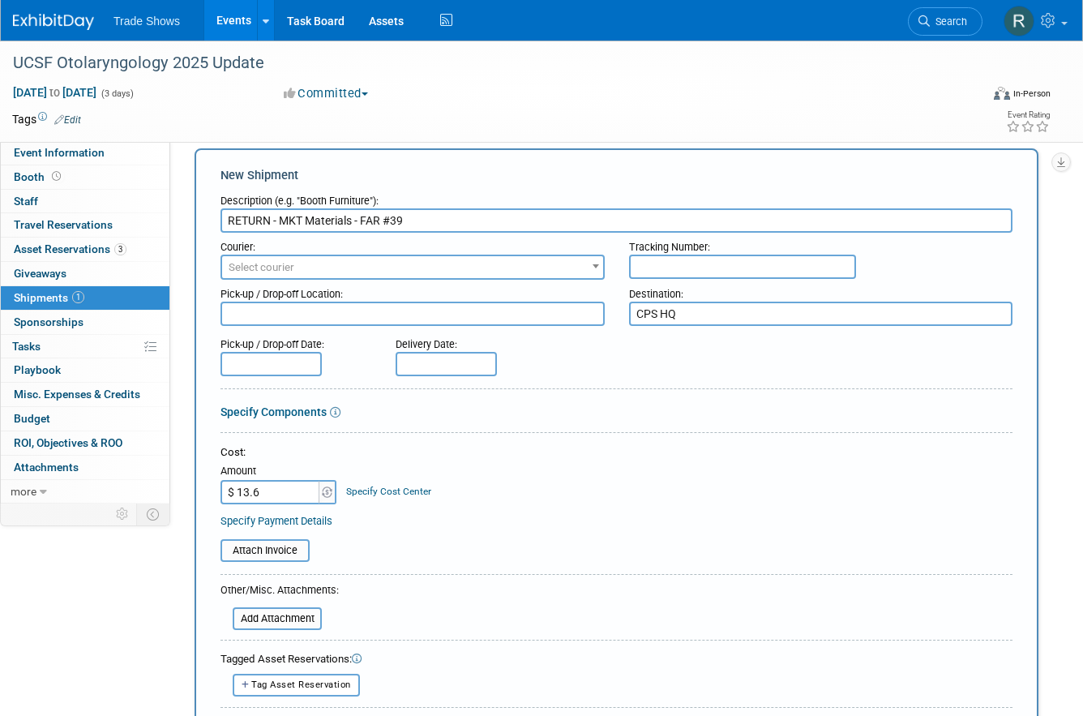
type input "$ 13.64"
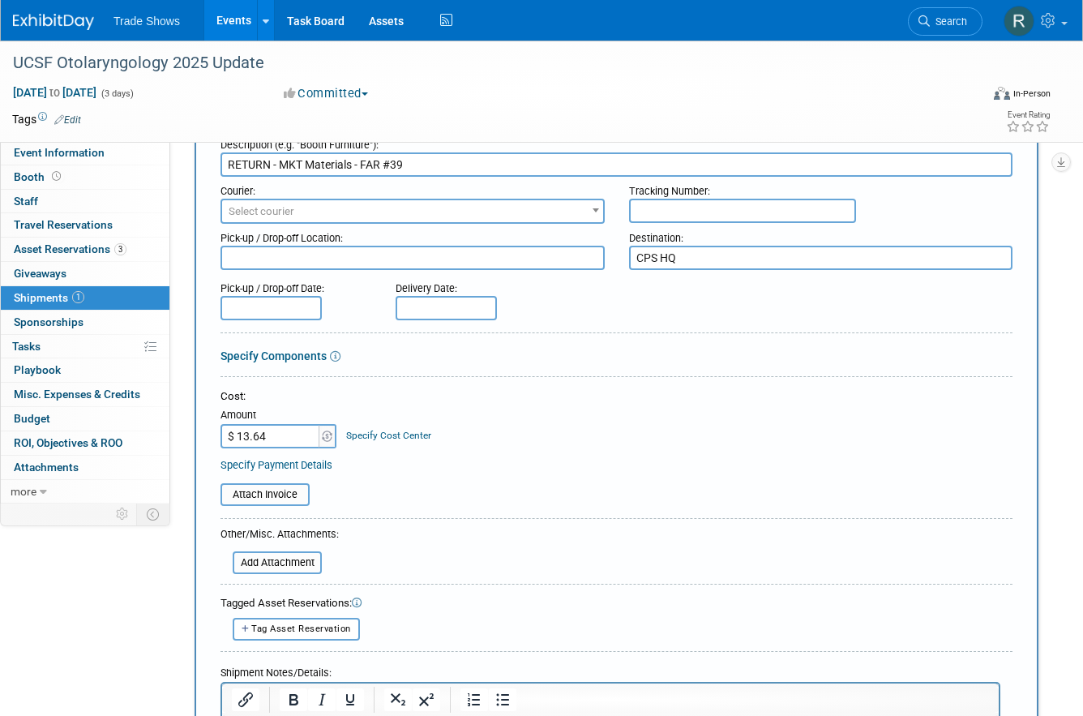
scroll to position [70, 0]
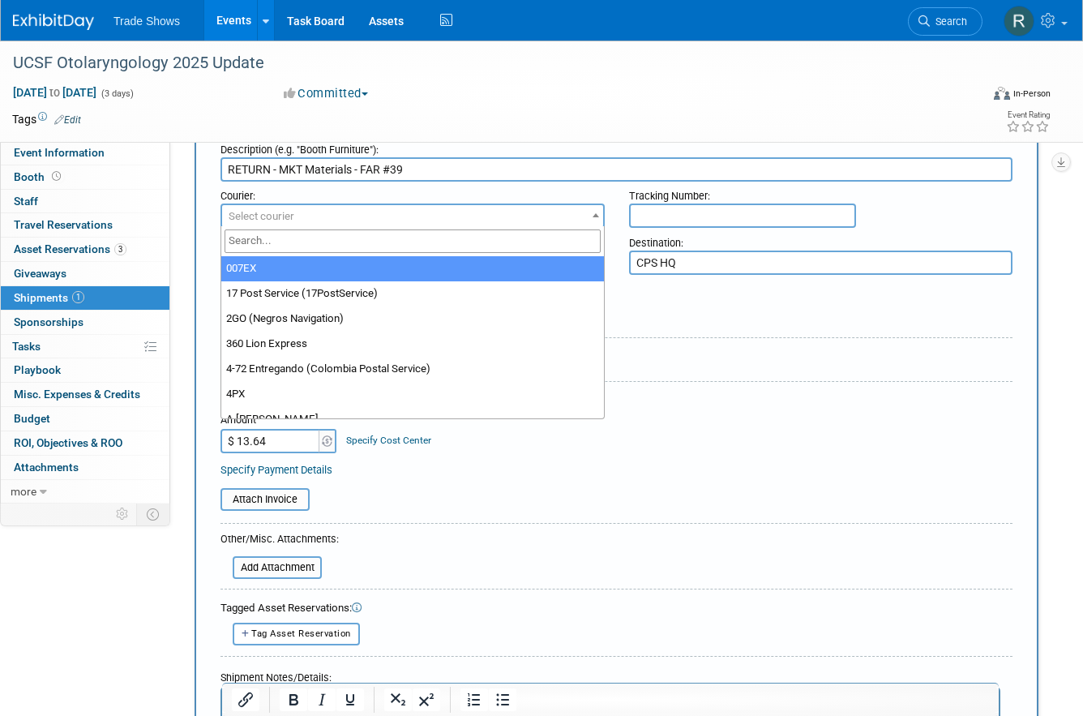
click at [367, 209] on span "Select courier" at bounding box center [412, 216] width 381 height 23
type input "fede"
select select "206"
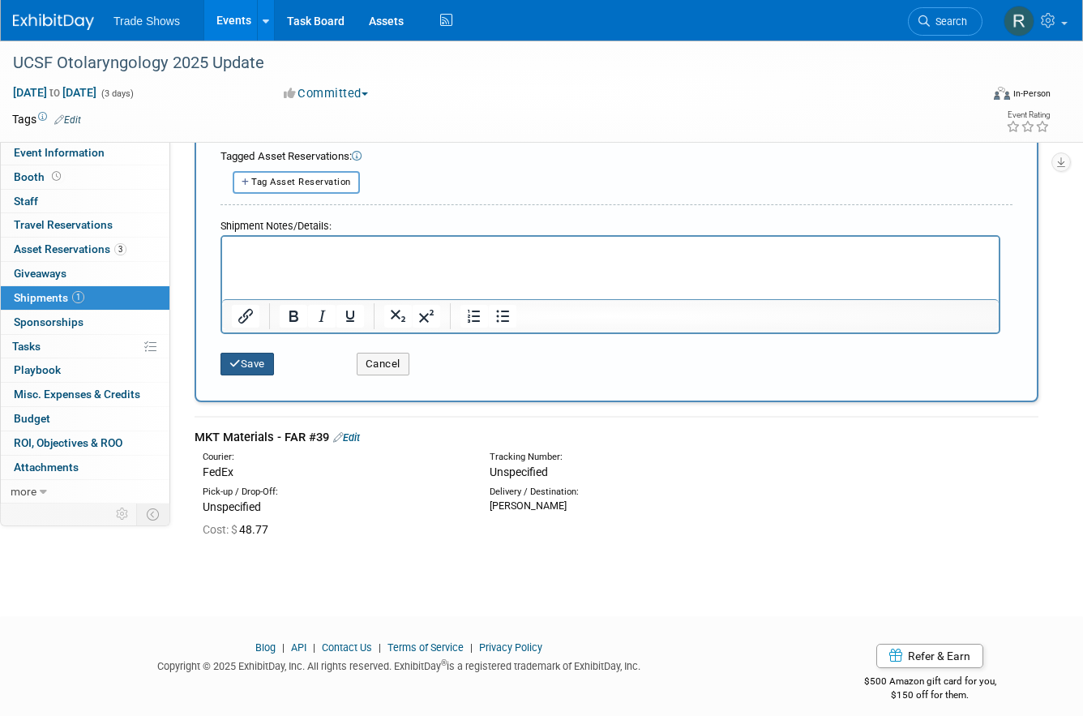
click at [264, 357] on button "Save" at bounding box center [246, 364] width 53 height 23
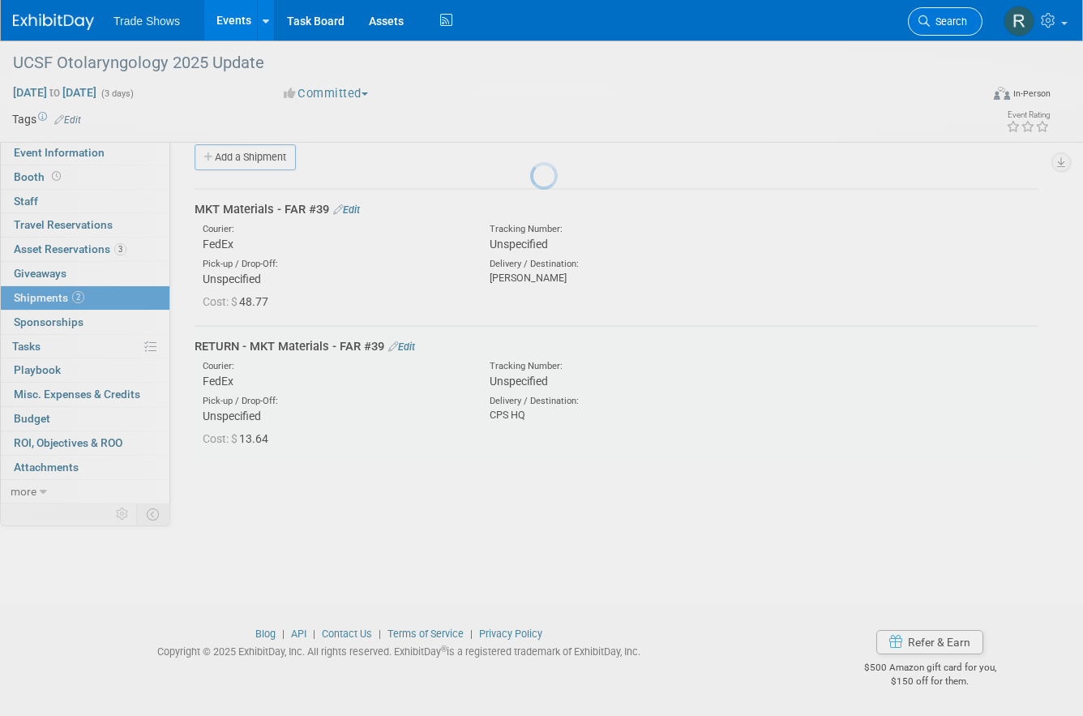
scroll to position [19, 0]
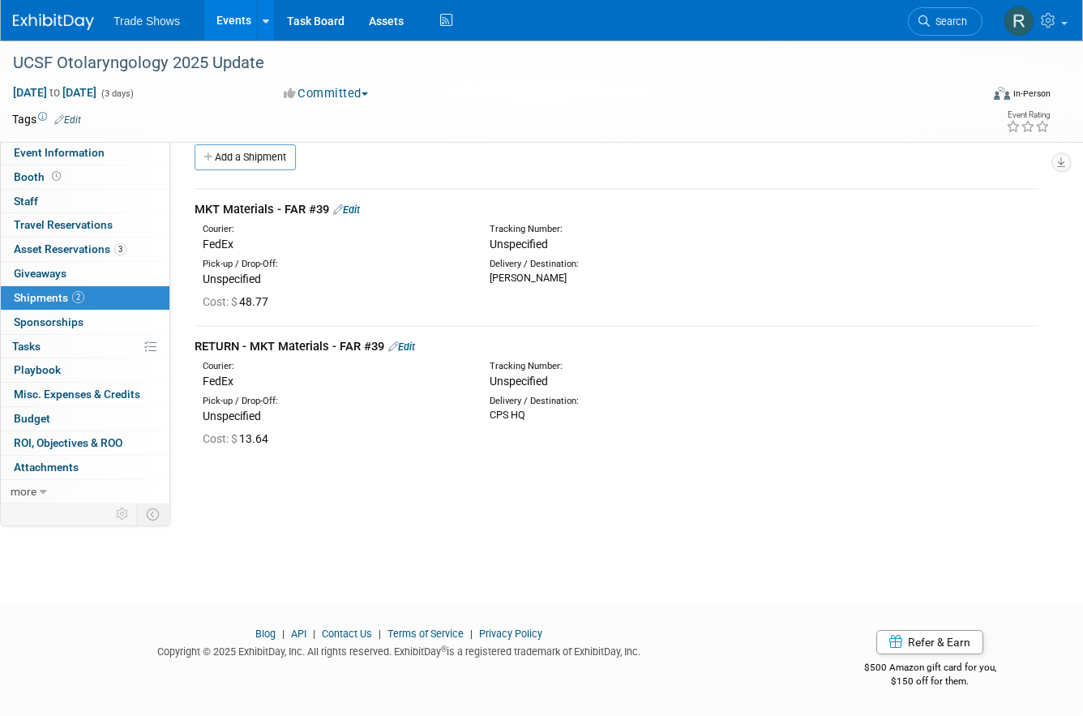
click at [358, 212] on link "Edit" at bounding box center [346, 209] width 27 height 12
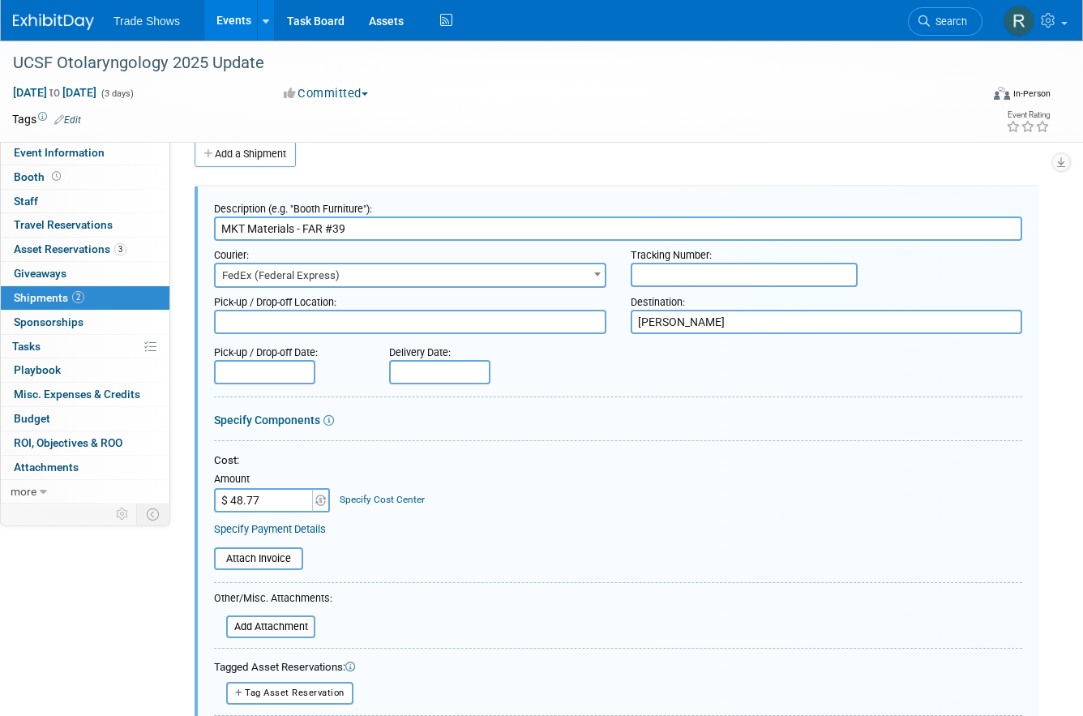
scroll to position [24, 0]
click at [700, 282] on input "text" at bounding box center [744, 273] width 227 height 24
paste input "884306063841"
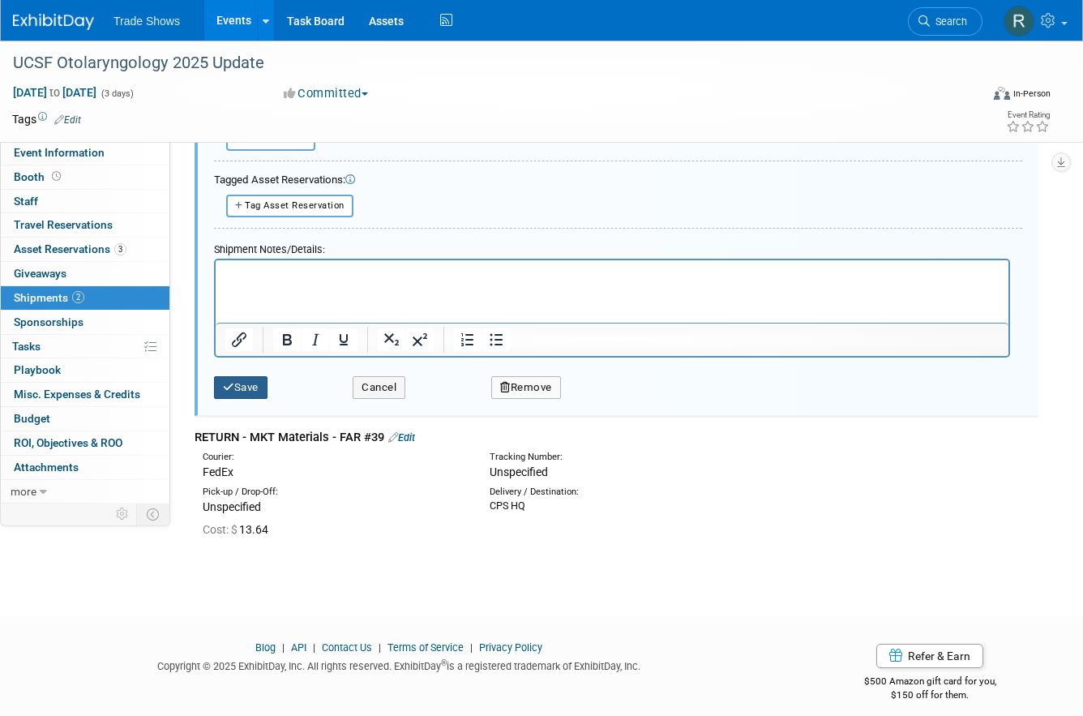
type input "884306063841"
click at [246, 382] on button "Save" at bounding box center [240, 387] width 53 height 23
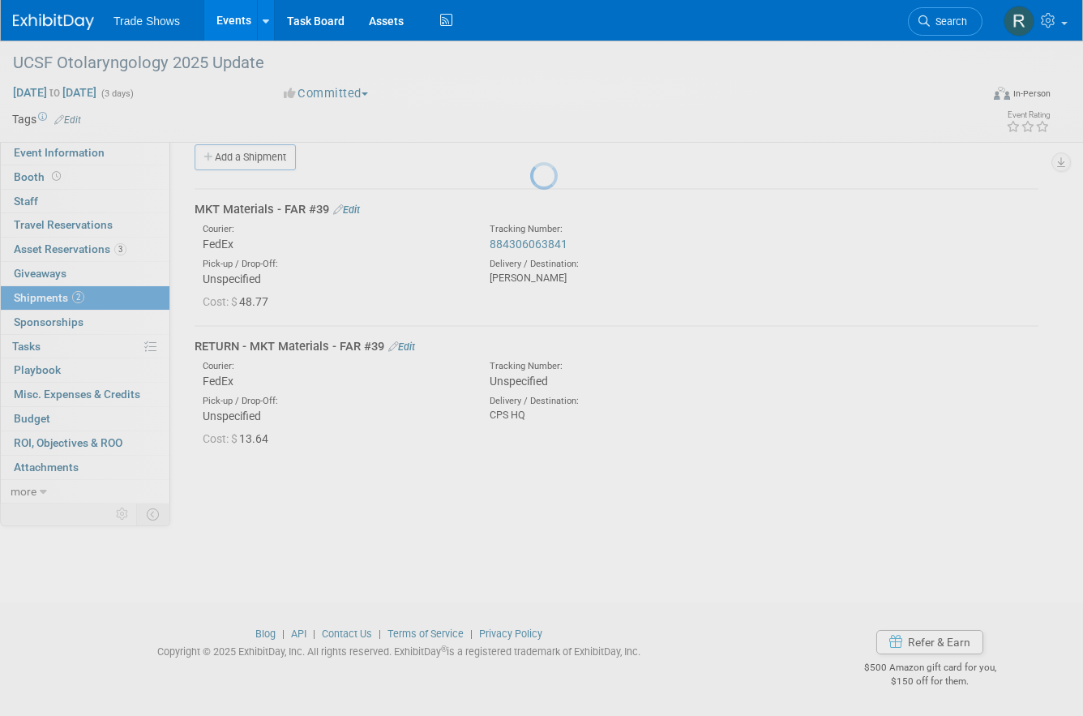
scroll to position [19, 0]
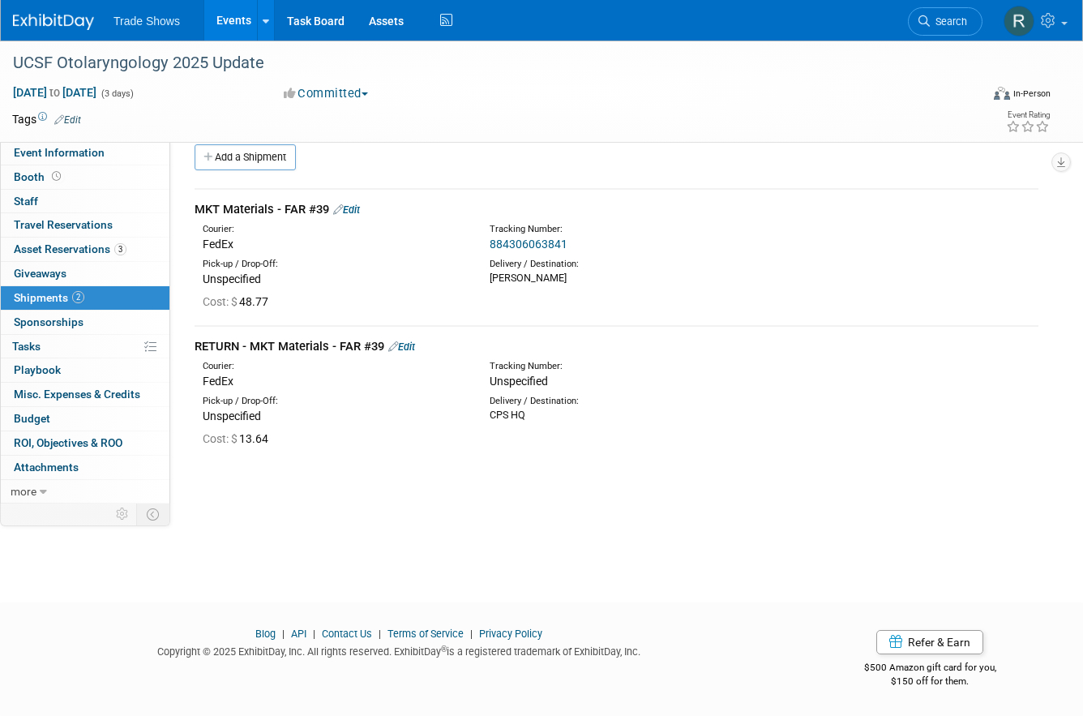
click at [410, 340] on link "Edit" at bounding box center [401, 346] width 27 height 12
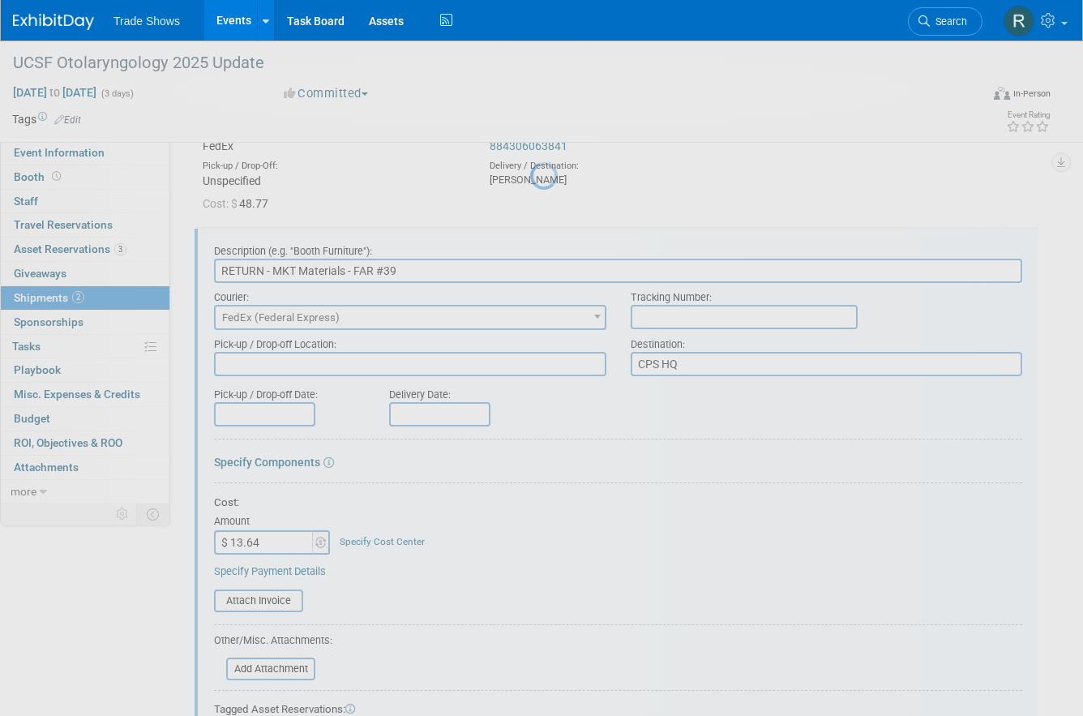
scroll to position [158, 0]
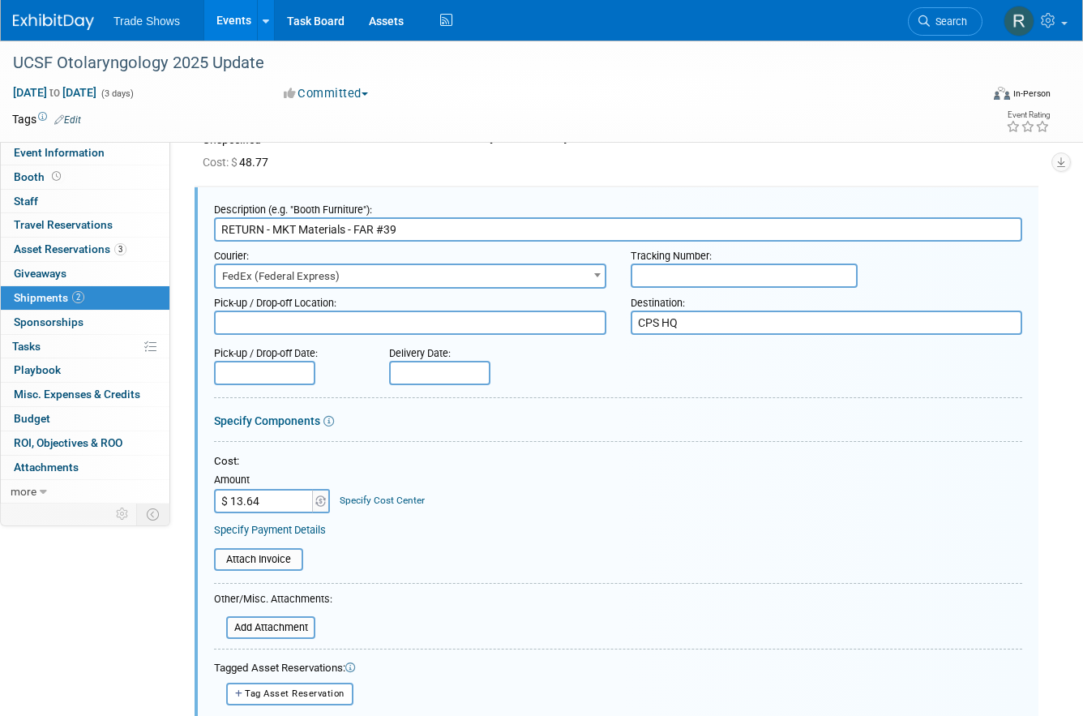
click at [653, 264] on input "text" at bounding box center [744, 275] width 227 height 24
paste input "791936046928"
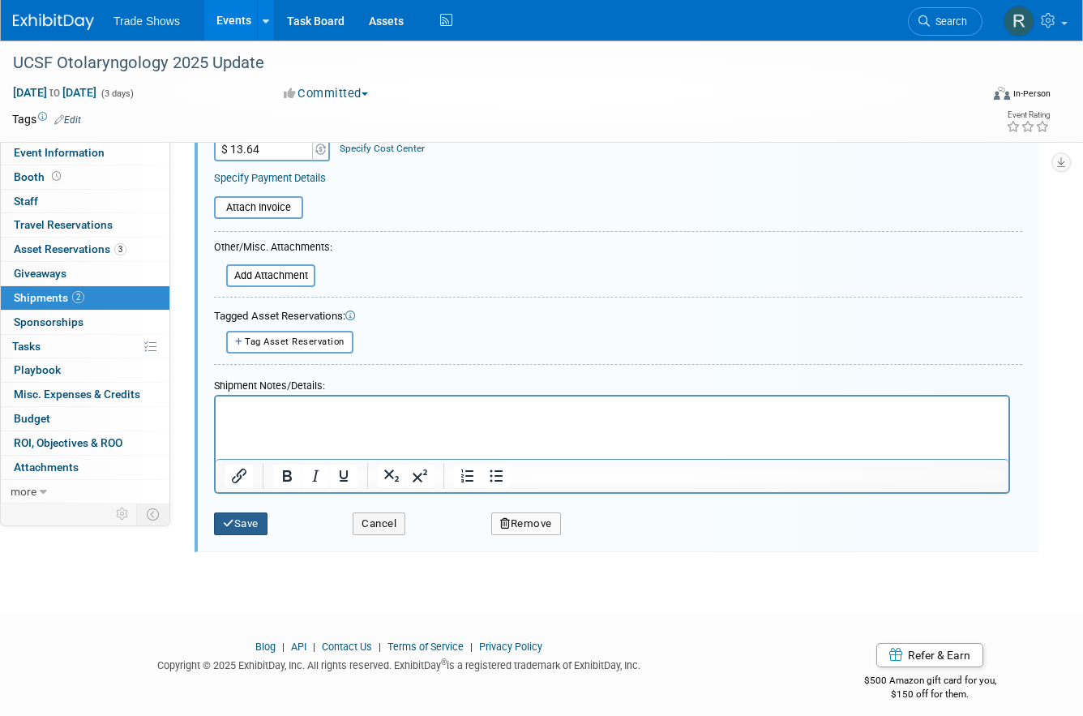
type input "791936046928"
click at [242, 513] on button "Save" at bounding box center [240, 524] width 53 height 23
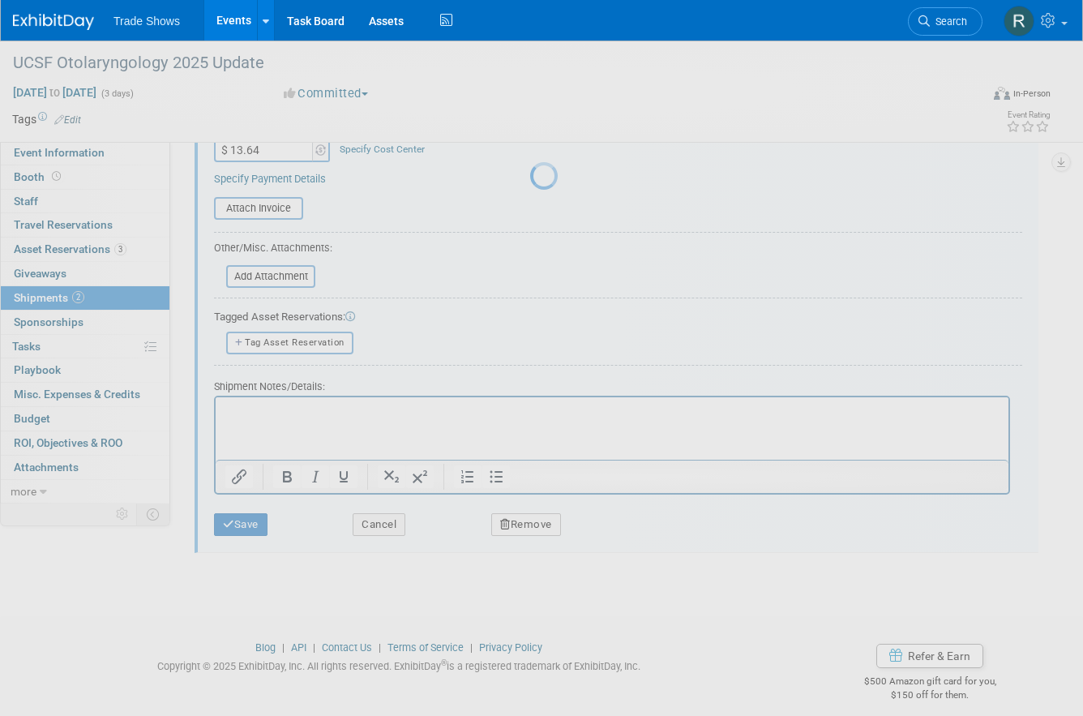
scroll to position [19, 0]
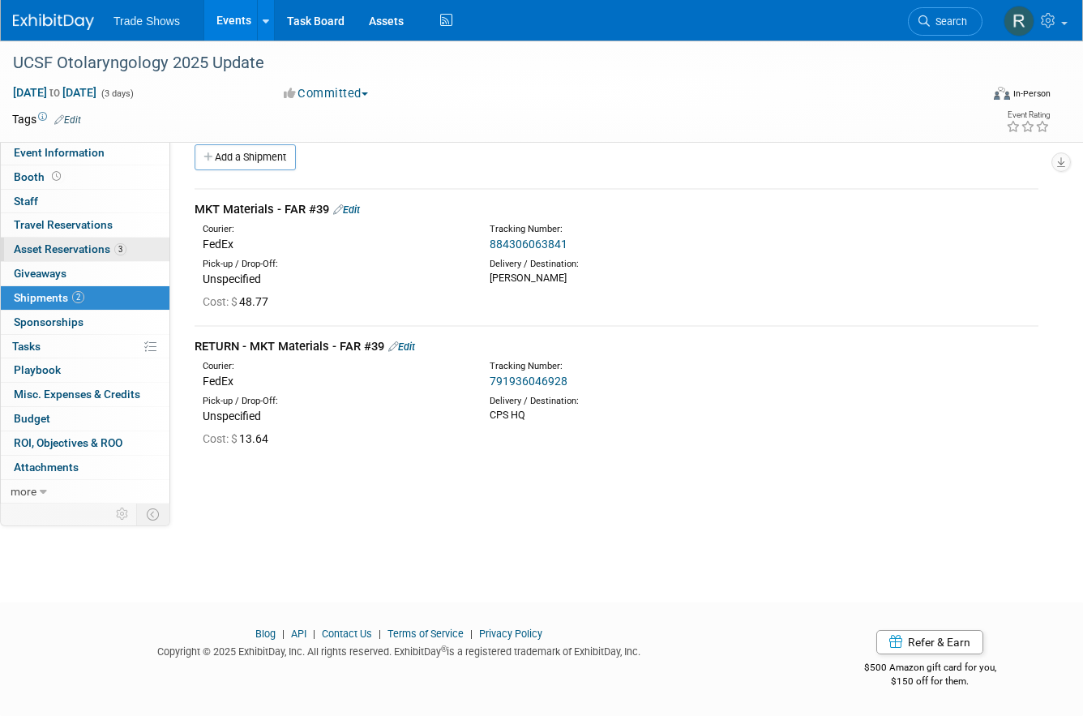
click at [115, 246] on span "3" at bounding box center [120, 249] width 12 height 12
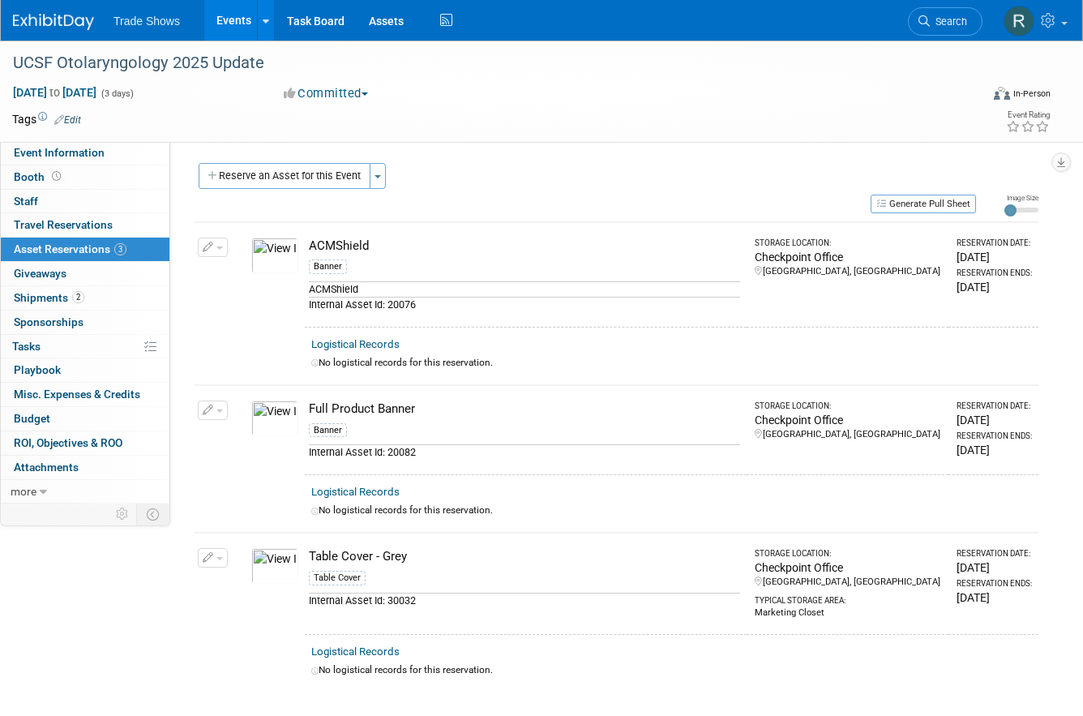
click at [190, 564] on div "Event Information Event Info Booth Booth 0 Staff 0 Staff 0 Travel Reservations …" at bounding box center [541, 366] width 1083 height 651
click at [226, 551] on button "button" at bounding box center [213, 557] width 30 height 19
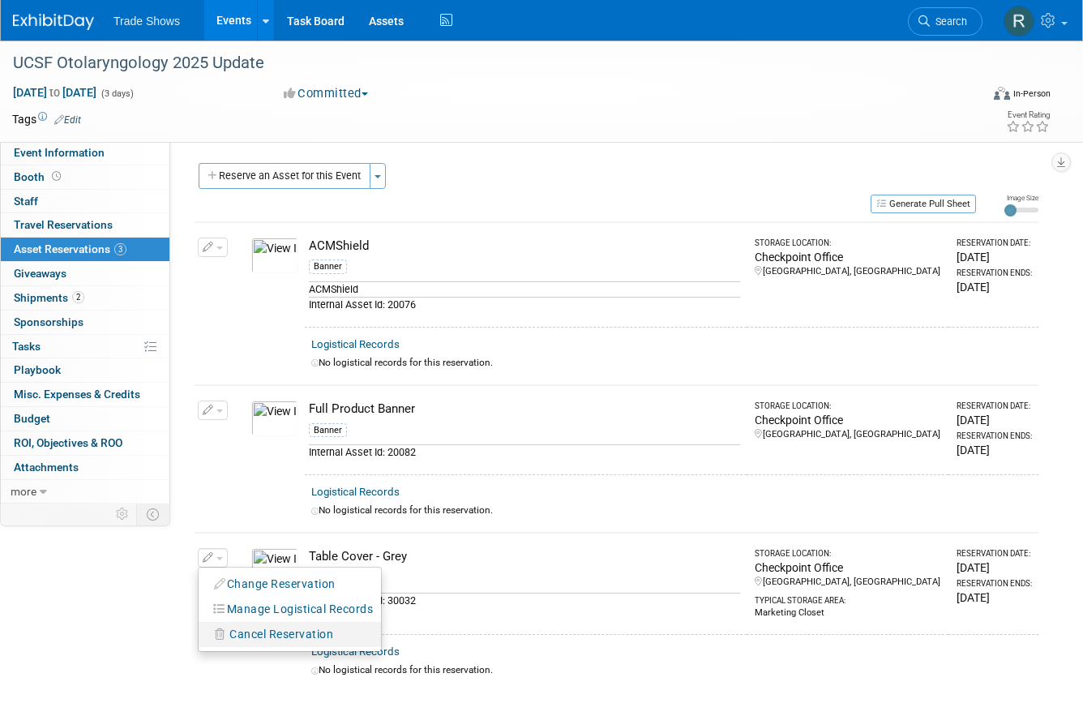
click at [237, 627] on span "Cancel Reservation" at bounding box center [281, 633] width 104 height 13
click at [409, 635] on link "Yes" at bounding box center [400, 648] width 47 height 26
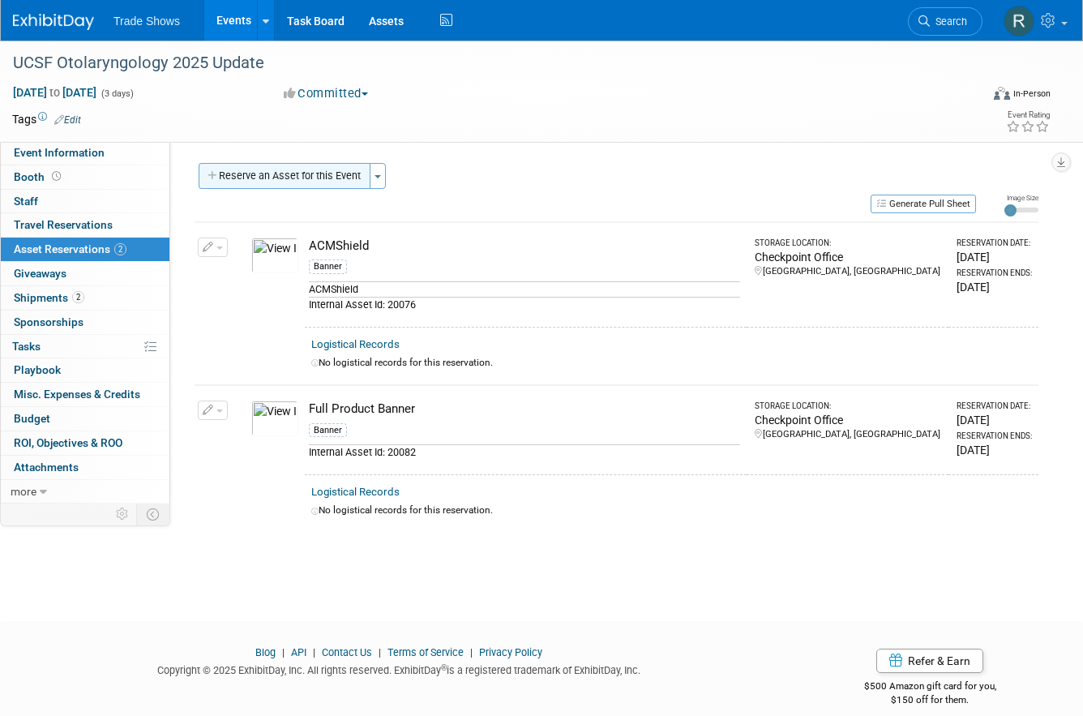
click at [258, 171] on button "Reserve an Asset for this Event" at bounding box center [285, 176] width 172 height 26
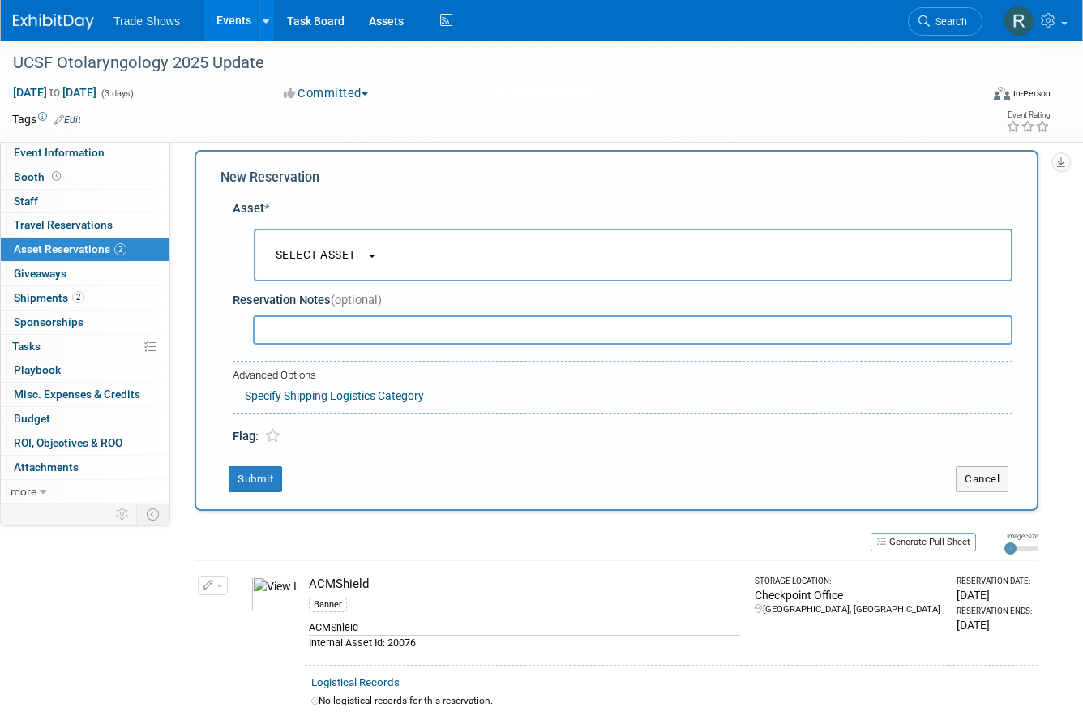
scroll to position [15, 0]
click at [297, 248] on span "-- SELECT ASSET --" at bounding box center [315, 252] width 100 height 13
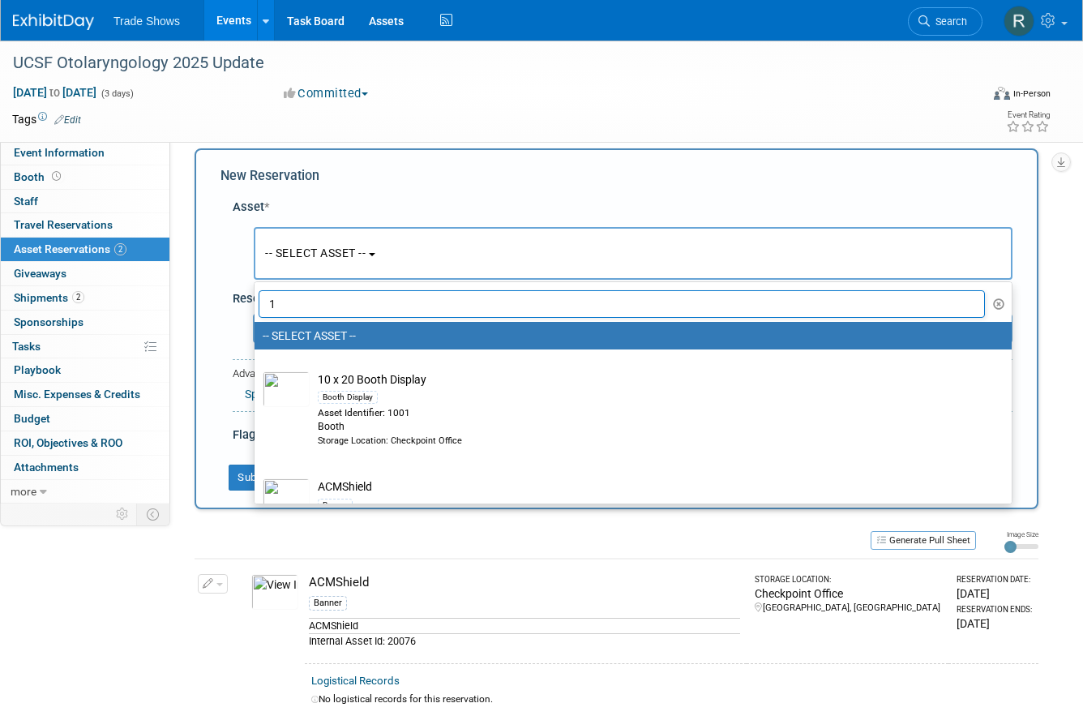
click at [305, 308] on input "1" at bounding box center [622, 304] width 726 height 28
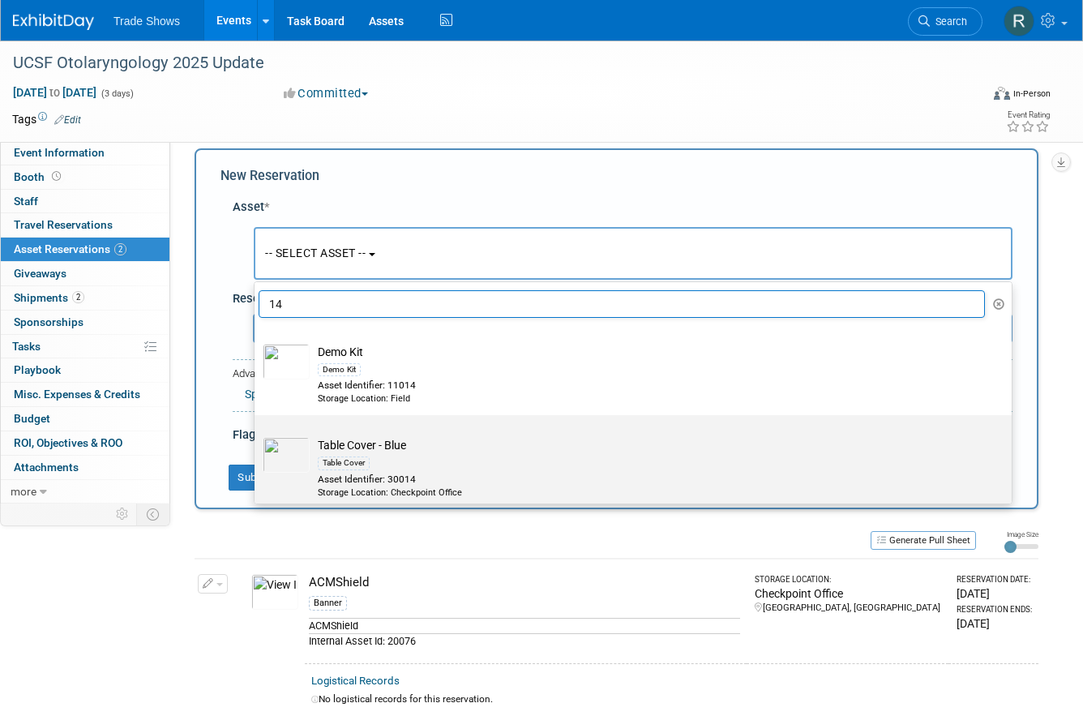
type input "14"
click at [397, 457] on div "Table Cover" at bounding box center [648, 462] width 661 height 19
click at [257, 434] on input "Table Cover - Blue Table Cover Asset Identifier: 30014 Storage Location: Checkp…" at bounding box center [251, 429] width 11 height 11
select select "10714866"
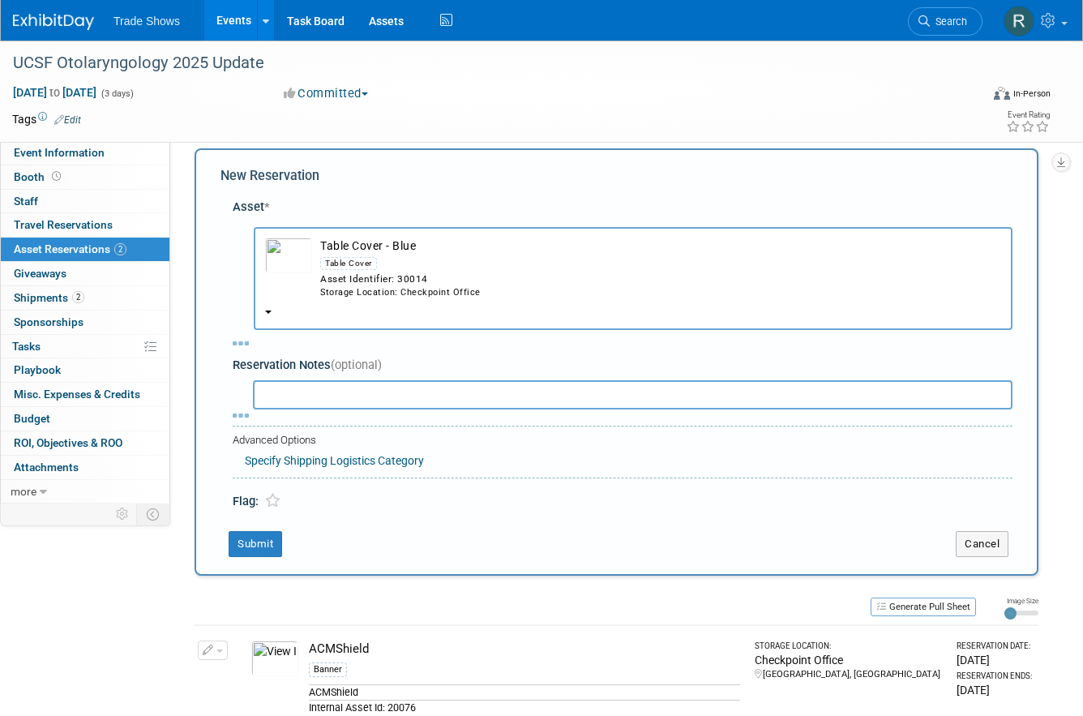
select select "8"
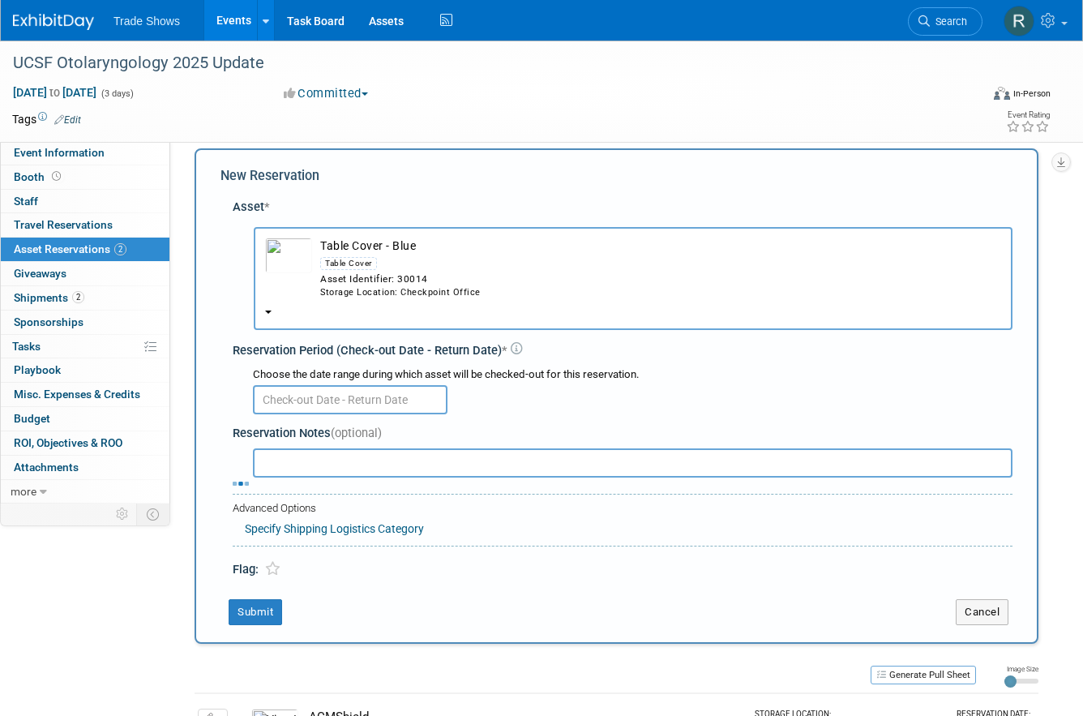
click at [357, 385] on input "text" at bounding box center [350, 399] width 195 height 29
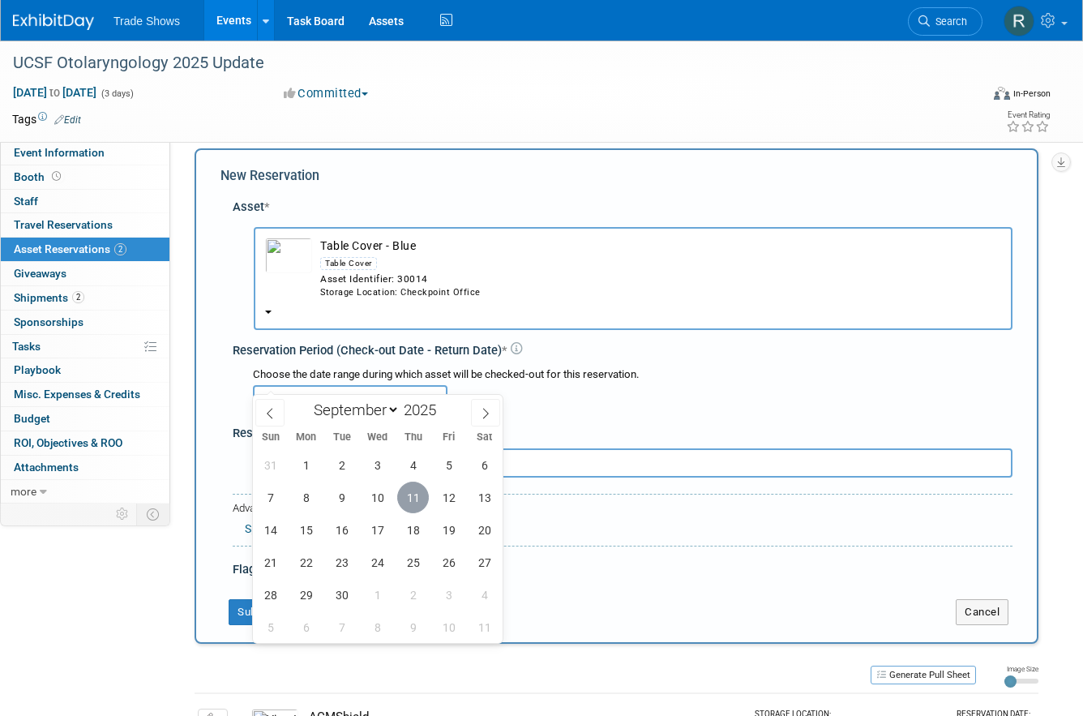
click at [414, 498] on span "11" at bounding box center [413, 497] width 32 height 32
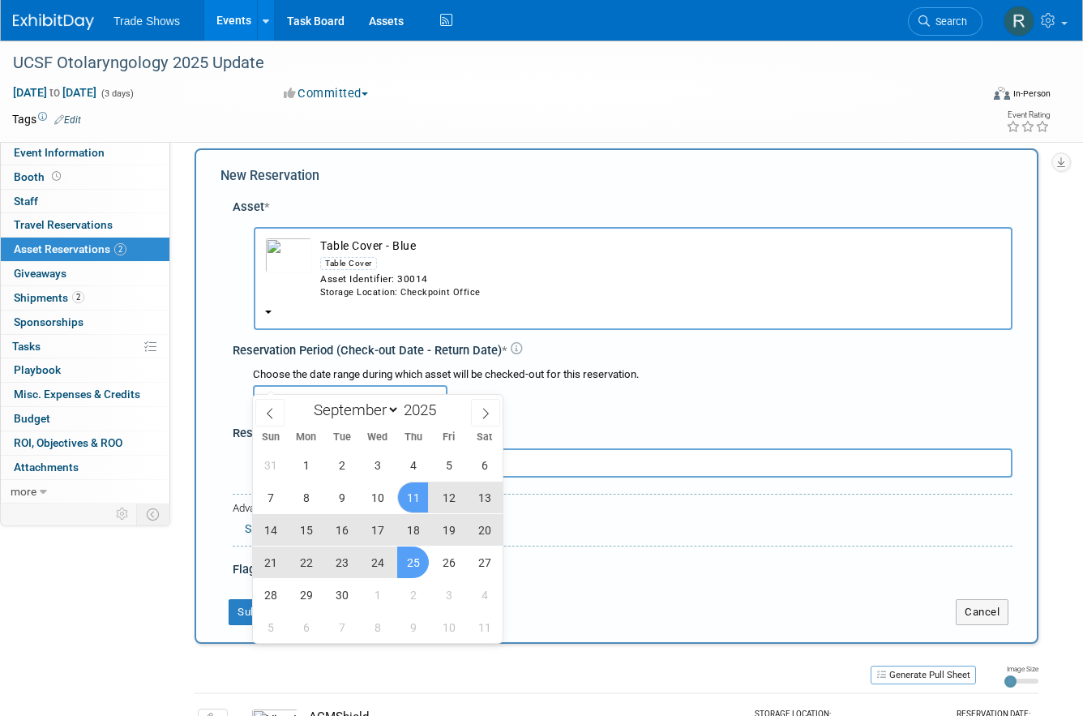
click at [414, 567] on span "25" at bounding box center [413, 562] width 32 height 32
type input "[DATE] to [DATE]"
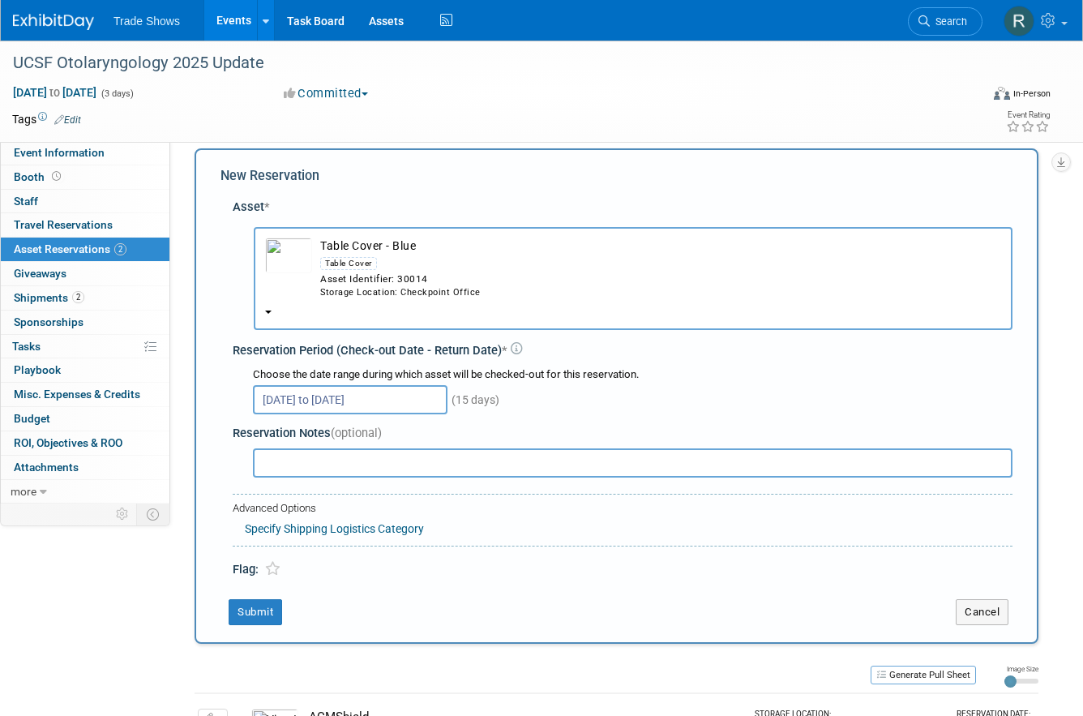
click at [256, 575] on div "New Reservation Asset * -- SELECT ASSET --" at bounding box center [617, 395] width 844 height 495
click at [249, 599] on button "Submit" at bounding box center [255, 612] width 53 height 26
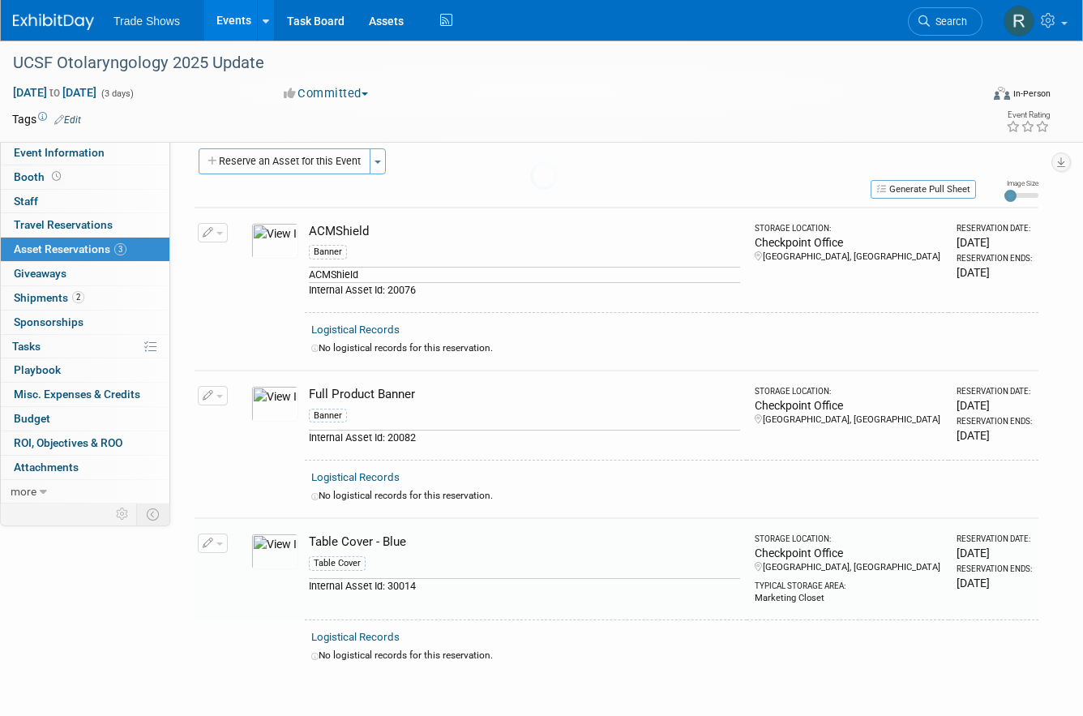
scroll to position [137, 0]
